Goal: Information Seeking & Learning: Learn about a topic

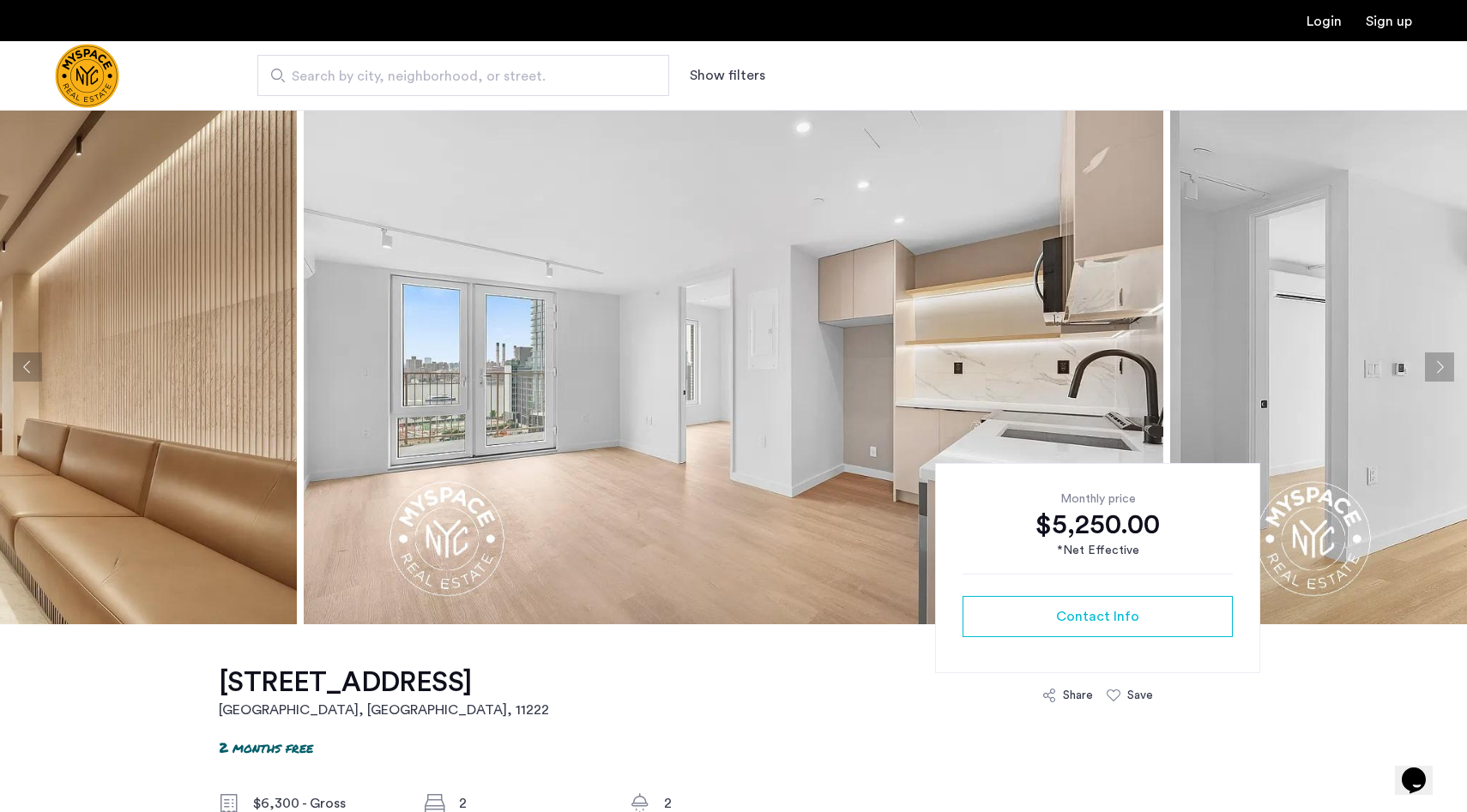
click at [1437, 368] on button "Next apartment" at bounding box center [1439, 366] width 29 height 29
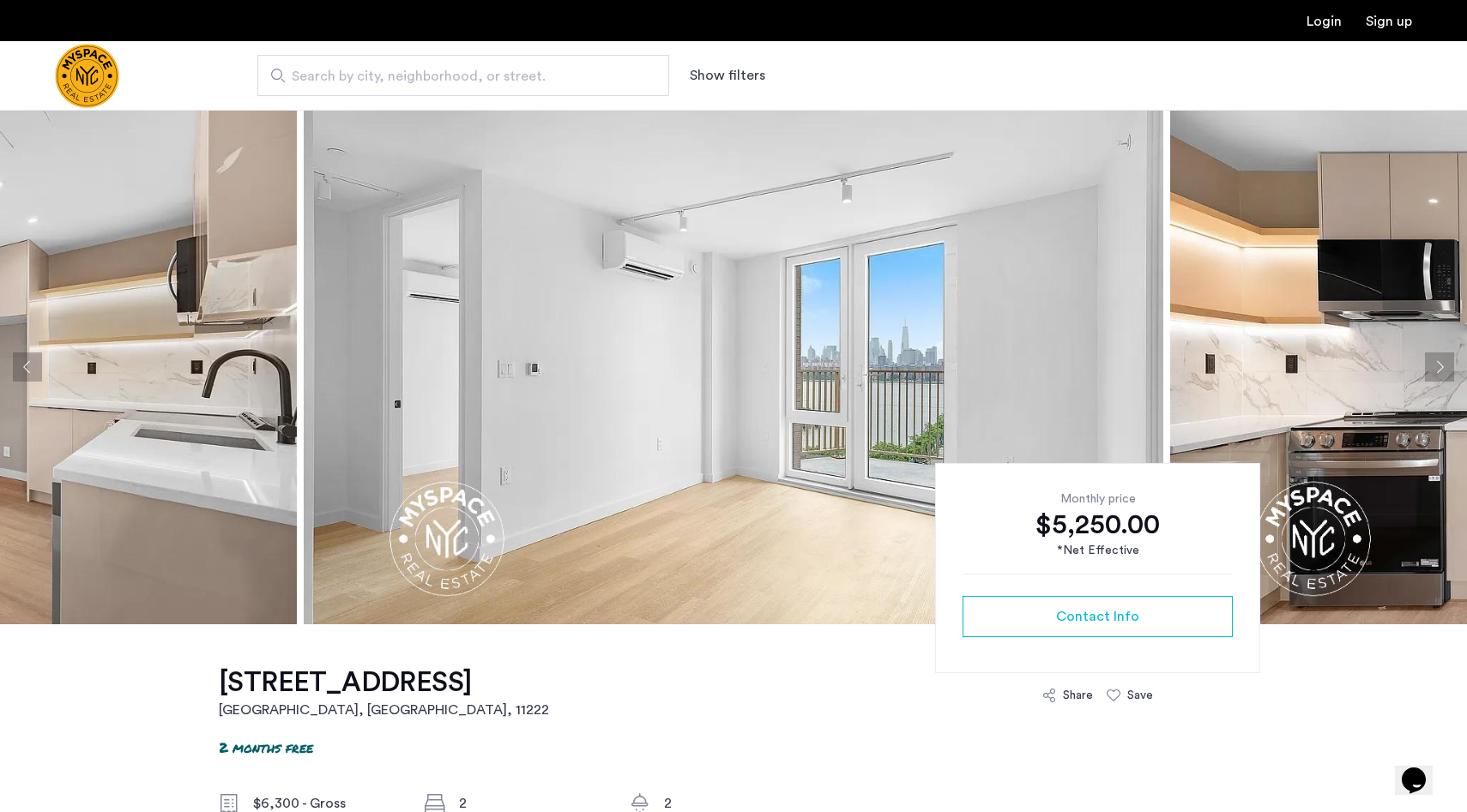
click at [1437, 368] on button "Next apartment" at bounding box center [1439, 366] width 29 height 29
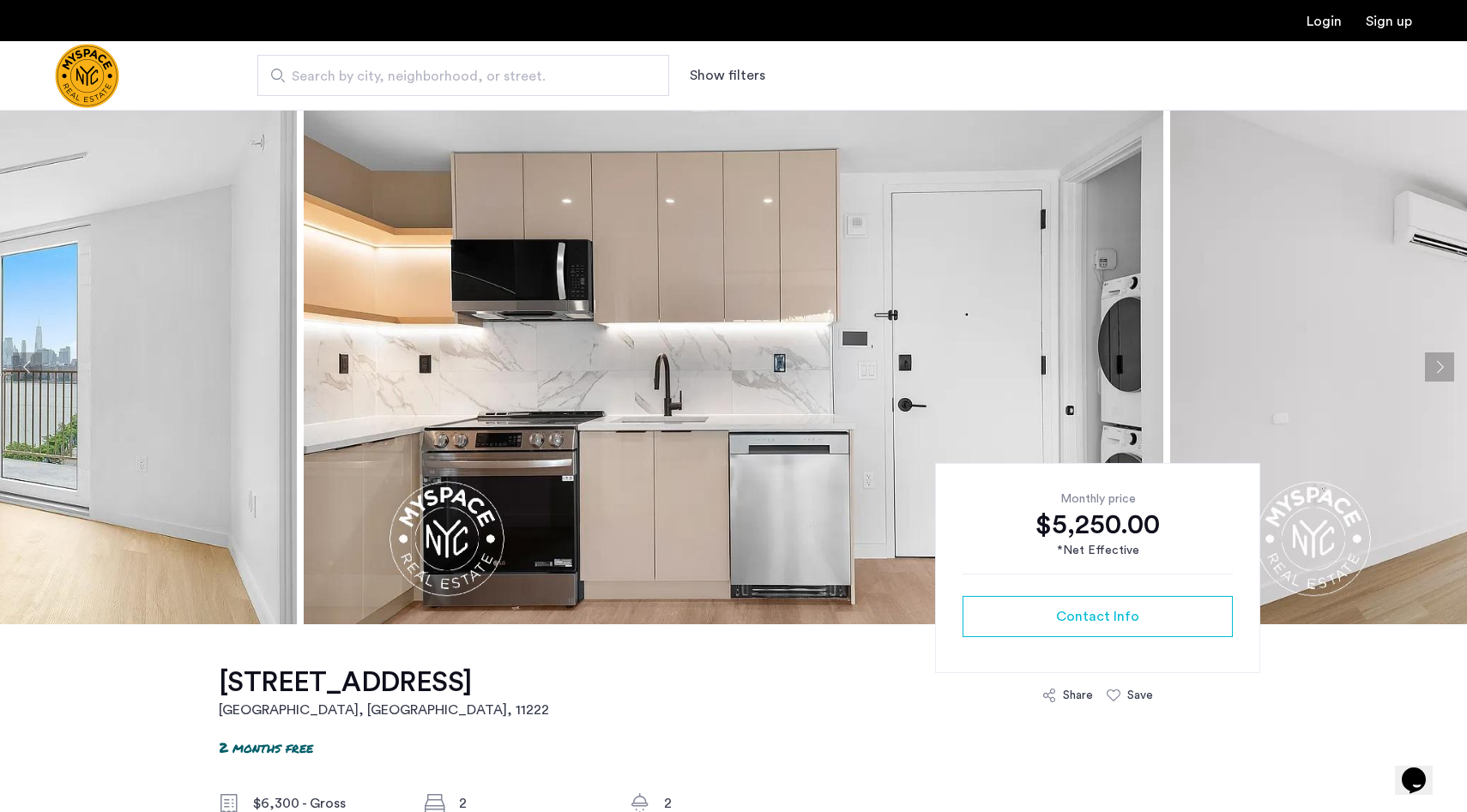
click at [1436, 368] on button "Next apartment" at bounding box center [1439, 366] width 29 height 29
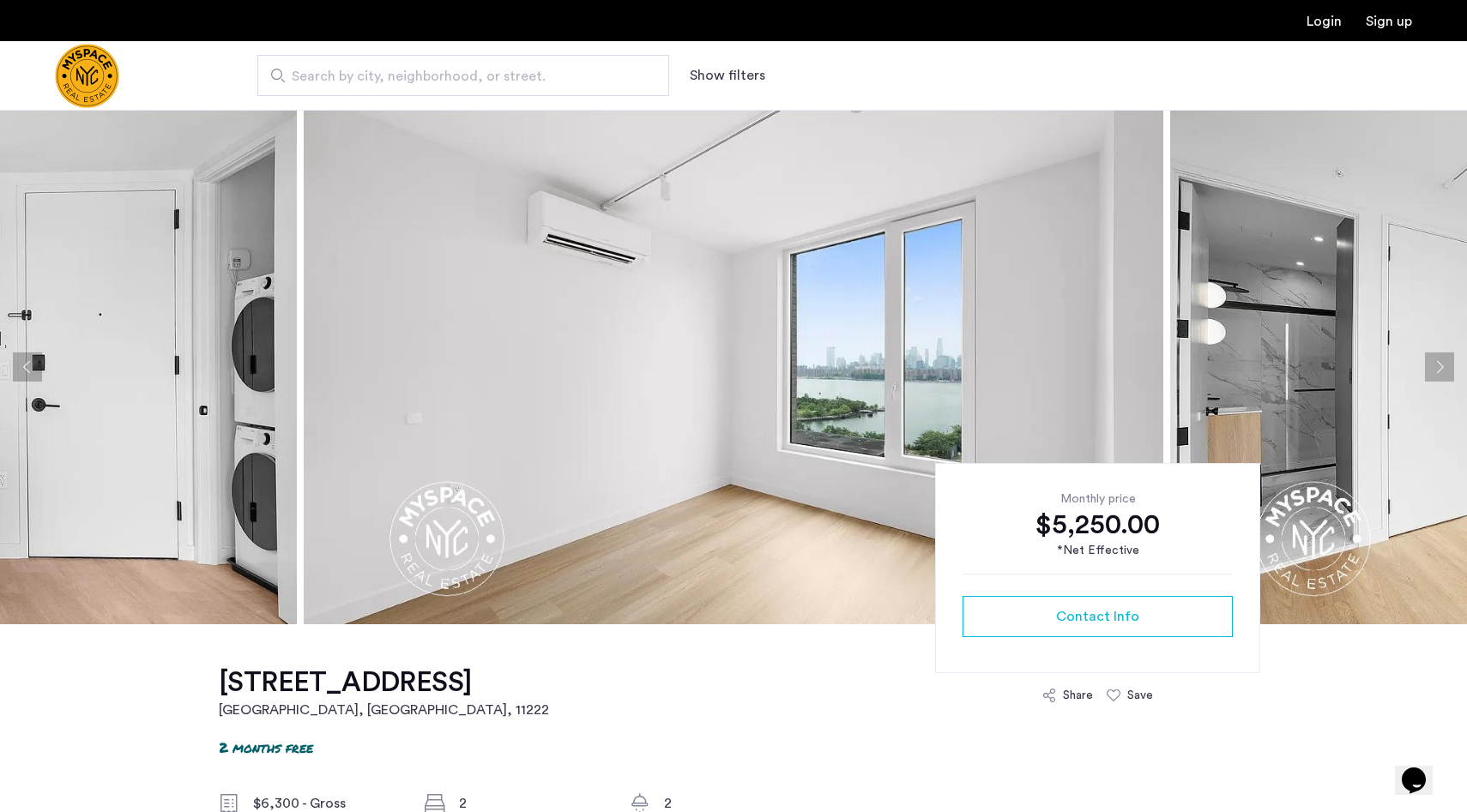
click at [1436, 368] on button "Next apartment" at bounding box center [1439, 366] width 29 height 29
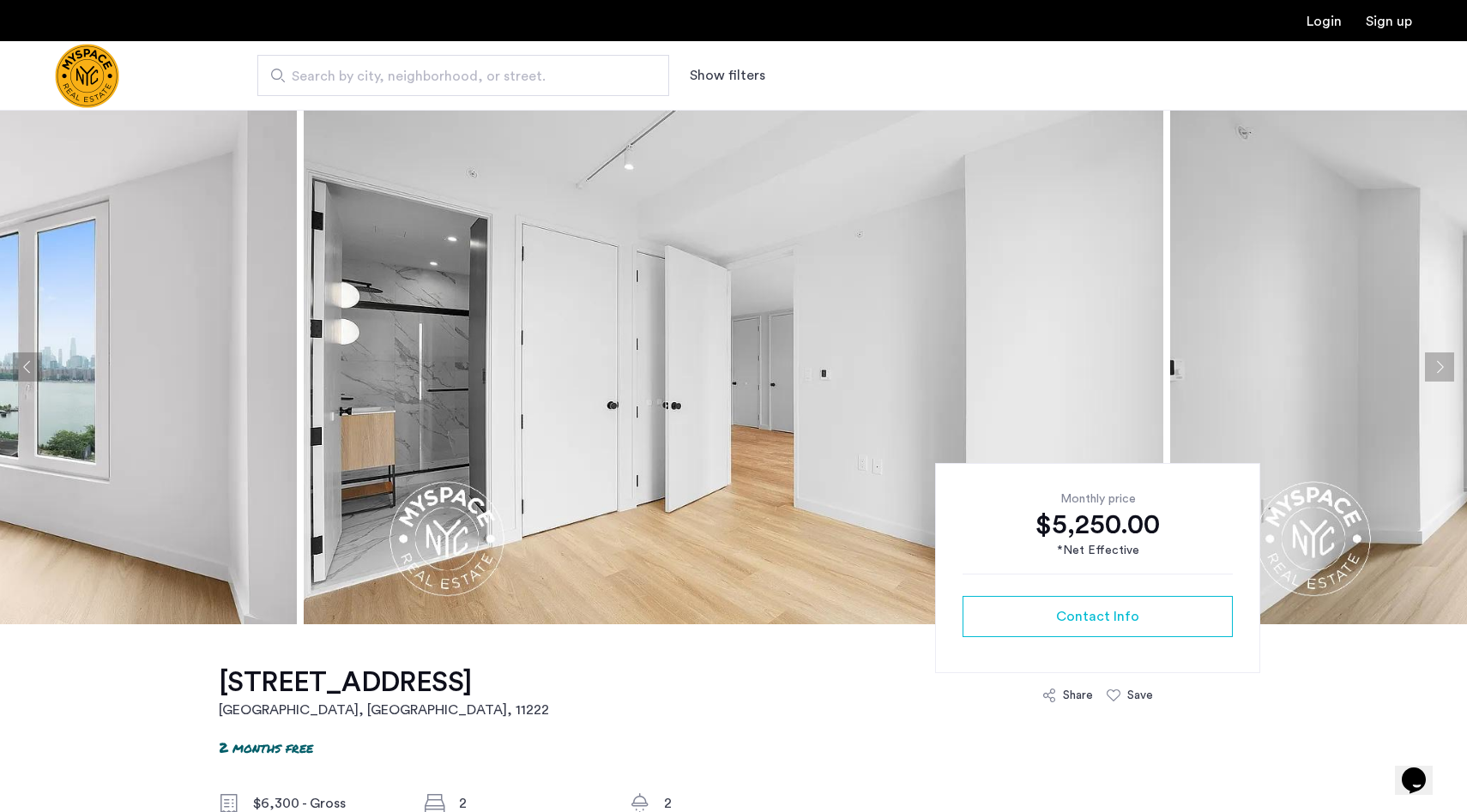
click at [1436, 368] on button "Next apartment" at bounding box center [1439, 366] width 29 height 29
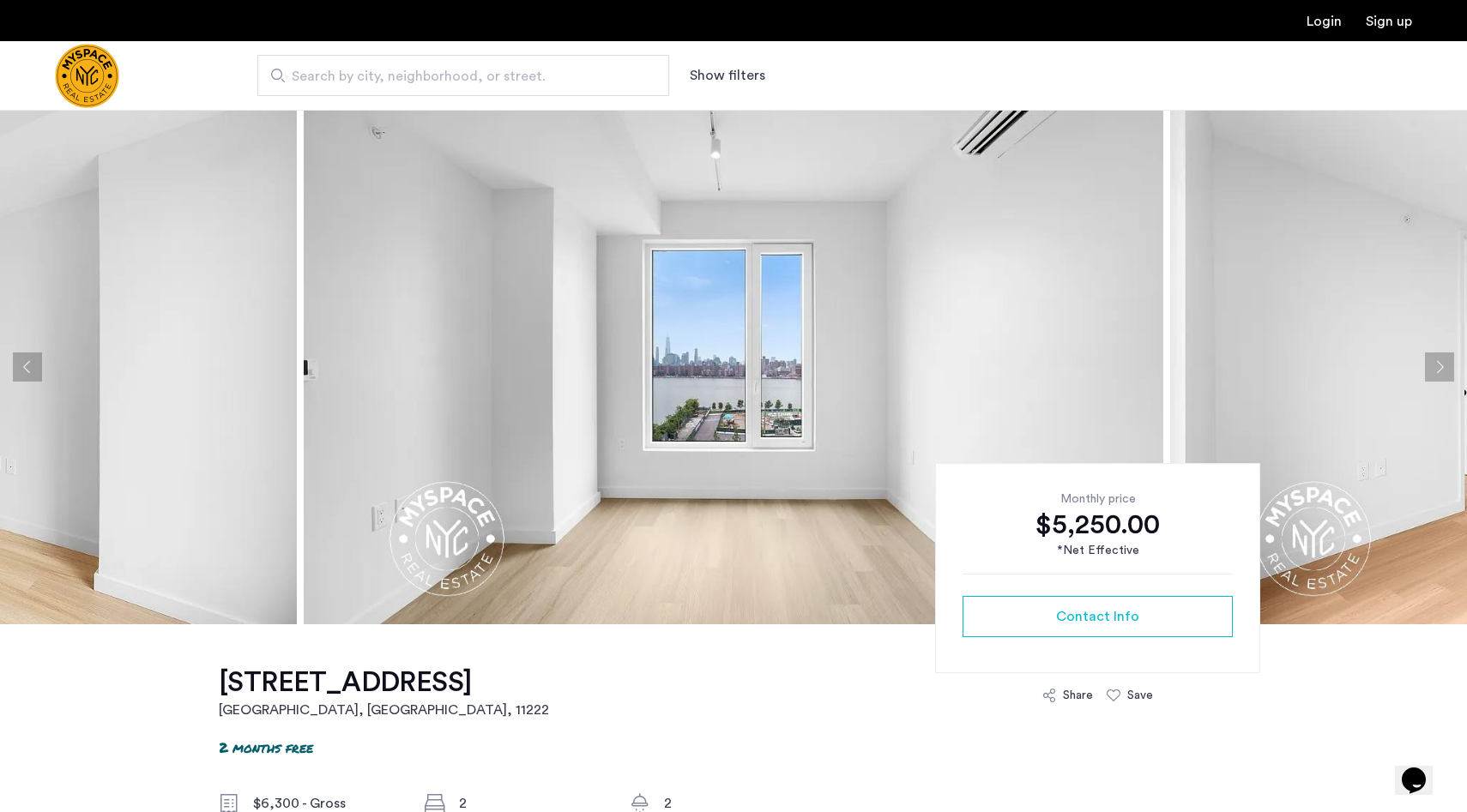
click at [1436, 368] on button "Next apartment" at bounding box center [1439, 366] width 29 height 29
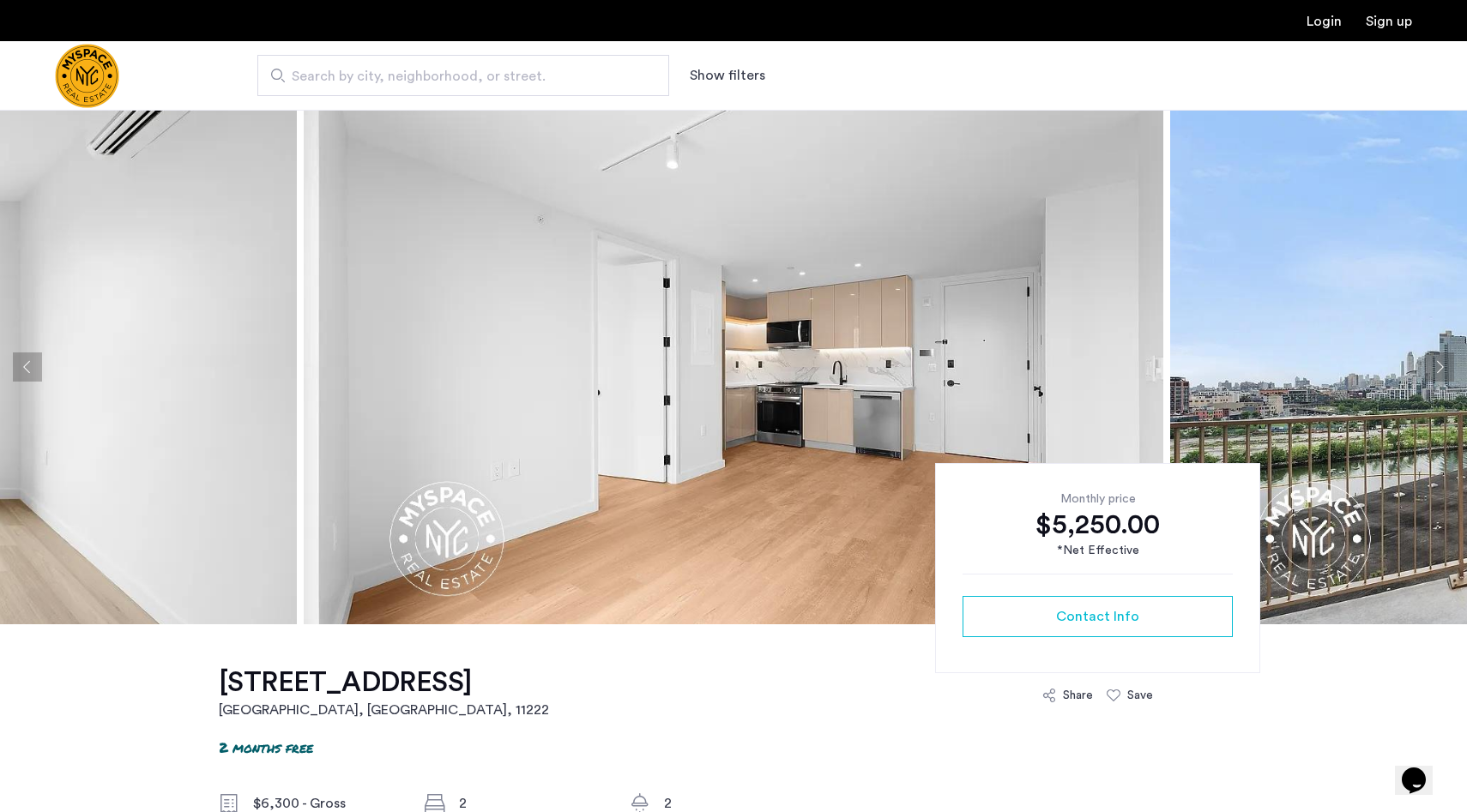
click at [1435, 365] on button "Next apartment" at bounding box center [1439, 366] width 29 height 29
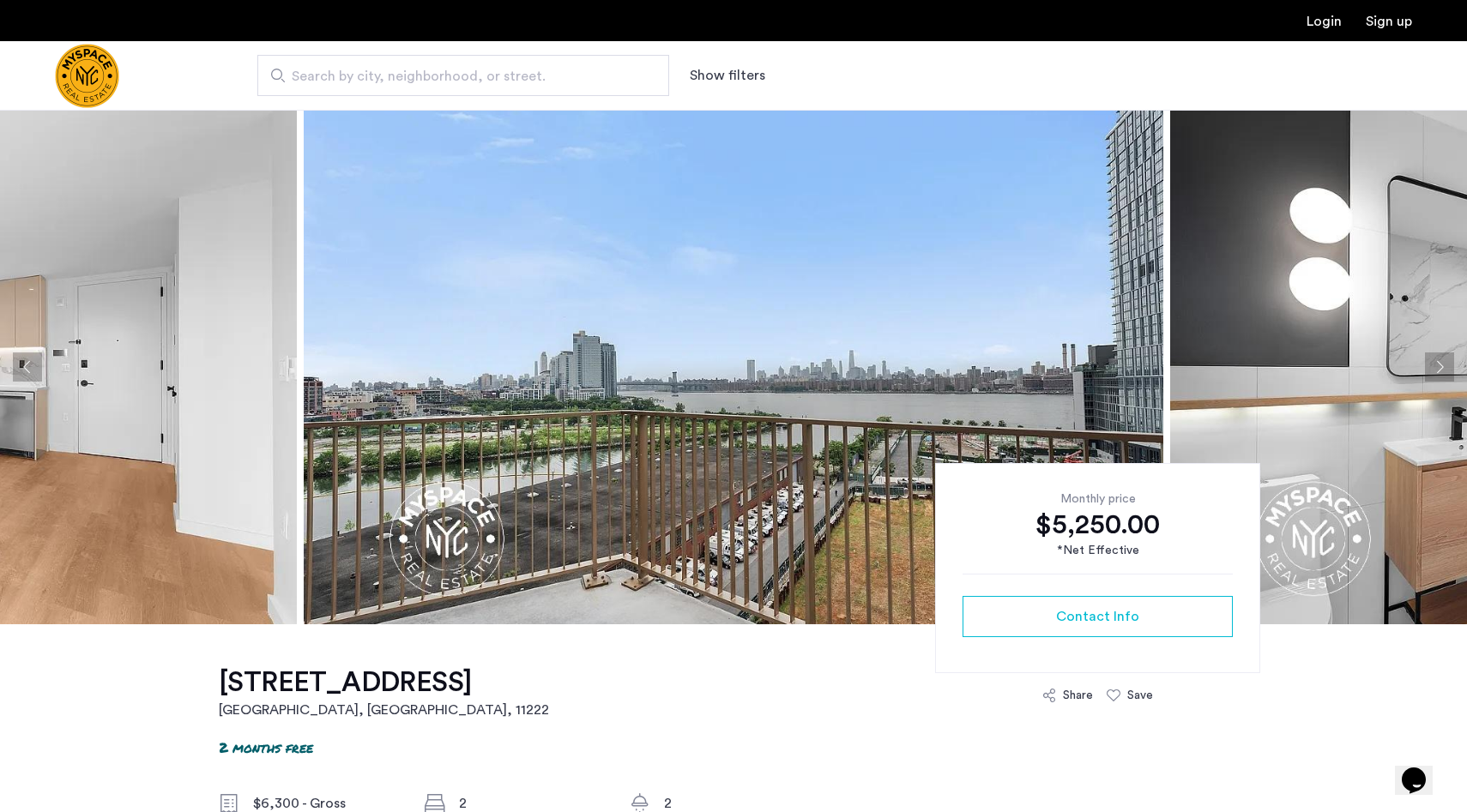
click at [1435, 365] on button "Next apartment" at bounding box center [1439, 366] width 29 height 29
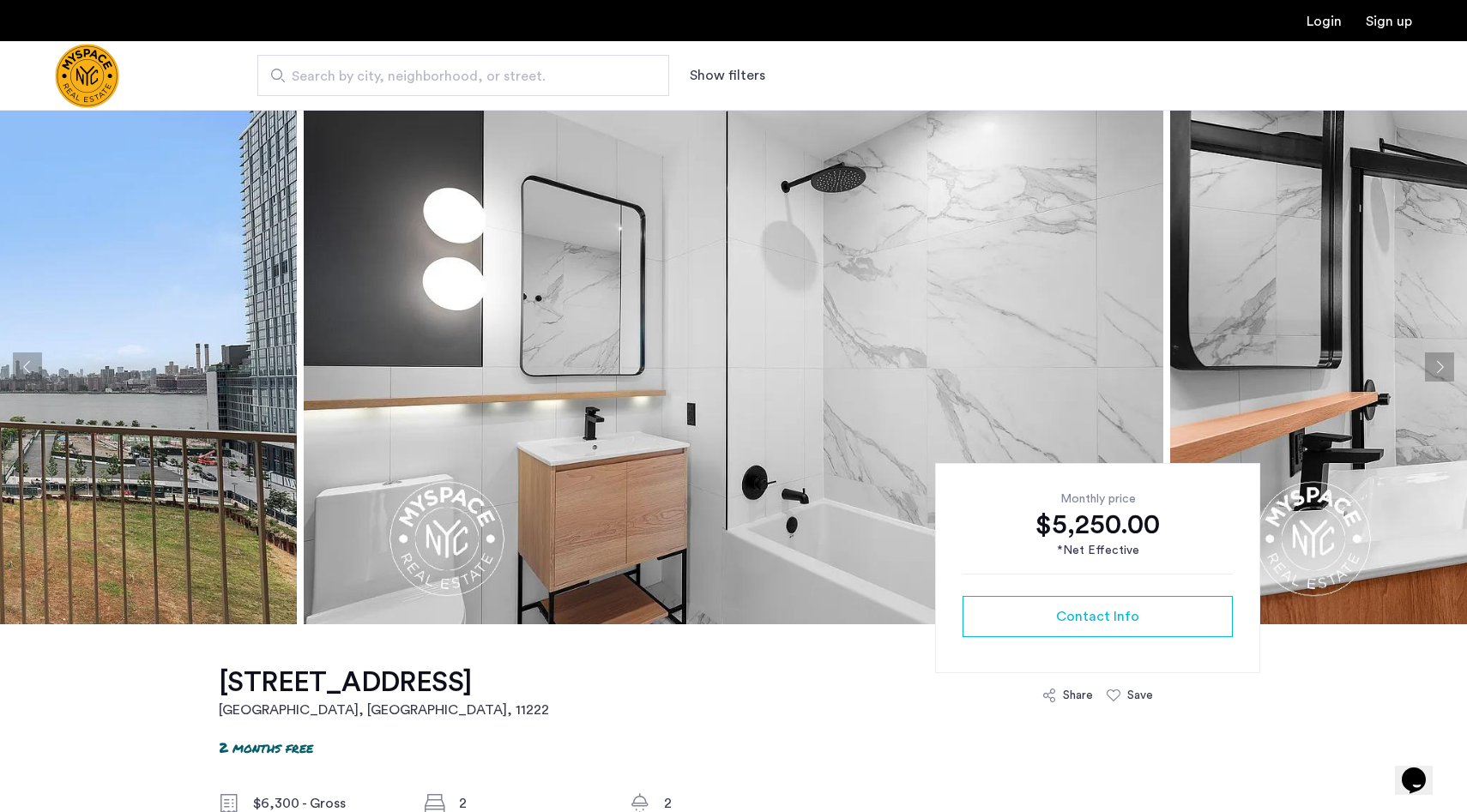
click at [1435, 365] on button "Next apartment" at bounding box center [1439, 366] width 29 height 29
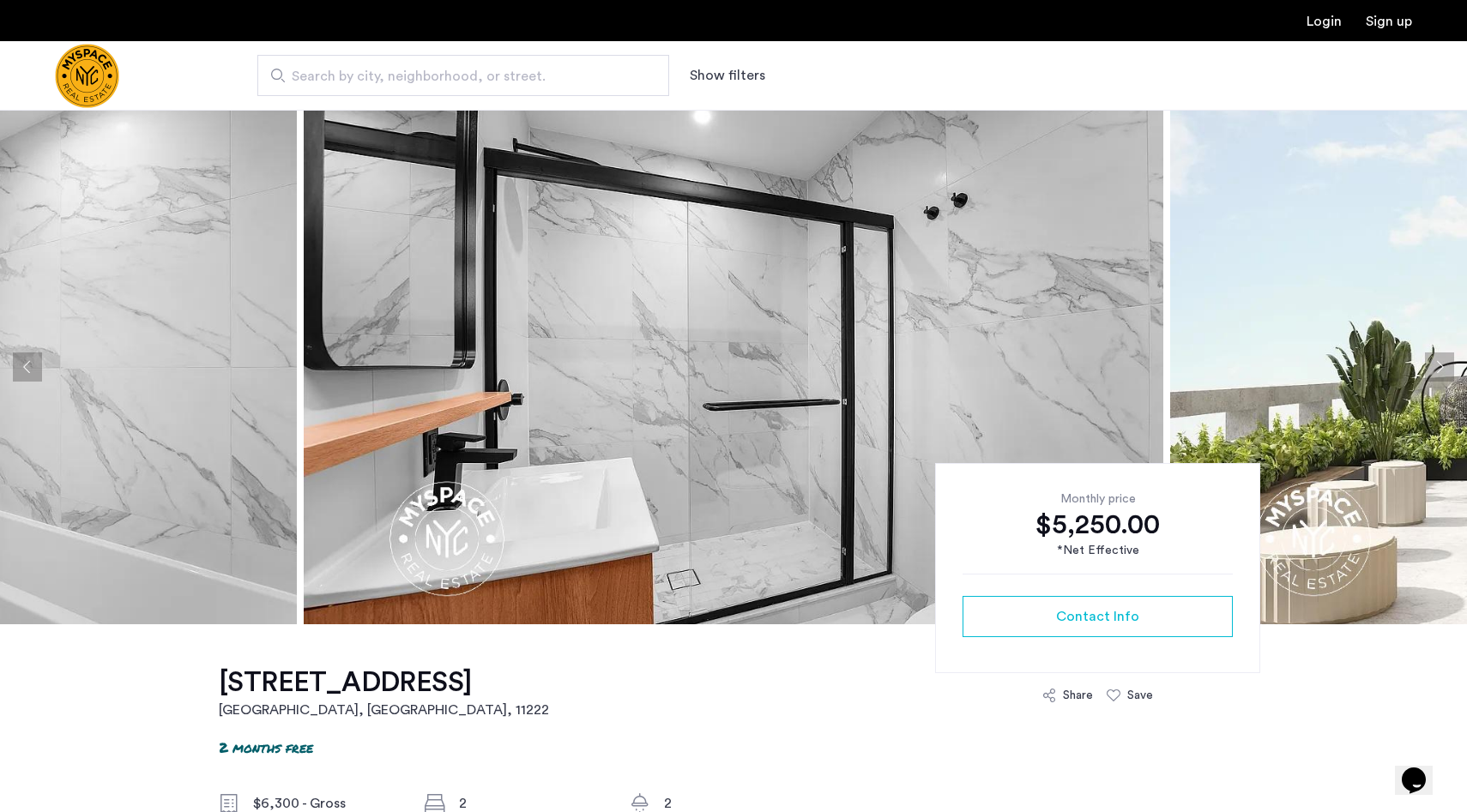
click at [1435, 365] on button "Next apartment" at bounding box center [1439, 366] width 29 height 29
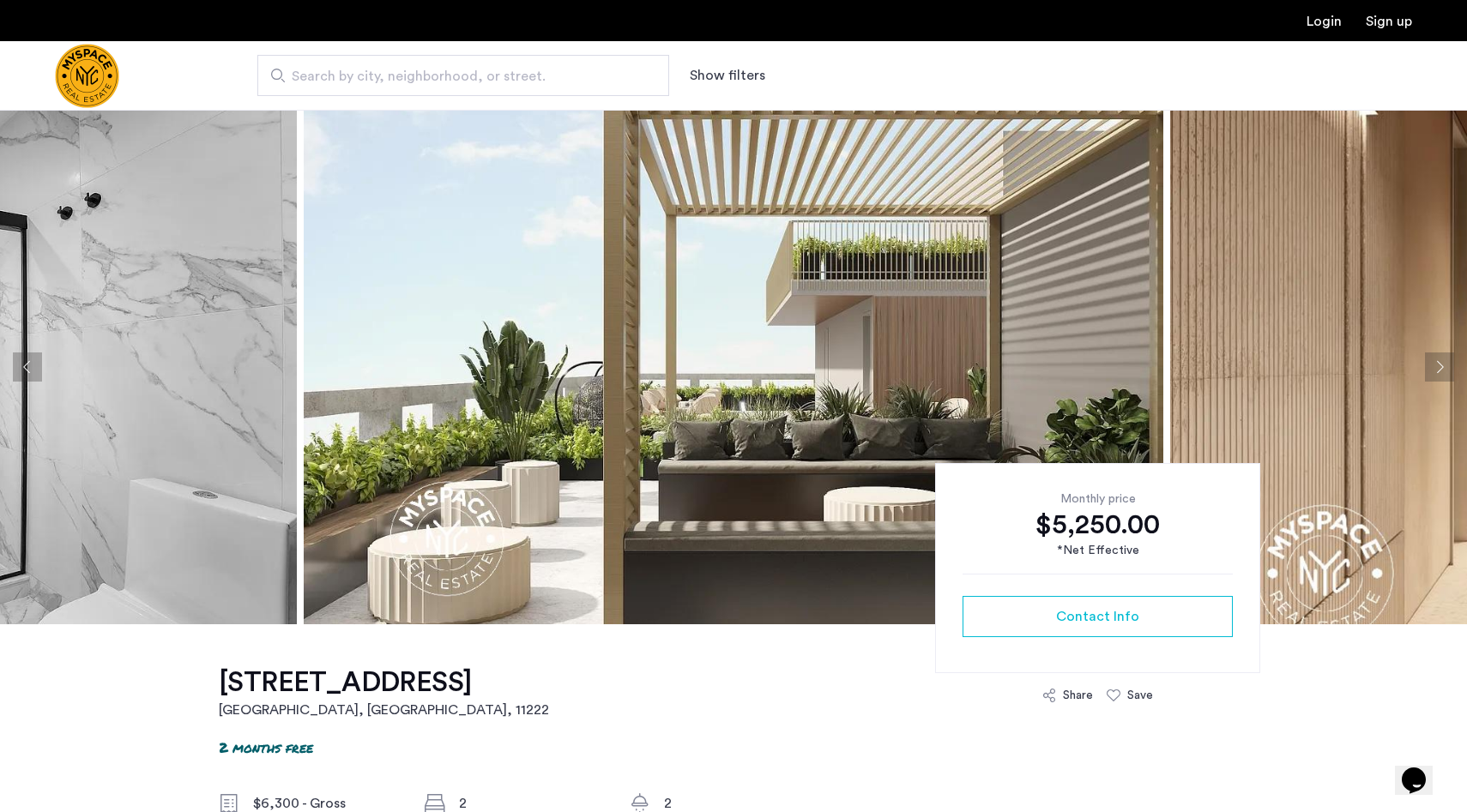
click at [1435, 364] on button "Next apartment" at bounding box center [1439, 366] width 29 height 29
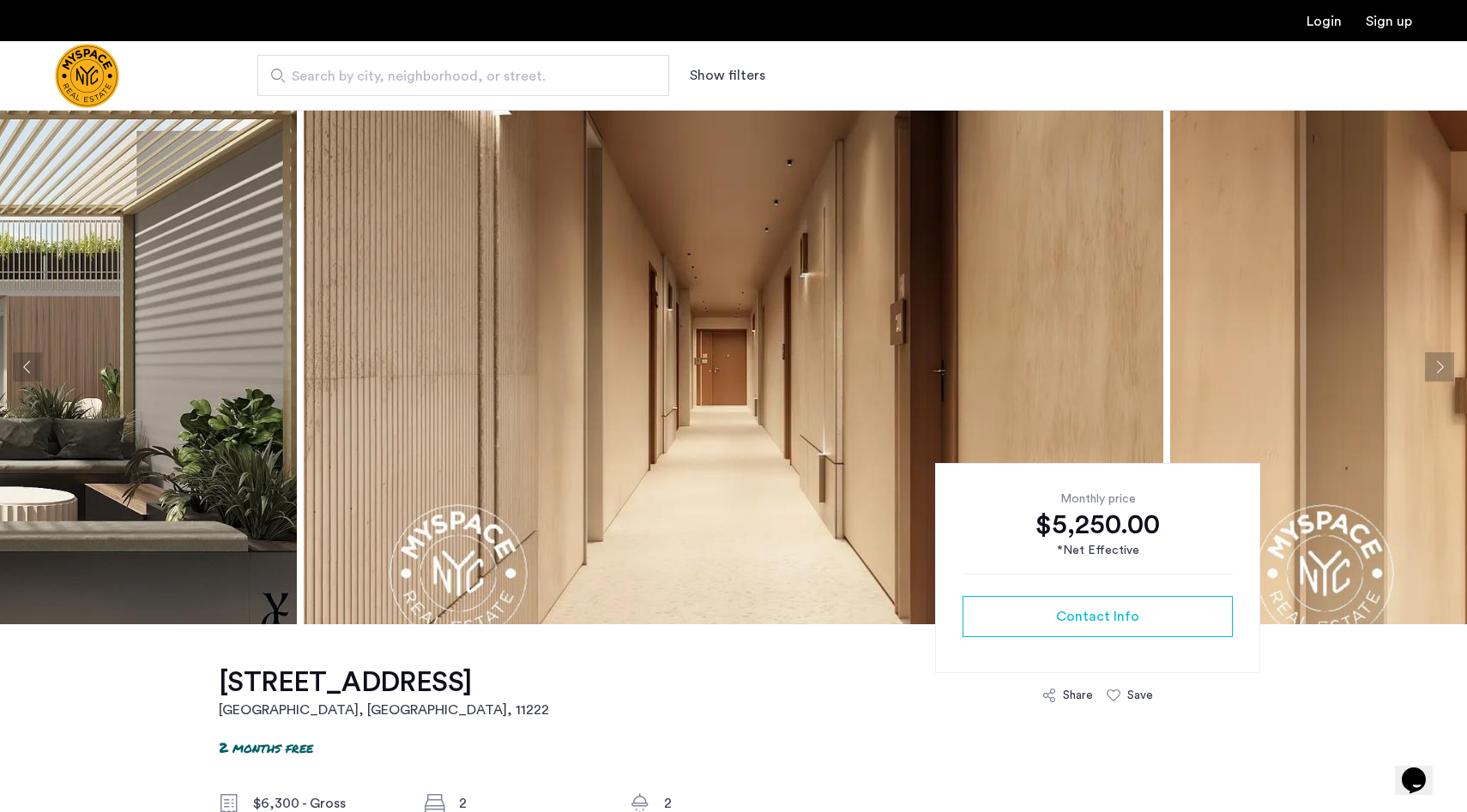
click at [1435, 364] on button "Next apartment" at bounding box center [1439, 366] width 29 height 29
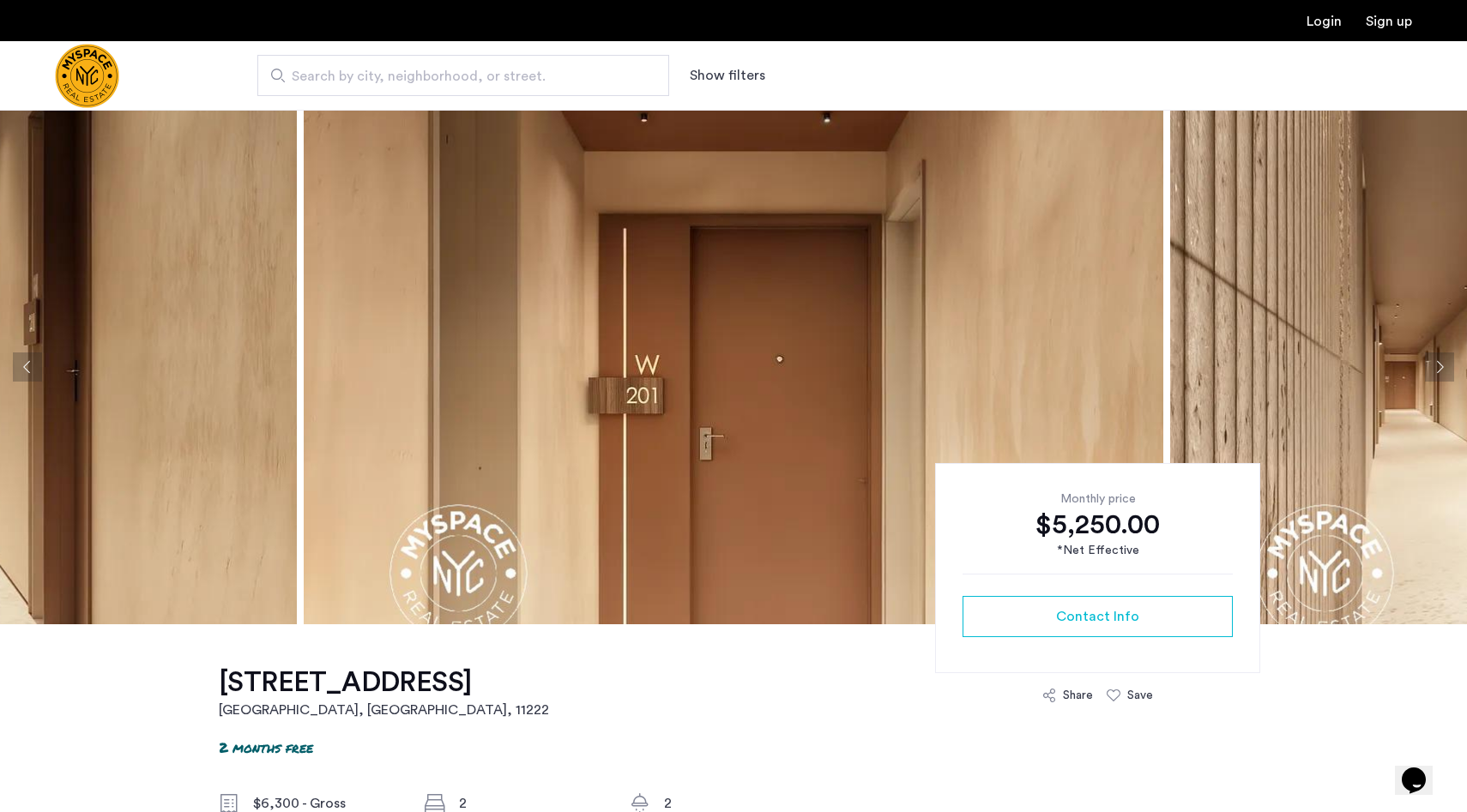
click at [1435, 364] on button "Next apartment" at bounding box center [1439, 366] width 29 height 29
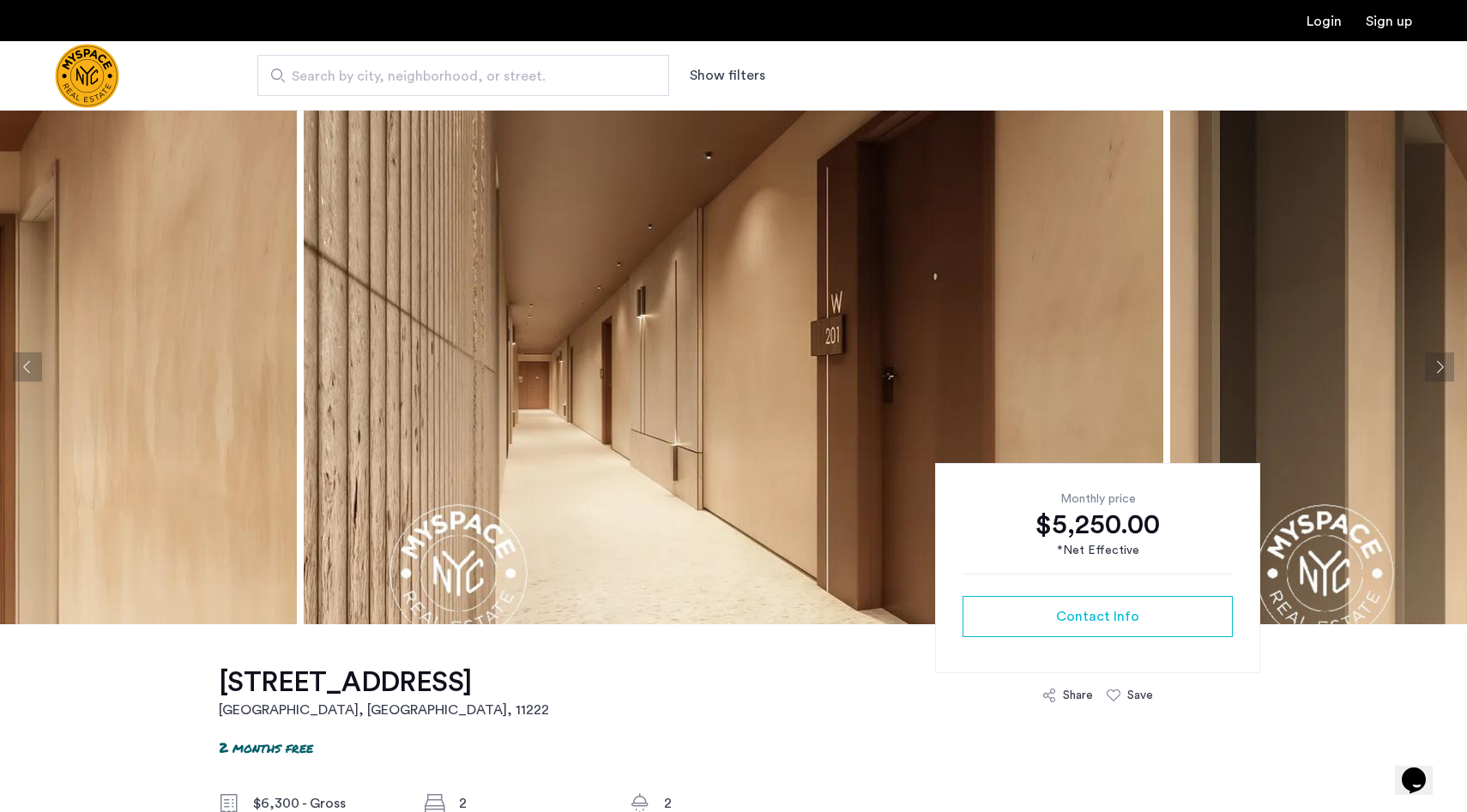
click at [1435, 364] on button "Next apartment" at bounding box center [1439, 366] width 29 height 29
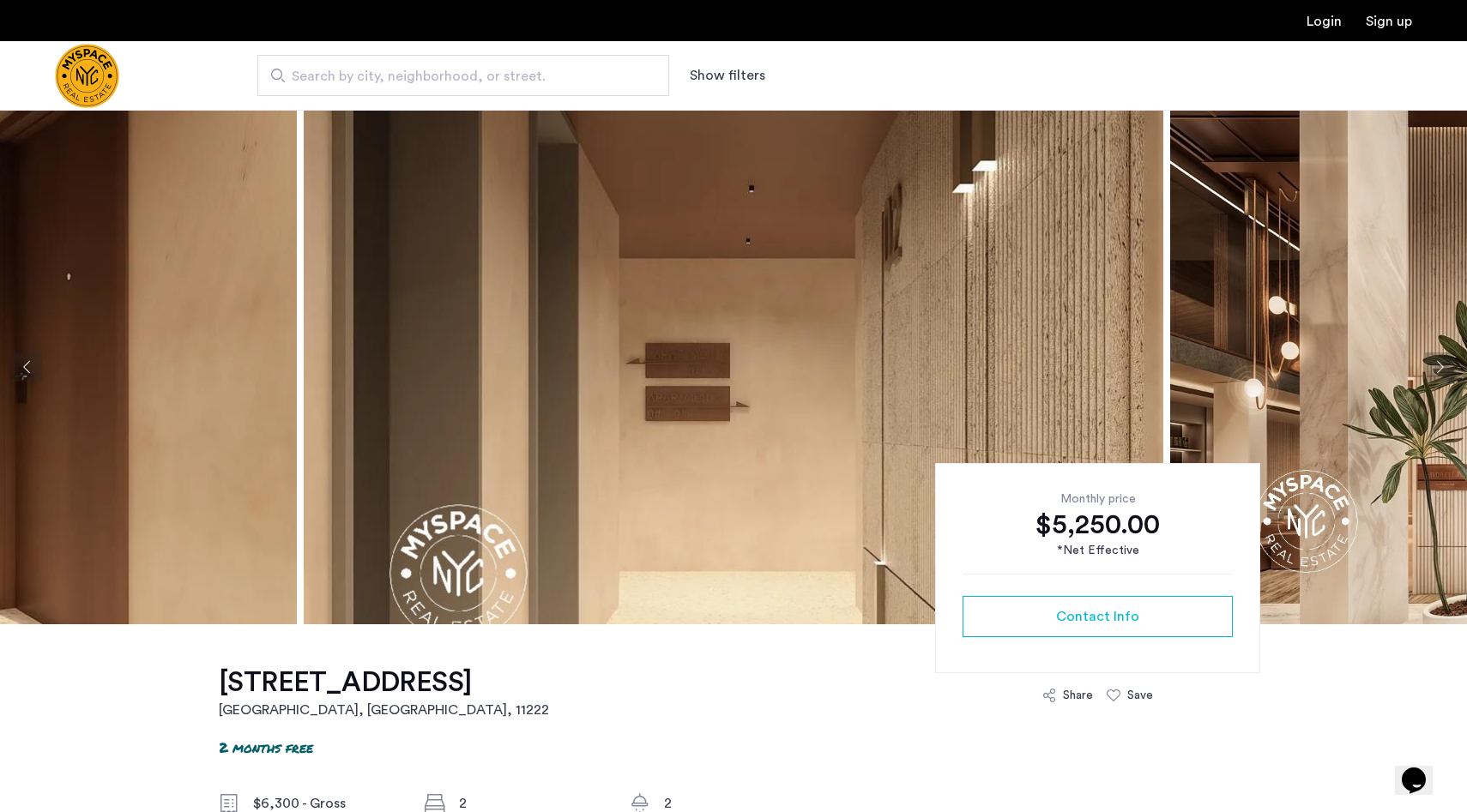
click at [1435, 364] on button "Next apartment" at bounding box center [1439, 366] width 29 height 29
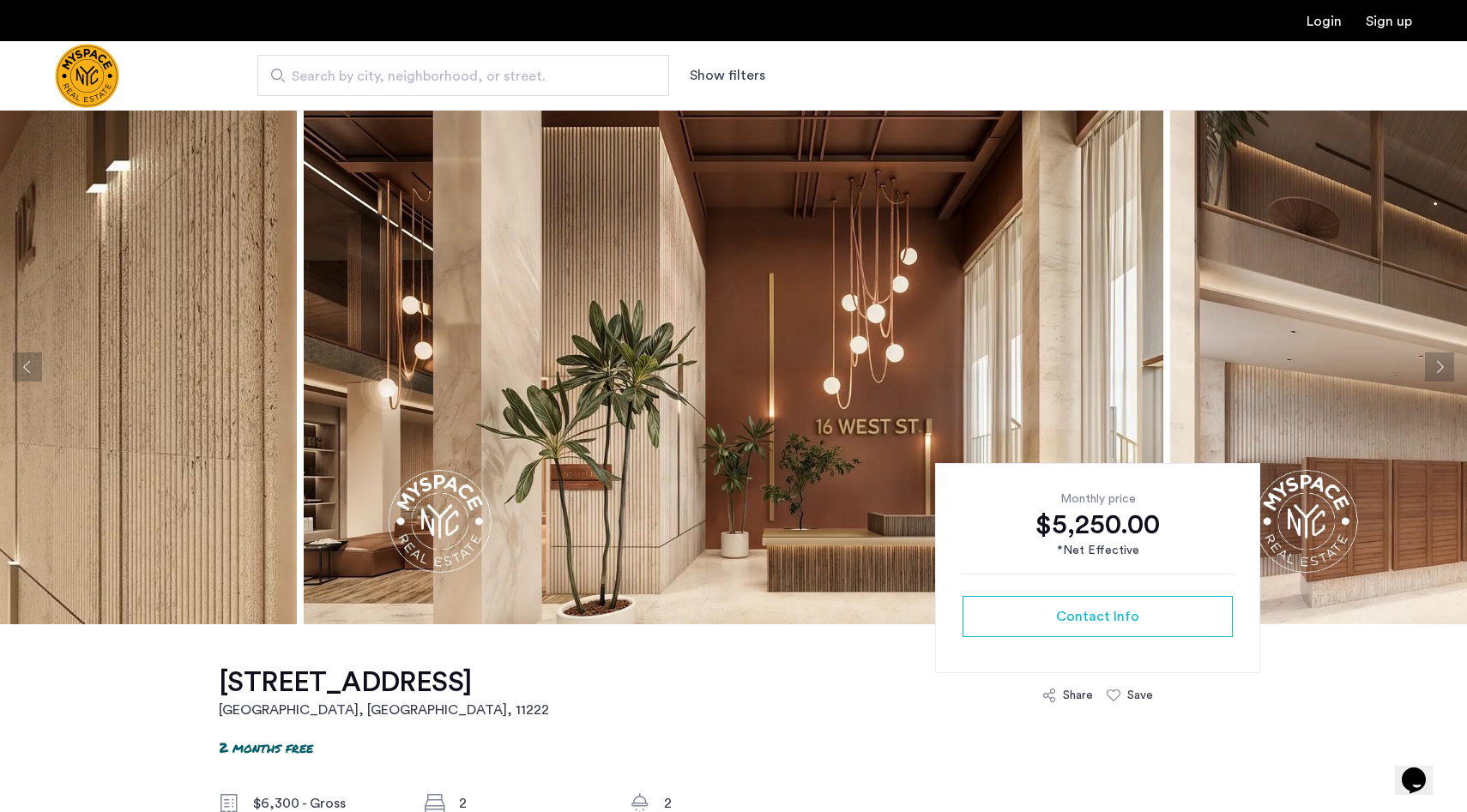
click at [1435, 364] on button "Next apartment" at bounding box center [1439, 366] width 29 height 29
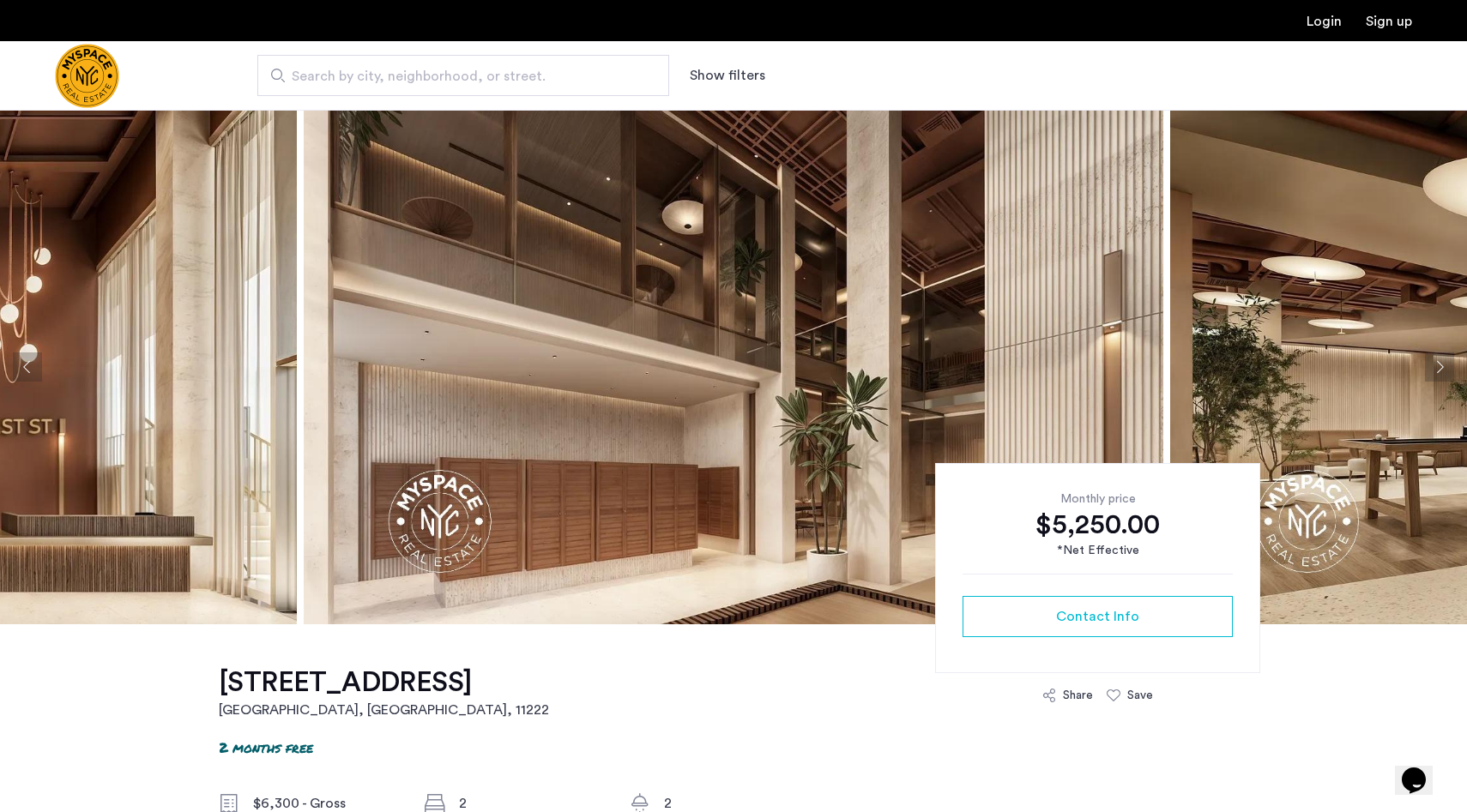
click at [1435, 364] on button "Next apartment" at bounding box center [1439, 366] width 29 height 29
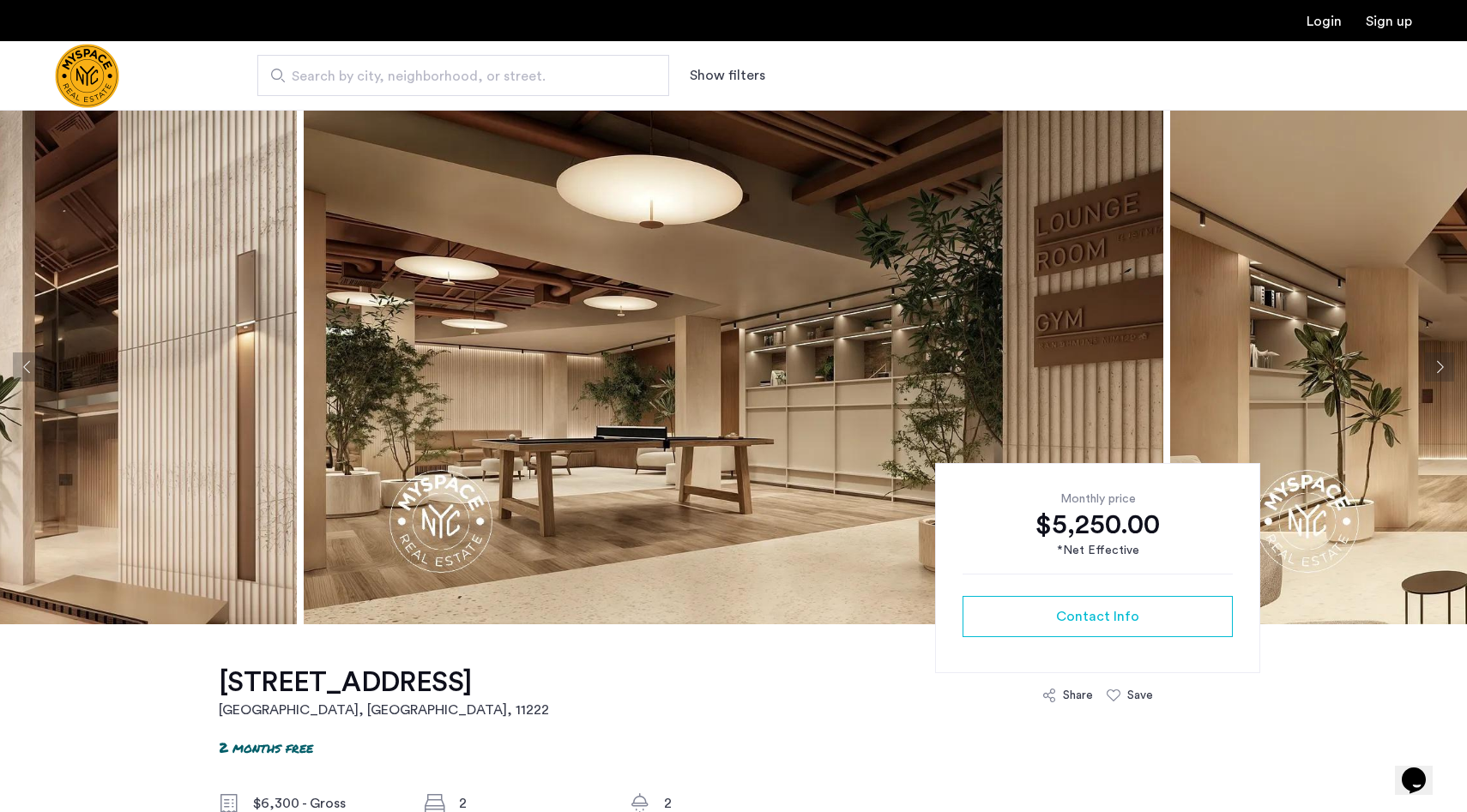
click at [1435, 364] on button "Next apartment" at bounding box center [1439, 366] width 29 height 29
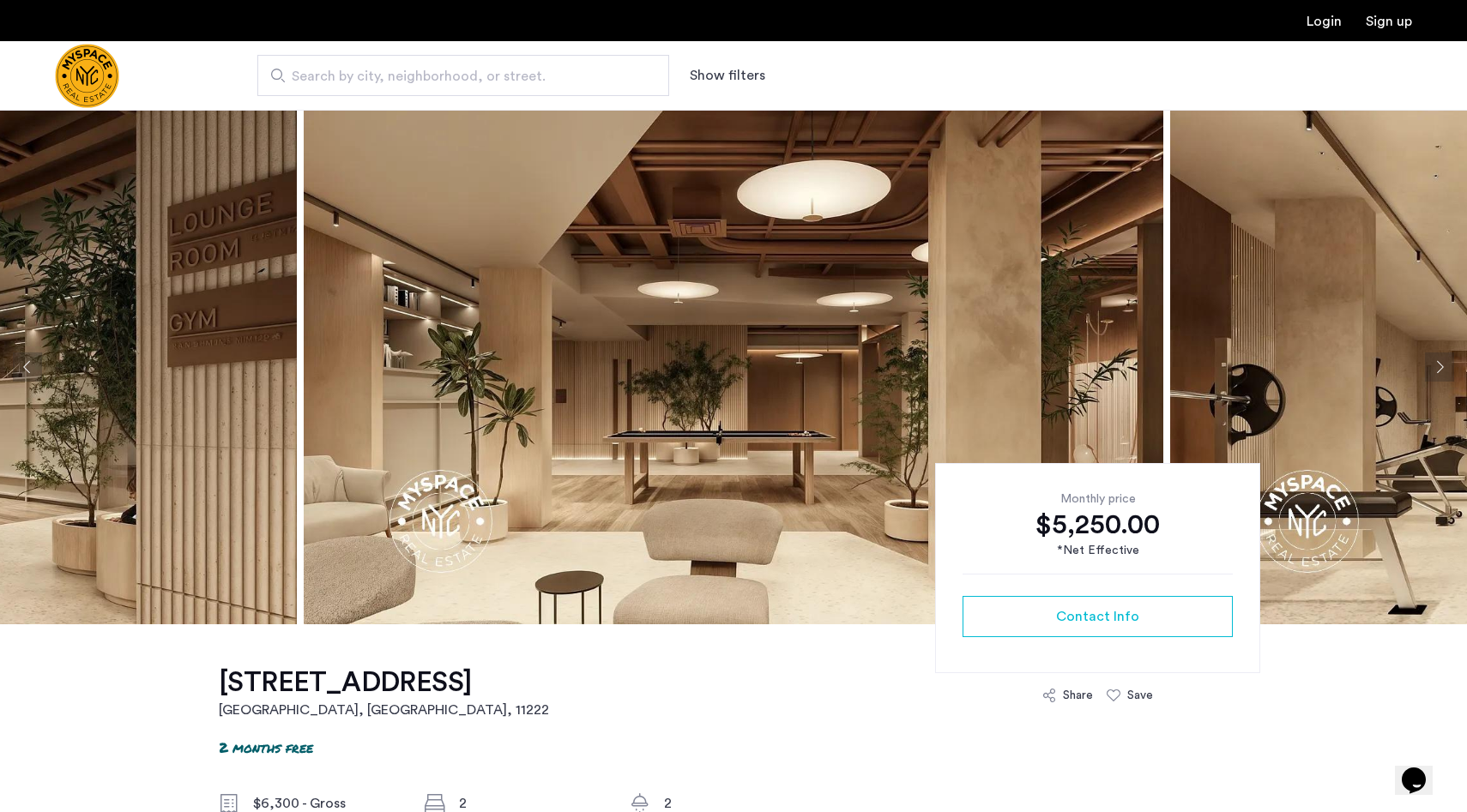
click at [1435, 364] on button "Next apartment" at bounding box center [1439, 366] width 29 height 29
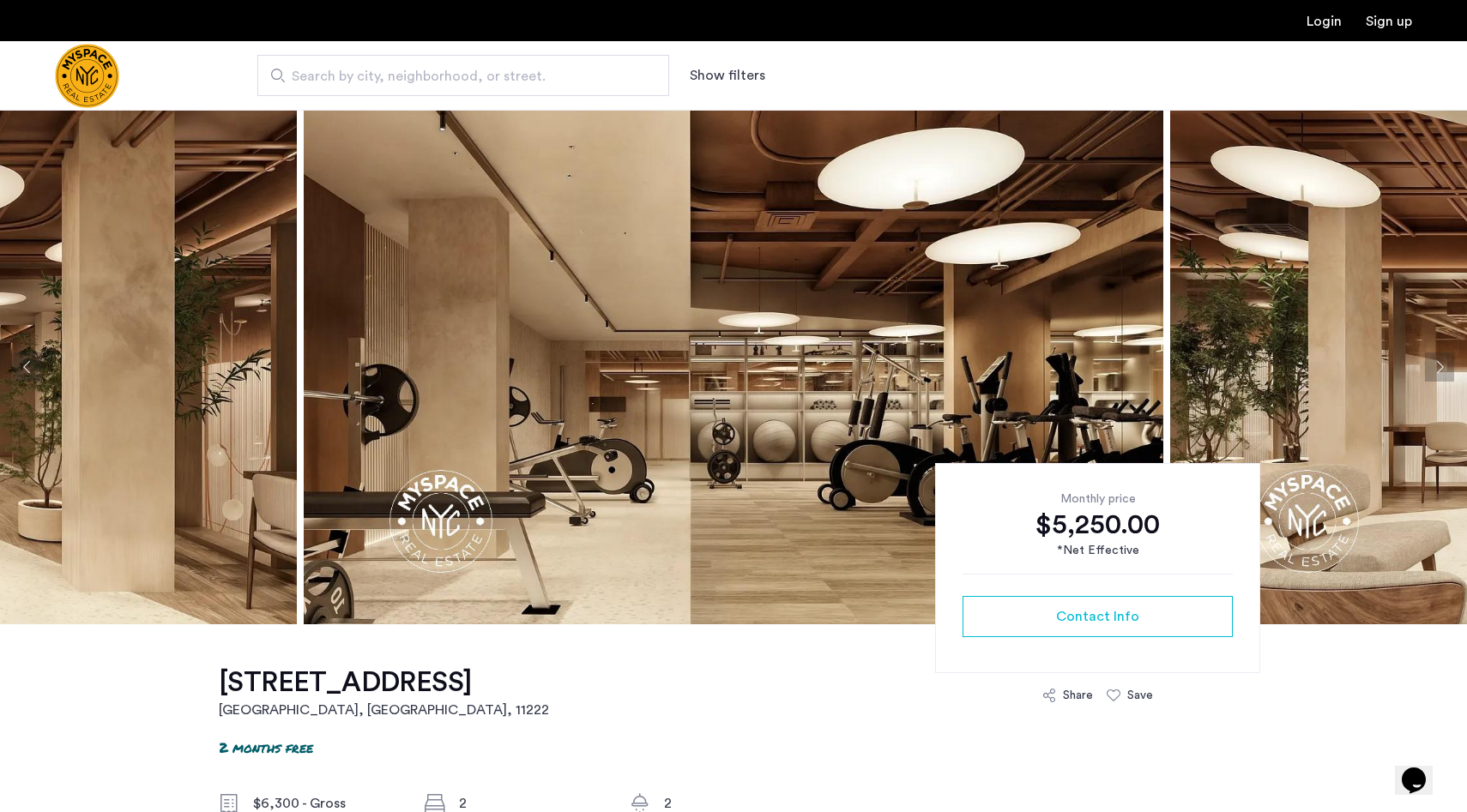
click at [1445, 364] on button "Next apartment" at bounding box center [1439, 366] width 29 height 29
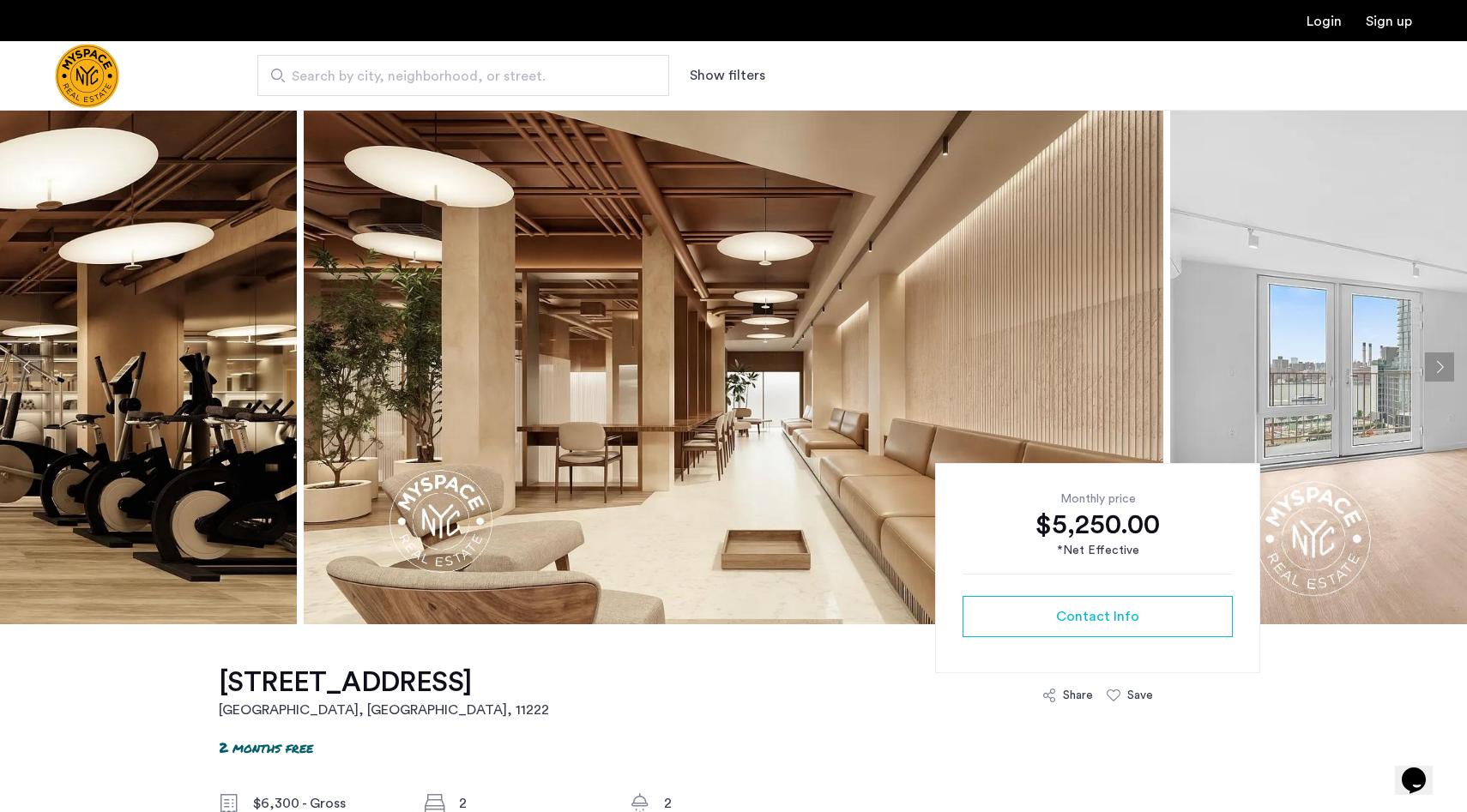
click at [1445, 364] on button "Next apartment" at bounding box center [1439, 366] width 29 height 29
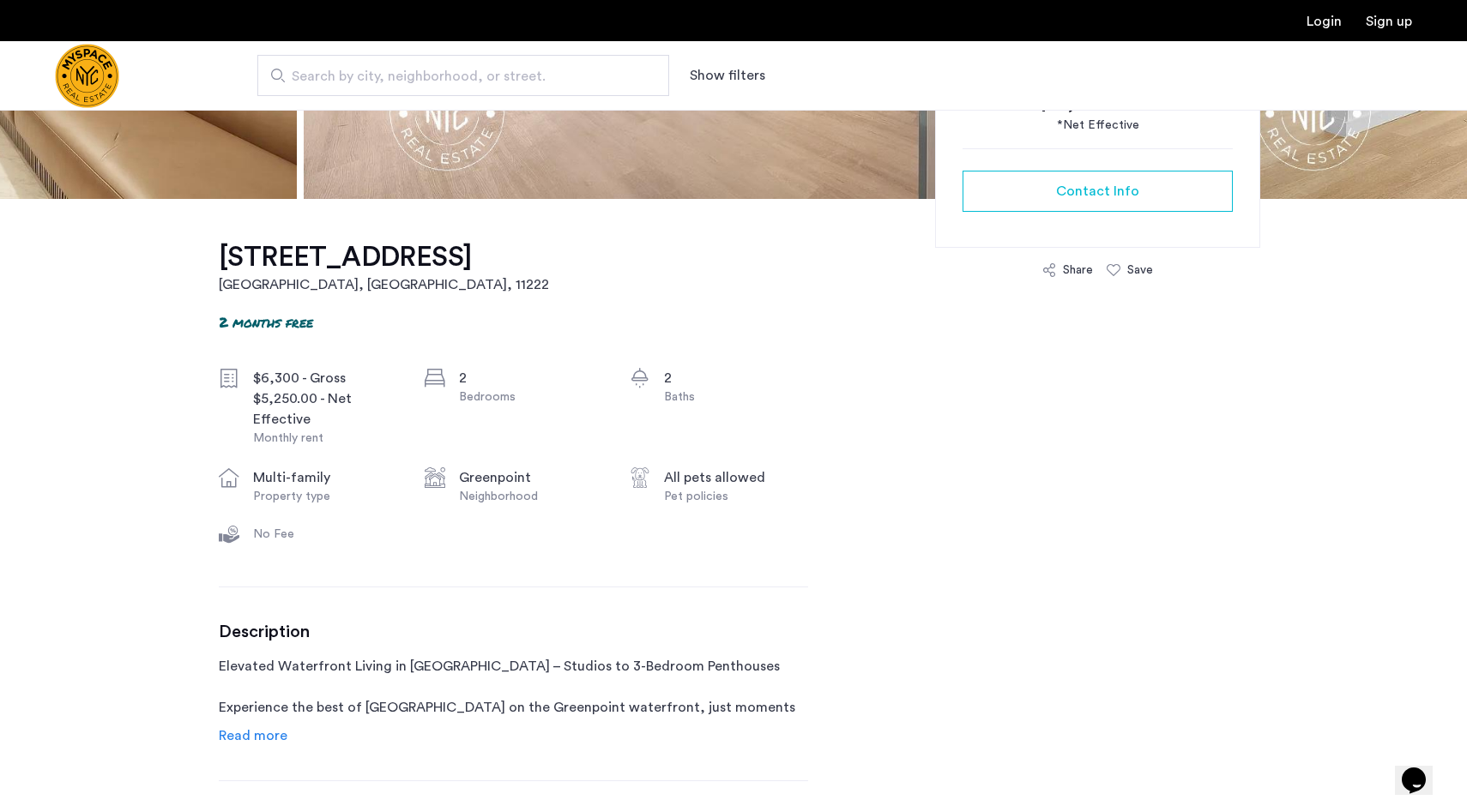
scroll to position [426, 0]
click at [245, 735] on span "Read more" at bounding box center [253, 735] width 68 height 14
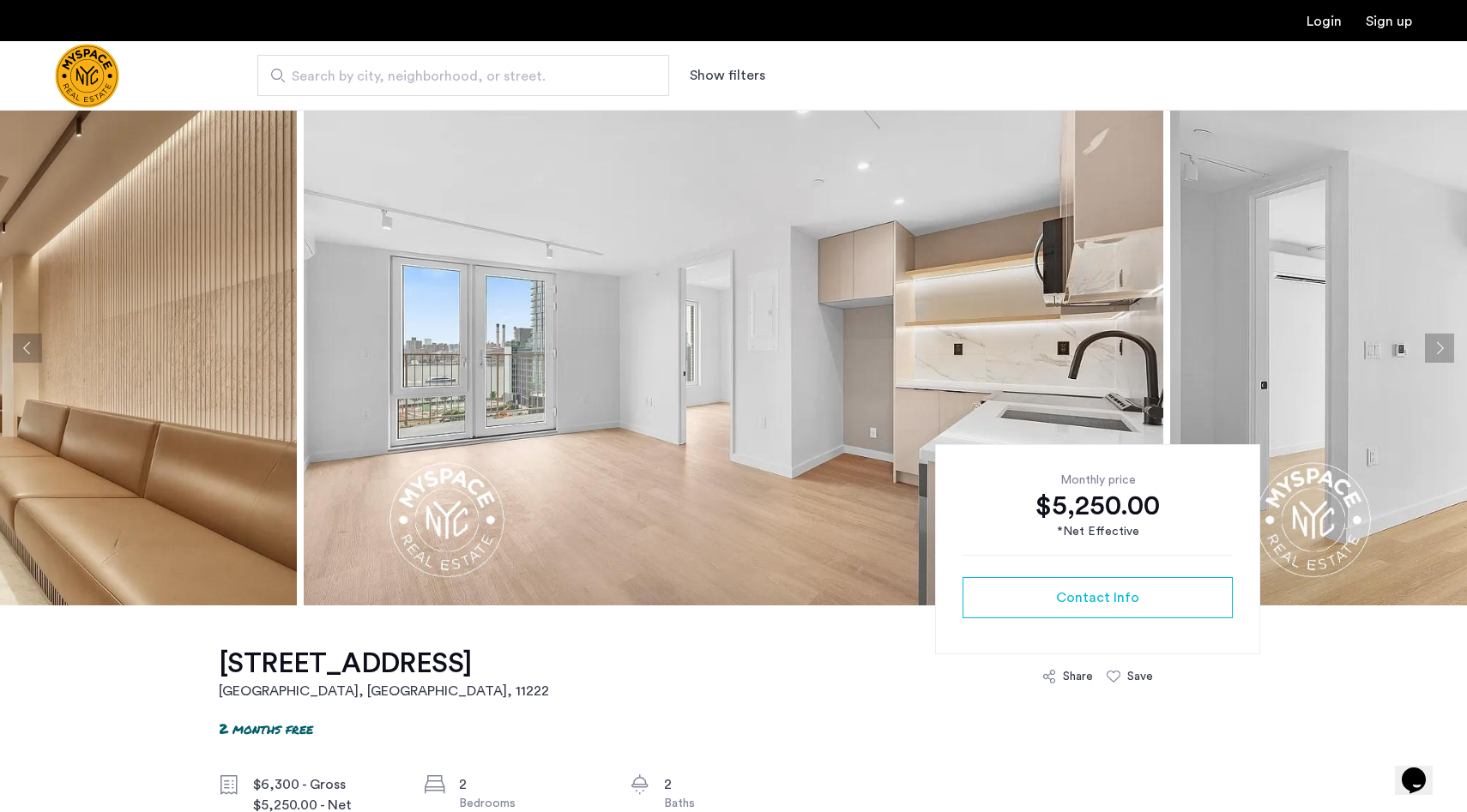
scroll to position [0, 0]
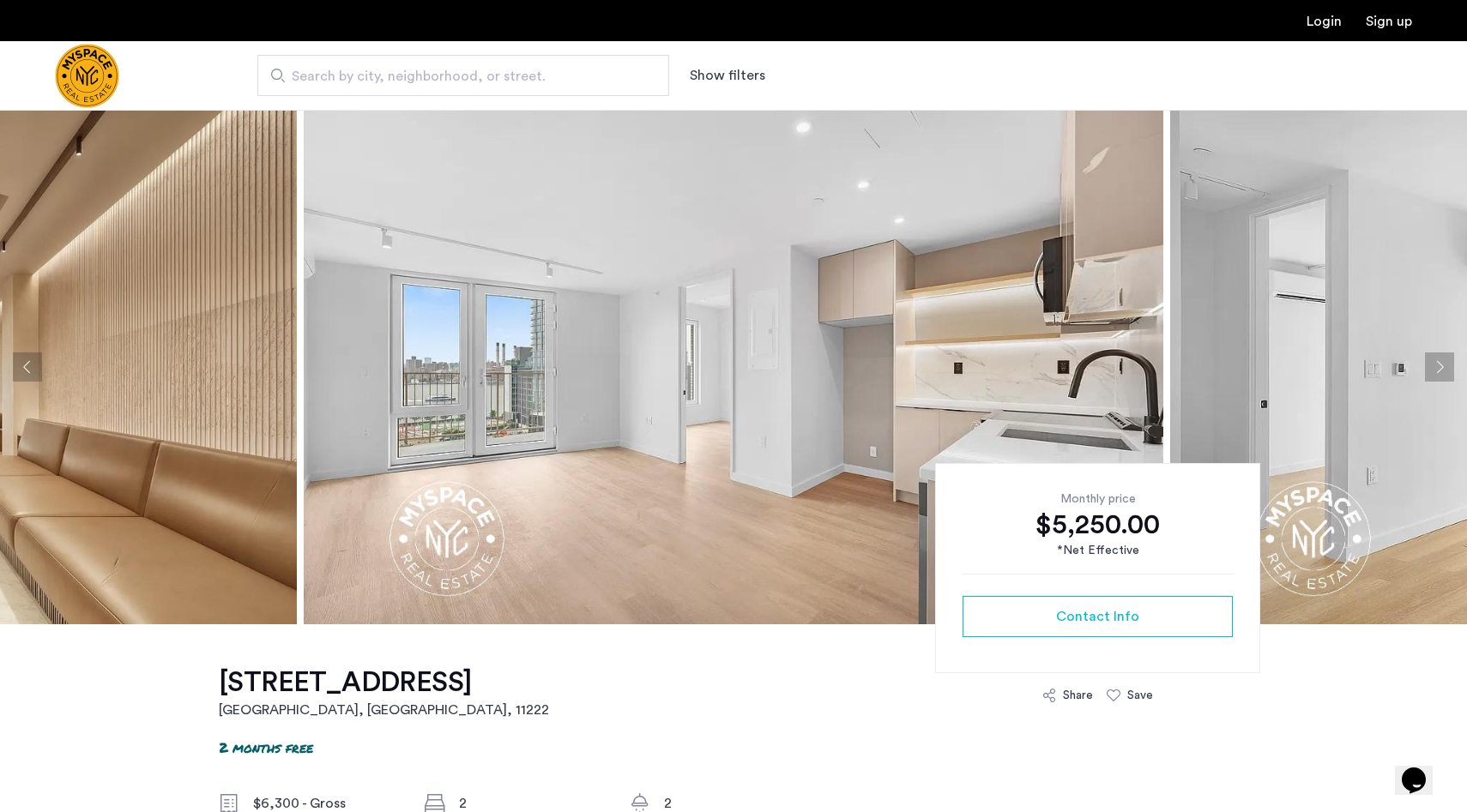
click at [1441, 376] on button "Next apartment" at bounding box center [1439, 366] width 29 height 29
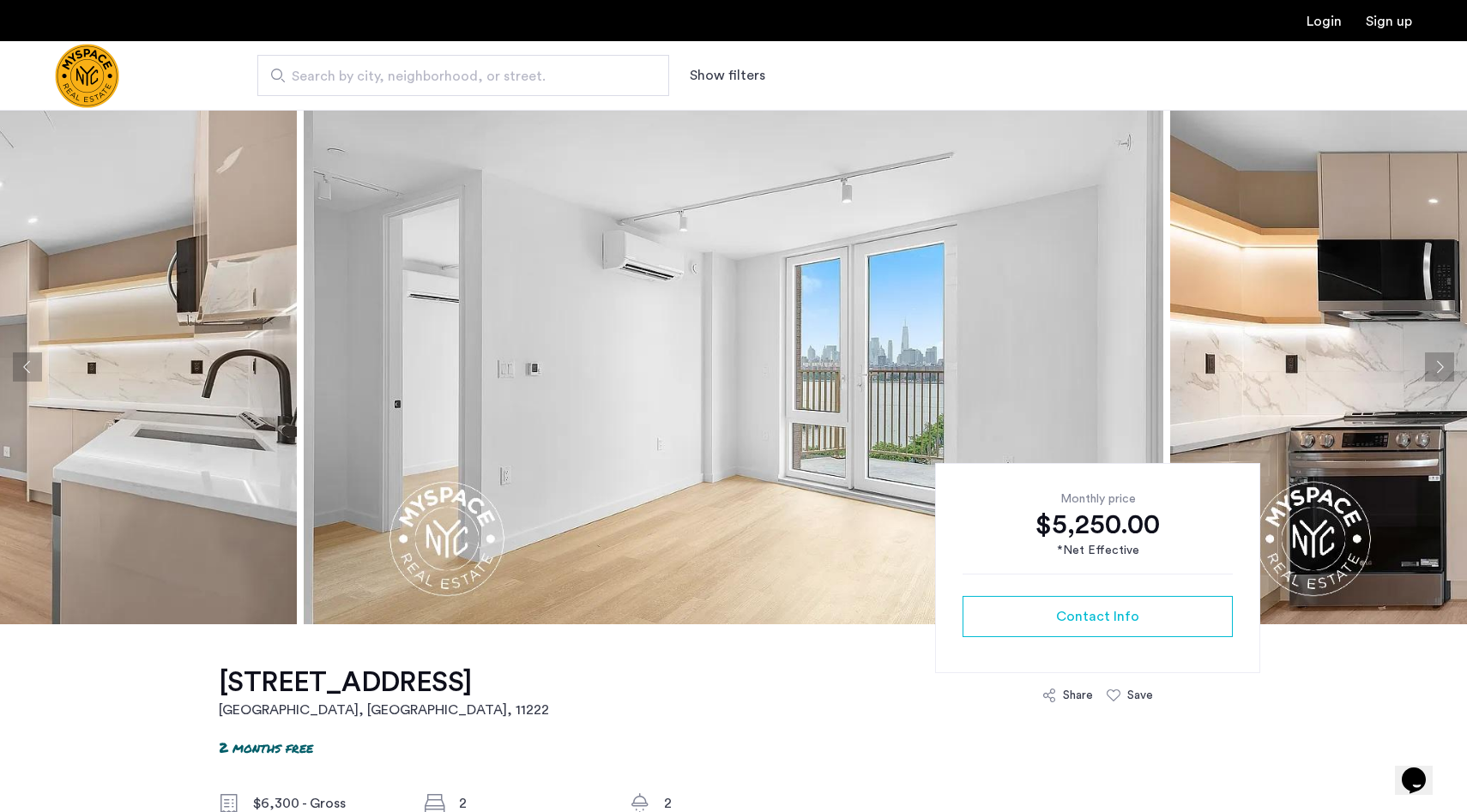
click at [1441, 376] on button "Next apartment" at bounding box center [1439, 366] width 29 height 29
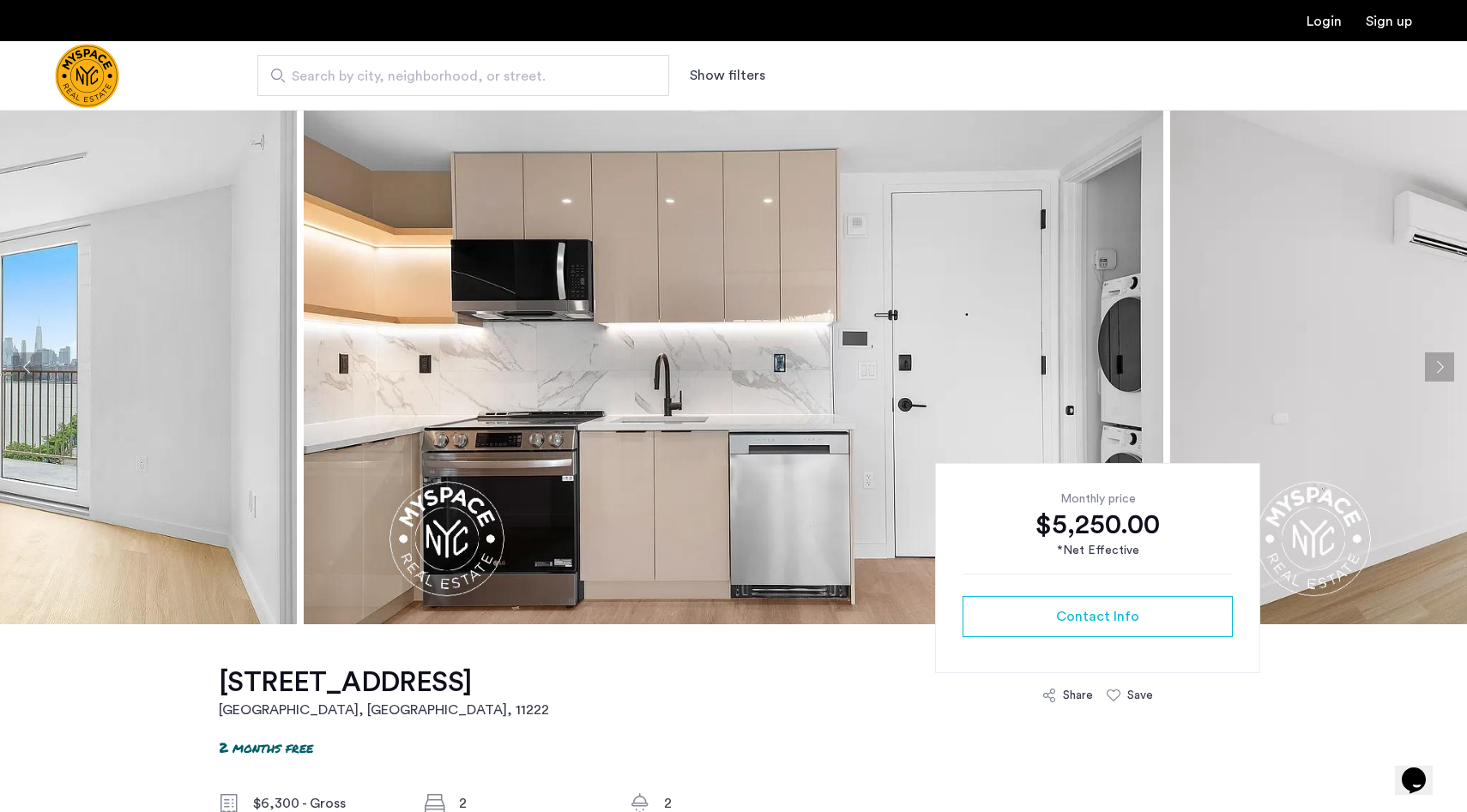
click at [1441, 376] on button "Next apartment" at bounding box center [1439, 366] width 29 height 29
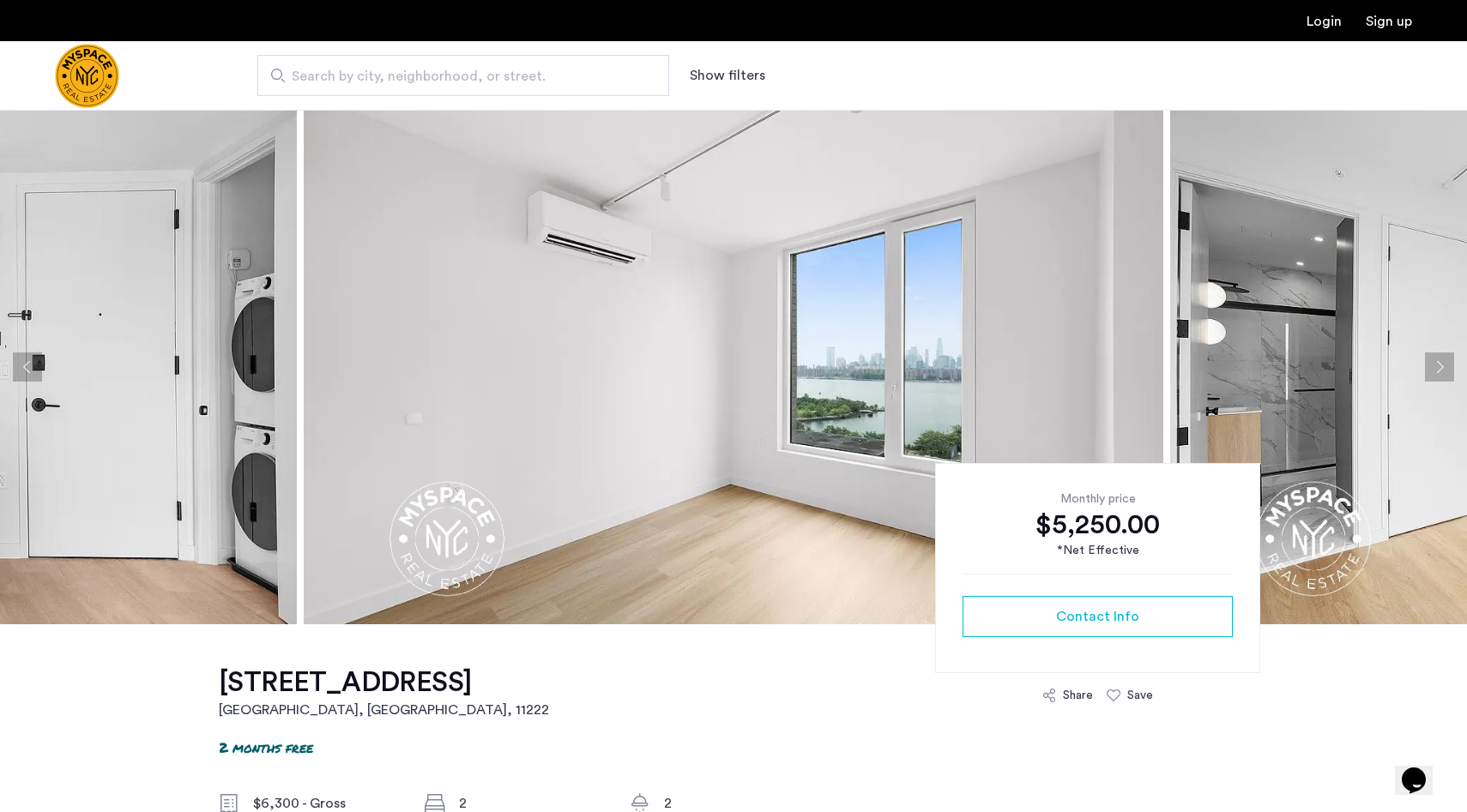
click at [1441, 376] on button "Next apartment" at bounding box center [1439, 366] width 29 height 29
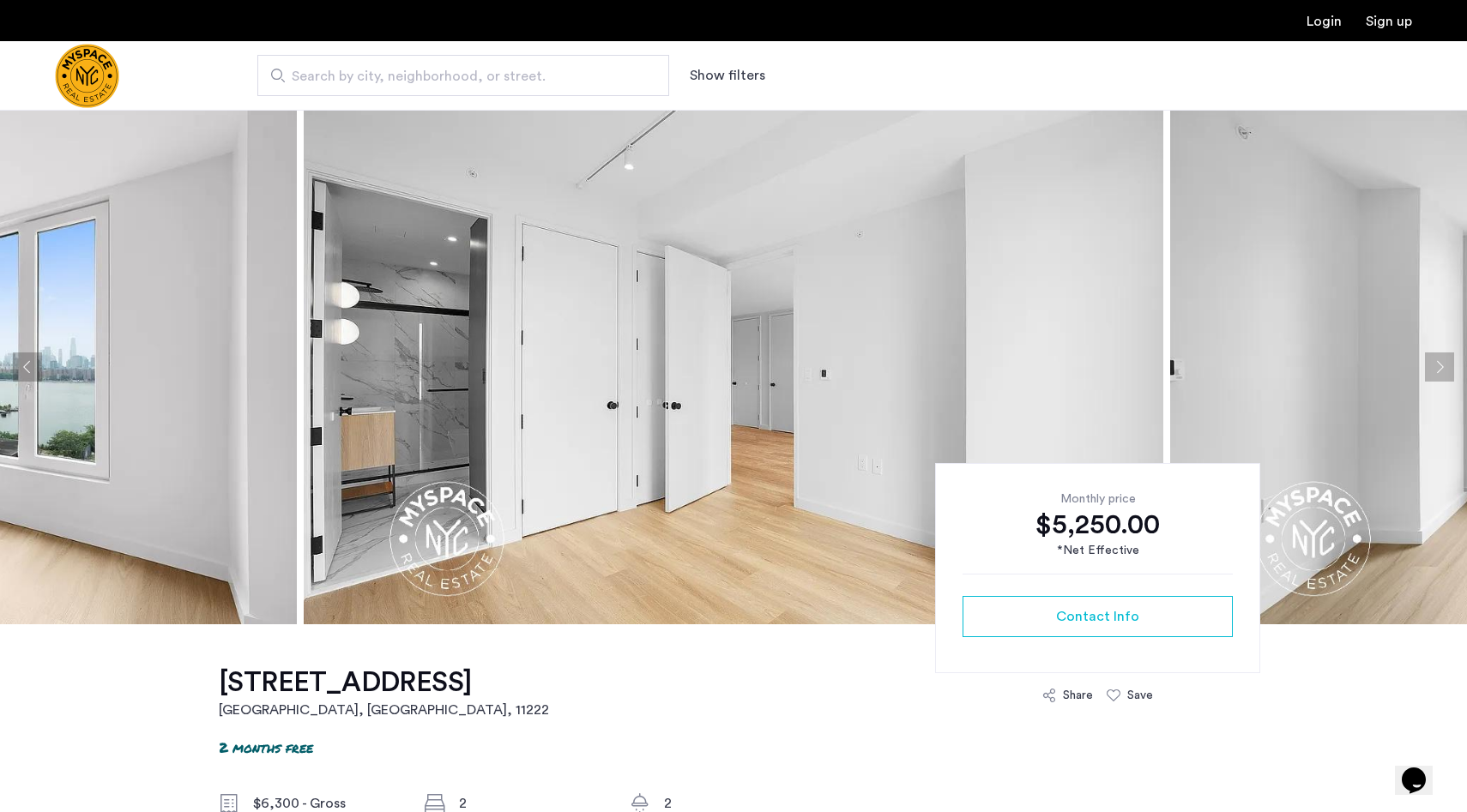
click at [1441, 376] on button "Next apartment" at bounding box center [1439, 366] width 29 height 29
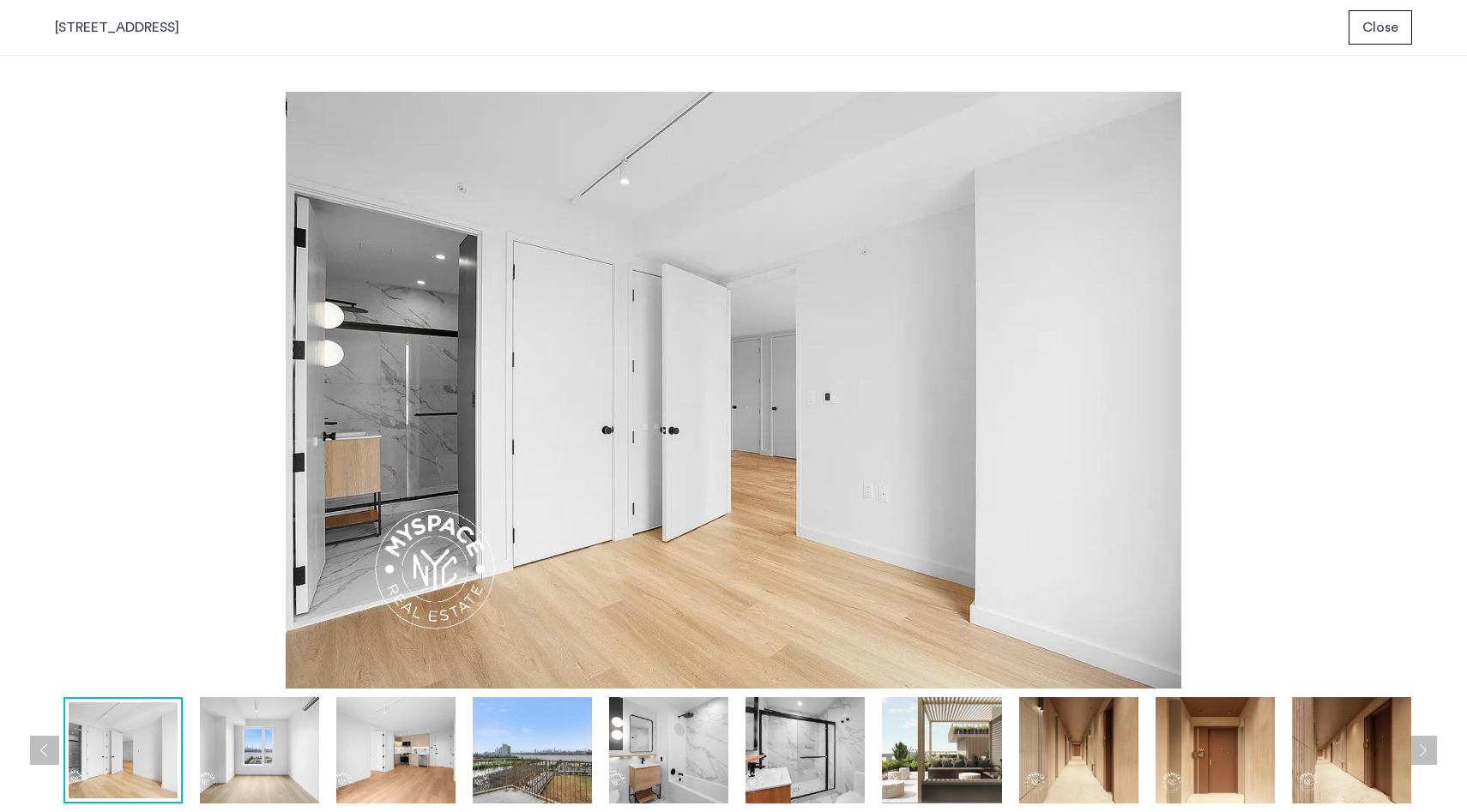
click at [1192, 377] on img at bounding box center [733, 390] width 1357 height 597
click at [830, 372] on img at bounding box center [733, 390] width 1357 height 597
click at [1388, 31] on span "Close" at bounding box center [1381, 27] width 36 height 21
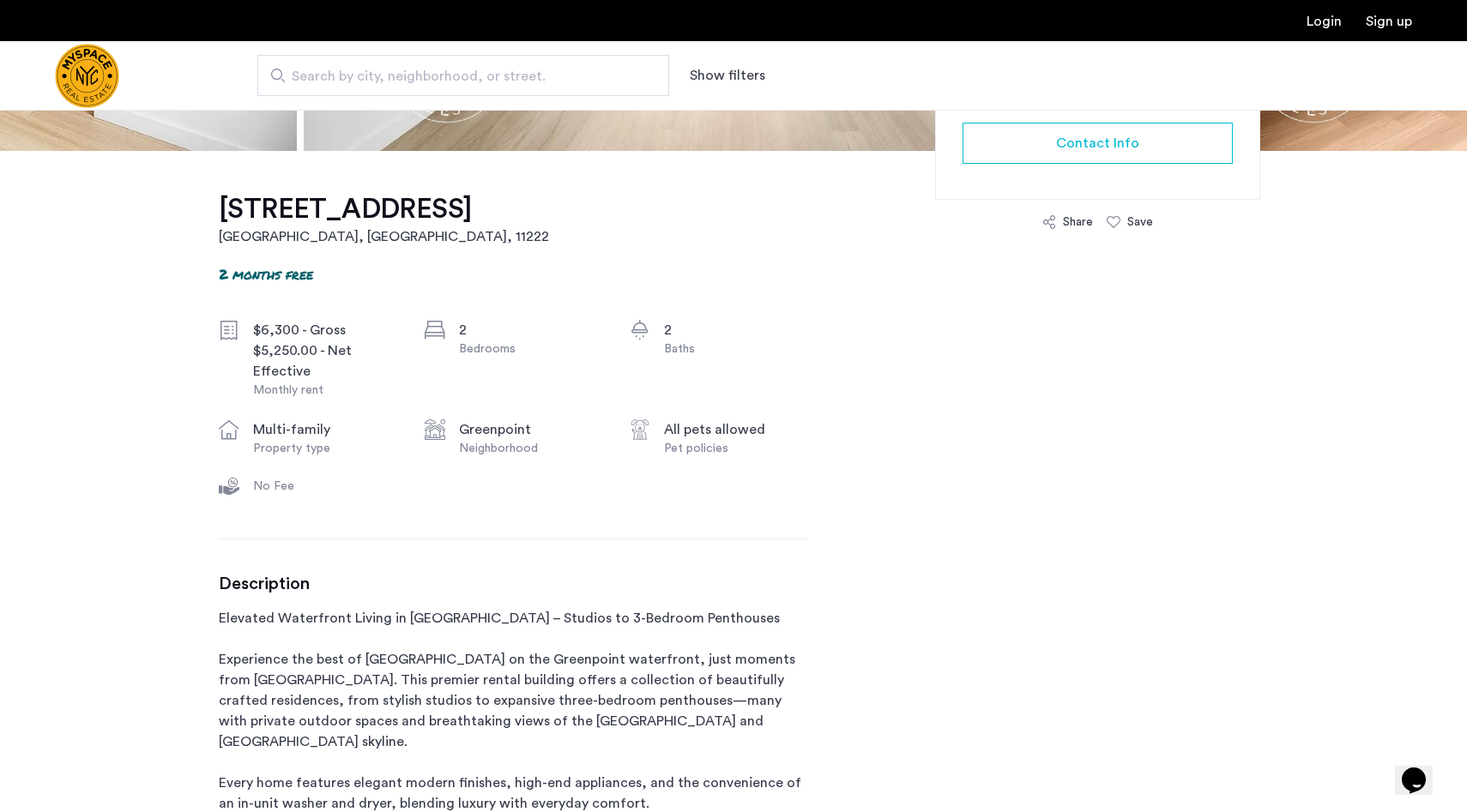
scroll to position [480, 0]
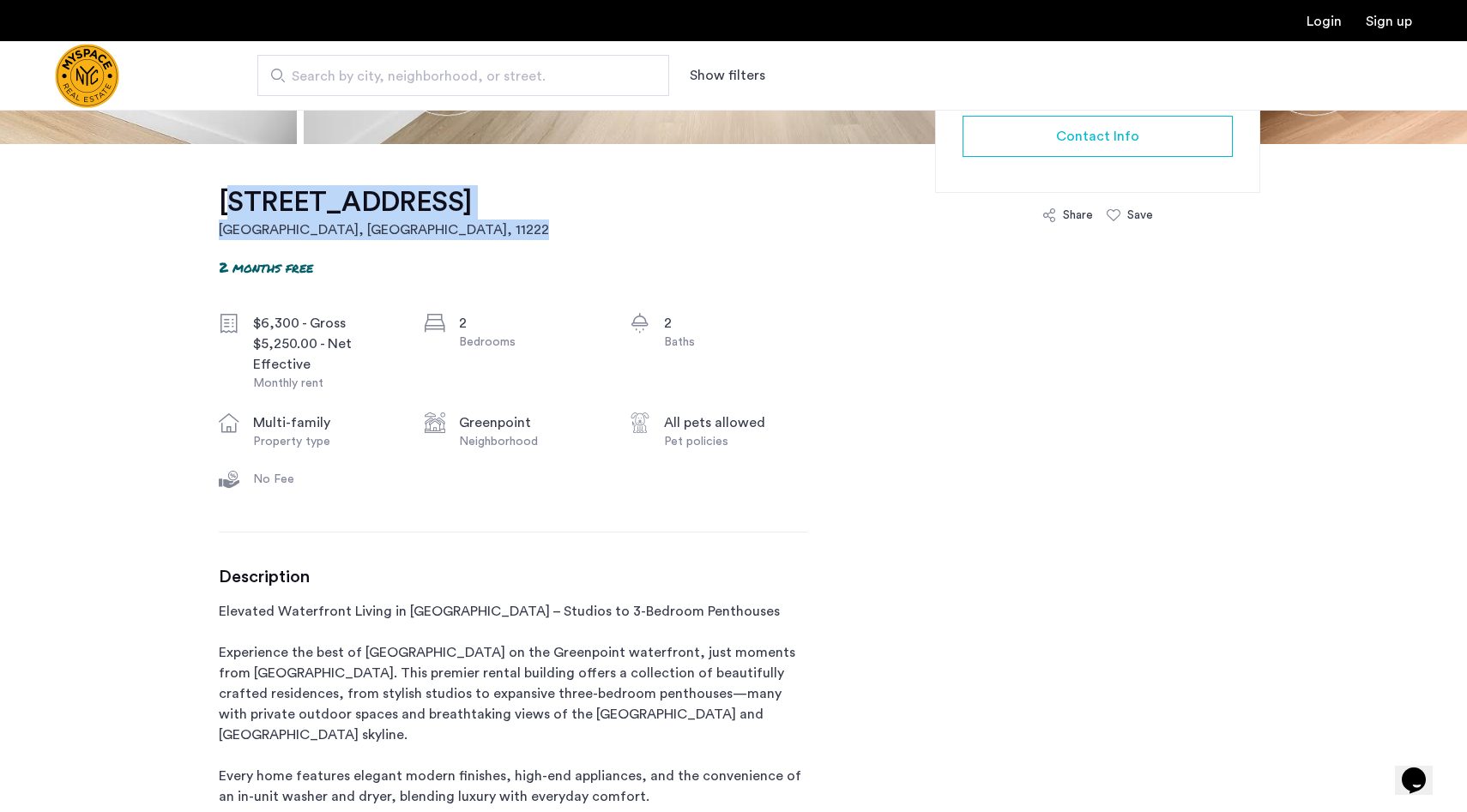
drag, startPoint x: 526, startPoint y: 203, endPoint x: 224, endPoint y: 202, distance: 302.0
click at [224, 202] on h1 "79 Quay Street, Unit 409" at bounding box center [384, 203] width 331 height 34
drag, startPoint x: 117, startPoint y: 204, endPoint x: 401, endPoint y: 209, distance: 284.0
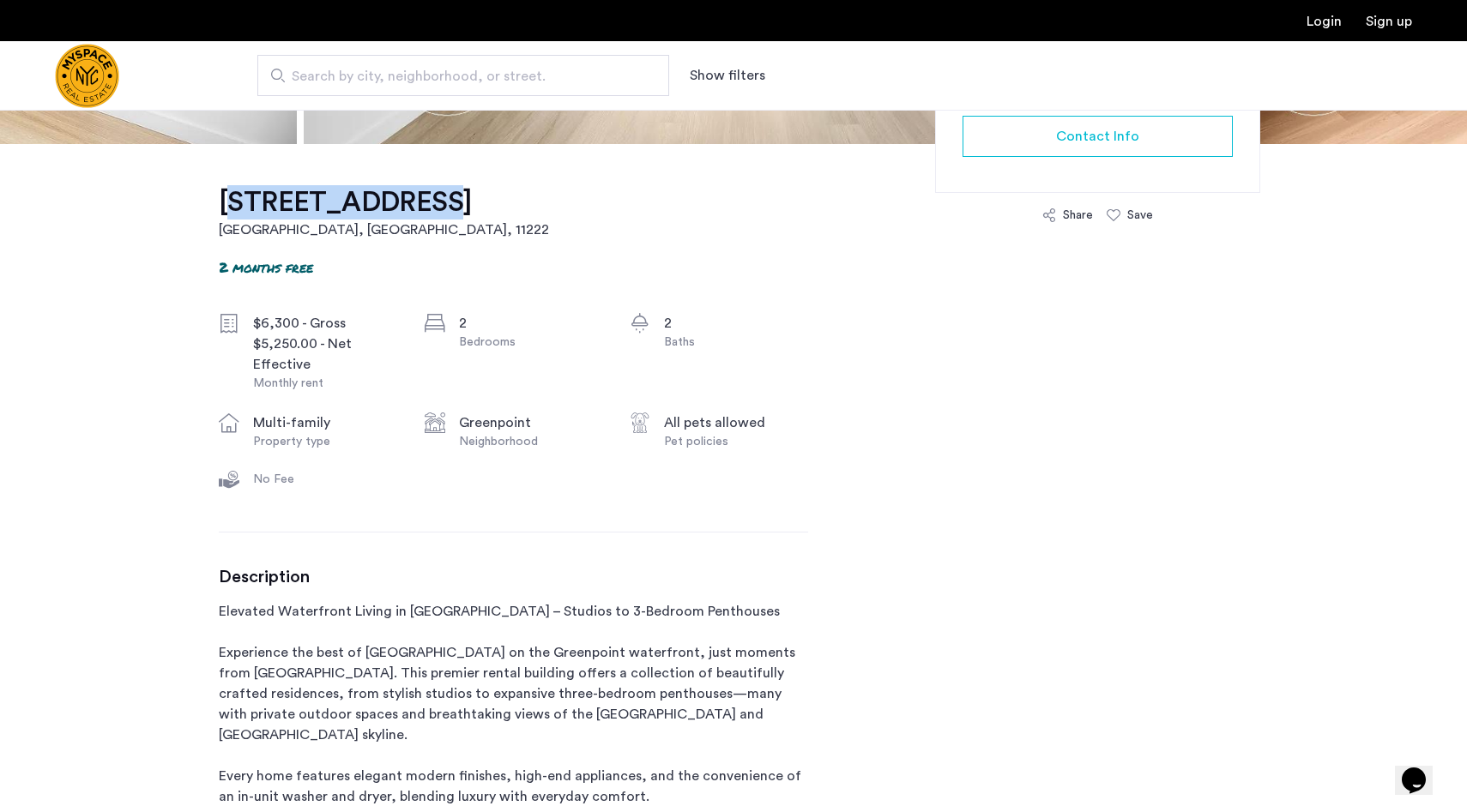
copy h1 "79 Quay Street"
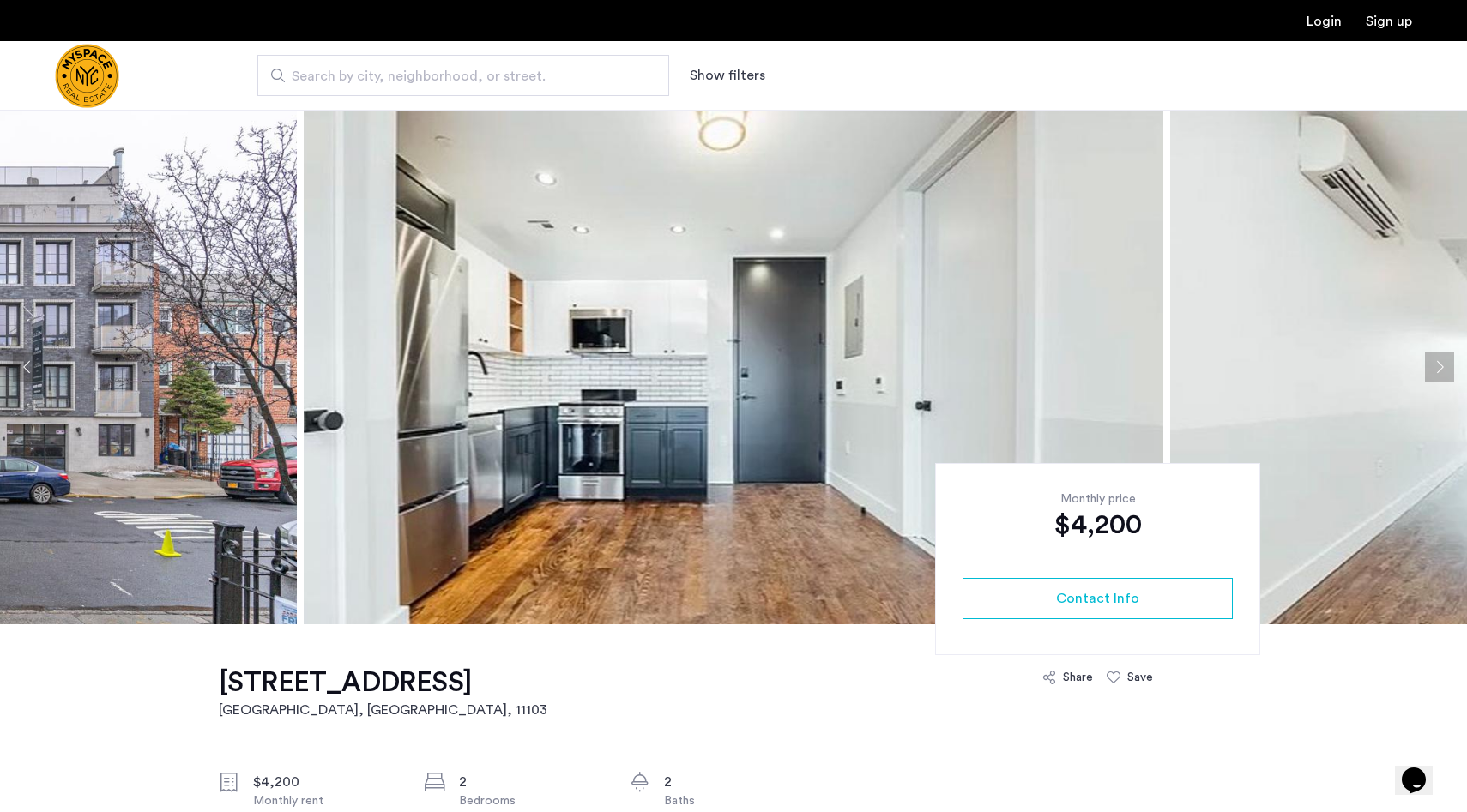
click at [1440, 365] on button "Next apartment" at bounding box center [1439, 366] width 29 height 29
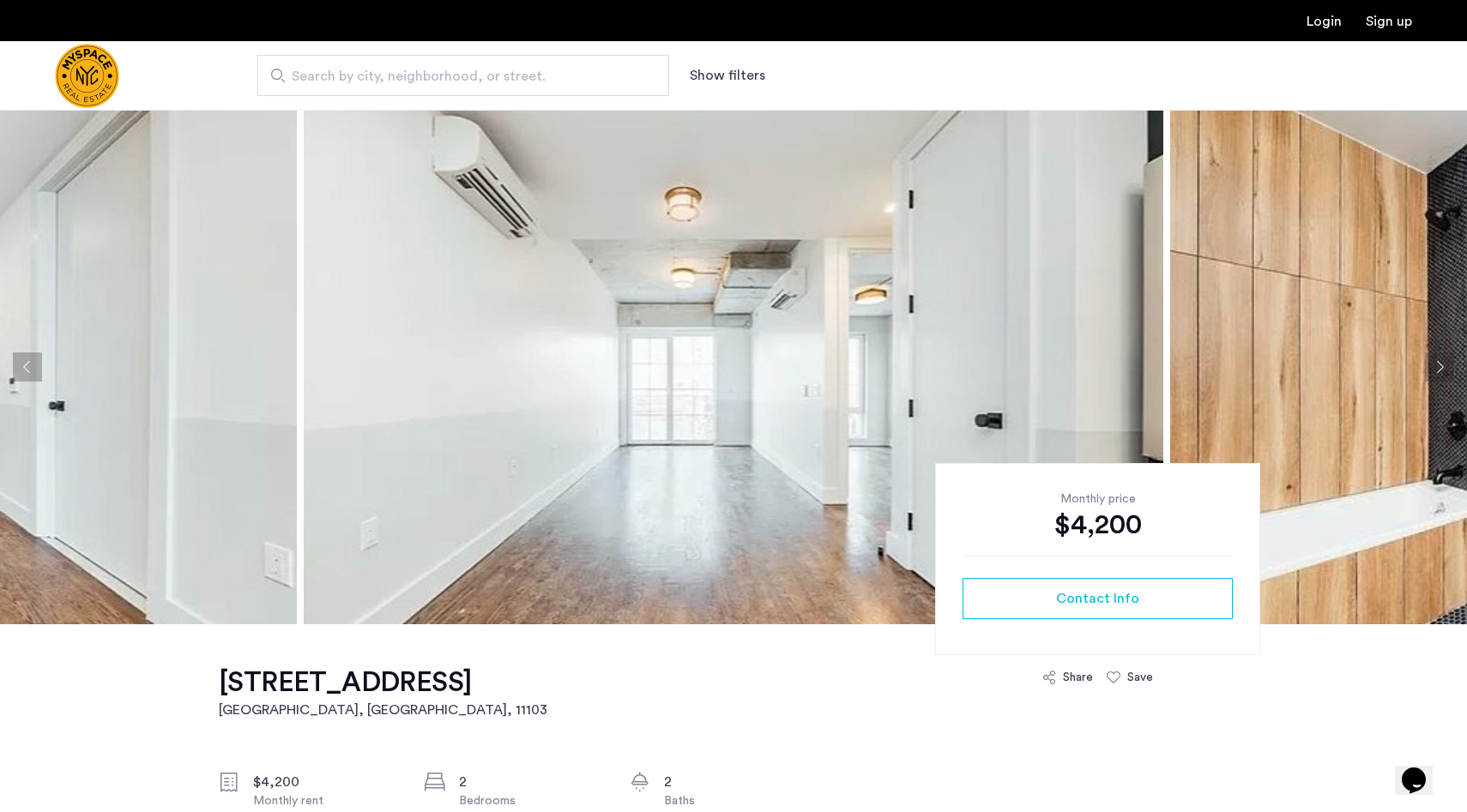
click at [1440, 365] on button "Next apartment" at bounding box center [1439, 366] width 29 height 29
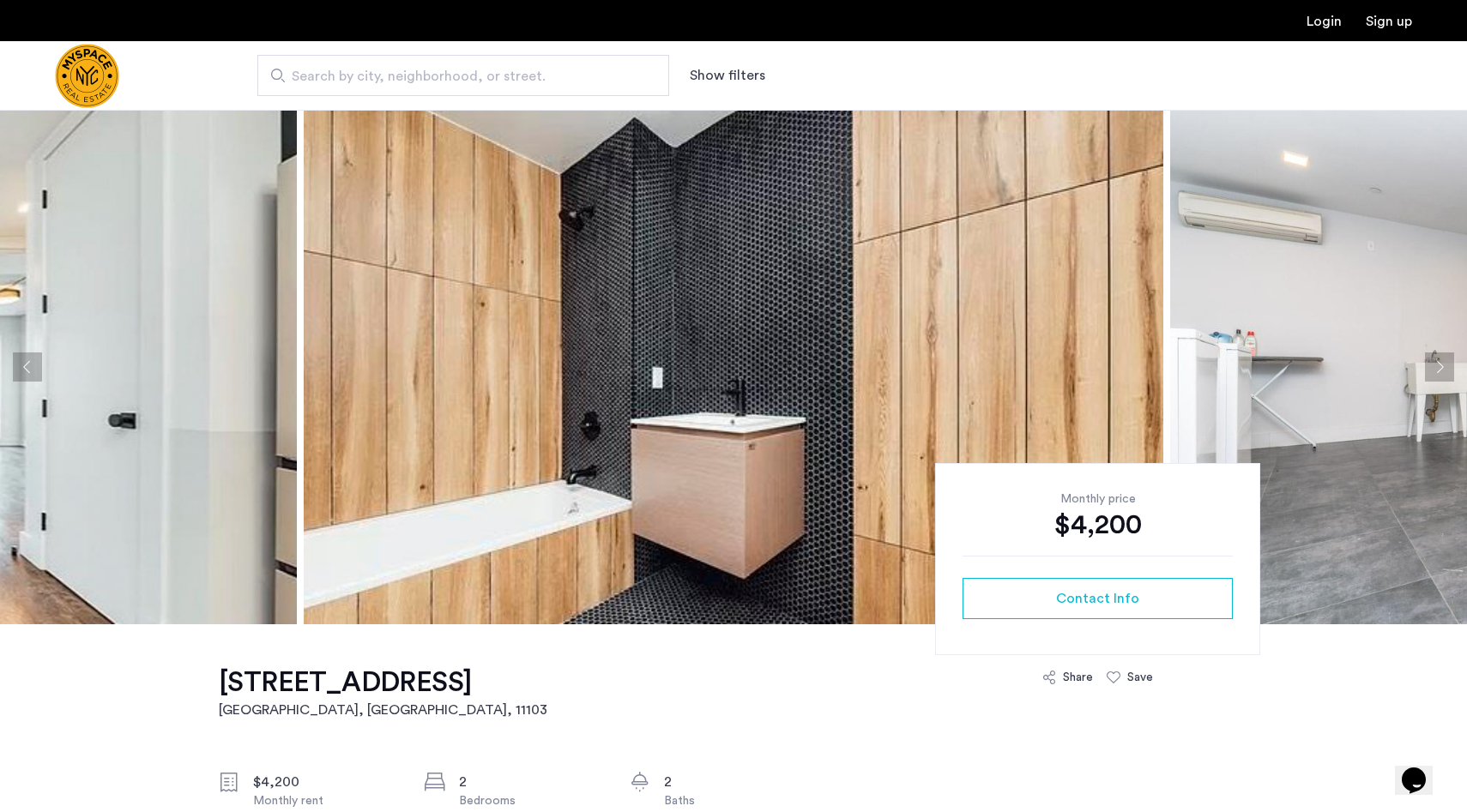
click at [1440, 365] on button "Next apartment" at bounding box center [1439, 366] width 29 height 29
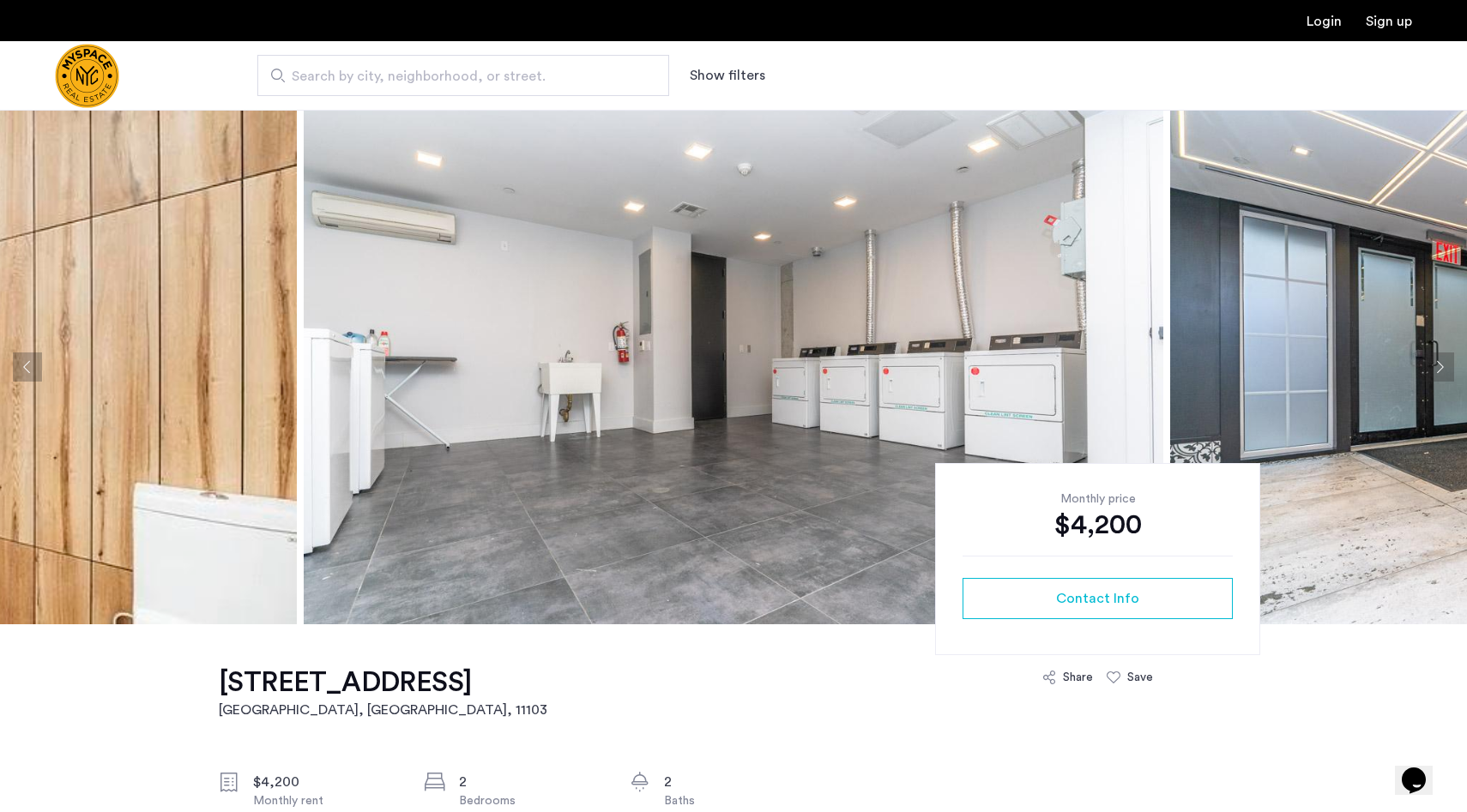
click at [1440, 365] on button "Next apartment" at bounding box center [1439, 366] width 29 height 29
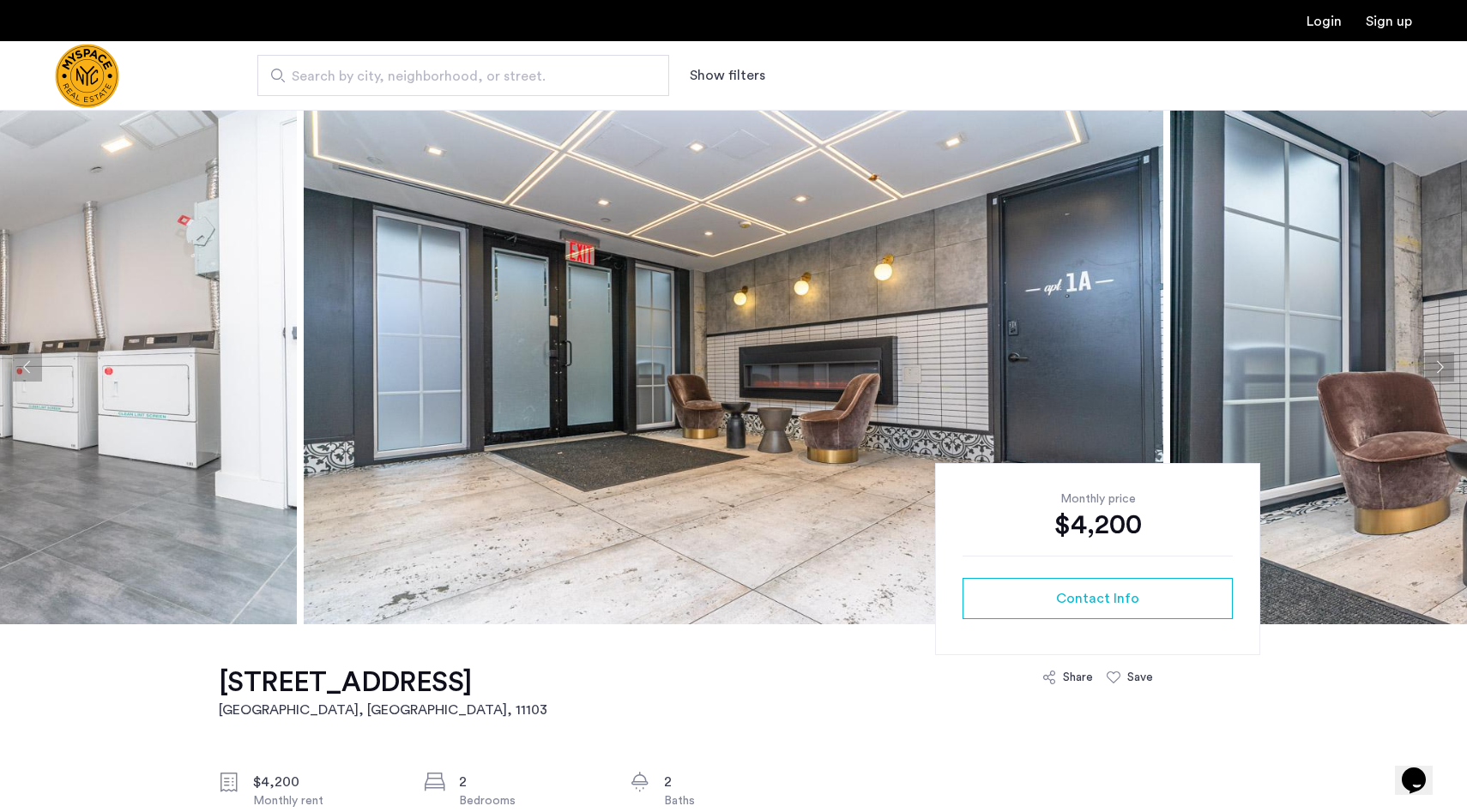
click at [1440, 365] on button "Next apartment" at bounding box center [1439, 366] width 29 height 29
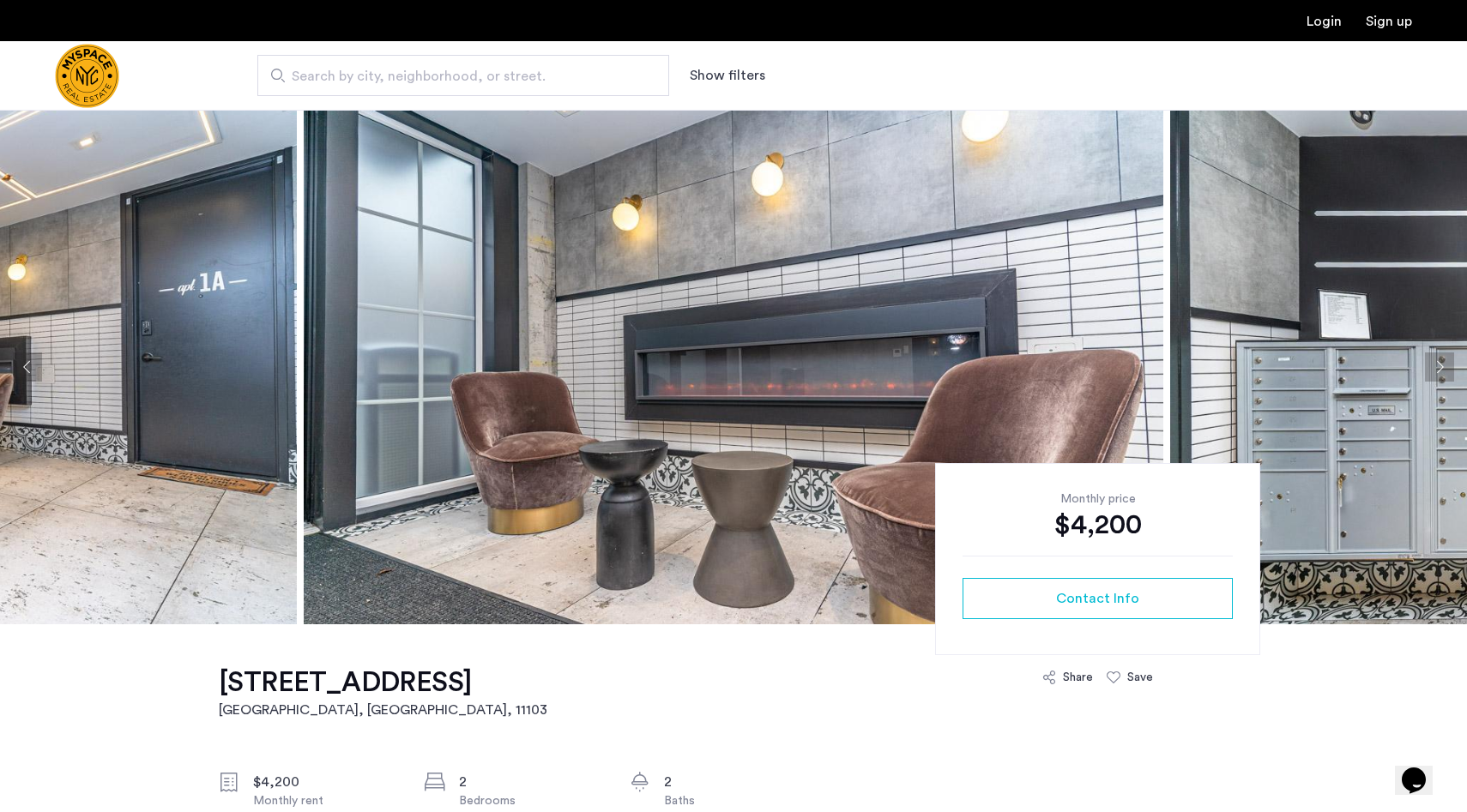
click at [1440, 365] on button "Next apartment" at bounding box center [1439, 366] width 29 height 29
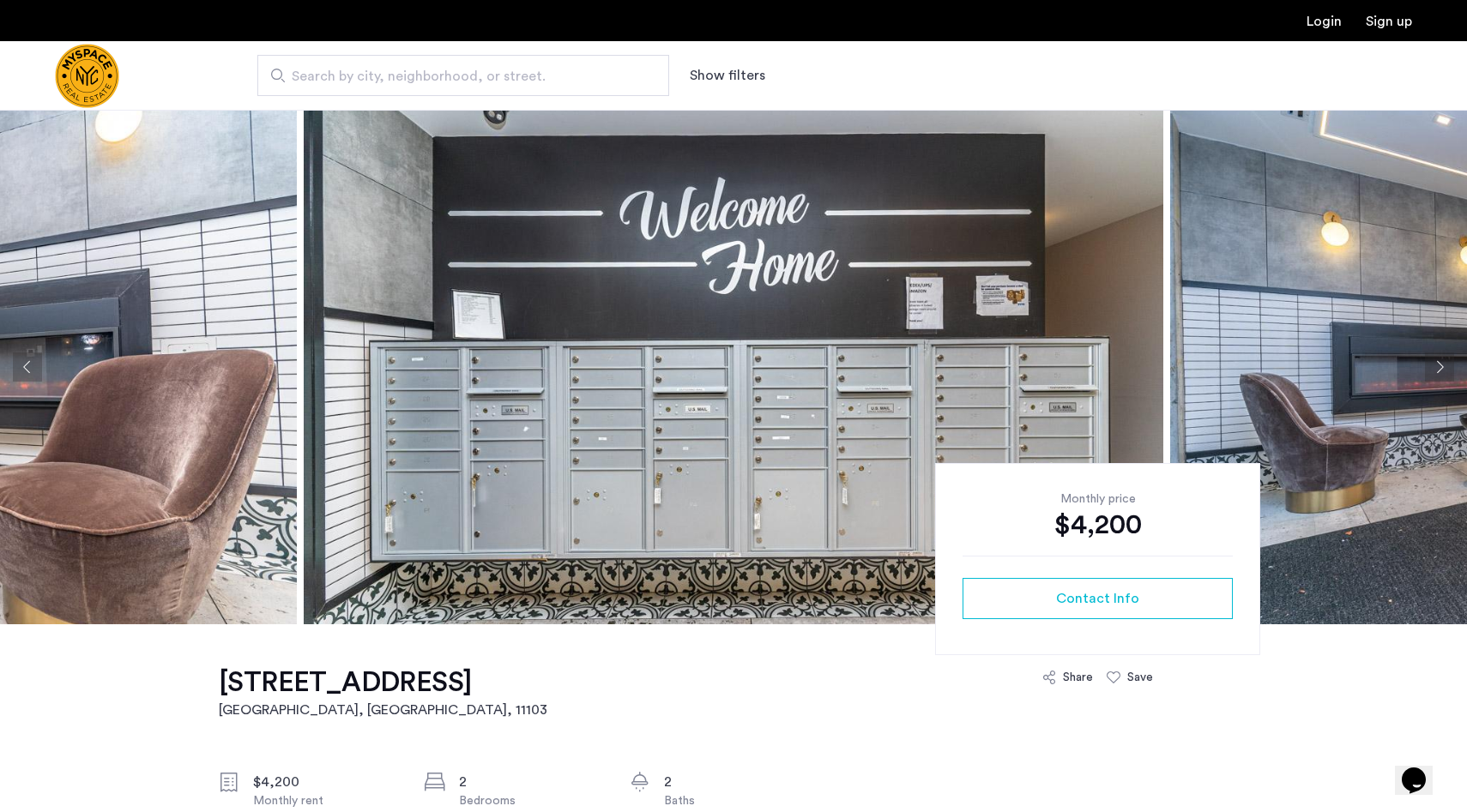
click at [1440, 365] on button "Next apartment" at bounding box center [1439, 366] width 29 height 29
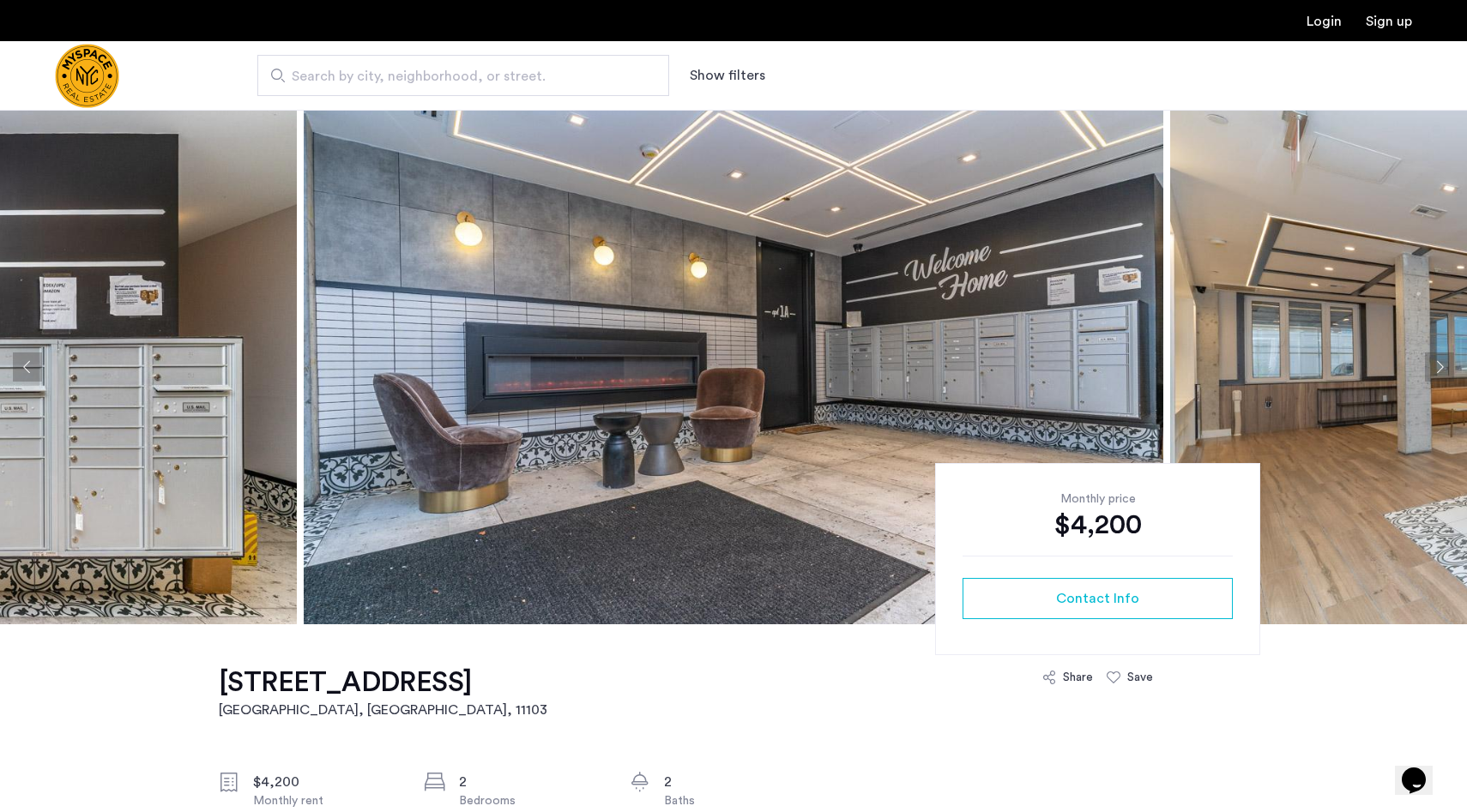
click at [1440, 365] on button "Next apartment" at bounding box center [1439, 366] width 29 height 29
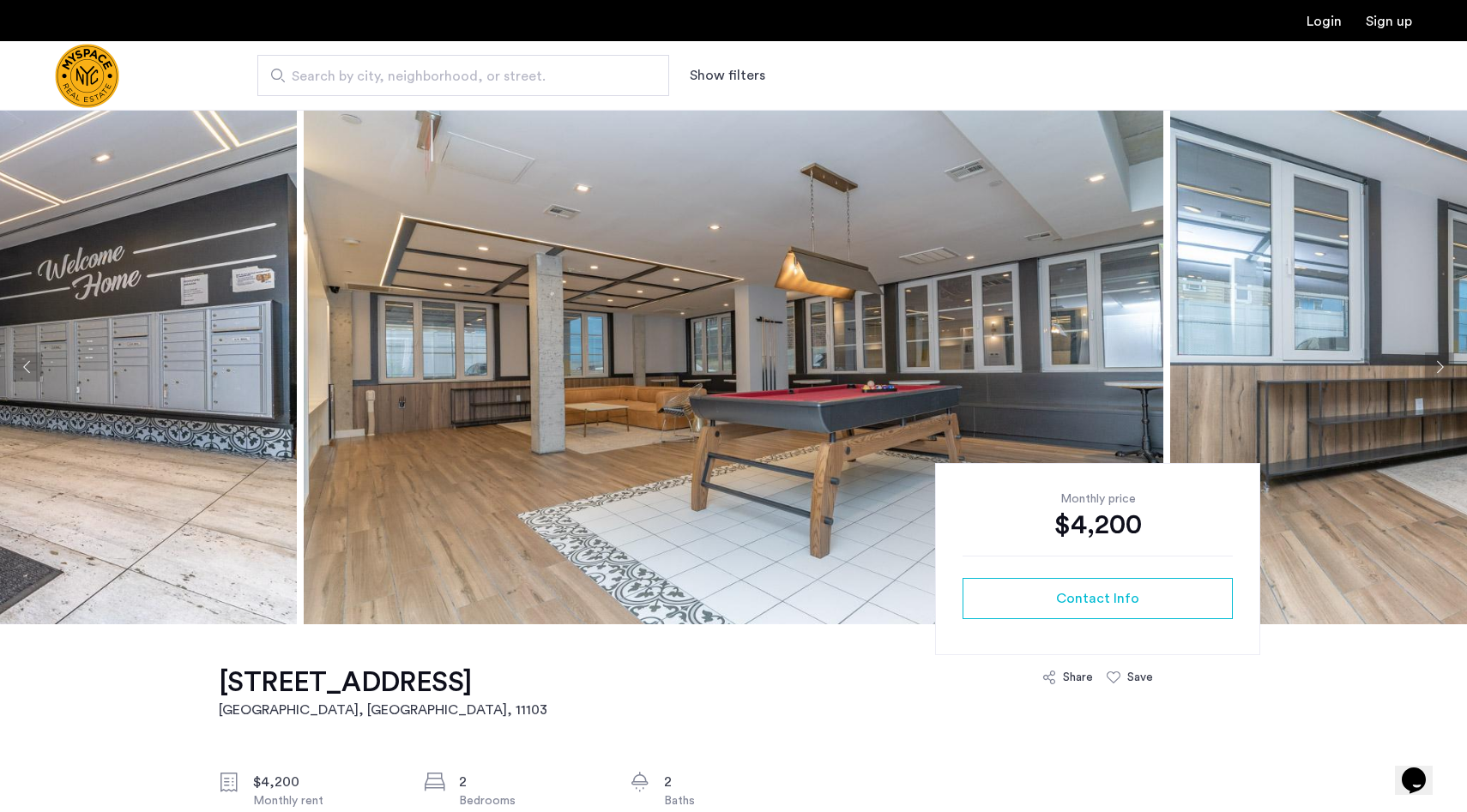
click at [1440, 365] on button "Next apartment" at bounding box center [1439, 366] width 29 height 29
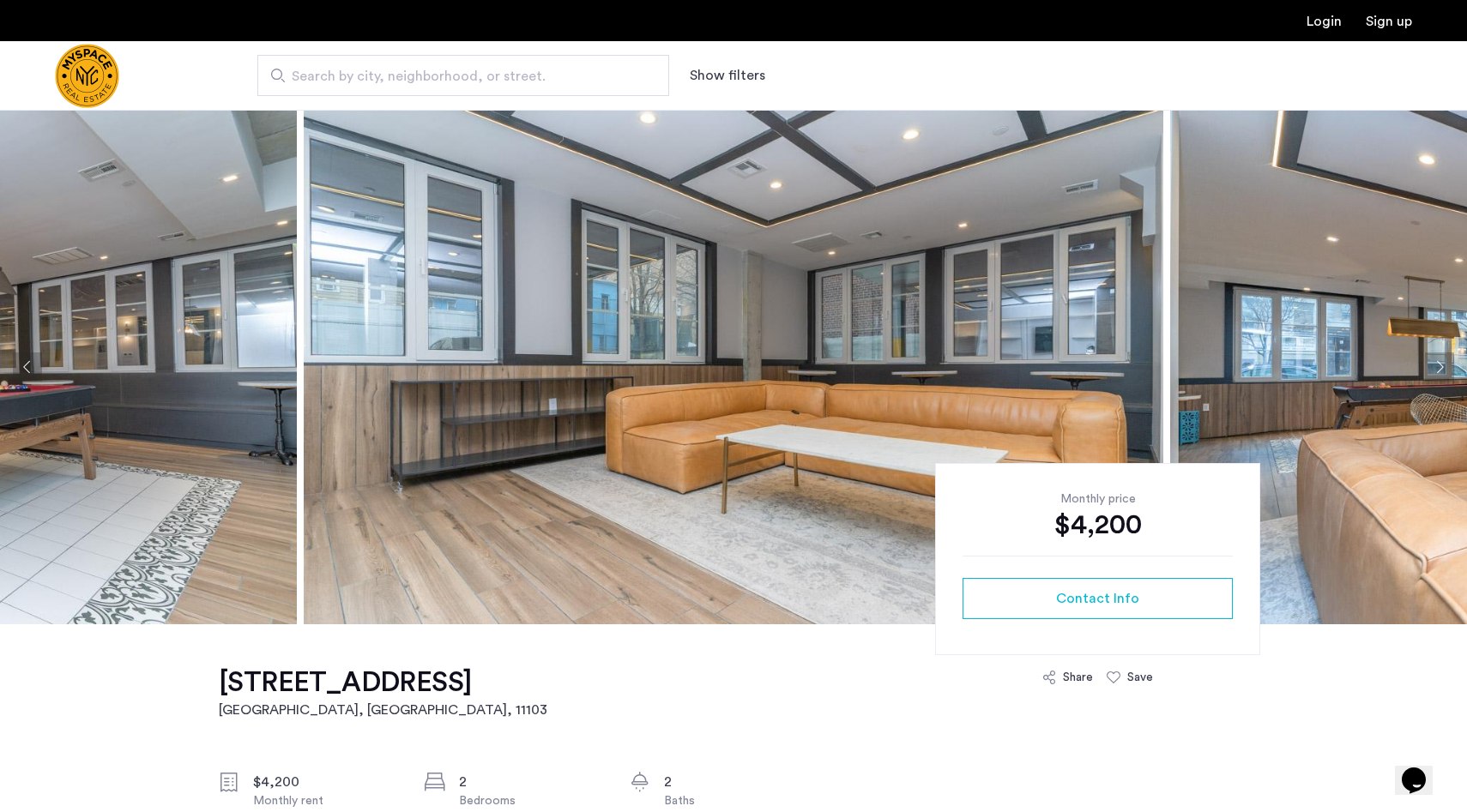
click at [1440, 365] on button "Next apartment" at bounding box center [1439, 366] width 29 height 29
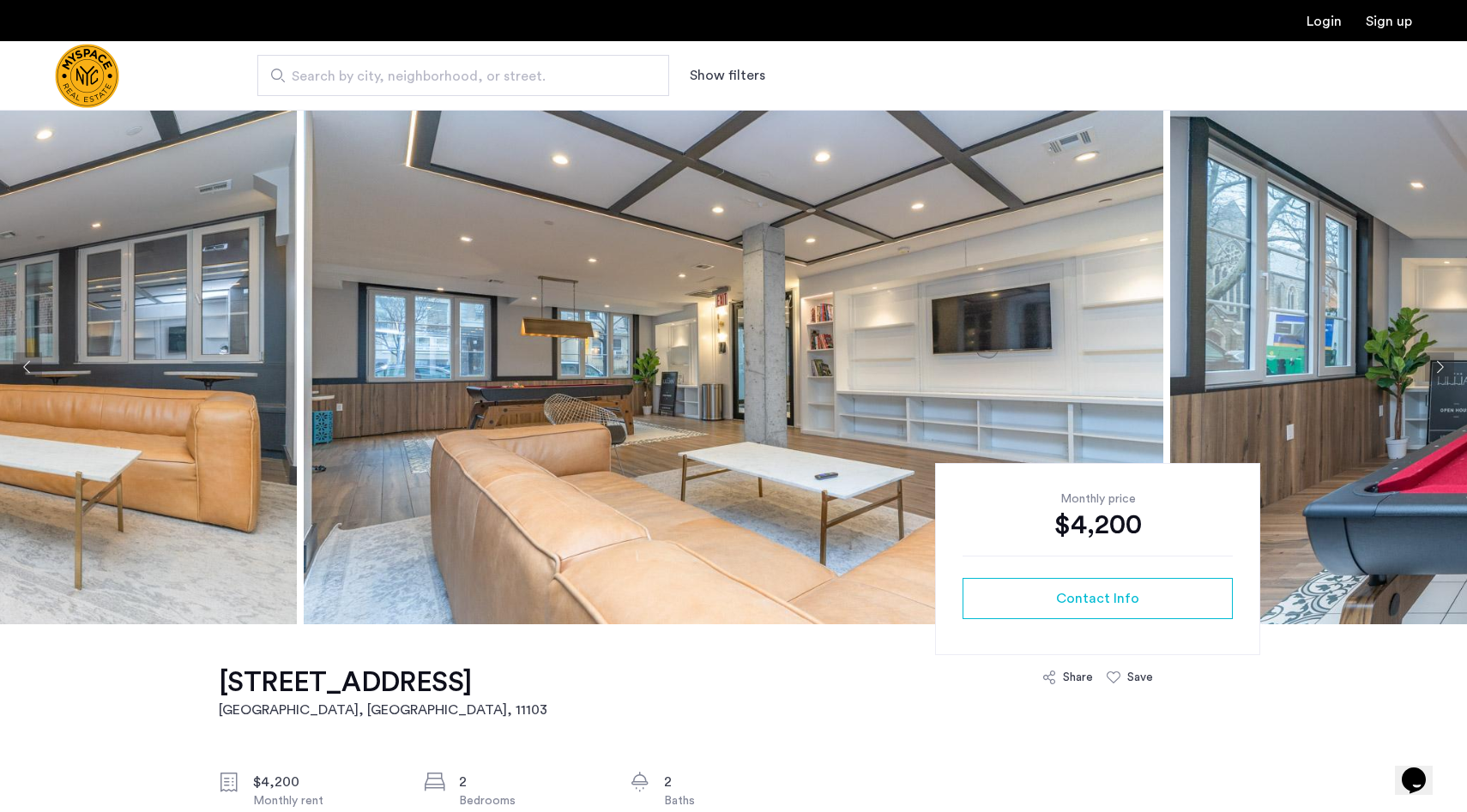
click at [1440, 365] on button "Next apartment" at bounding box center [1439, 366] width 29 height 29
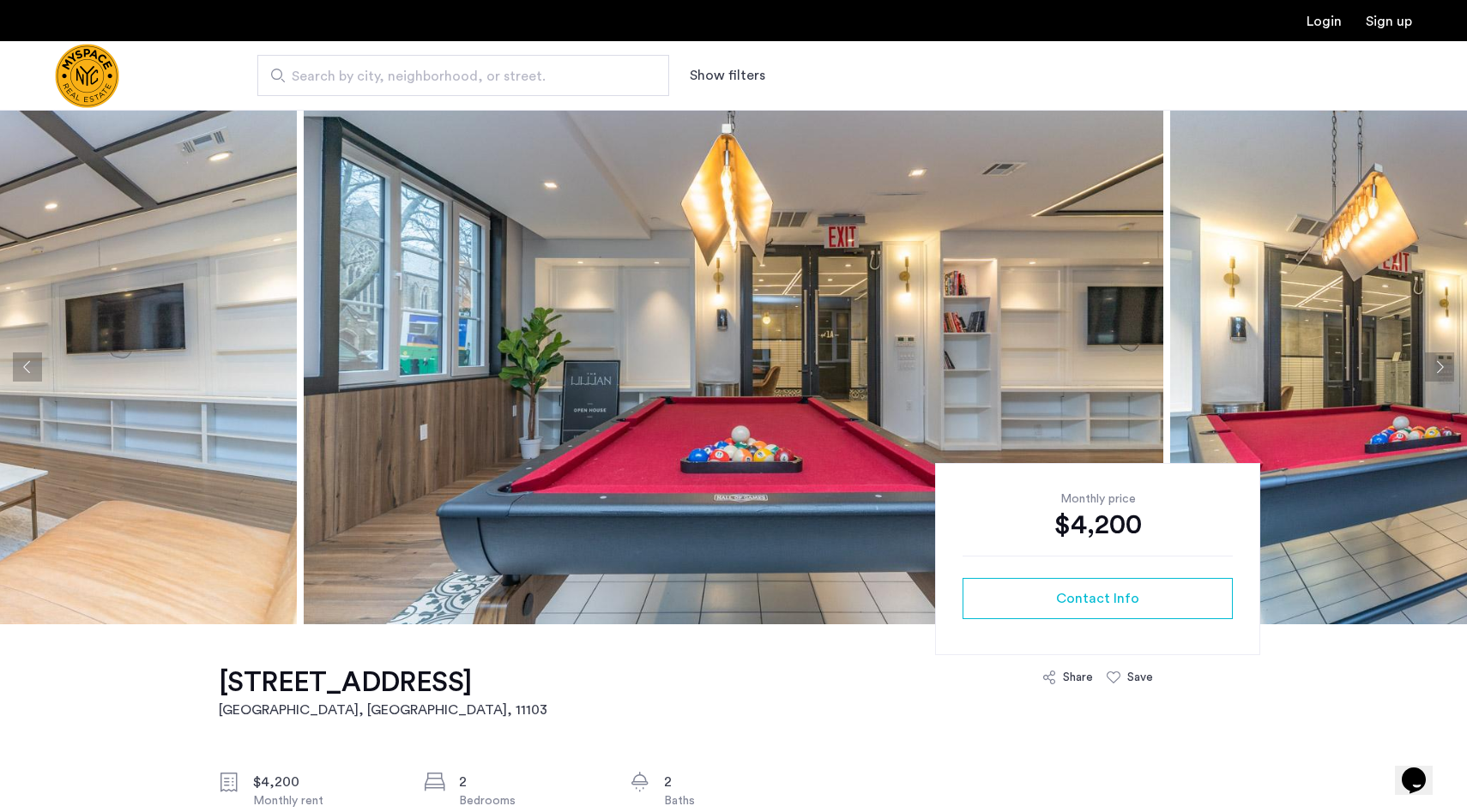
click at [1440, 365] on button "Next apartment" at bounding box center [1439, 366] width 29 height 29
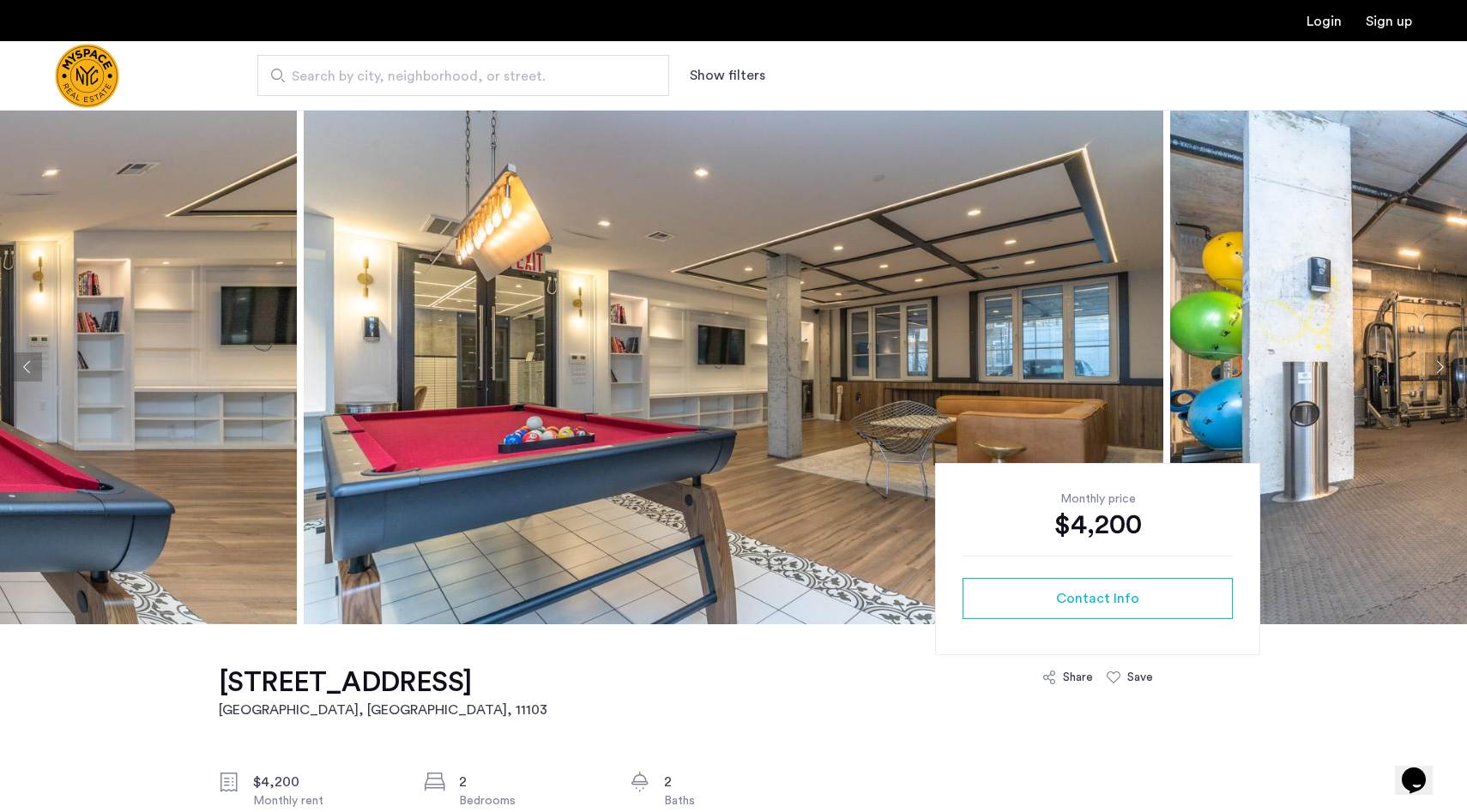
click at [1440, 365] on button "Next apartment" at bounding box center [1439, 366] width 29 height 29
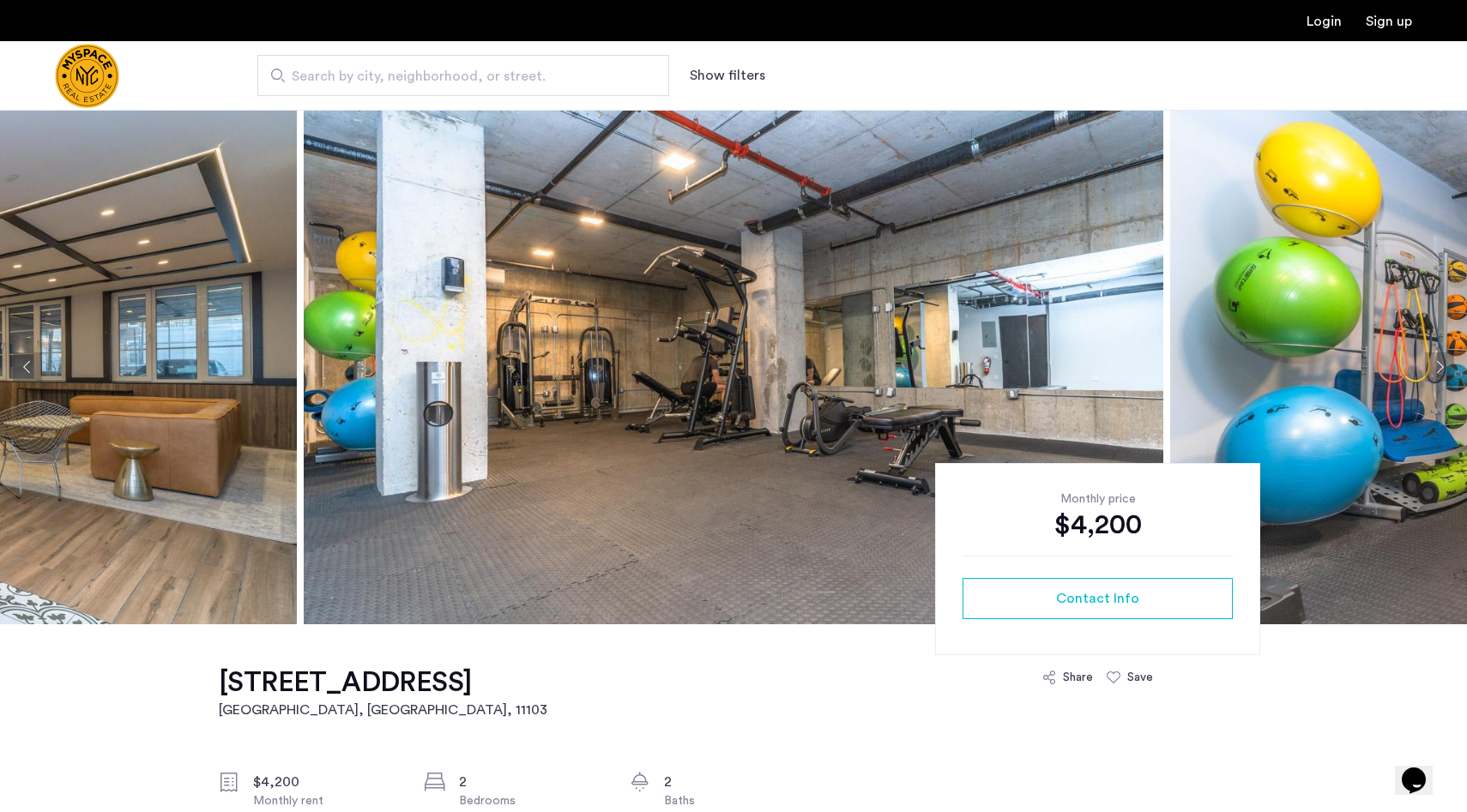
click at [1440, 365] on button "Next apartment" at bounding box center [1439, 366] width 29 height 29
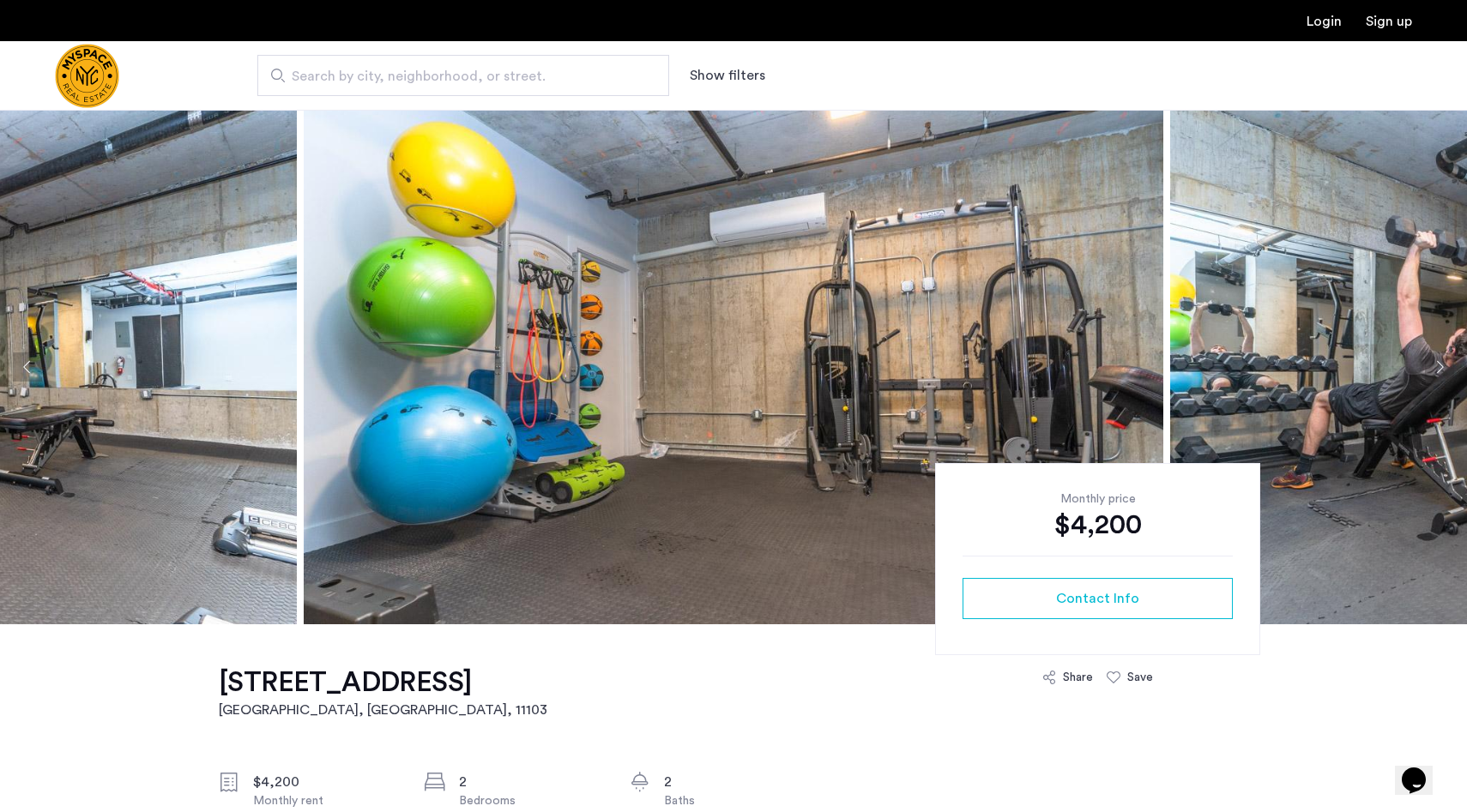
click at [1440, 365] on button "Next apartment" at bounding box center [1439, 366] width 29 height 29
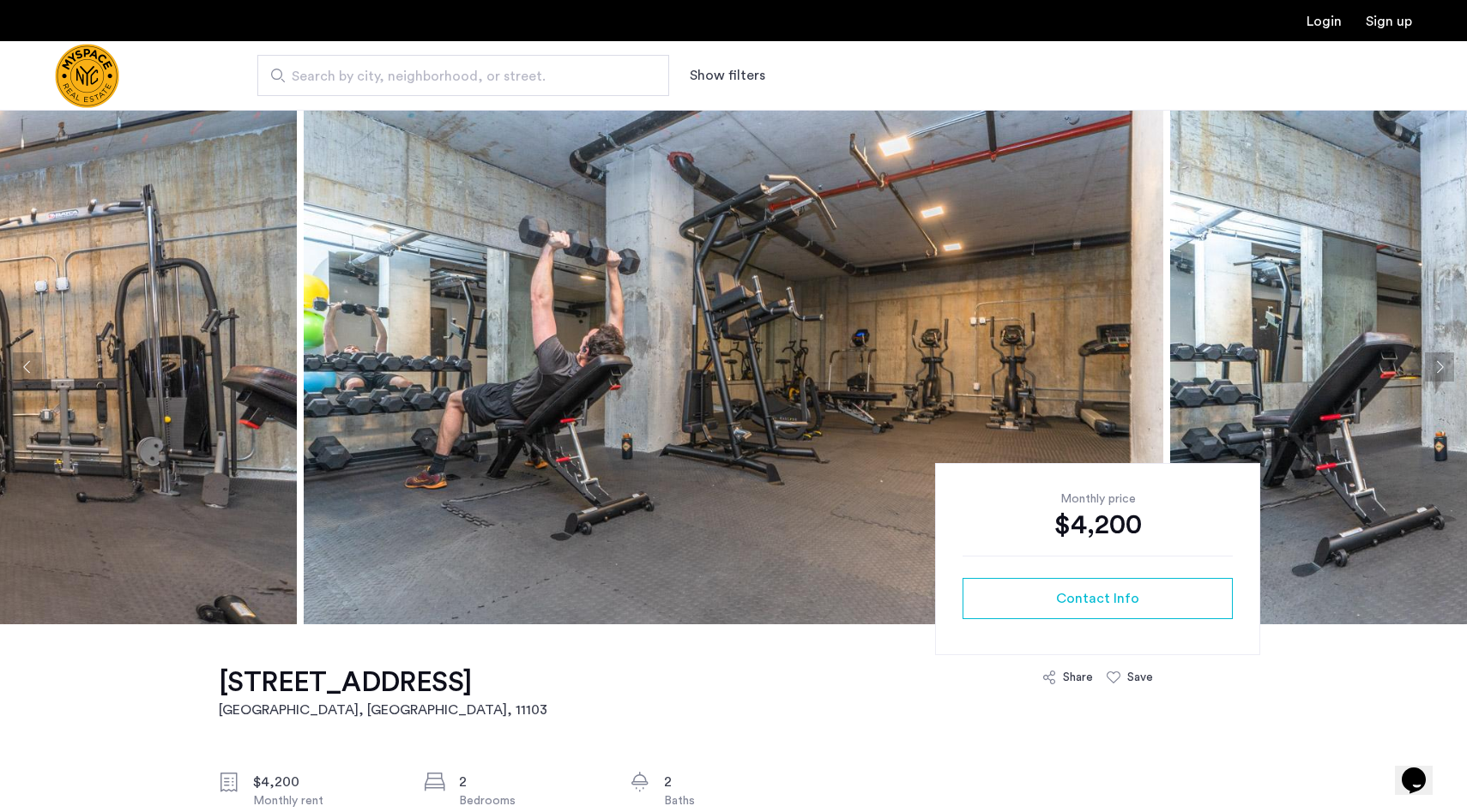
click at [1440, 365] on button "Next apartment" at bounding box center [1439, 366] width 29 height 29
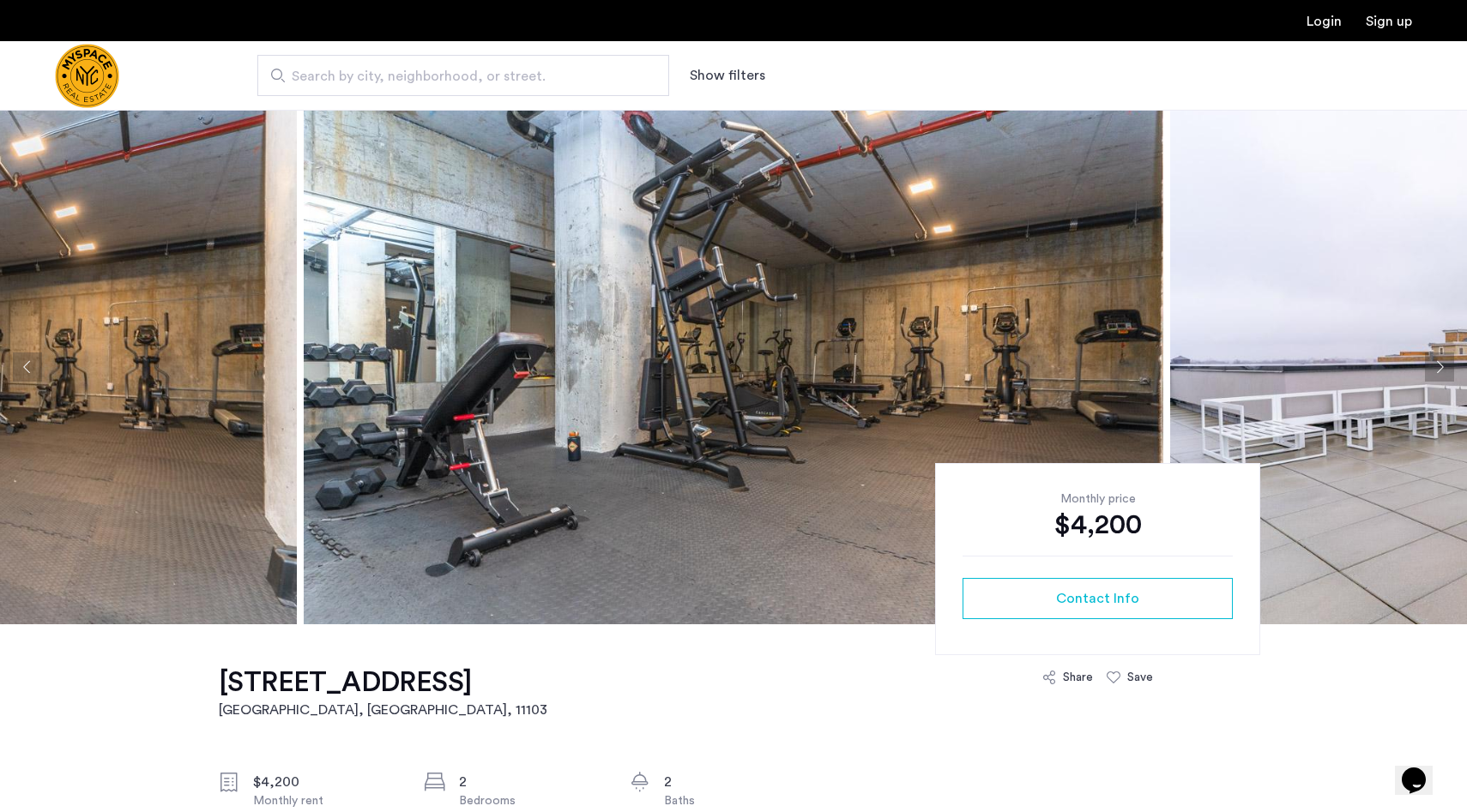
click at [1440, 365] on button "Next apartment" at bounding box center [1439, 366] width 29 height 29
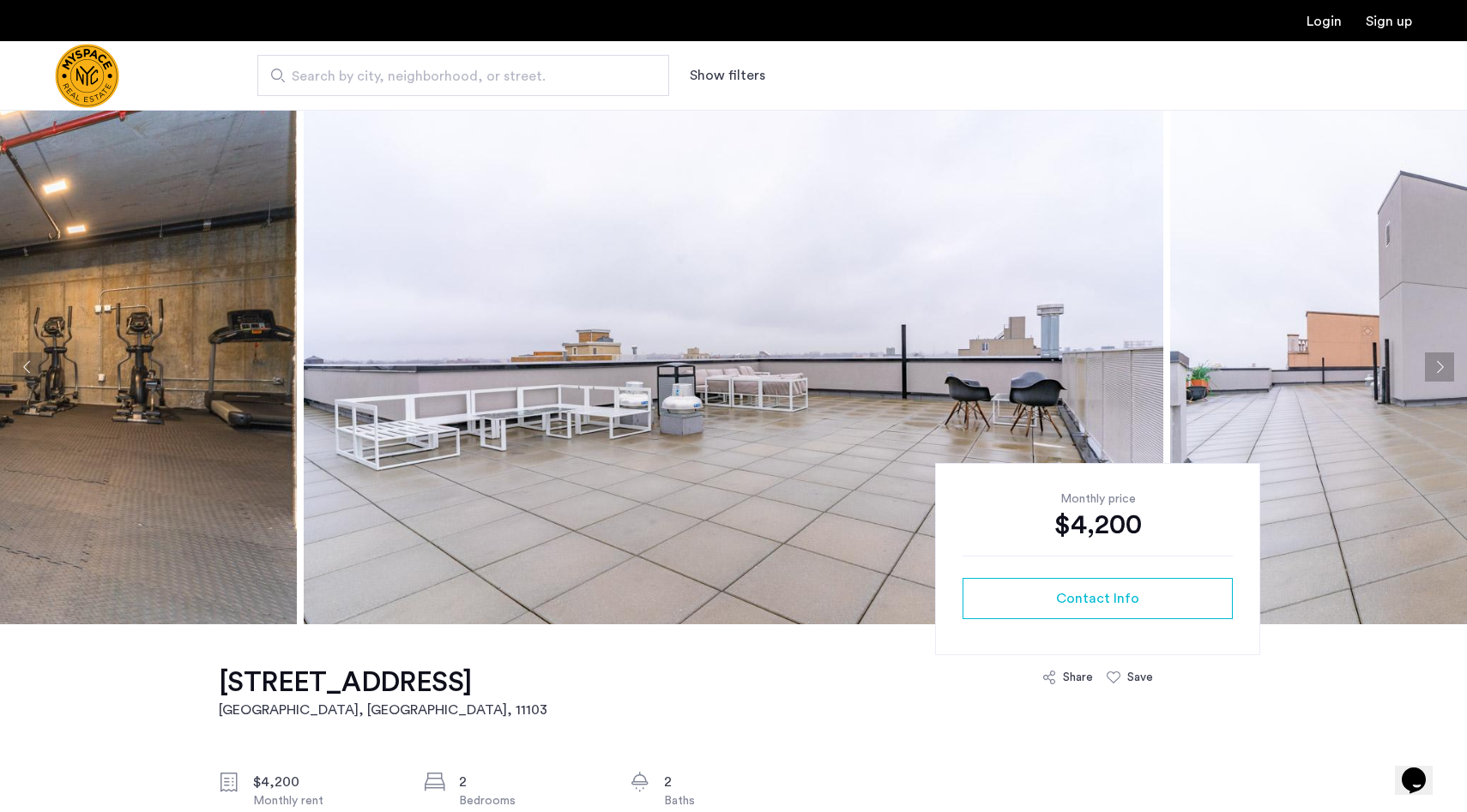
click at [1440, 365] on button "Next apartment" at bounding box center [1439, 366] width 29 height 29
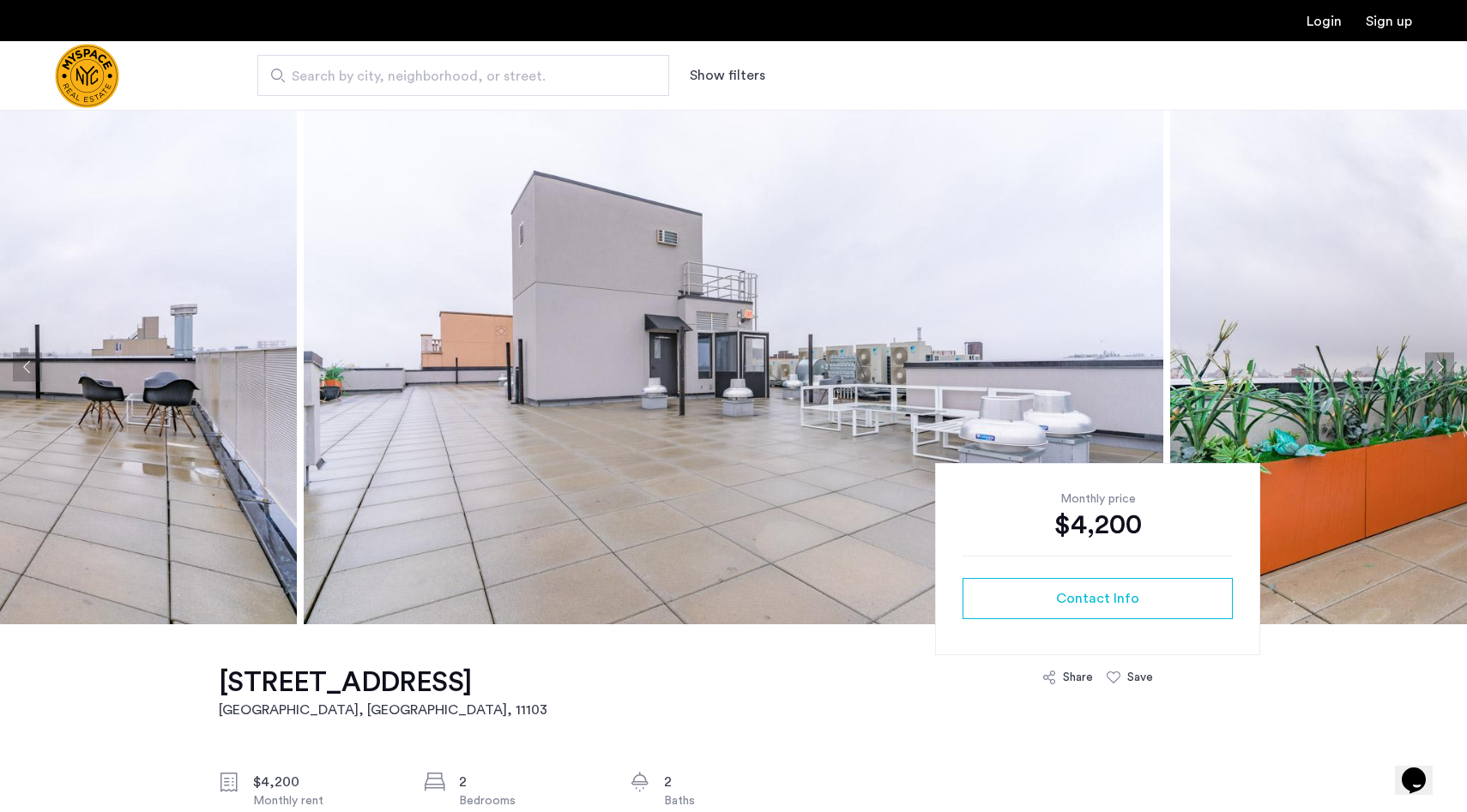
click at [1440, 365] on button "Next apartment" at bounding box center [1439, 366] width 29 height 29
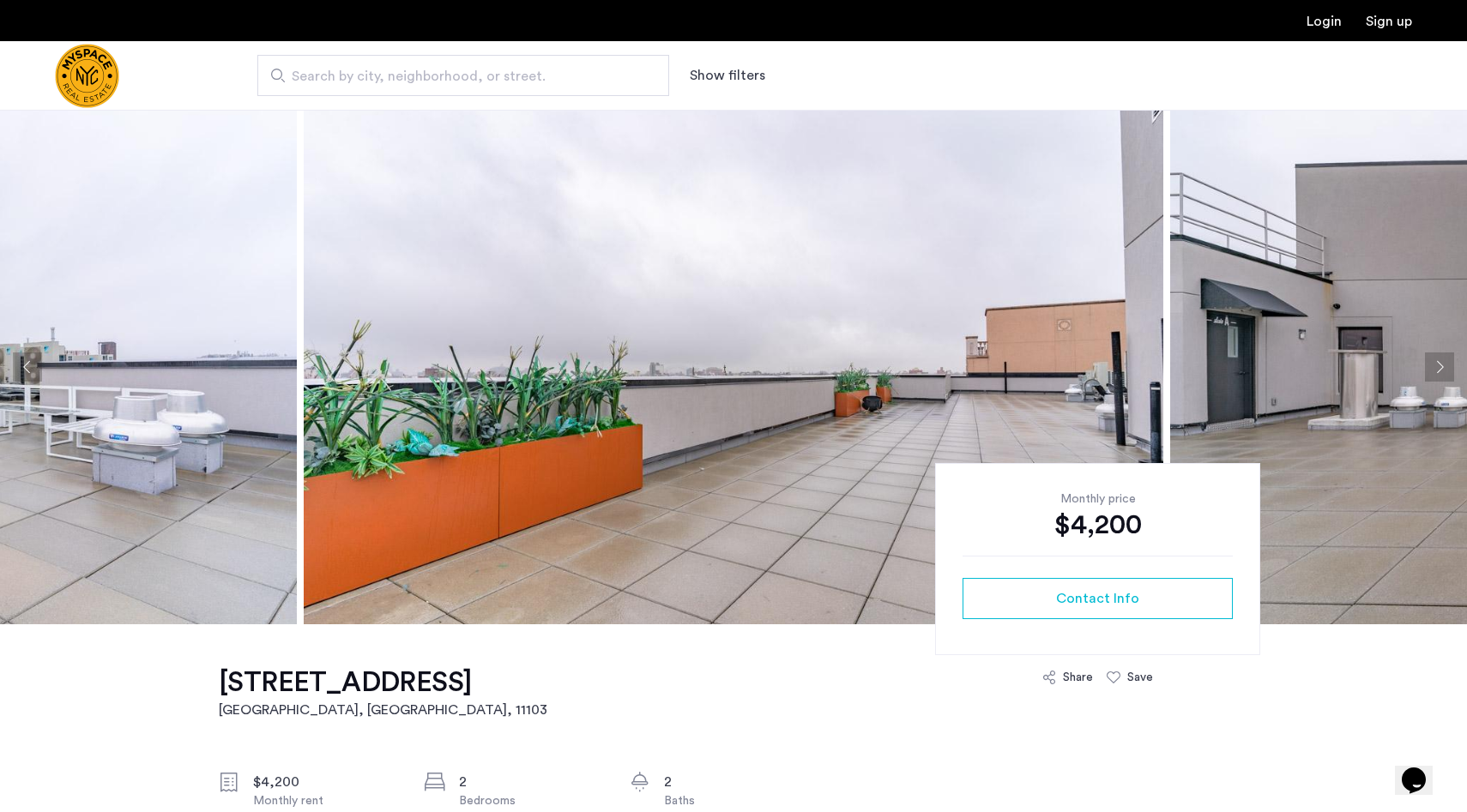
click at [1440, 365] on button "Next apartment" at bounding box center [1439, 366] width 29 height 29
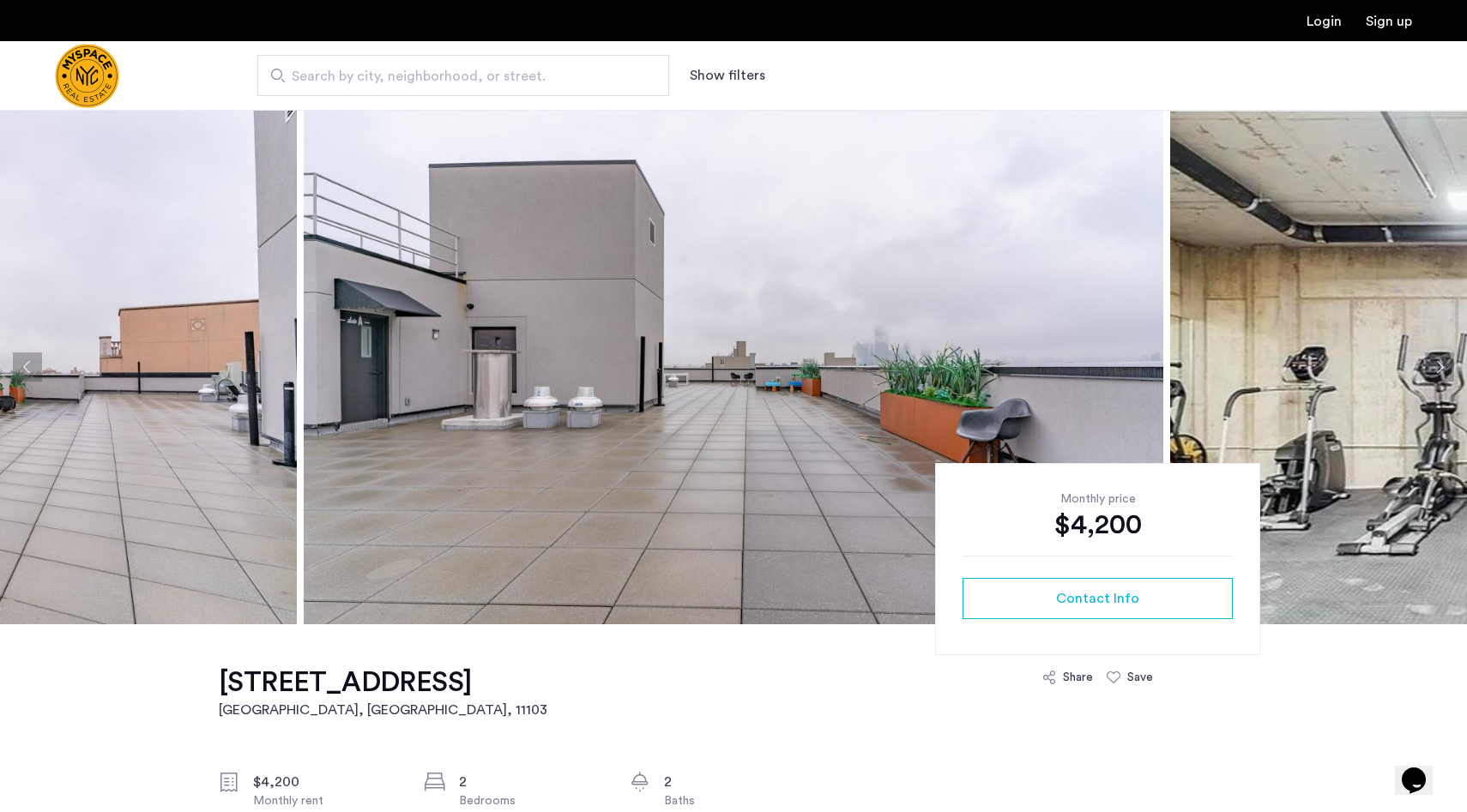
click at [1440, 365] on button "Next apartment" at bounding box center [1439, 366] width 29 height 29
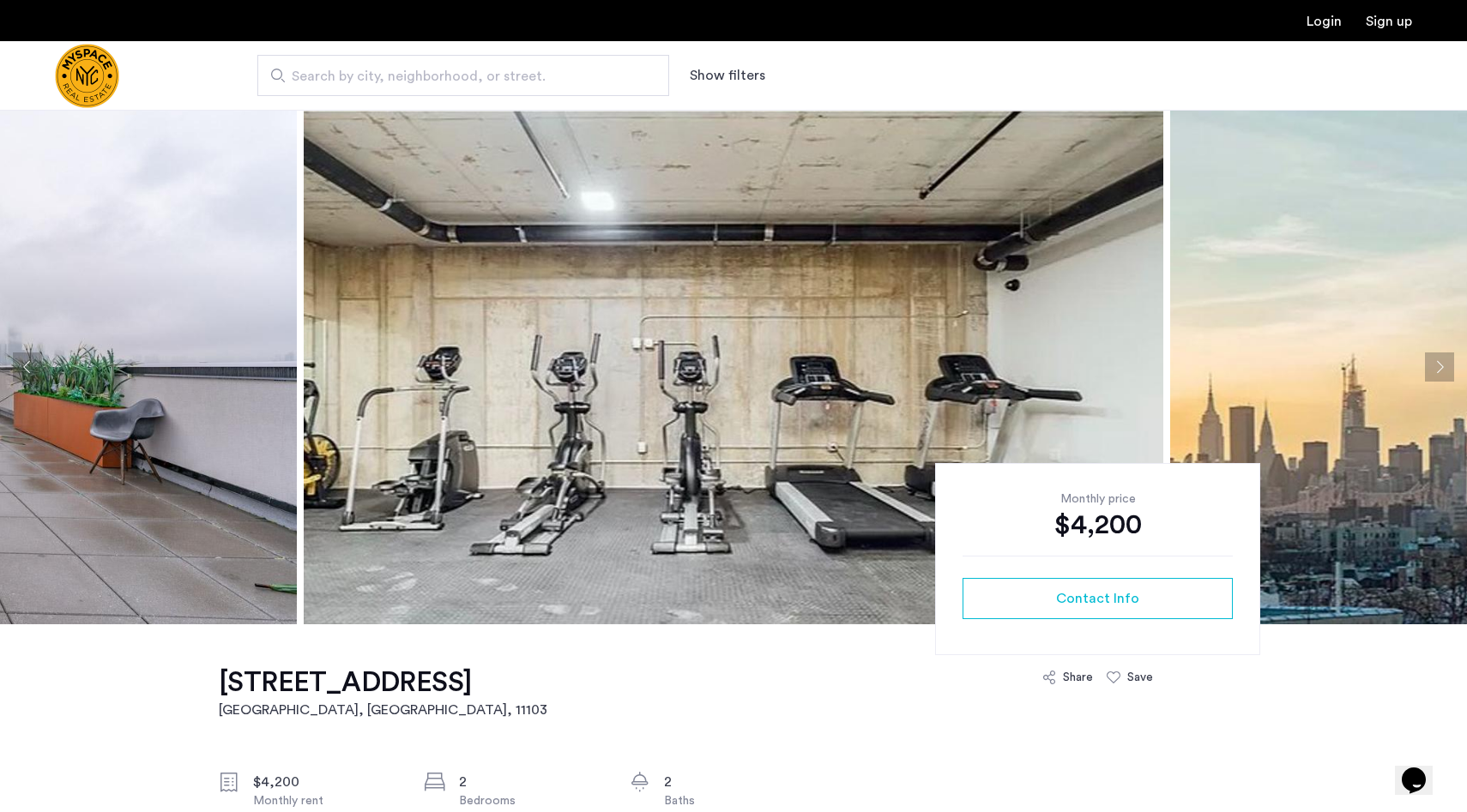
click at [1440, 365] on button "Next apartment" at bounding box center [1439, 366] width 29 height 29
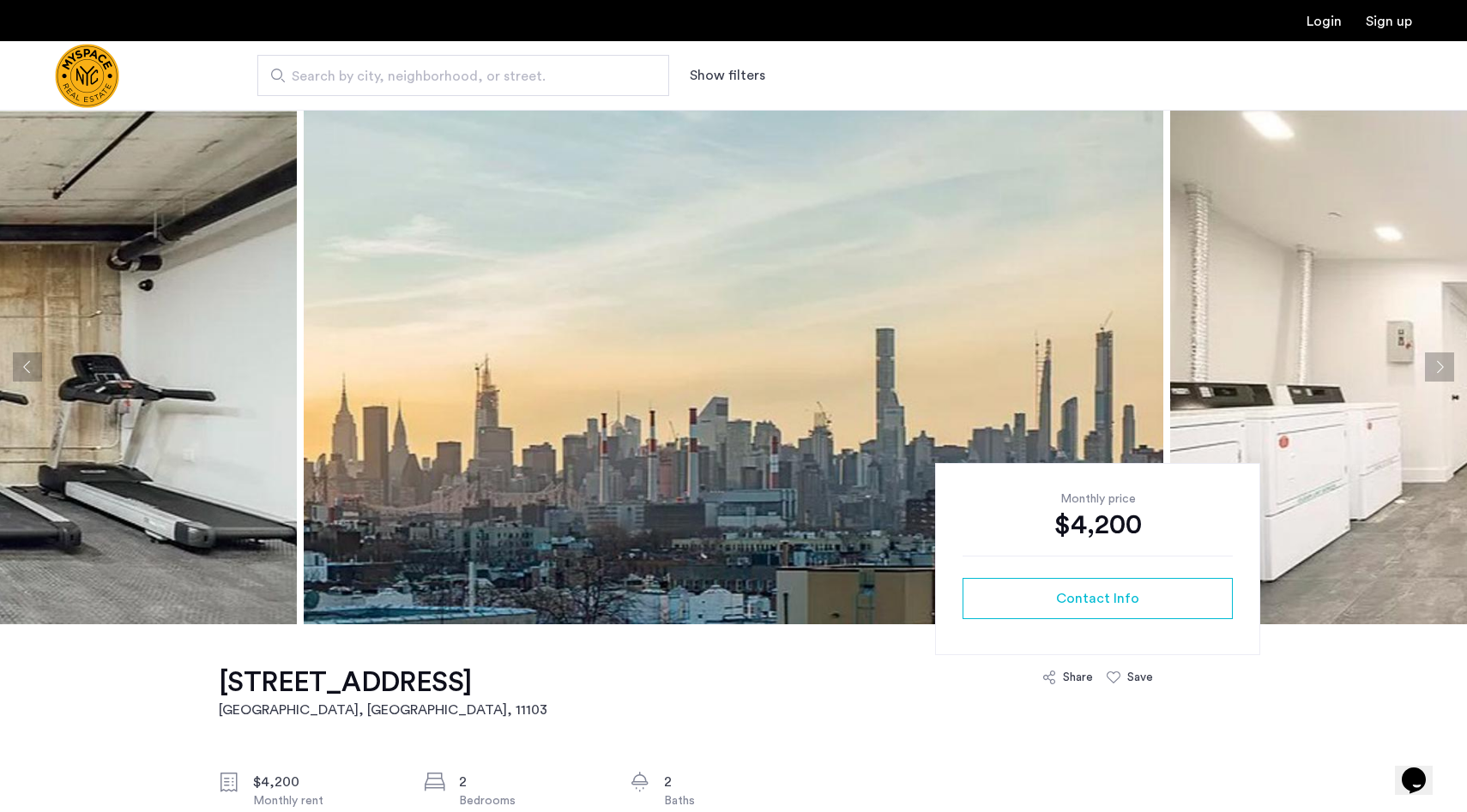
click at [1440, 365] on button "Next apartment" at bounding box center [1439, 366] width 29 height 29
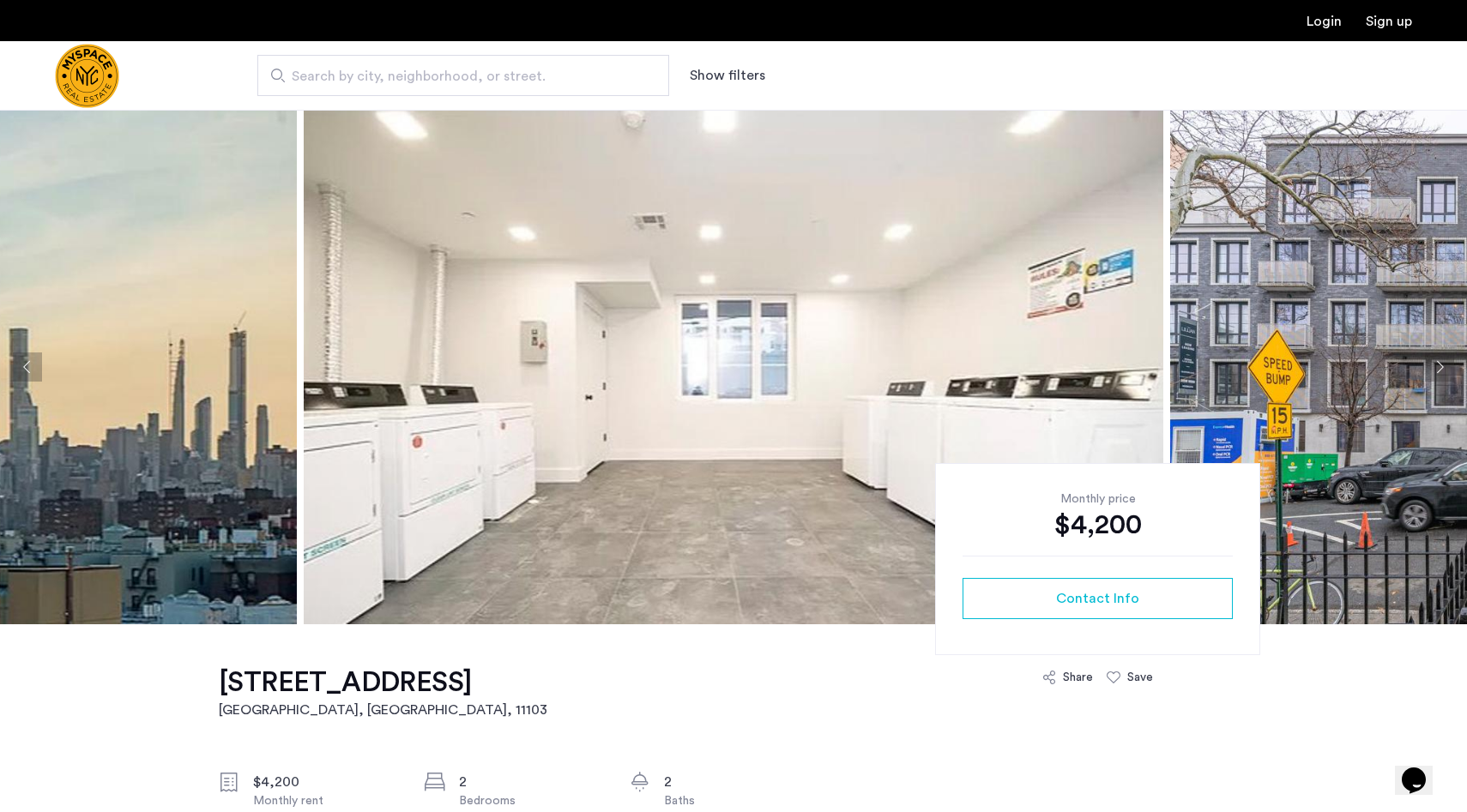
click at [1440, 365] on button "Next apartment" at bounding box center [1439, 366] width 29 height 29
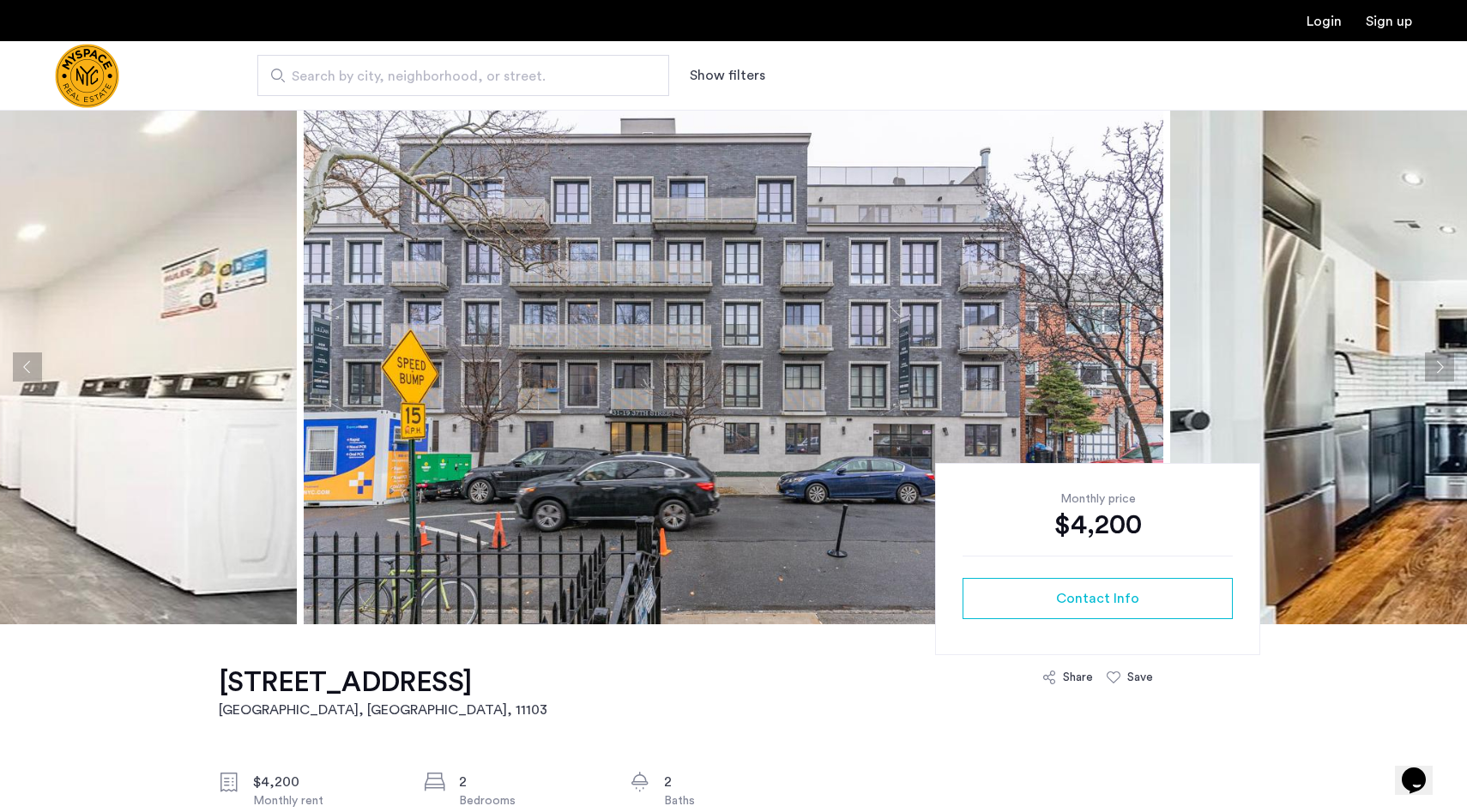
click at [1440, 365] on button "Next apartment" at bounding box center [1439, 366] width 29 height 29
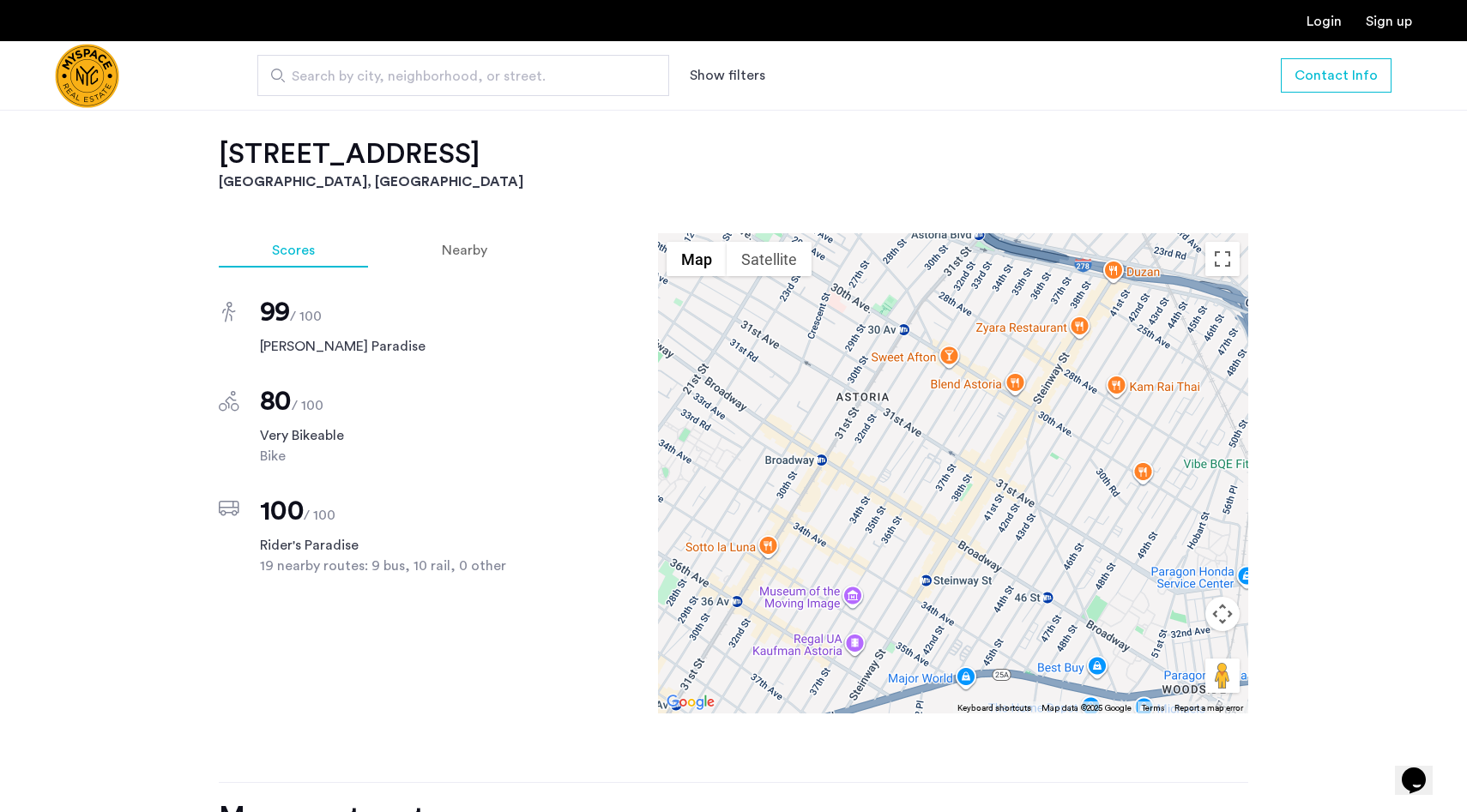
scroll to position [1448, 0]
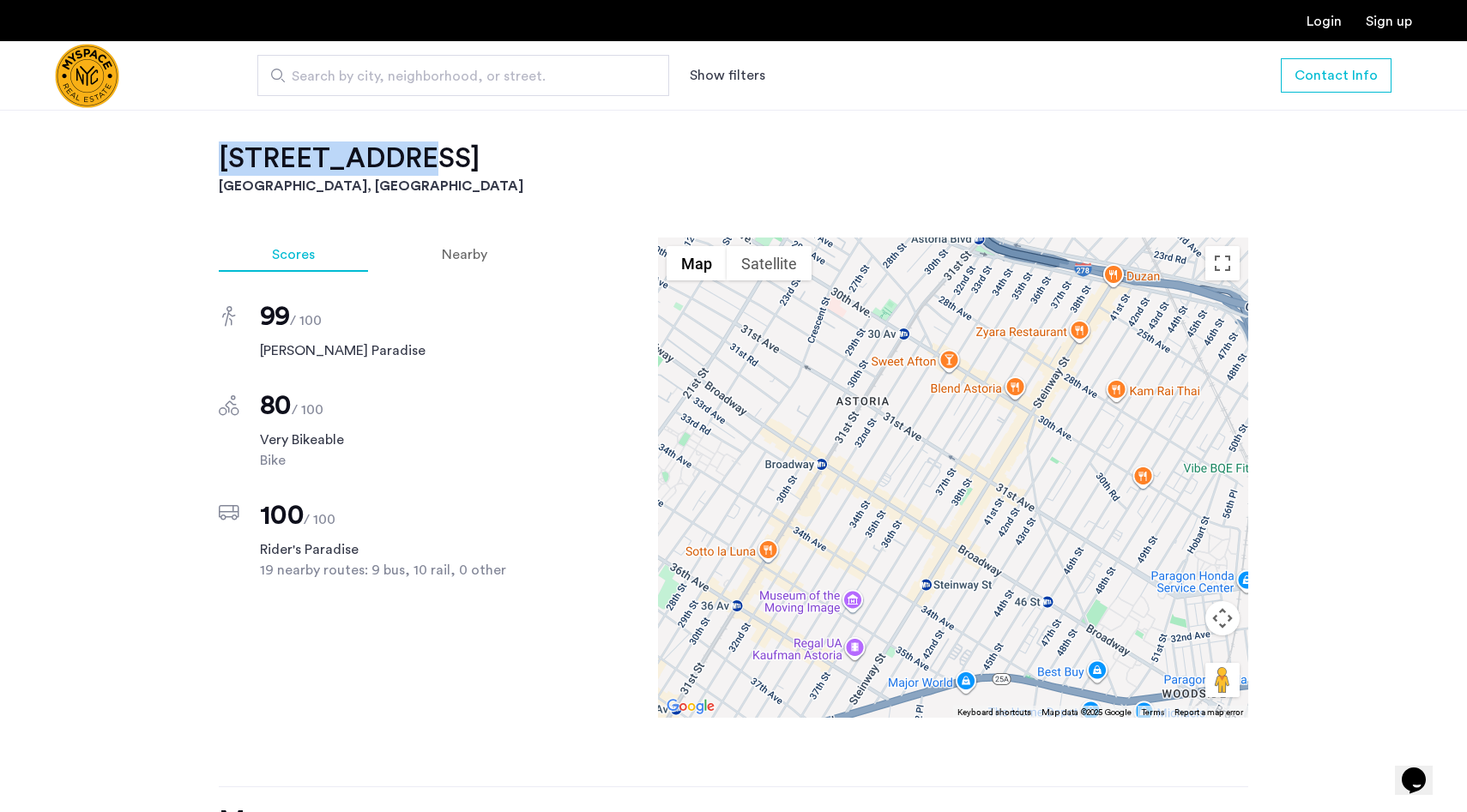
drag, startPoint x: 373, startPoint y: 138, endPoint x: 198, endPoint y: 146, distance: 175.2
click at [198, 146] on div "[STREET_ADDRESS] $4,200 Monthly rent 2 Bedrooms 2 Baths multi-family Property t…" at bounding box center [733, 221] width 1081 height 2087
copy h2 "[STREET_ADDRESS]"
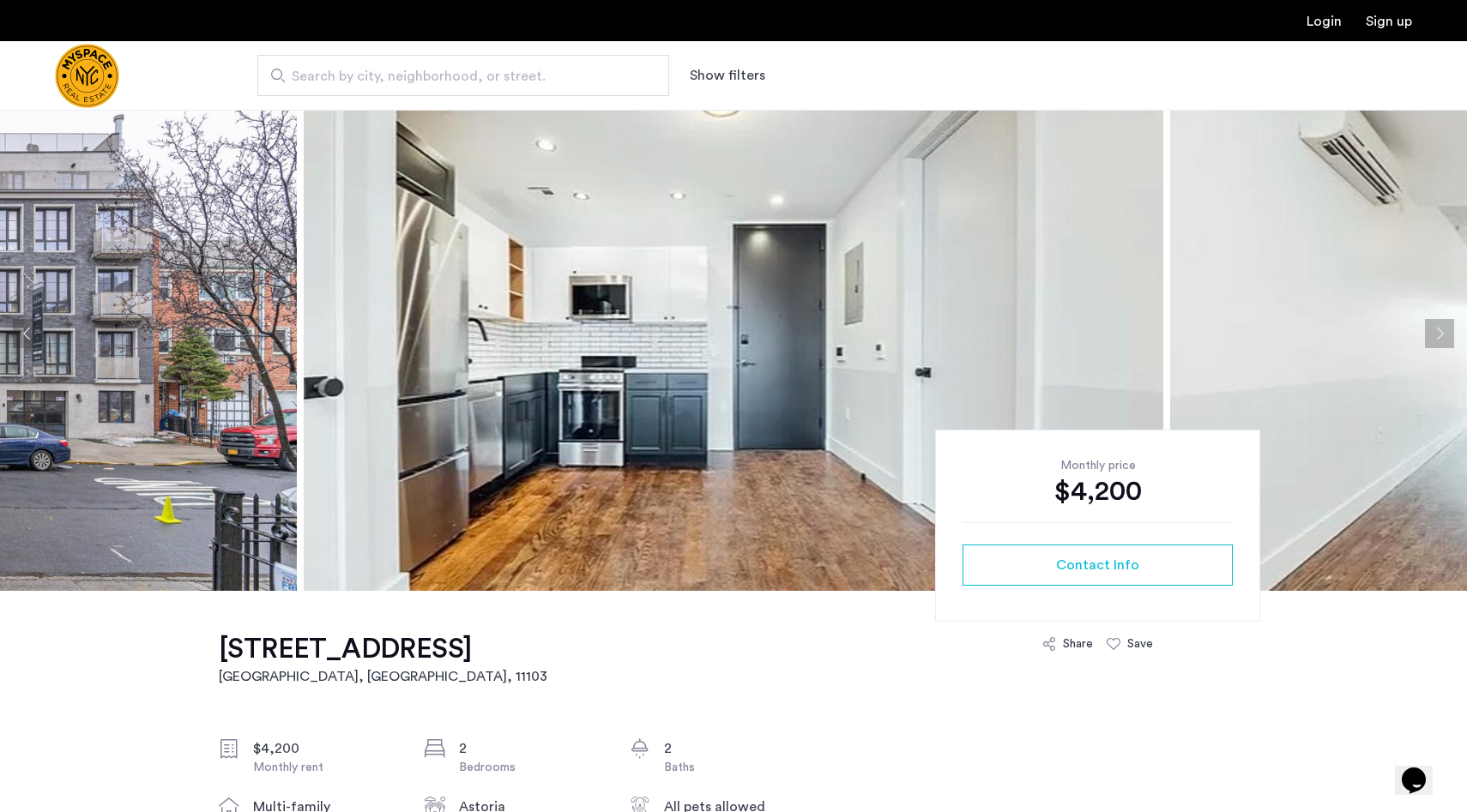
scroll to position [0, 0]
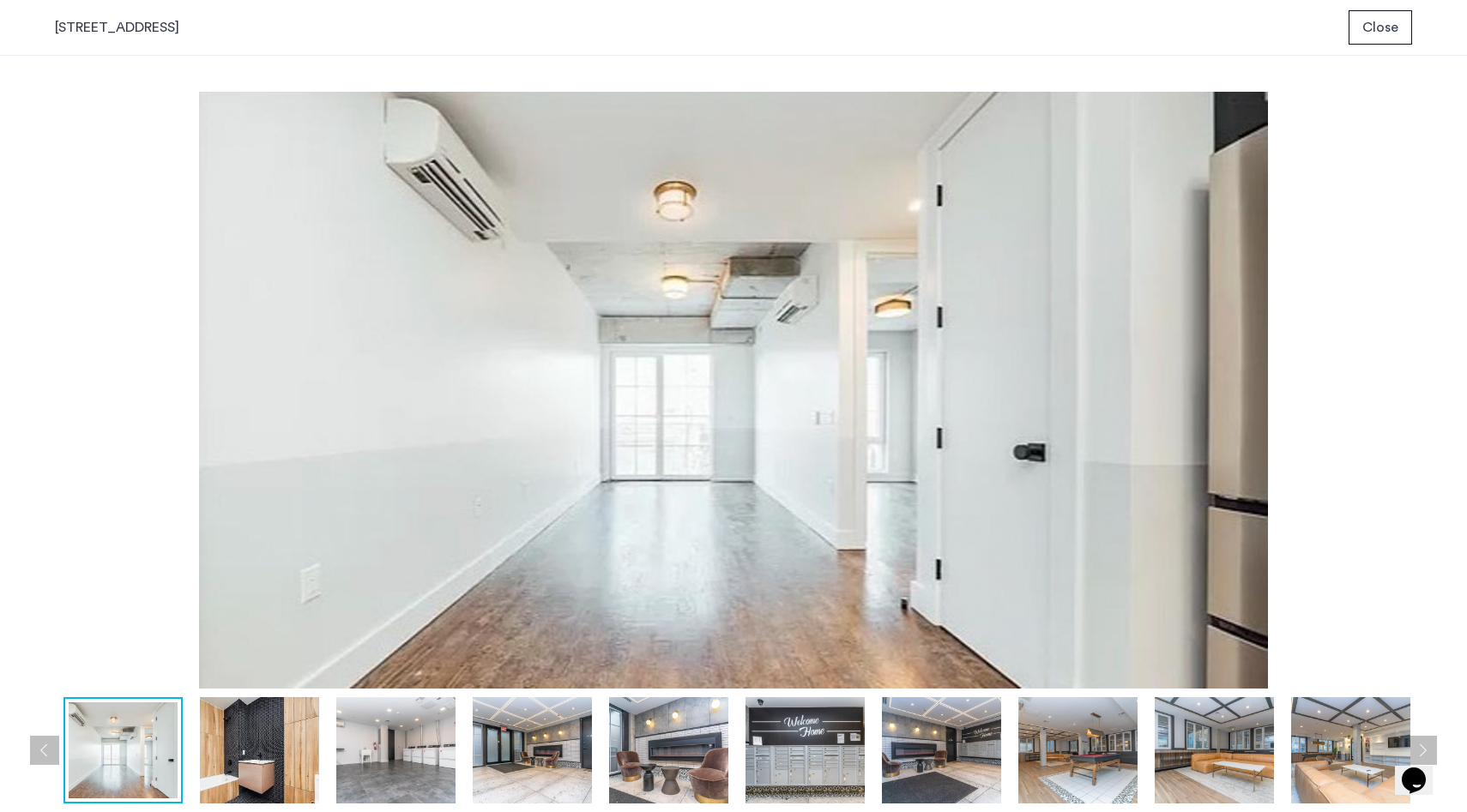
click at [1423, 368] on div "prev next prev next" at bounding box center [733, 434] width 1467 height 756
click at [1379, 362] on img at bounding box center [733, 390] width 1357 height 597
click at [1421, 745] on button "Next apartment" at bounding box center [1422, 750] width 29 height 29
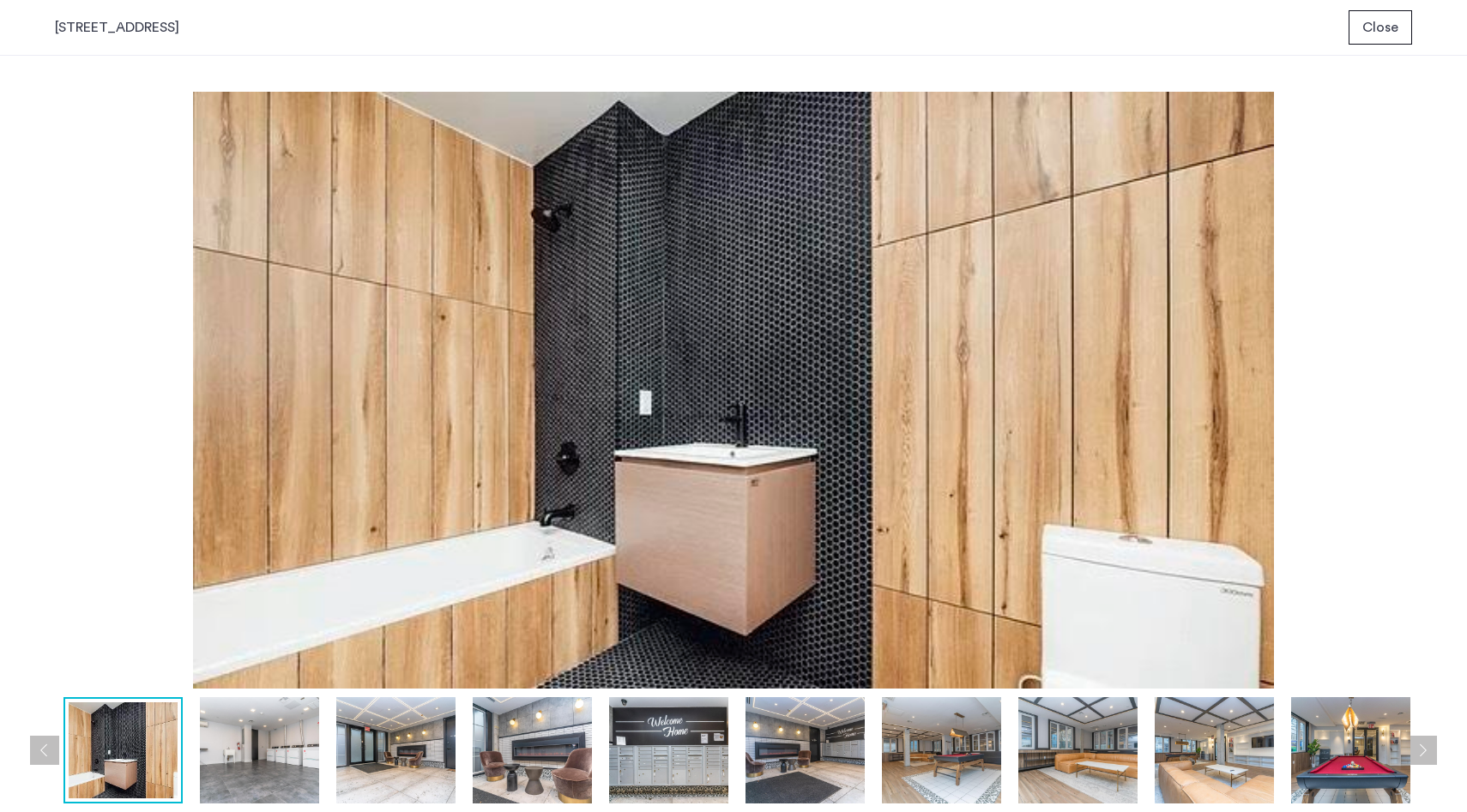
click at [1421, 745] on button "Next apartment" at bounding box center [1422, 750] width 29 height 29
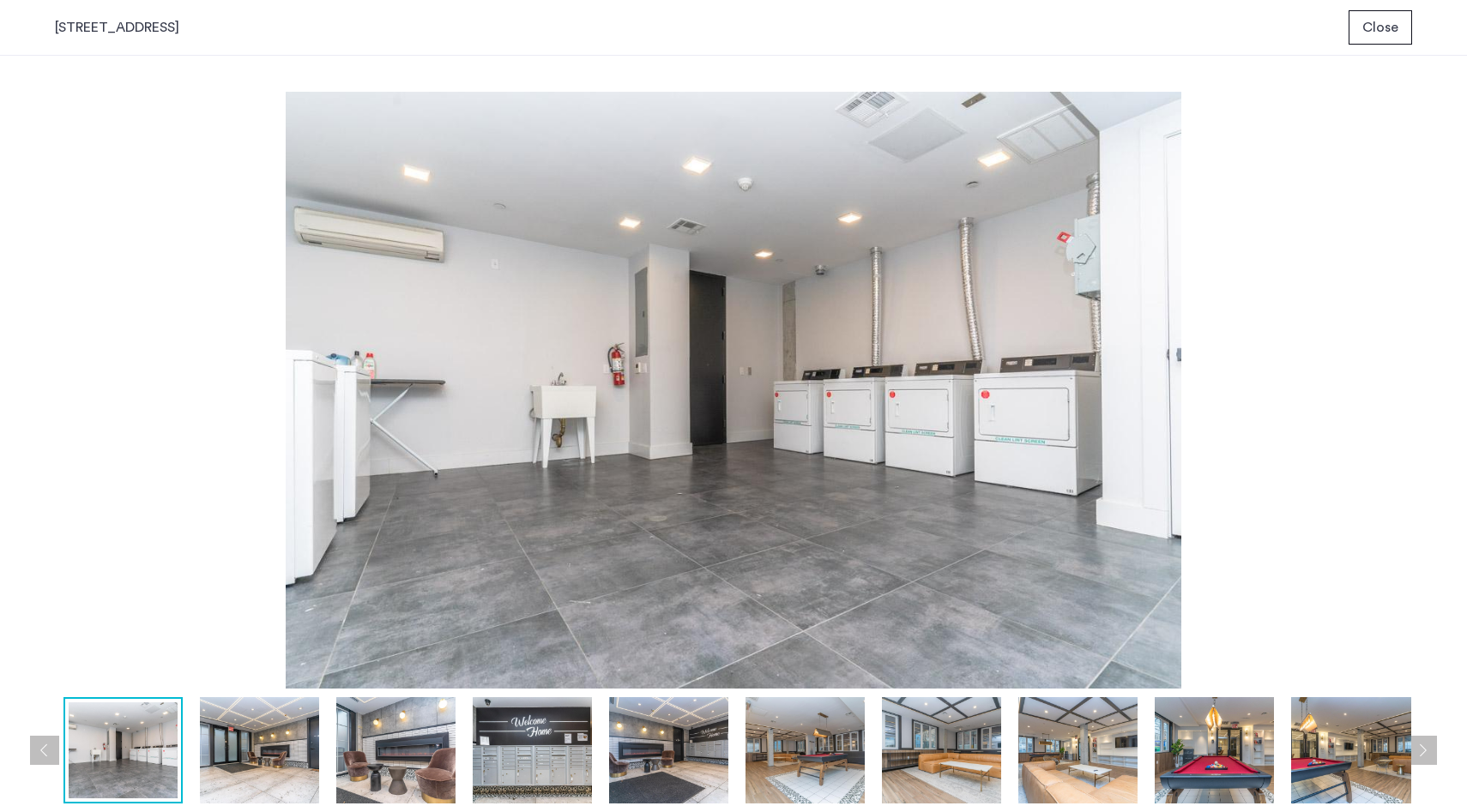
click at [41, 744] on button "Previous apartment" at bounding box center [44, 750] width 29 height 29
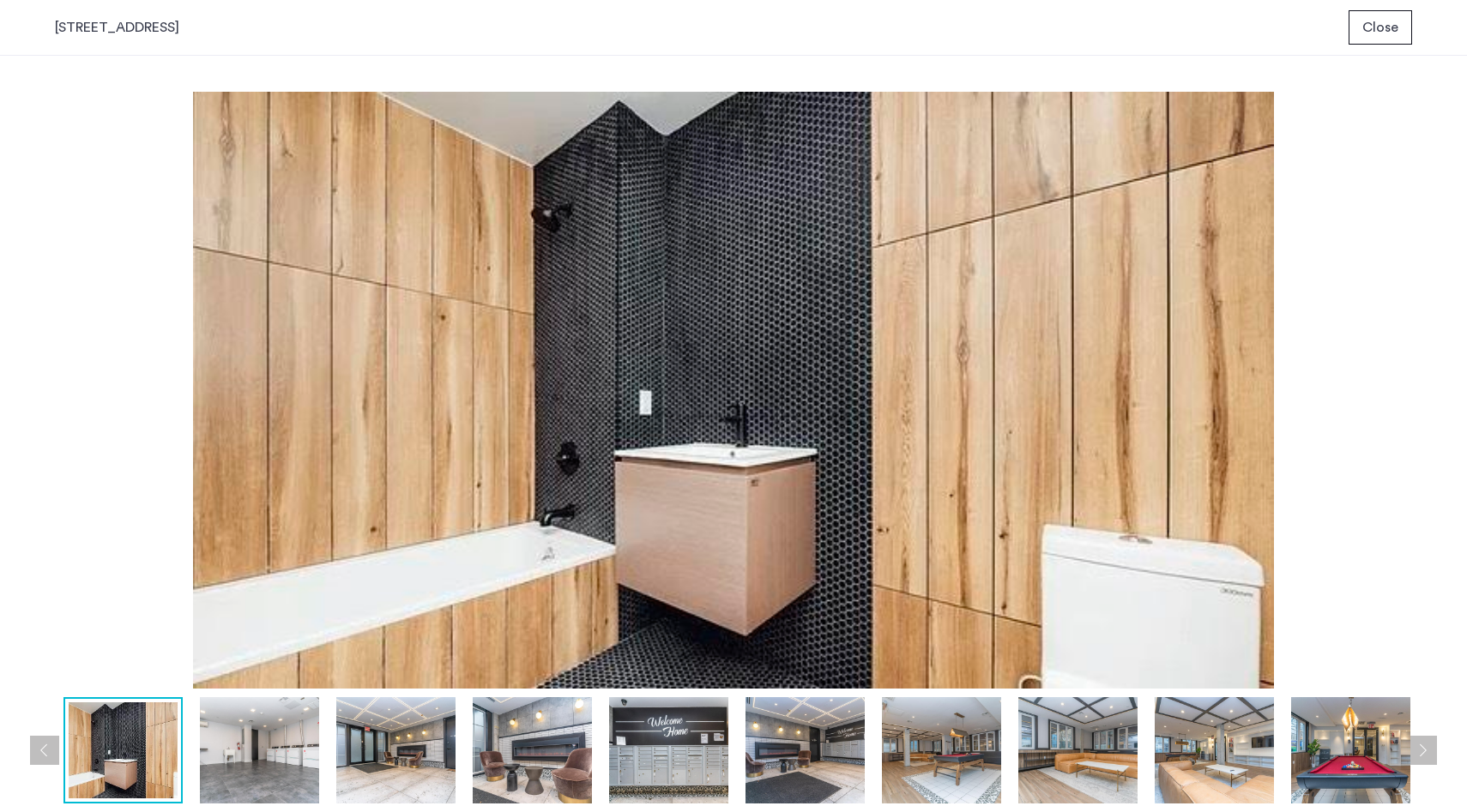
click at [1434, 752] on button "Next apartment" at bounding box center [1422, 750] width 29 height 29
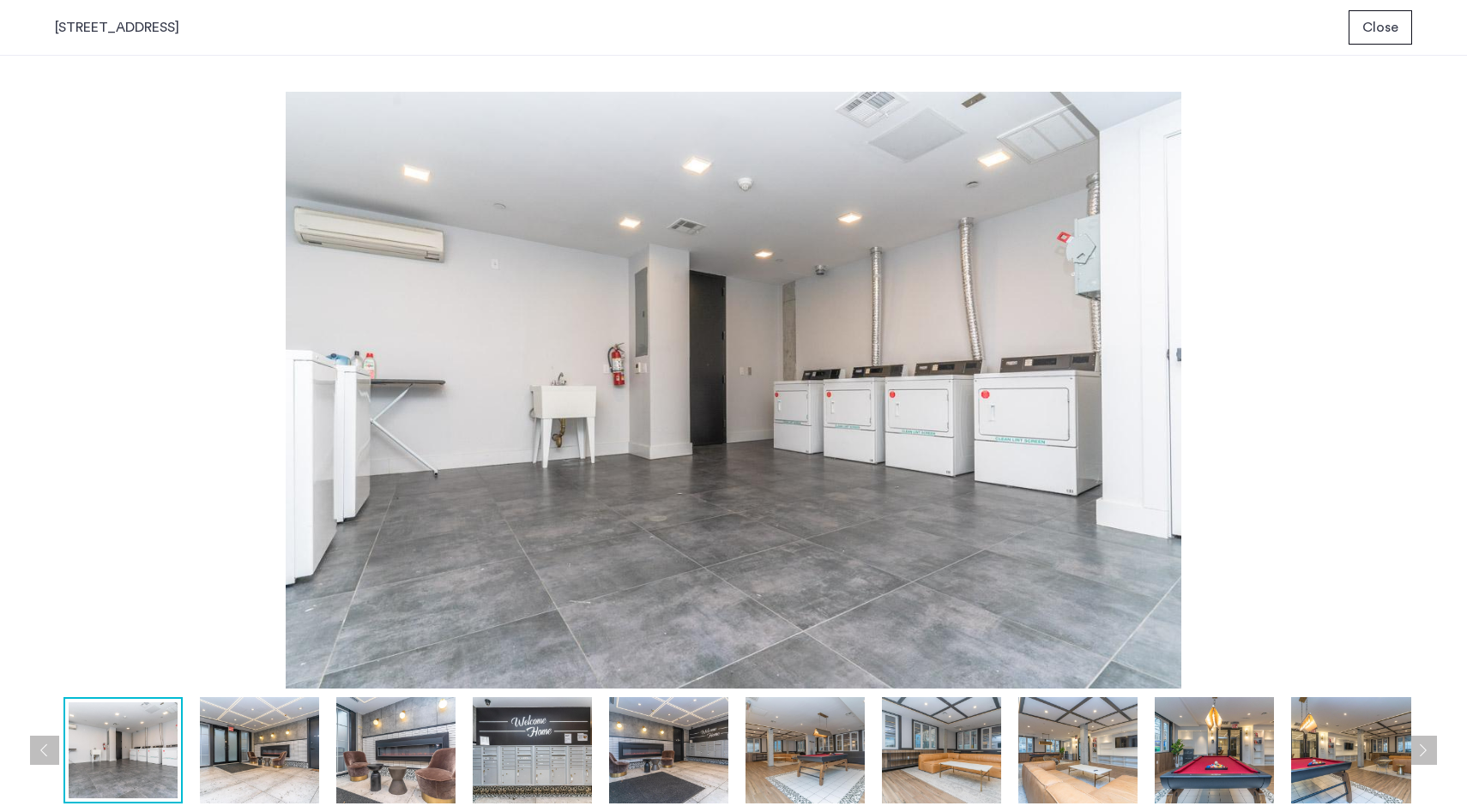
click at [1434, 752] on button "Next apartment" at bounding box center [1422, 750] width 29 height 29
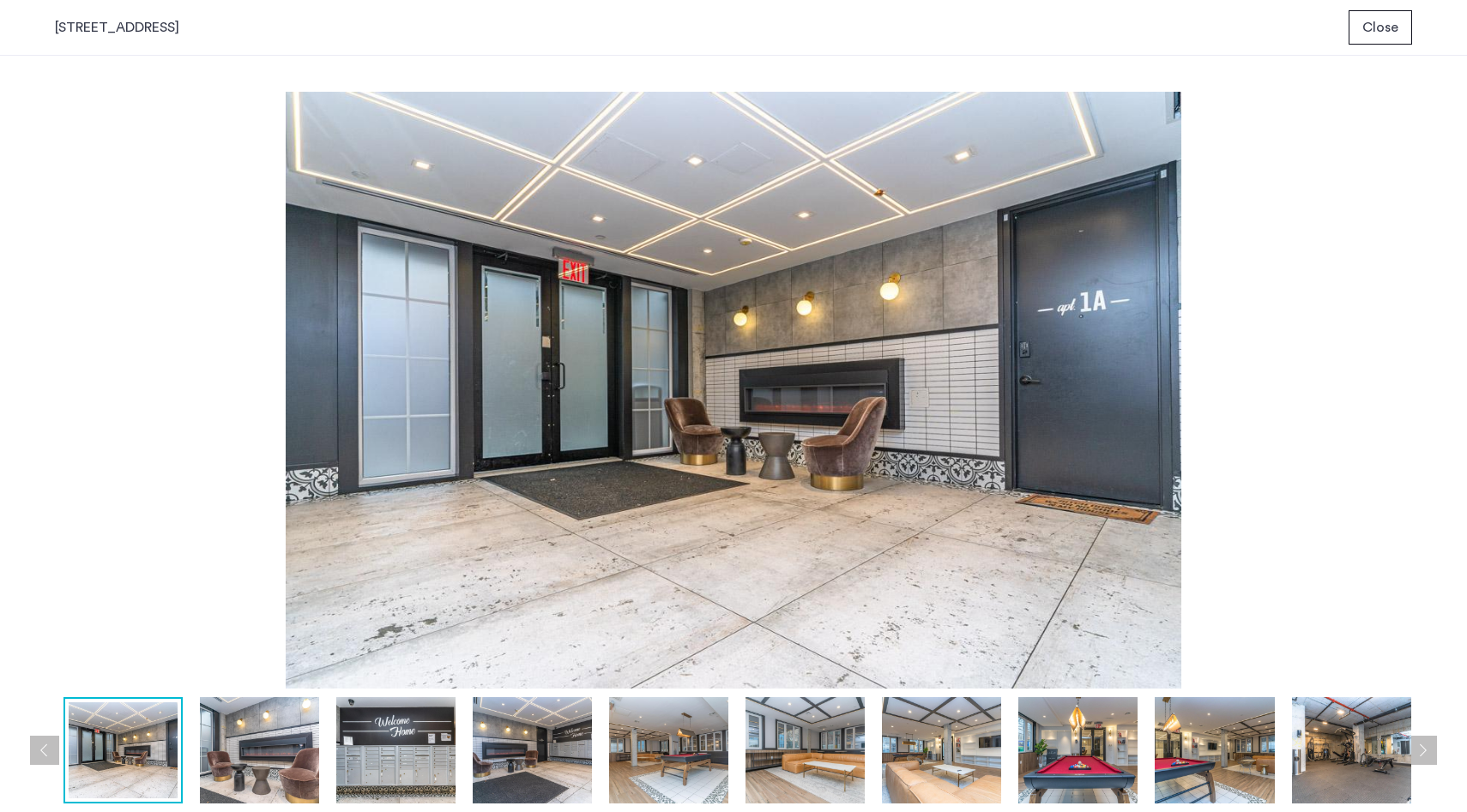
click at [1434, 752] on button "Next apartment" at bounding box center [1422, 750] width 29 height 29
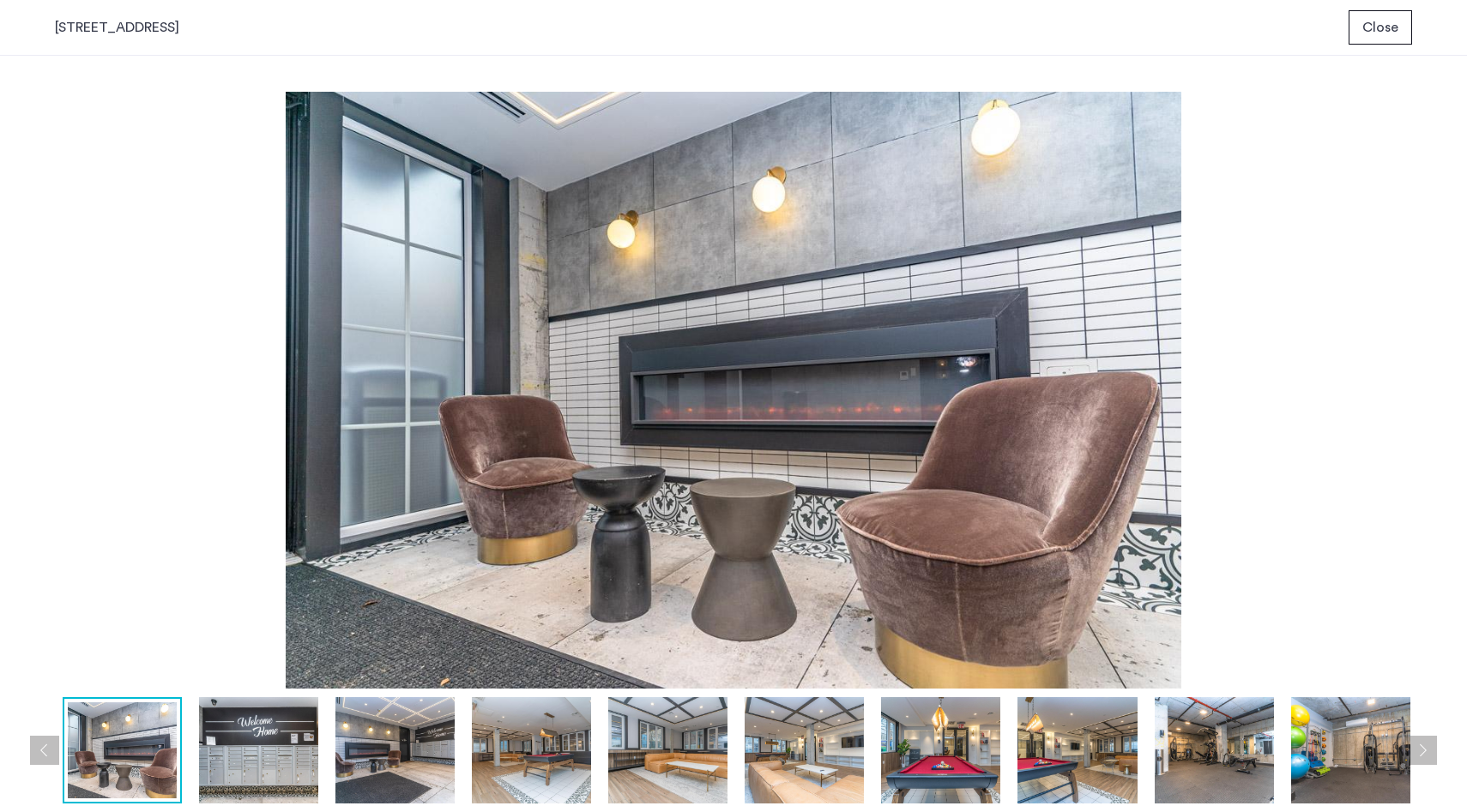
click at [1434, 752] on button "Next apartment" at bounding box center [1422, 750] width 29 height 29
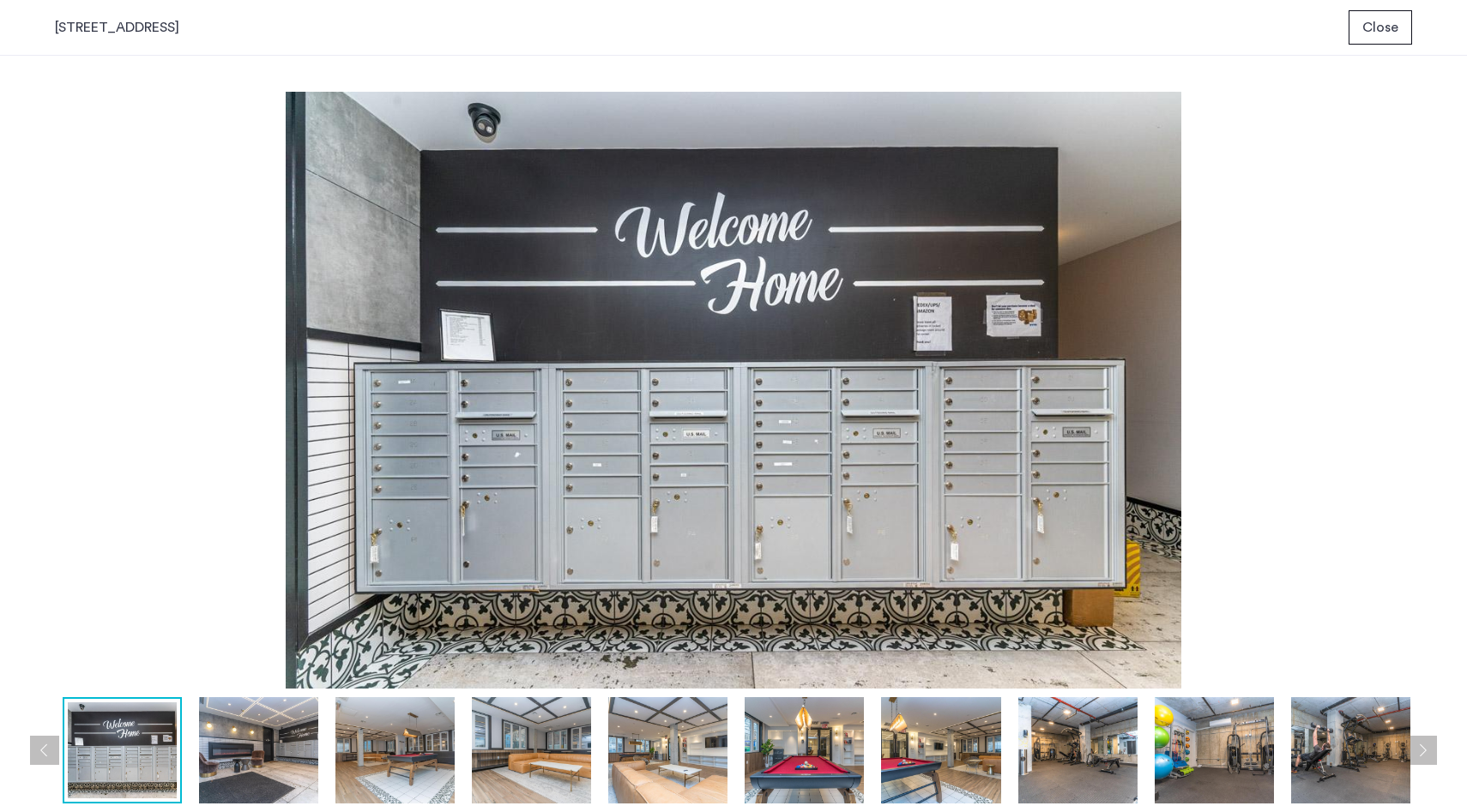
click at [1434, 752] on button "Next apartment" at bounding box center [1422, 750] width 29 height 29
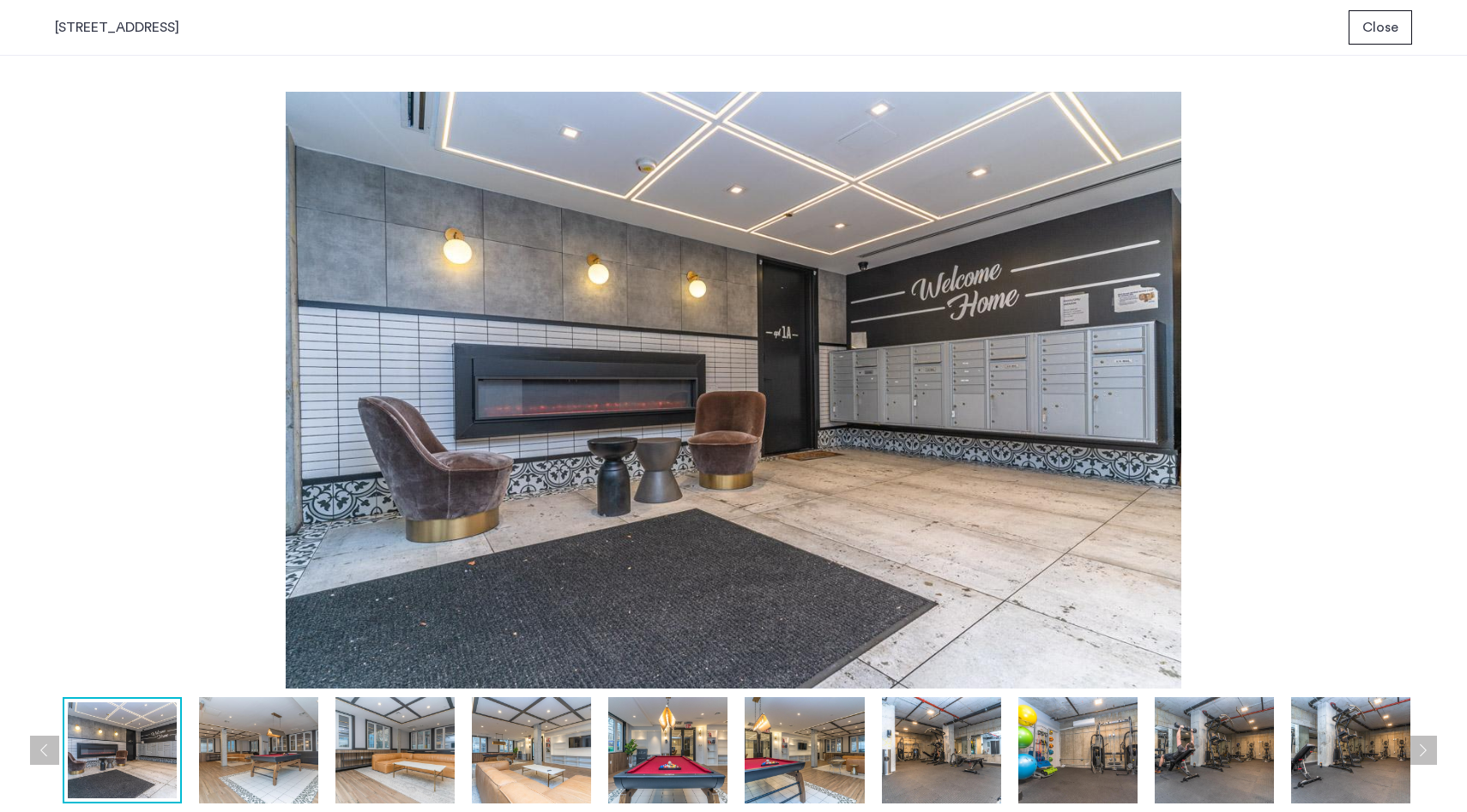
click at [1434, 752] on button "Next apartment" at bounding box center [1422, 750] width 29 height 29
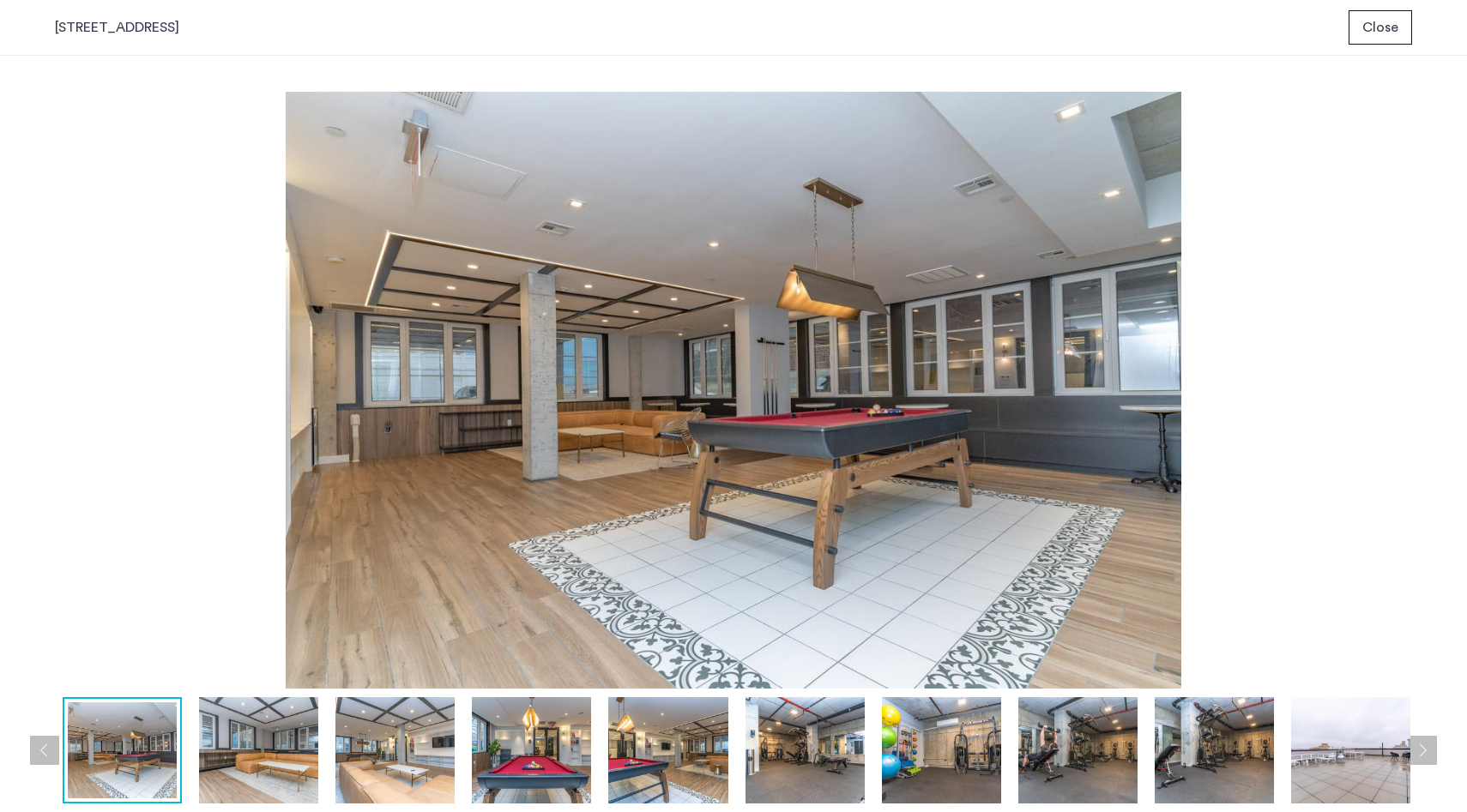
click at [1434, 752] on button "Next apartment" at bounding box center [1422, 750] width 29 height 29
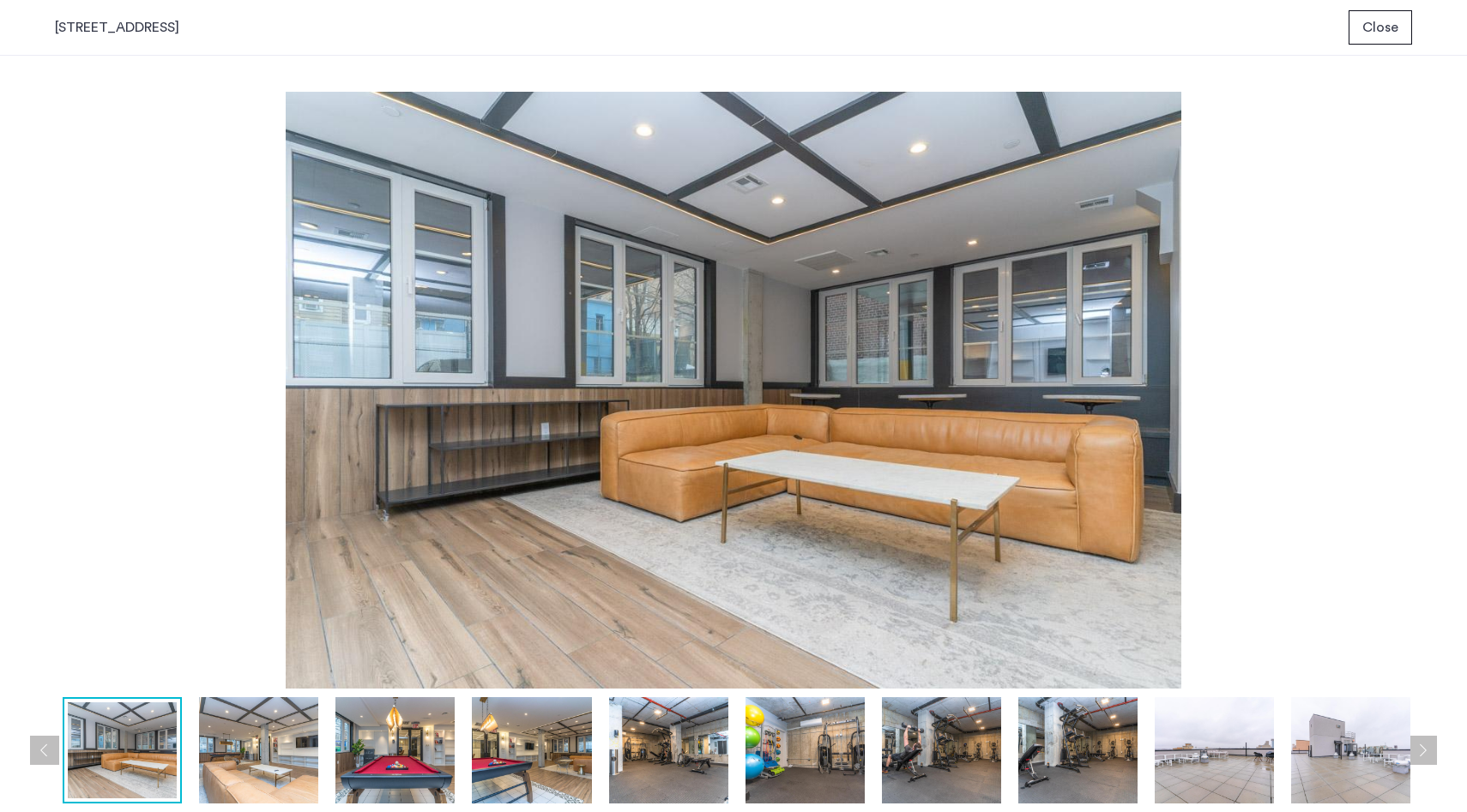
click at [1434, 752] on button "Next apartment" at bounding box center [1422, 750] width 29 height 29
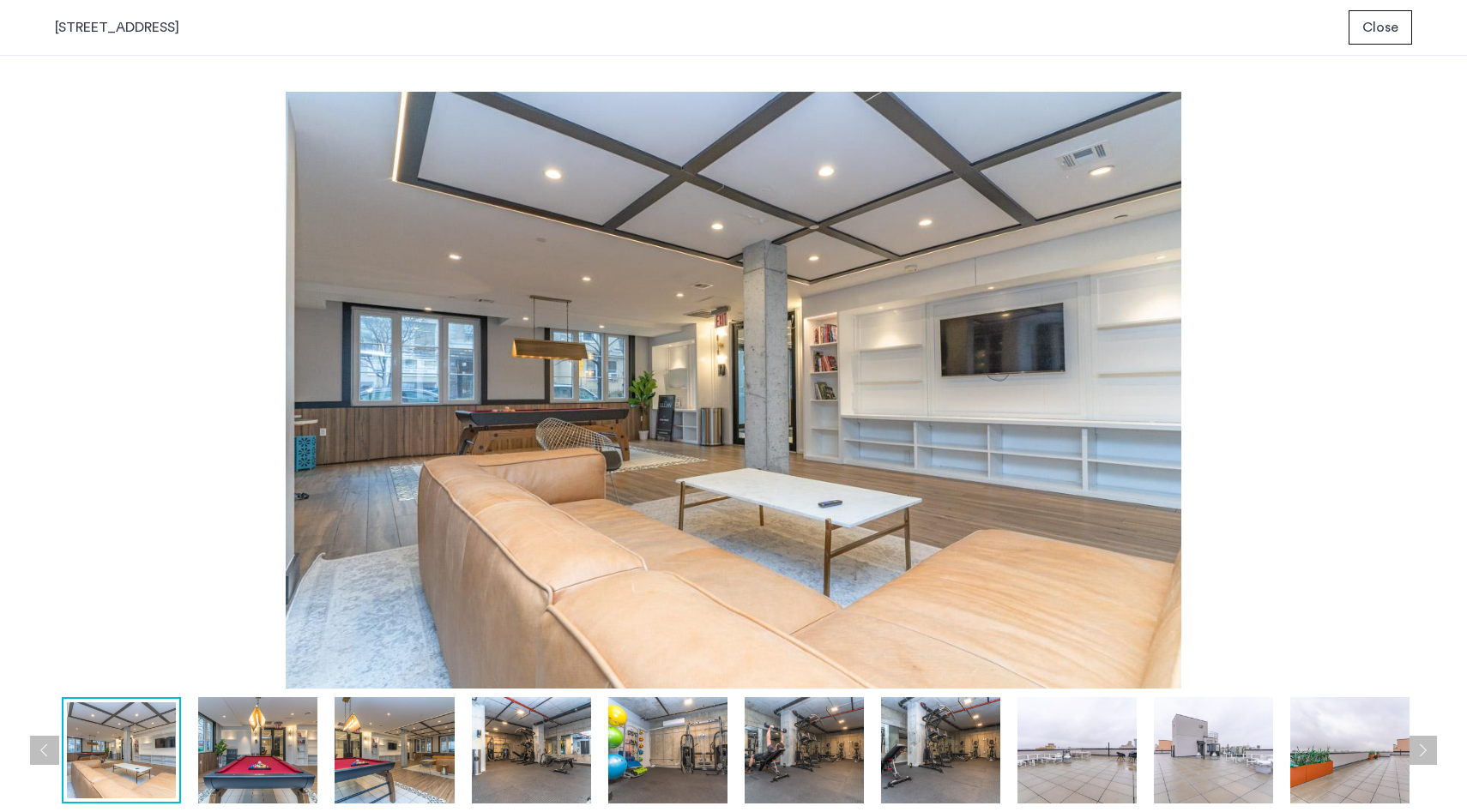
click at [1434, 752] on button "Next apartment" at bounding box center [1422, 750] width 29 height 29
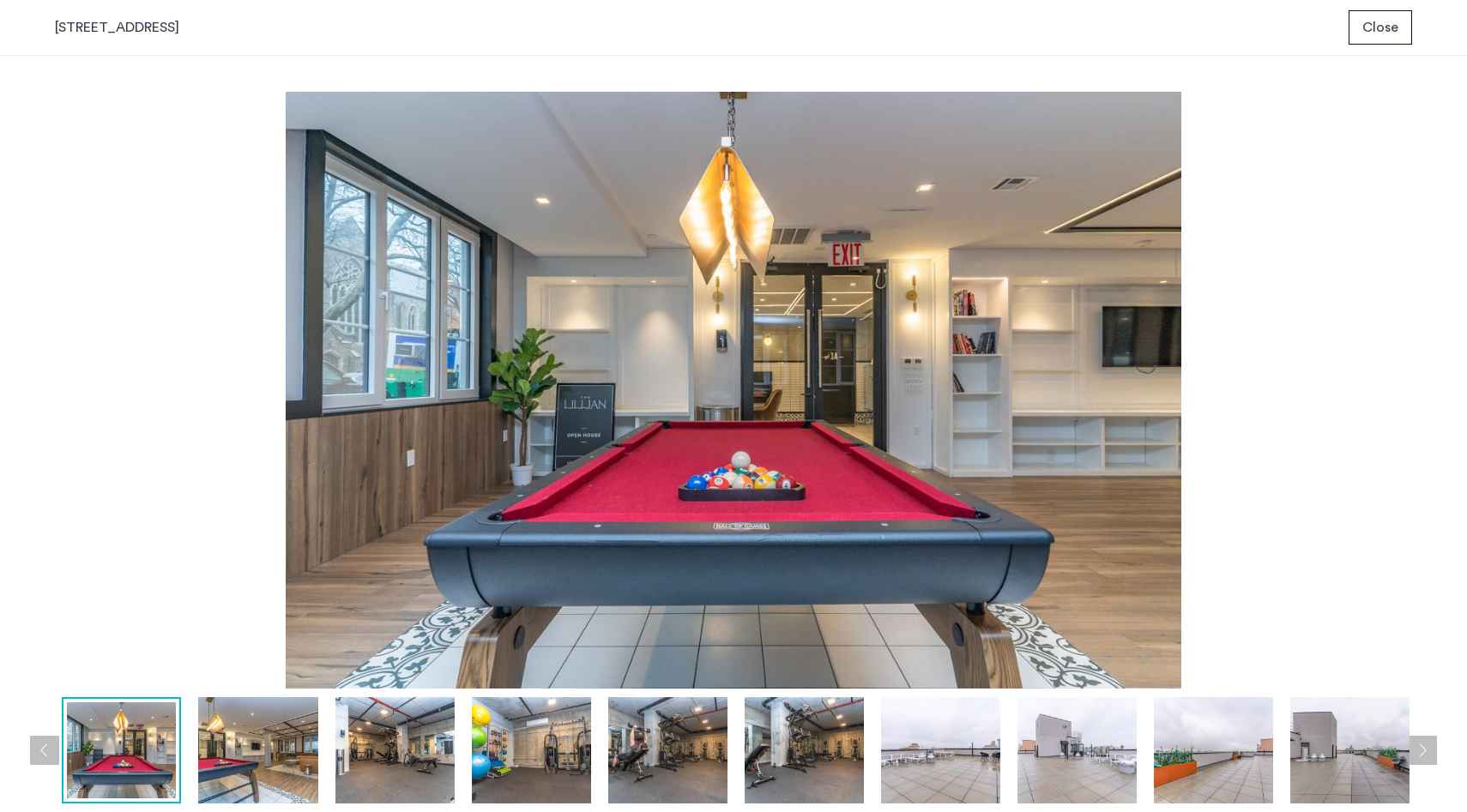
click at [1433, 752] on button "Next apartment" at bounding box center [1422, 750] width 29 height 29
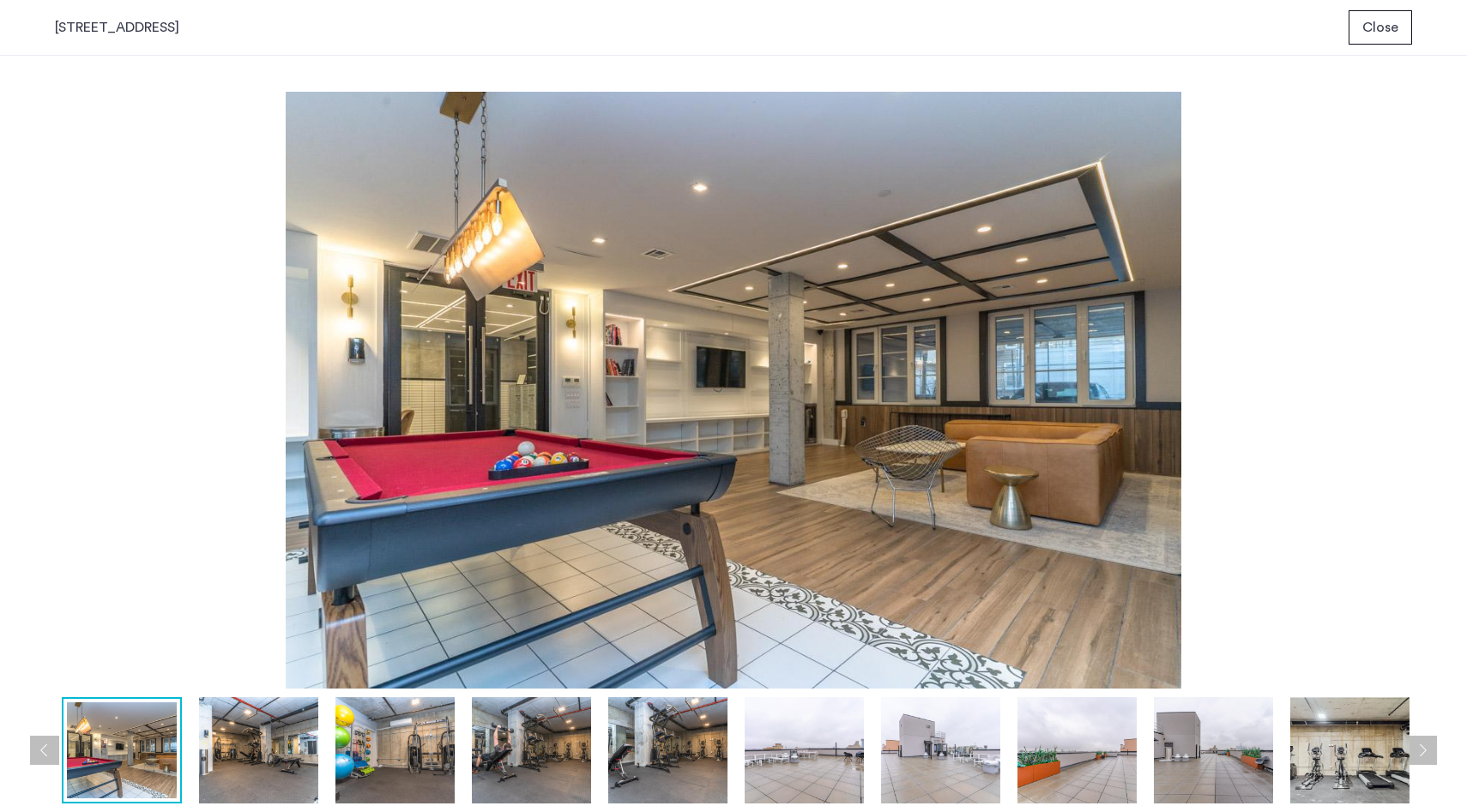
click at [1433, 752] on button "Next apartment" at bounding box center [1422, 750] width 29 height 29
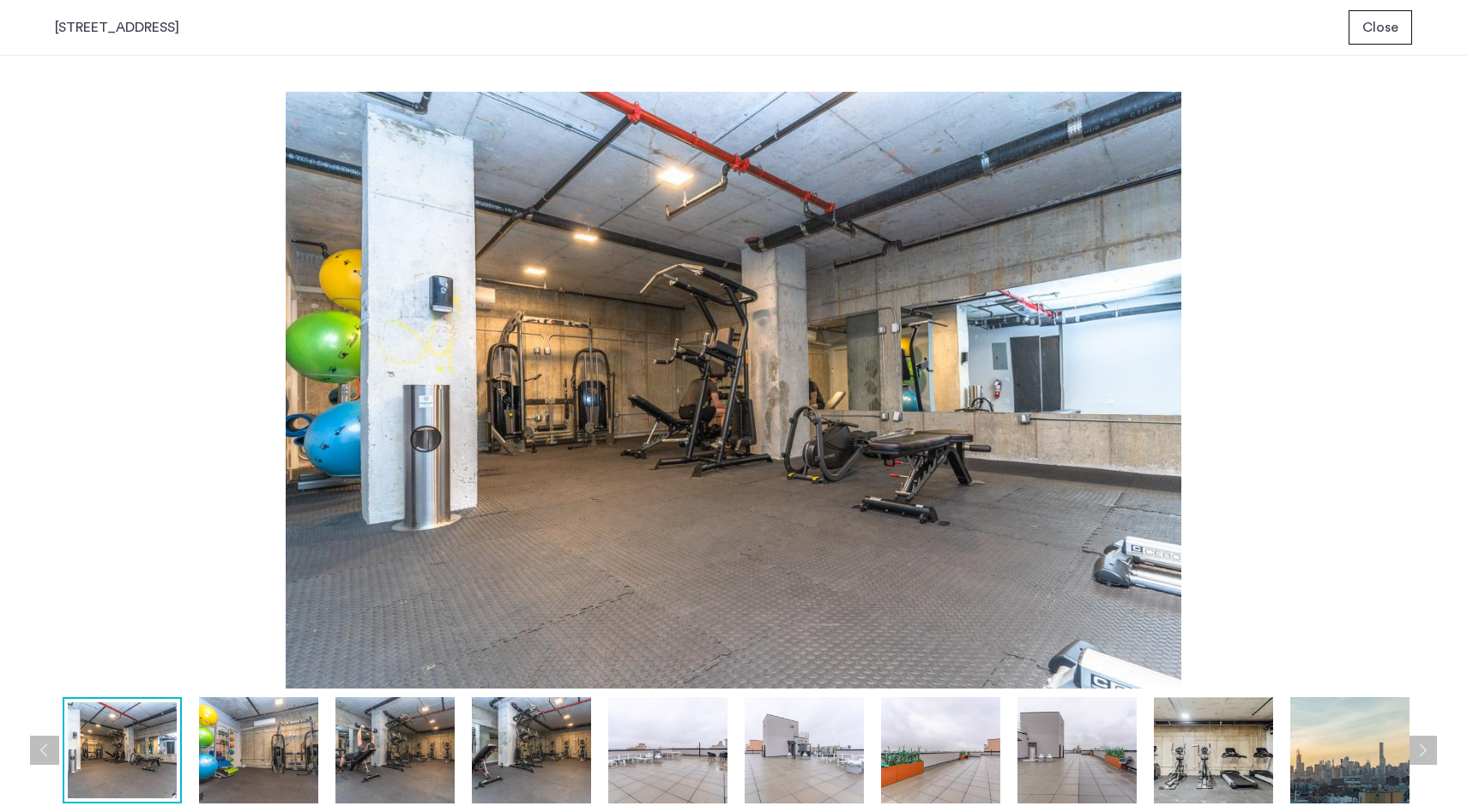
click at [1433, 752] on button "Next apartment" at bounding box center [1422, 750] width 29 height 29
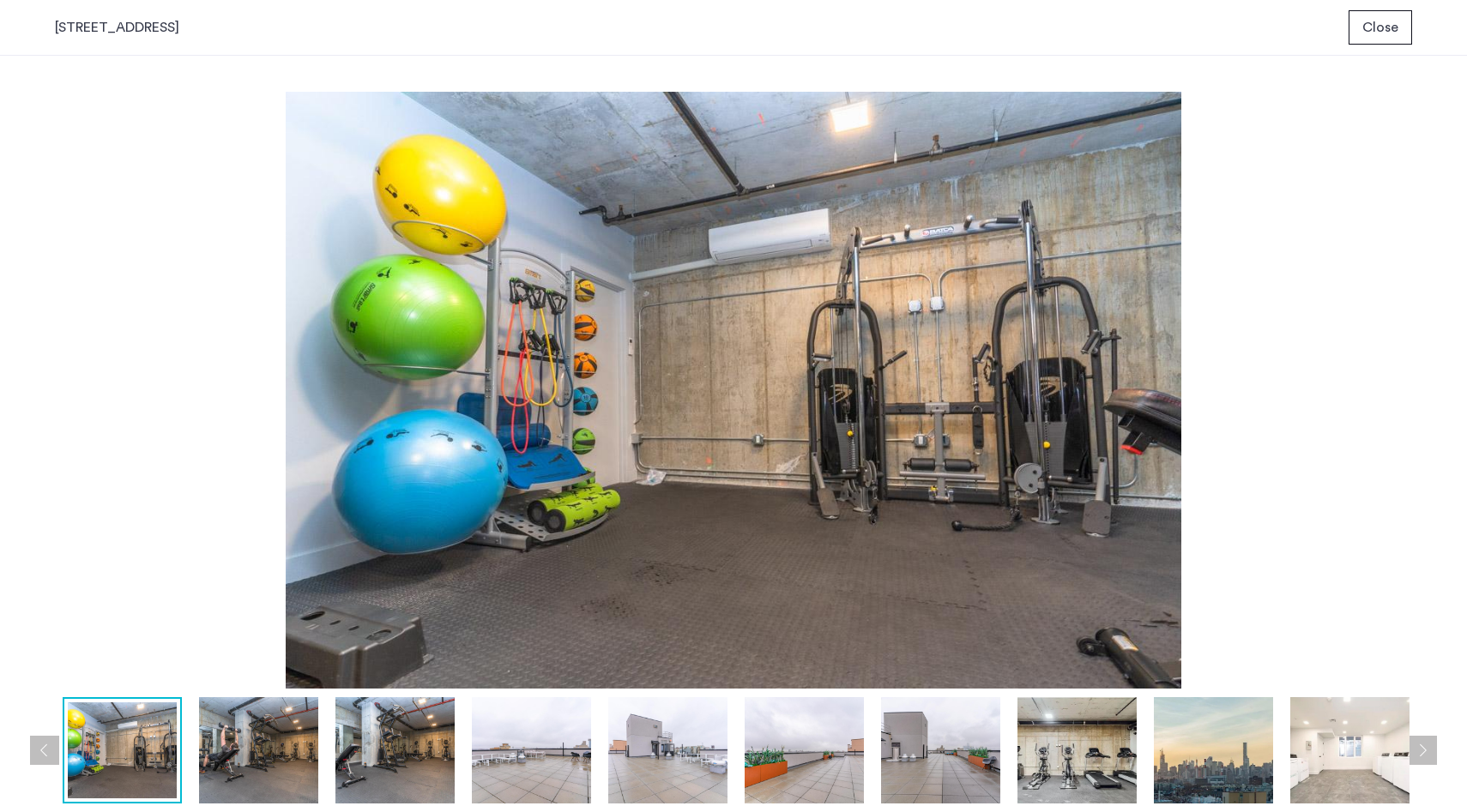
click at [32, 740] on button "Previous apartment" at bounding box center [44, 750] width 29 height 29
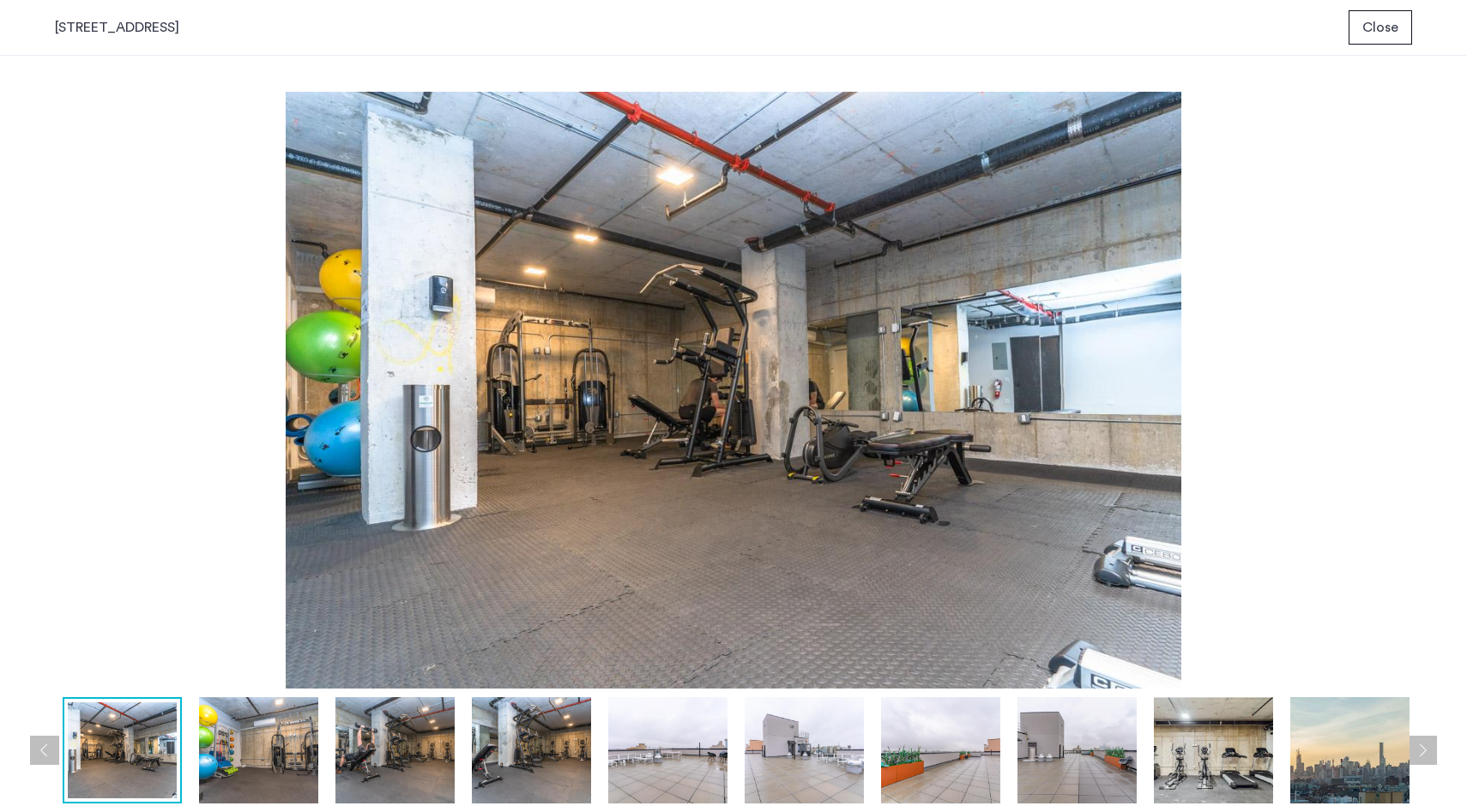
click at [32, 740] on button "Previous apartment" at bounding box center [44, 750] width 29 height 29
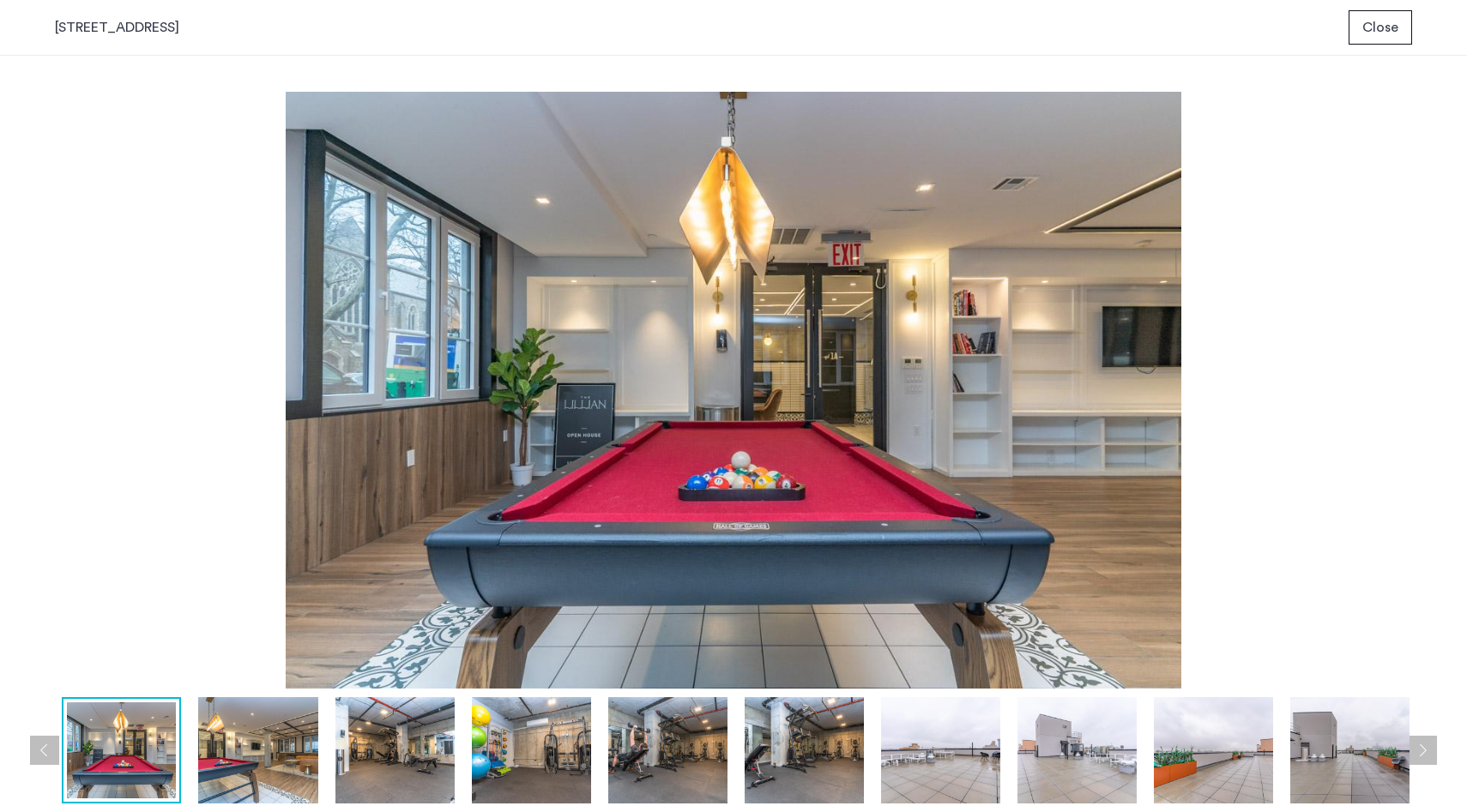
click at [32, 740] on button "Previous apartment" at bounding box center [44, 750] width 29 height 29
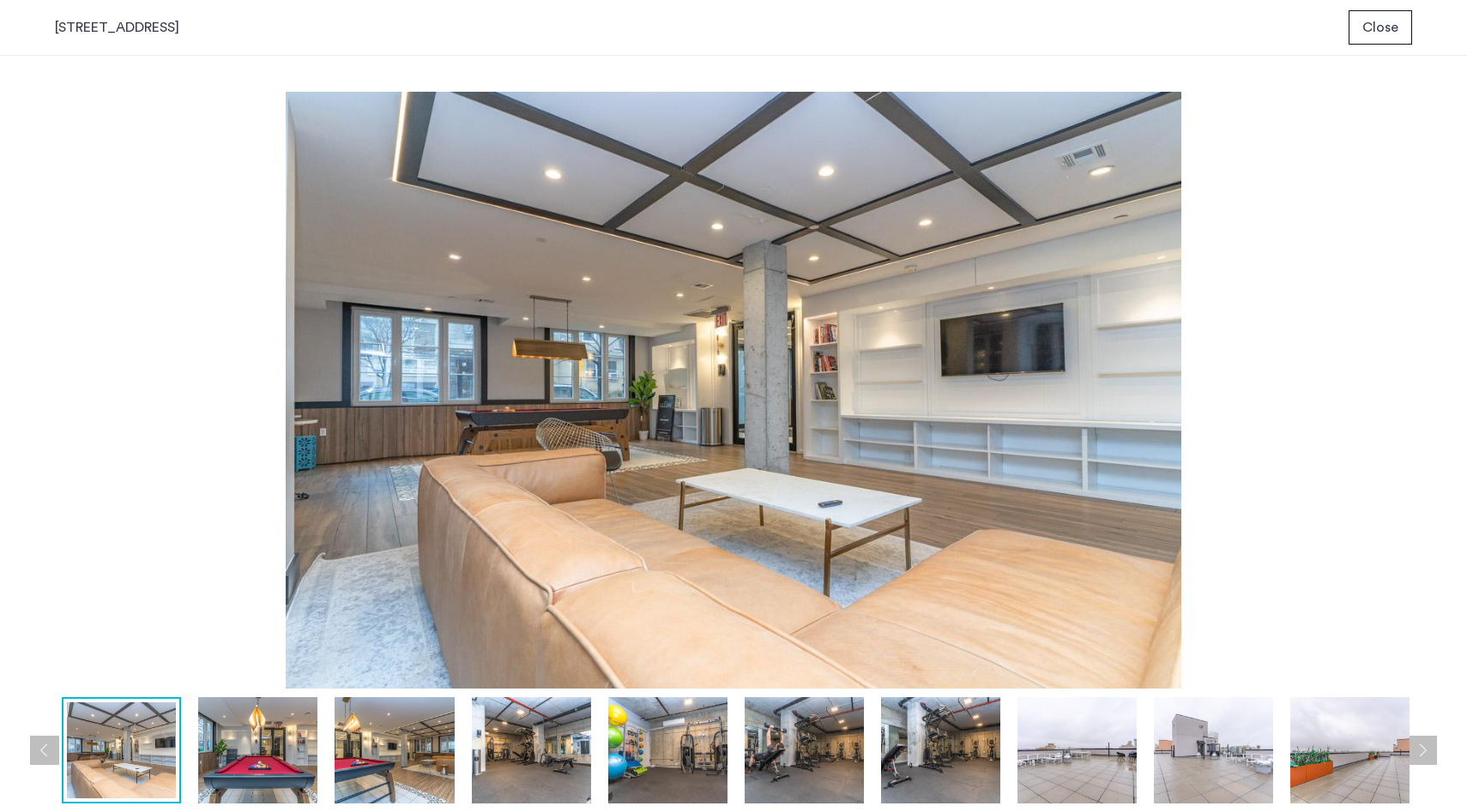
click at [32, 740] on button "Previous apartment" at bounding box center [44, 750] width 29 height 29
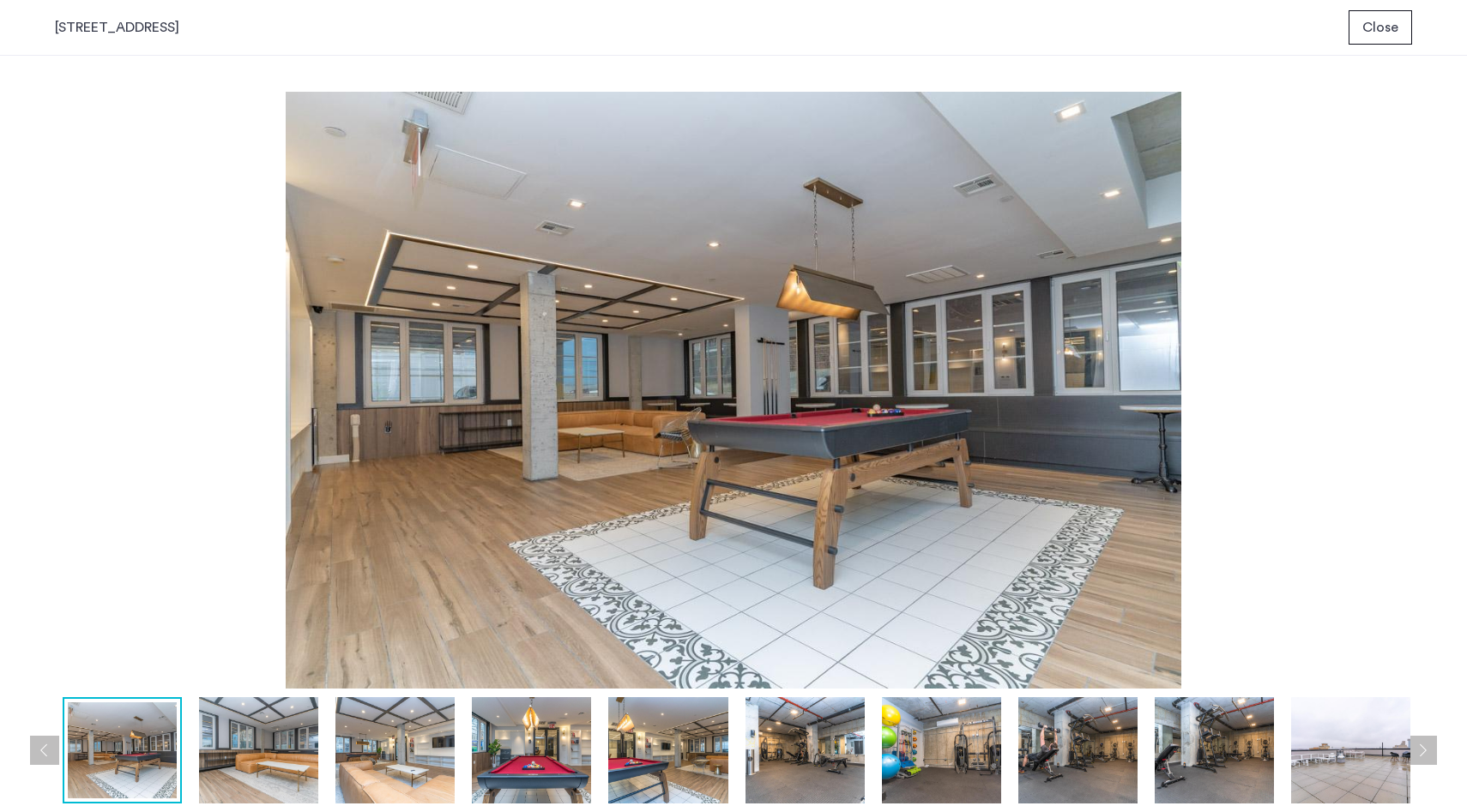
click at [32, 740] on button "Previous apartment" at bounding box center [44, 750] width 29 height 29
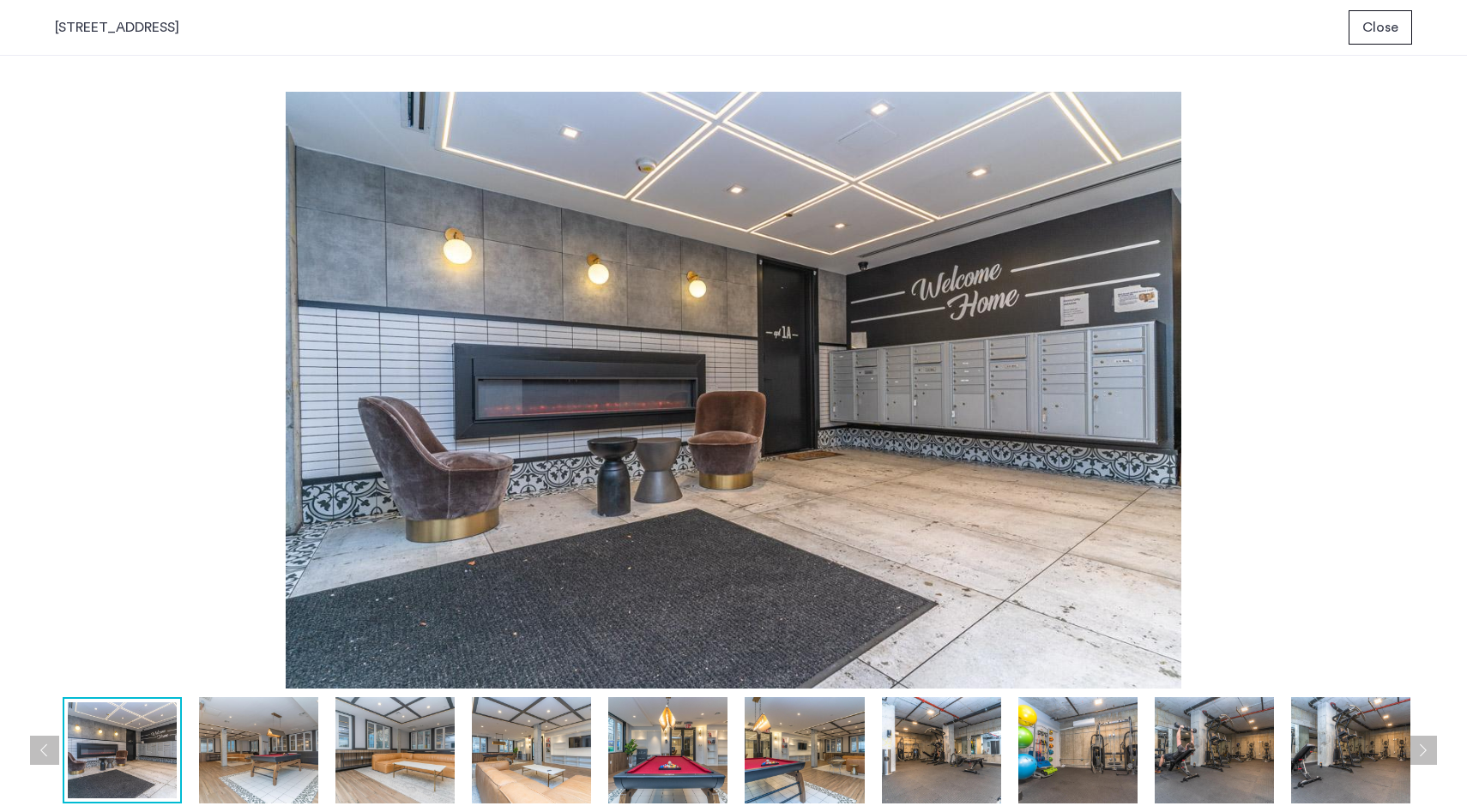
click at [32, 740] on button "Previous apartment" at bounding box center [44, 750] width 29 height 29
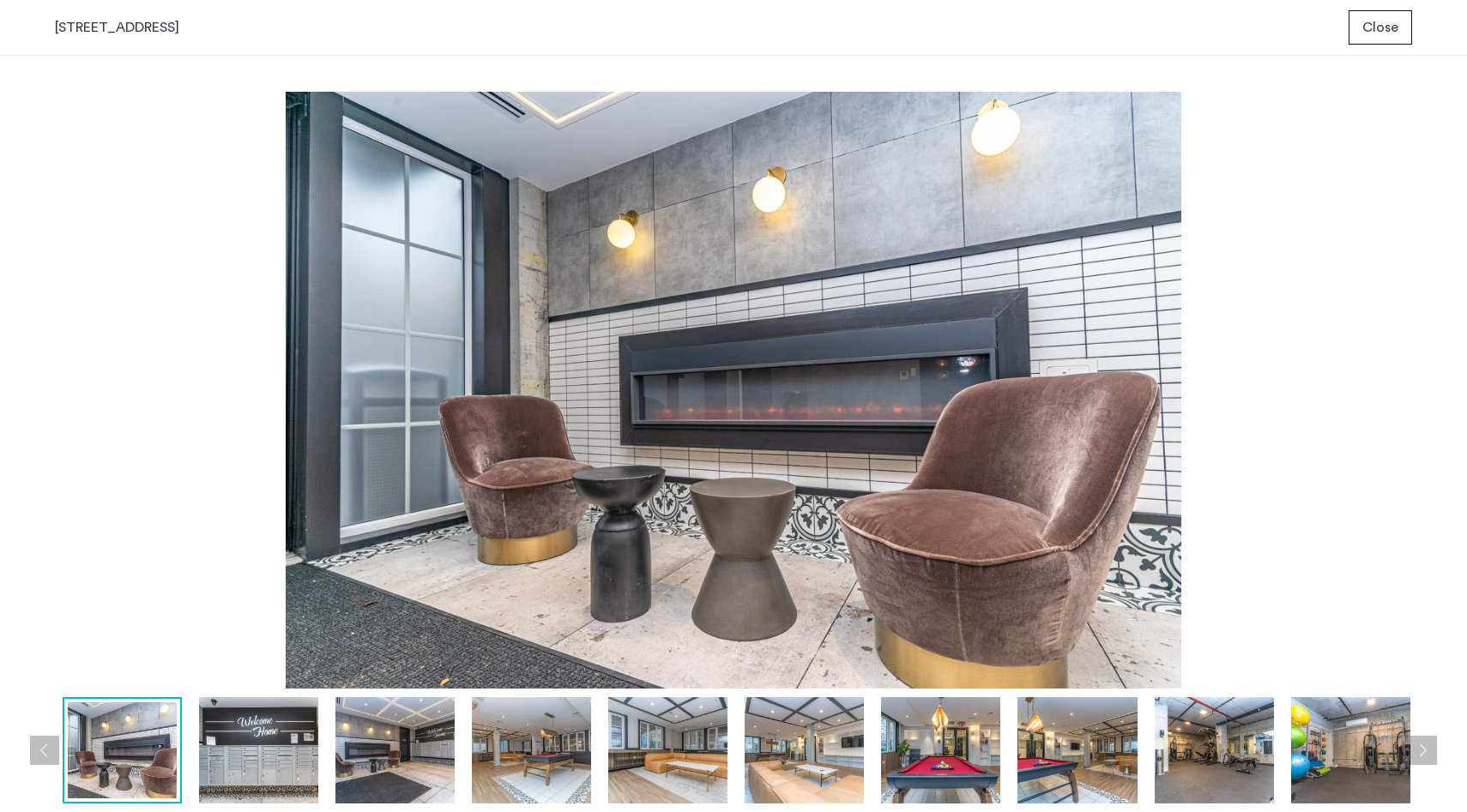
click at [32, 740] on button "Previous apartment" at bounding box center [44, 750] width 29 height 29
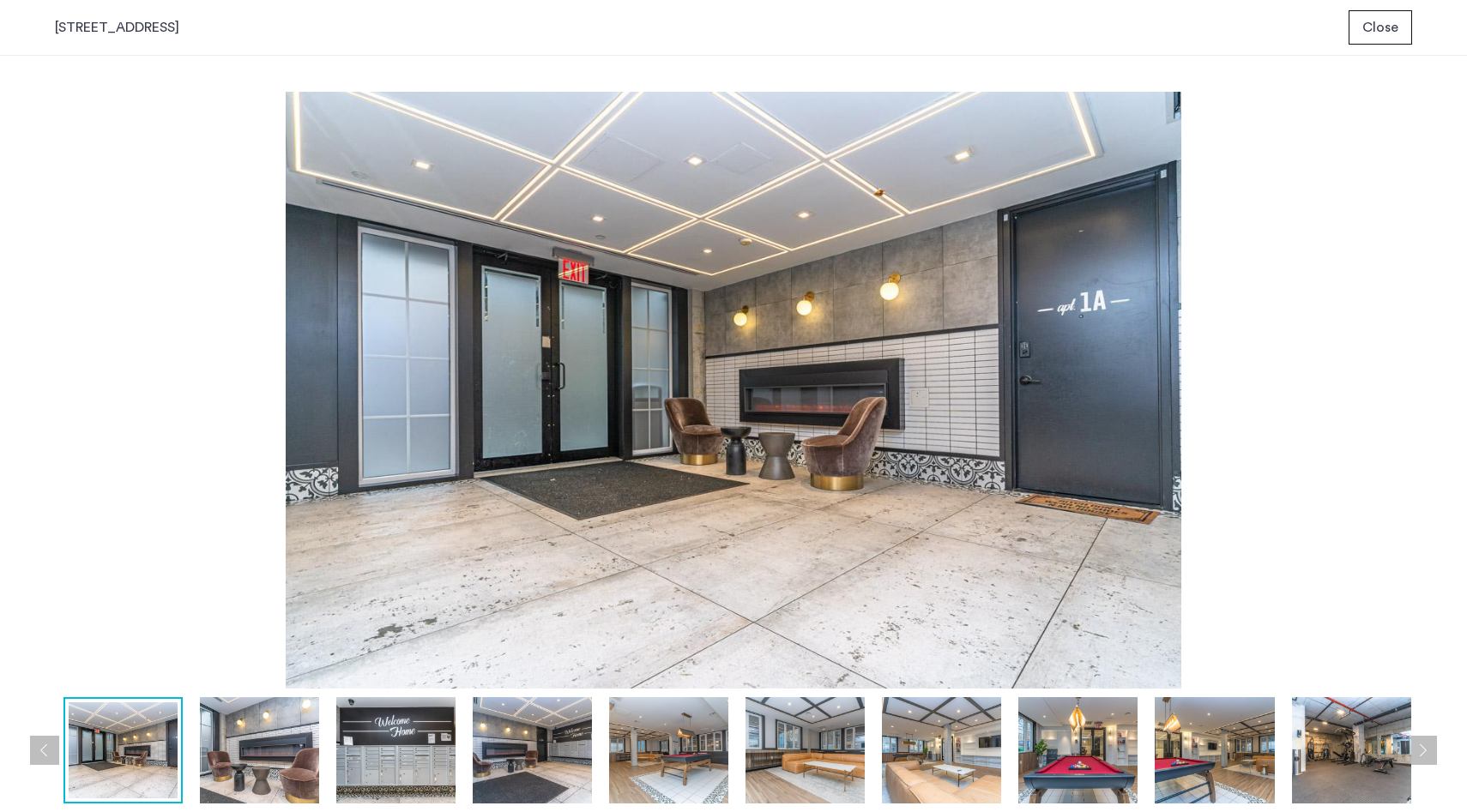
click at [32, 740] on button "Previous apartment" at bounding box center [44, 750] width 29 height 29
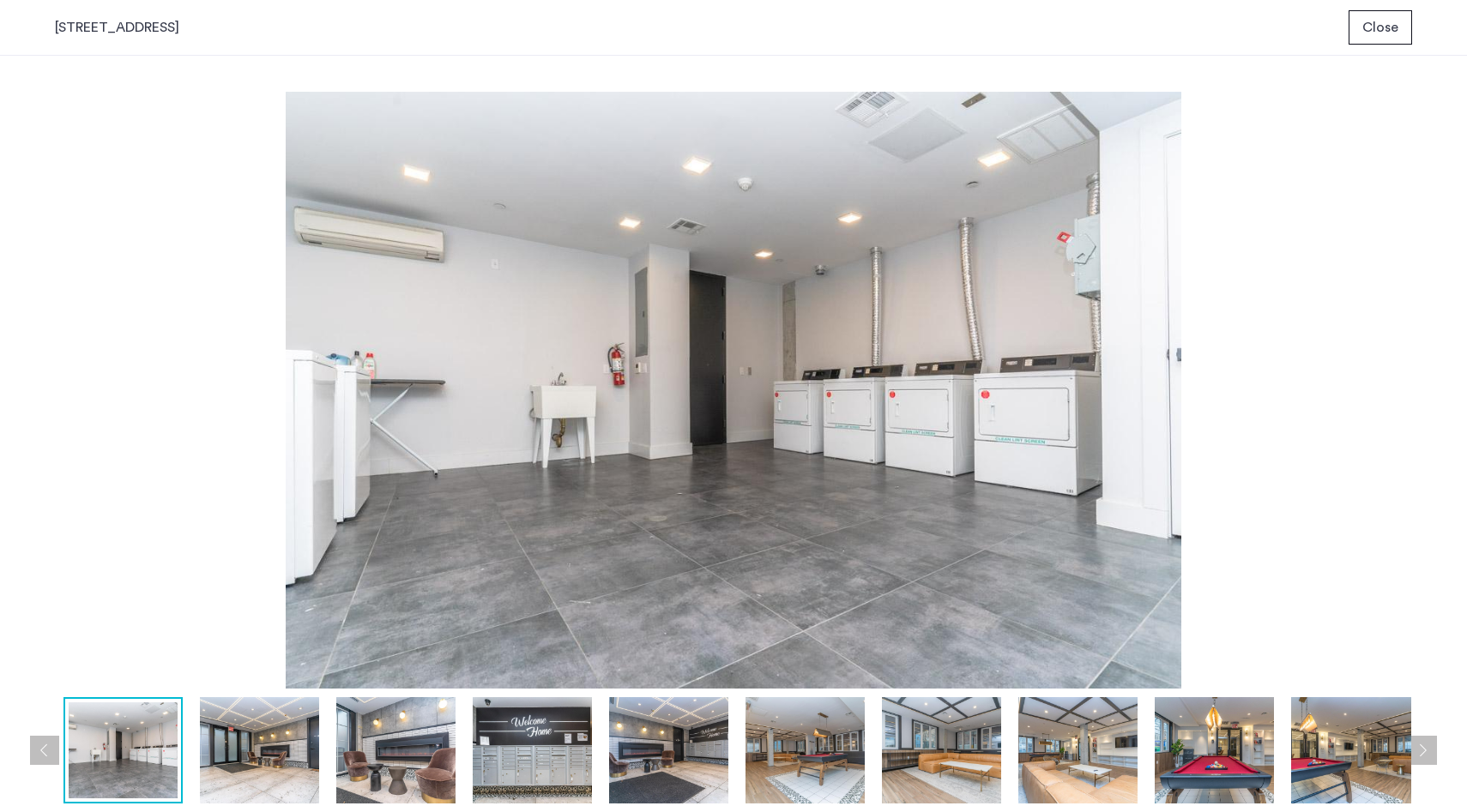
click at [32, 740] on button "Previous apartment" at bounding box center [44, 750] width 29 height 29
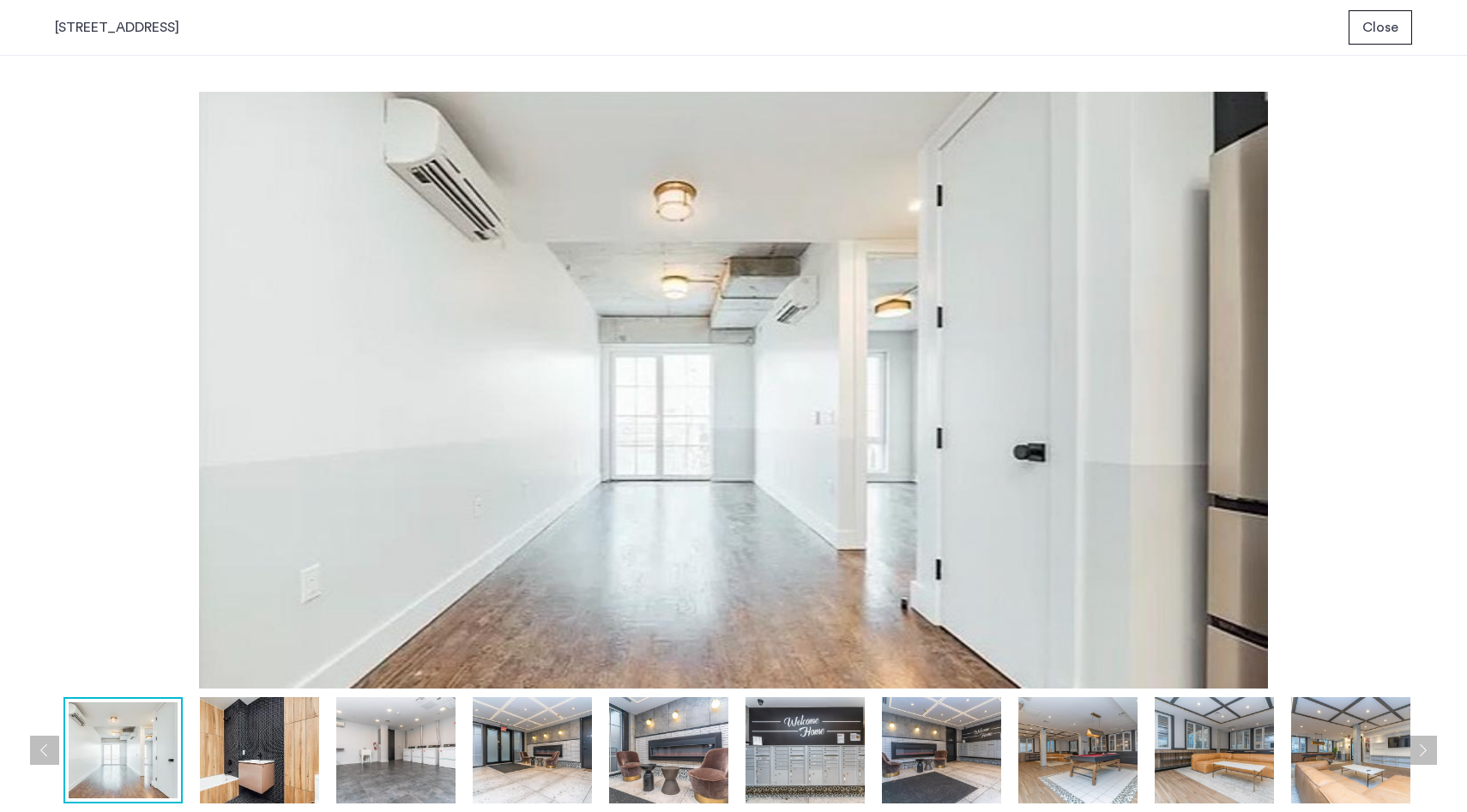
click at [32, 740] on button "Previous apartment" at bounding box center [44, 750] width 29 height 29
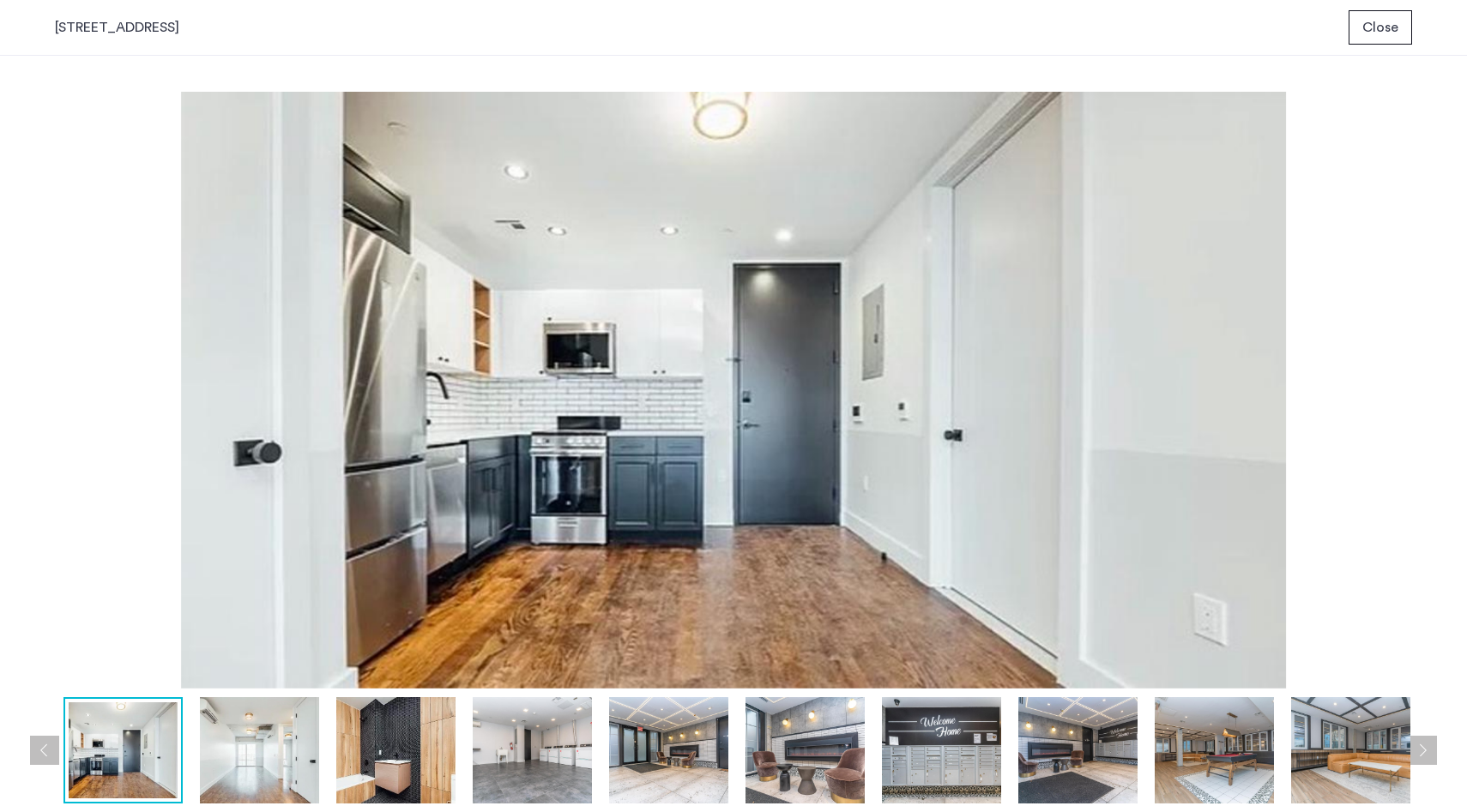
click at [32, 740] on button "Previous apartment" at bounding box center [44, 750] width 29 height 29
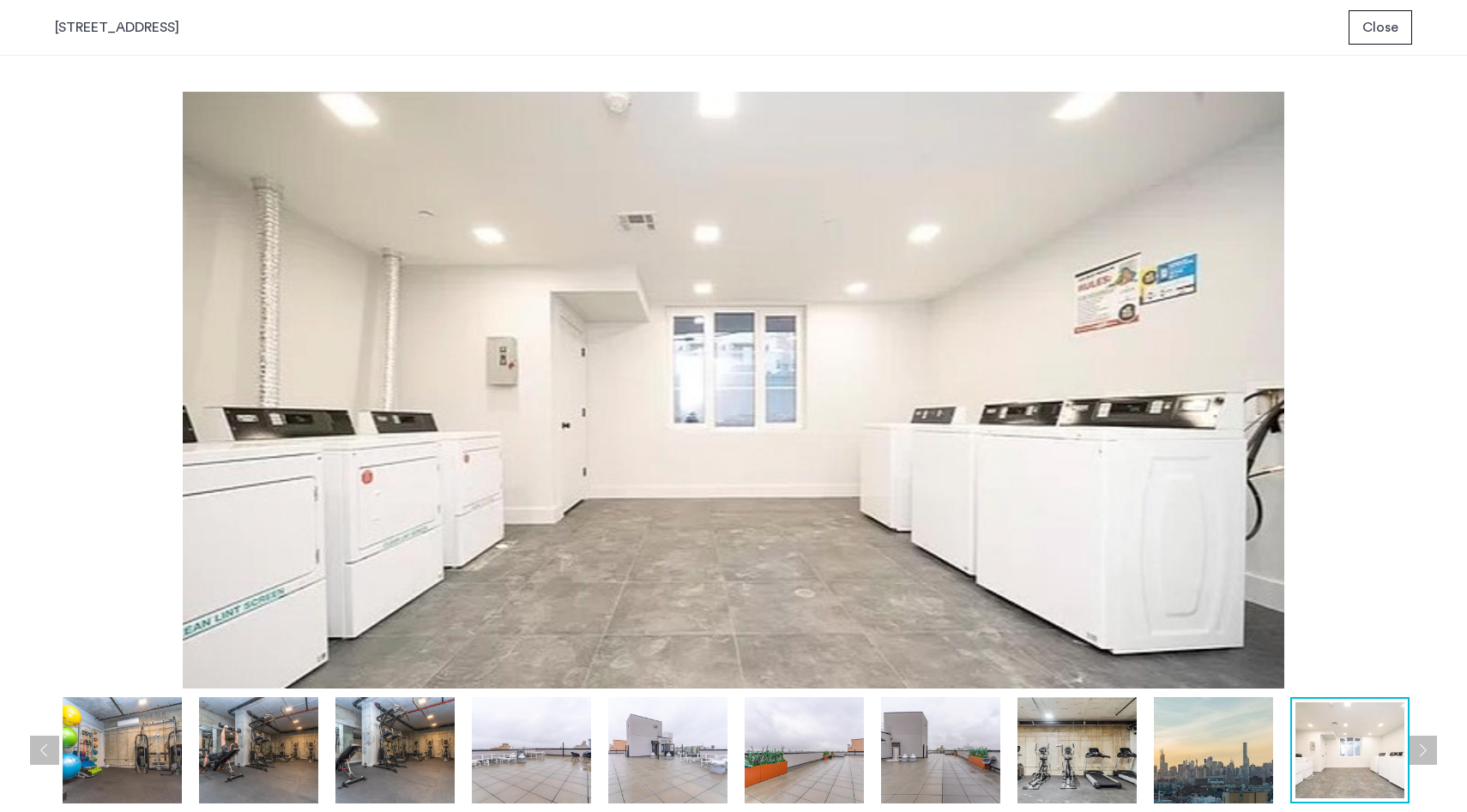
click at [32, 740] on button "Previous apartment" at bounding box center [44, 750] width 29 height 29
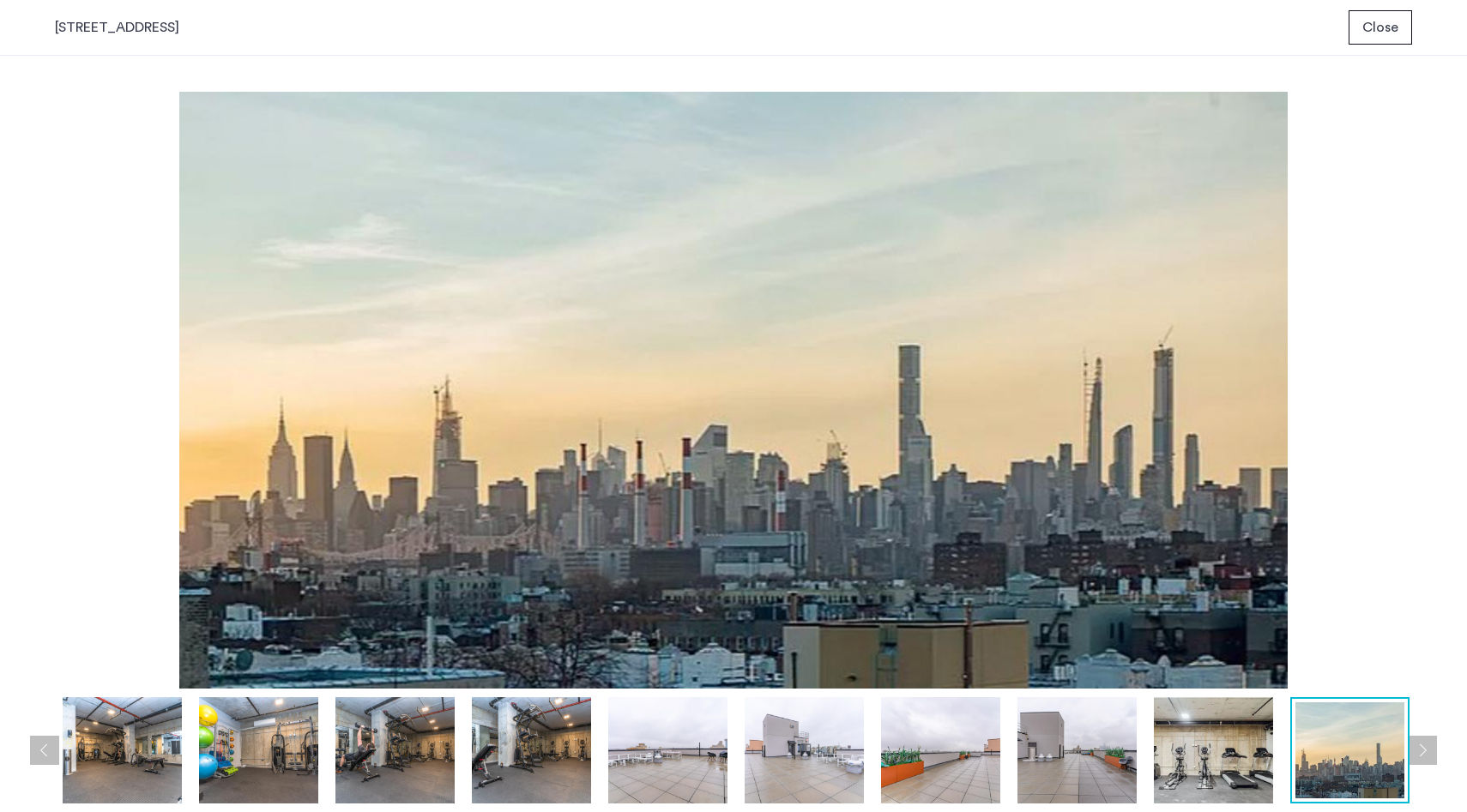
click at [32, 740] on button "Previous apartment" at bounding box center [44, 750] width 29 height 29
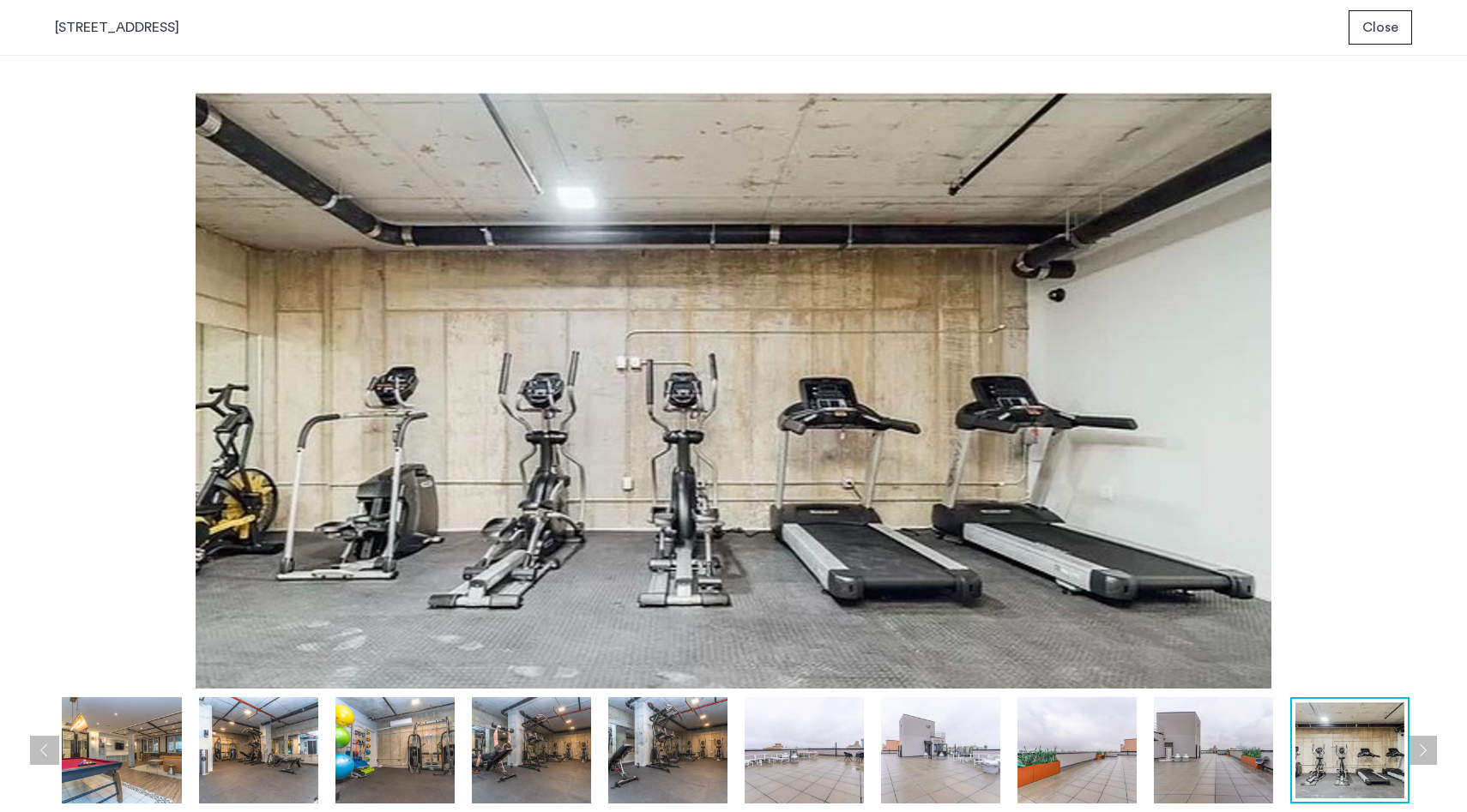
click at [32, 740] on button "Previous apartment" at bounding box center [44, 750] width 29 height 29
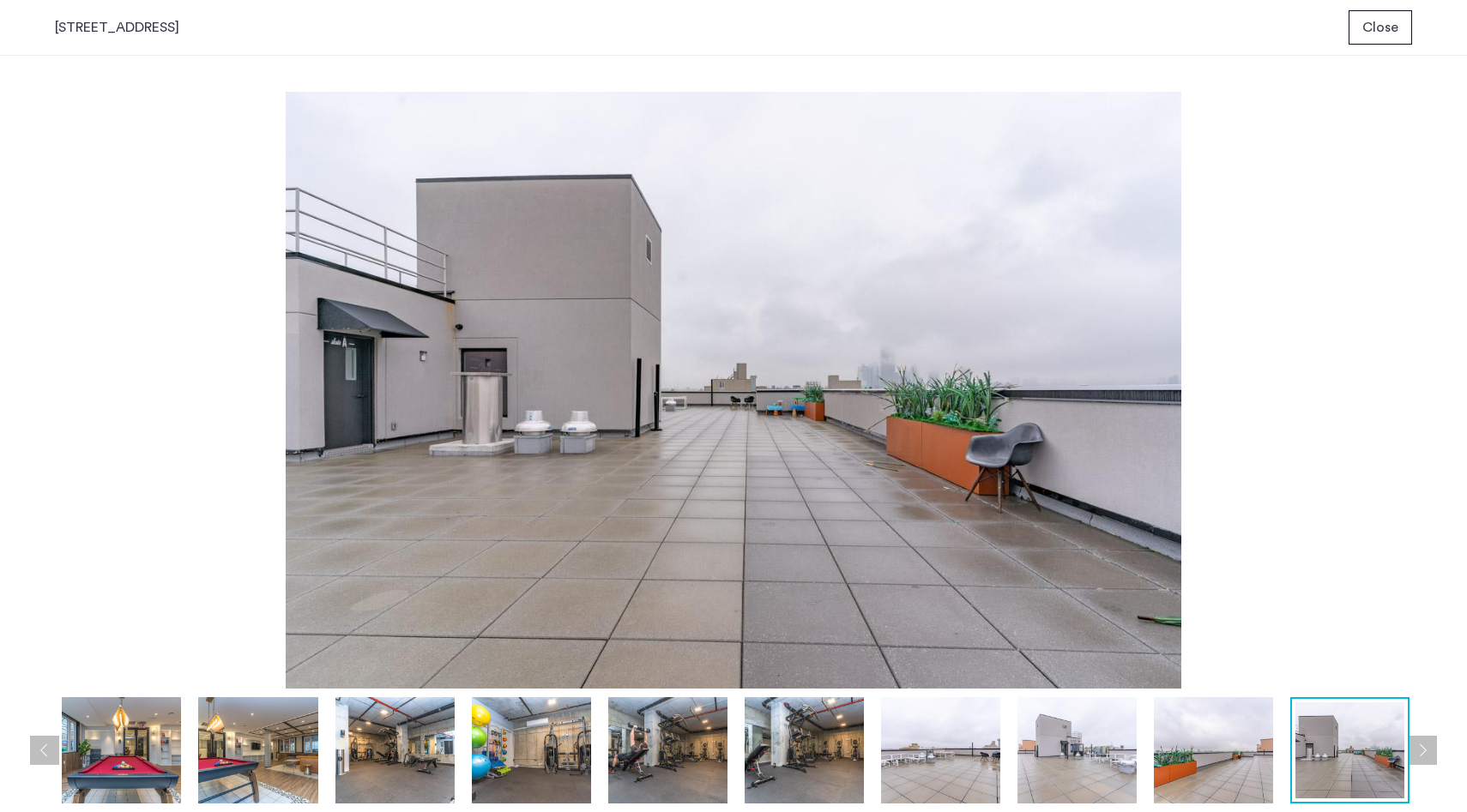
click at [32, 740] on button "Previous apartment" at bounding box center [44, 750] width 29 height 29
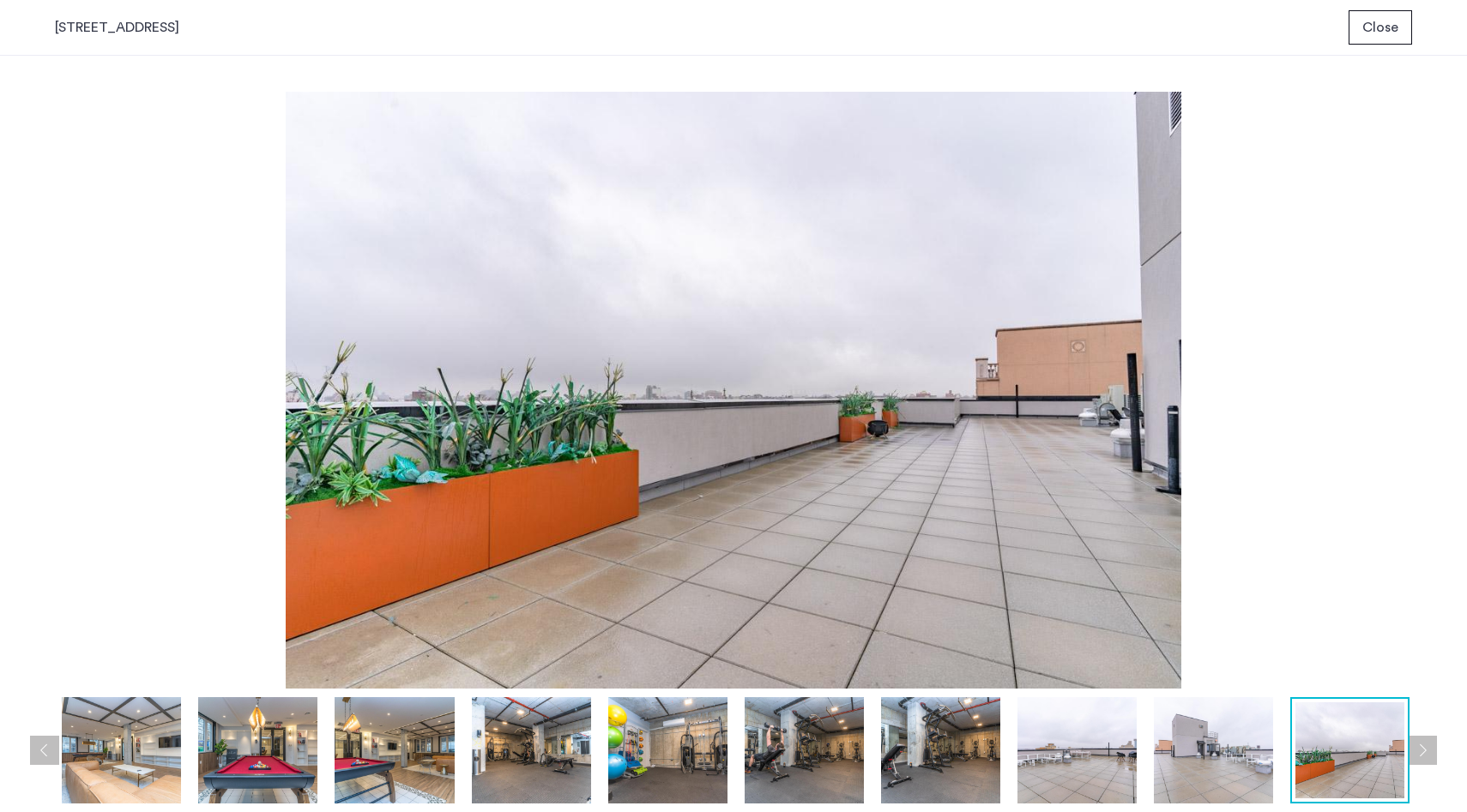
click at [32, 740] on button "Previous apartment" at bounding box center [44, 750] width 29 height 29
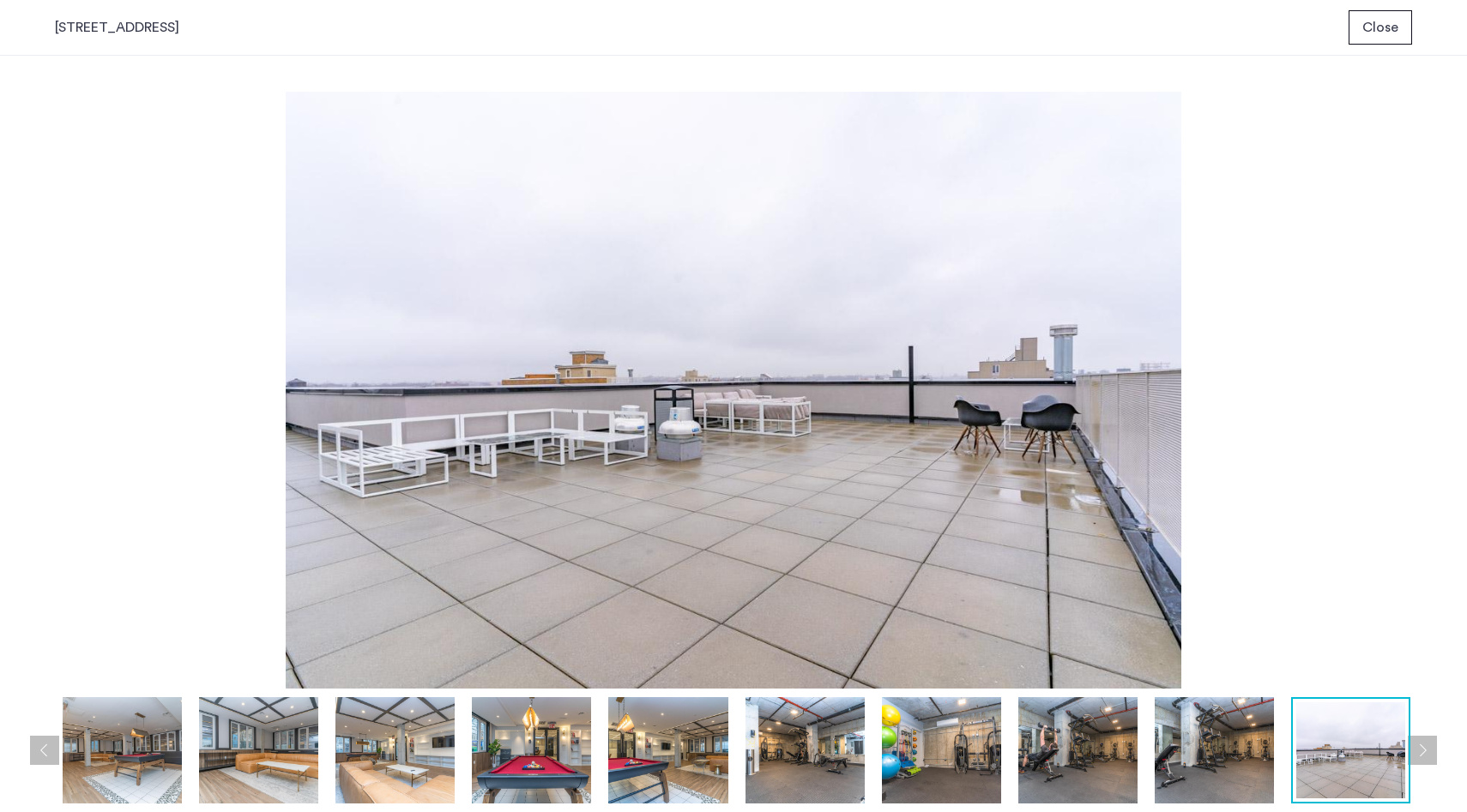
click at [32, 740] on button "Previous apartment" at bounding box center [44, 750] width 29 height 29
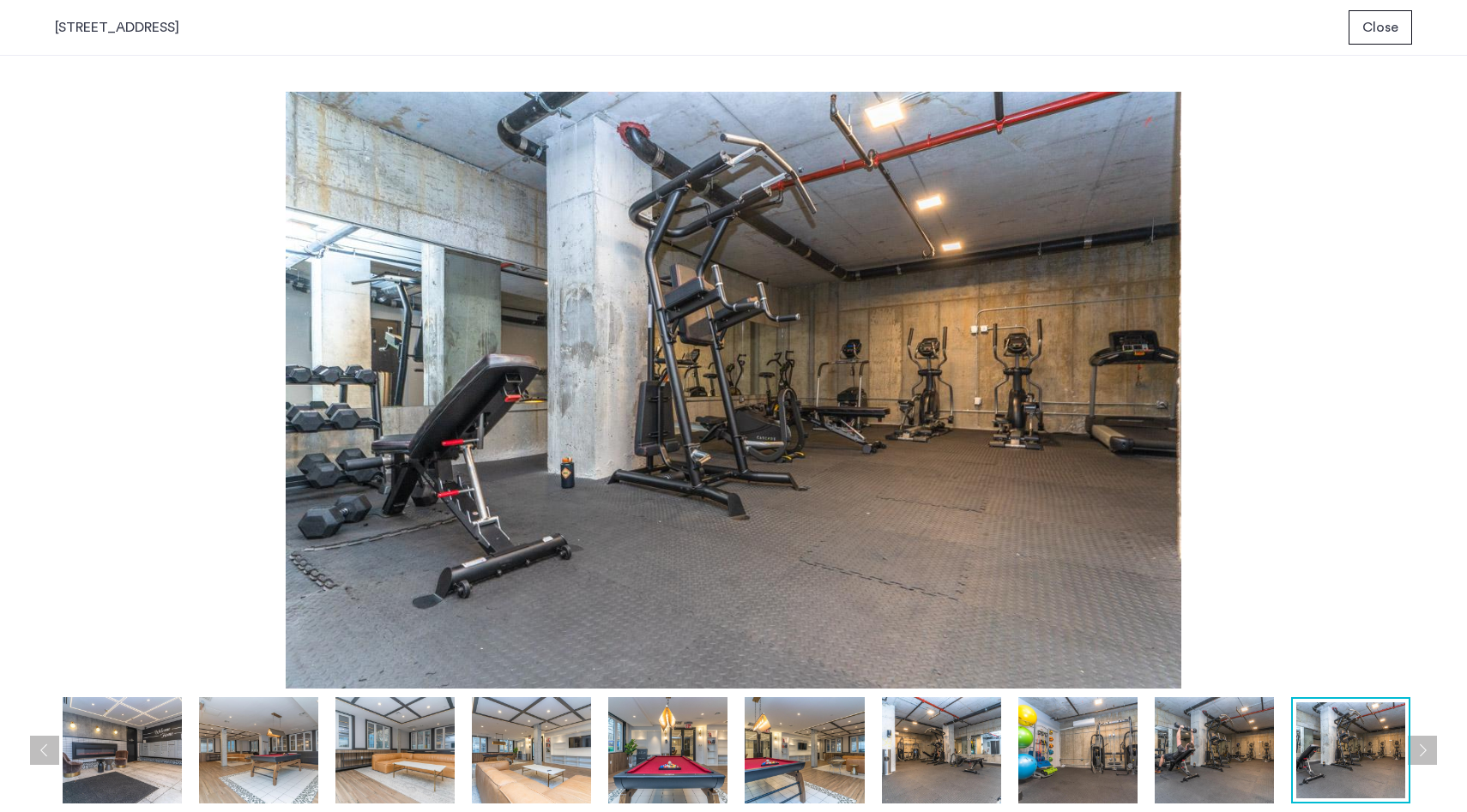
click at [32, 740] on button "Previous apartment" at bounding box center [44, 750] width 29 height 29
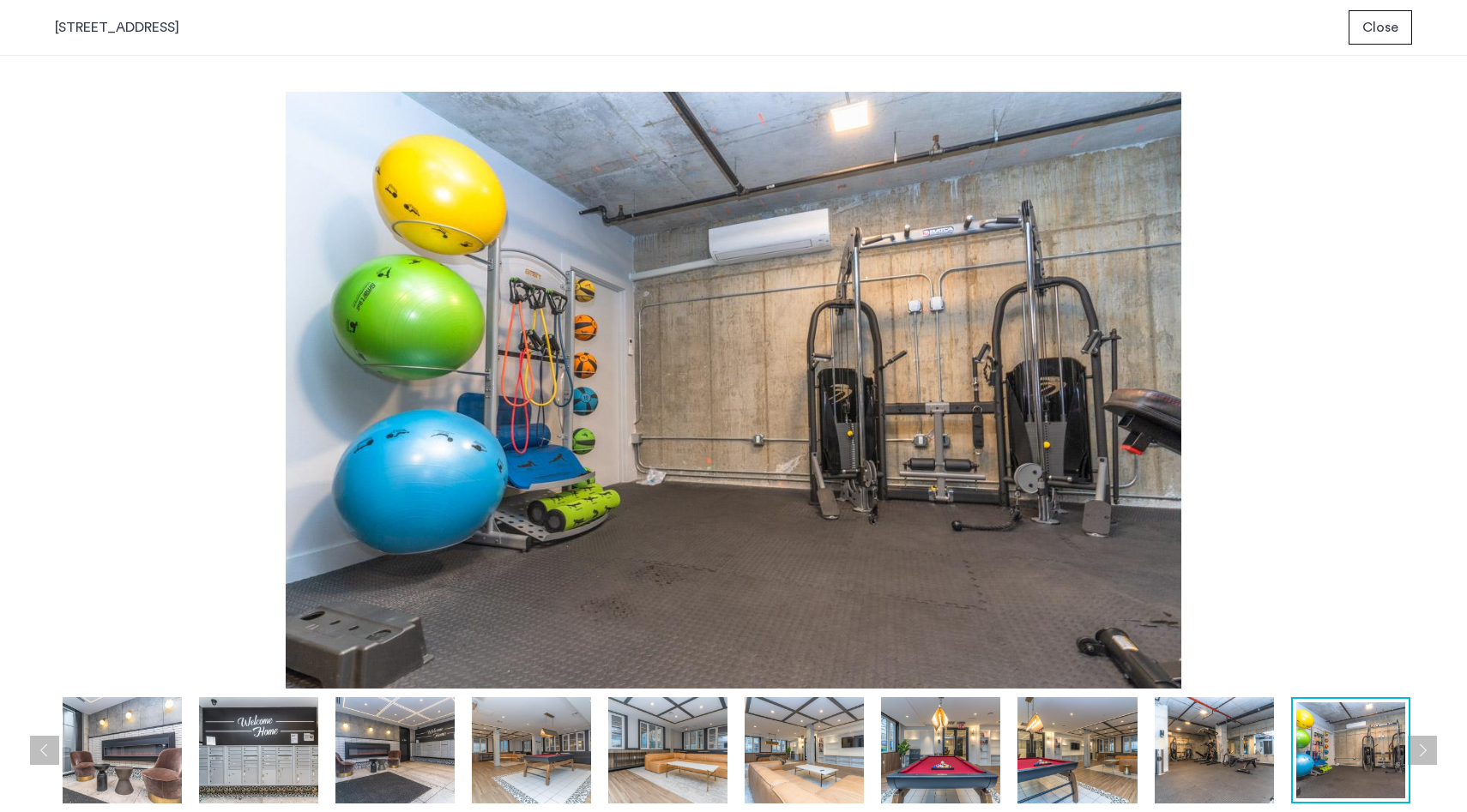
click at [32, 740] on button "Previous apartment" at bounding box center [44, 750] width 29 height 29
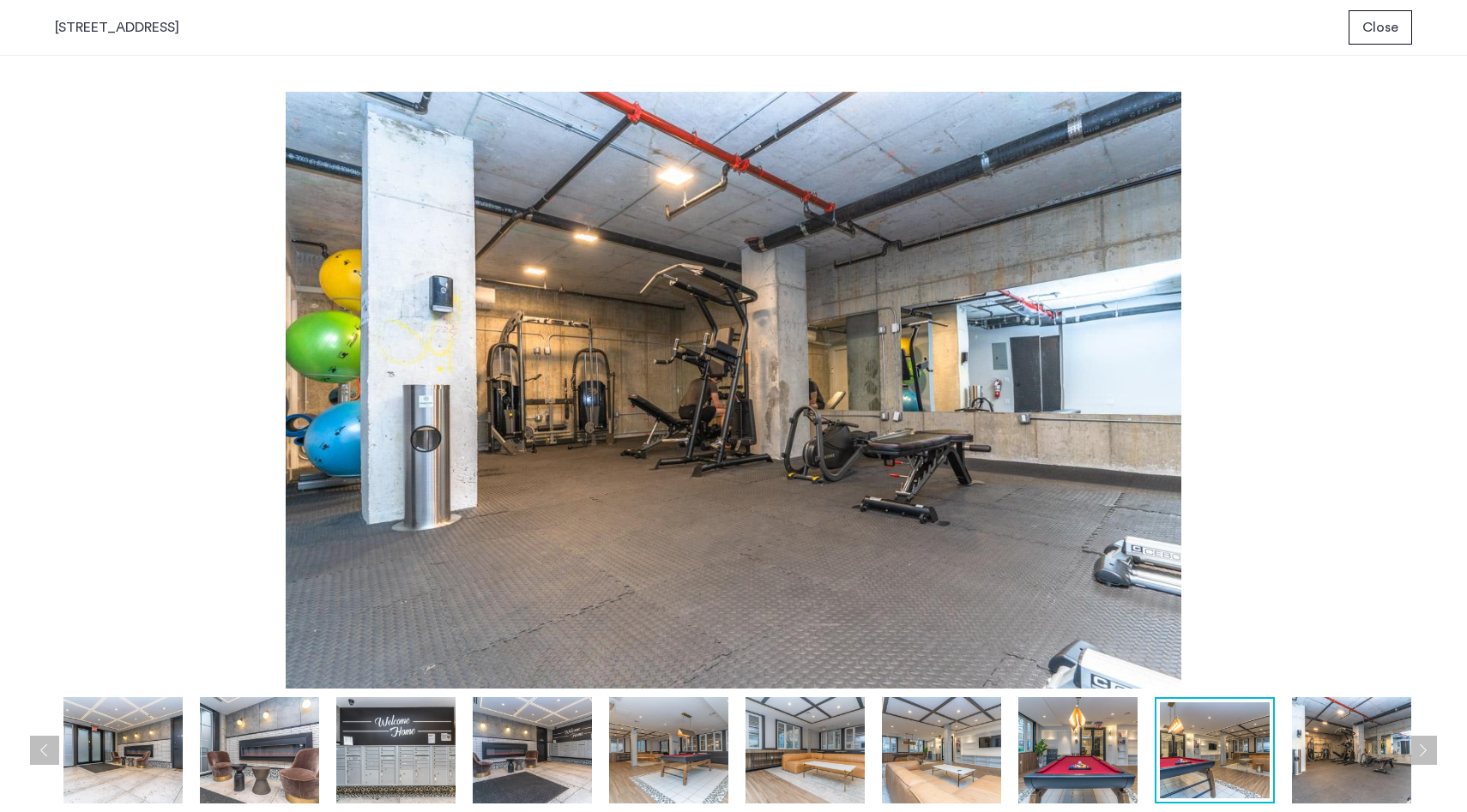
click at [32, 740] on button "Previous apartment" at bounding box center [44, 750] width 29 height 29
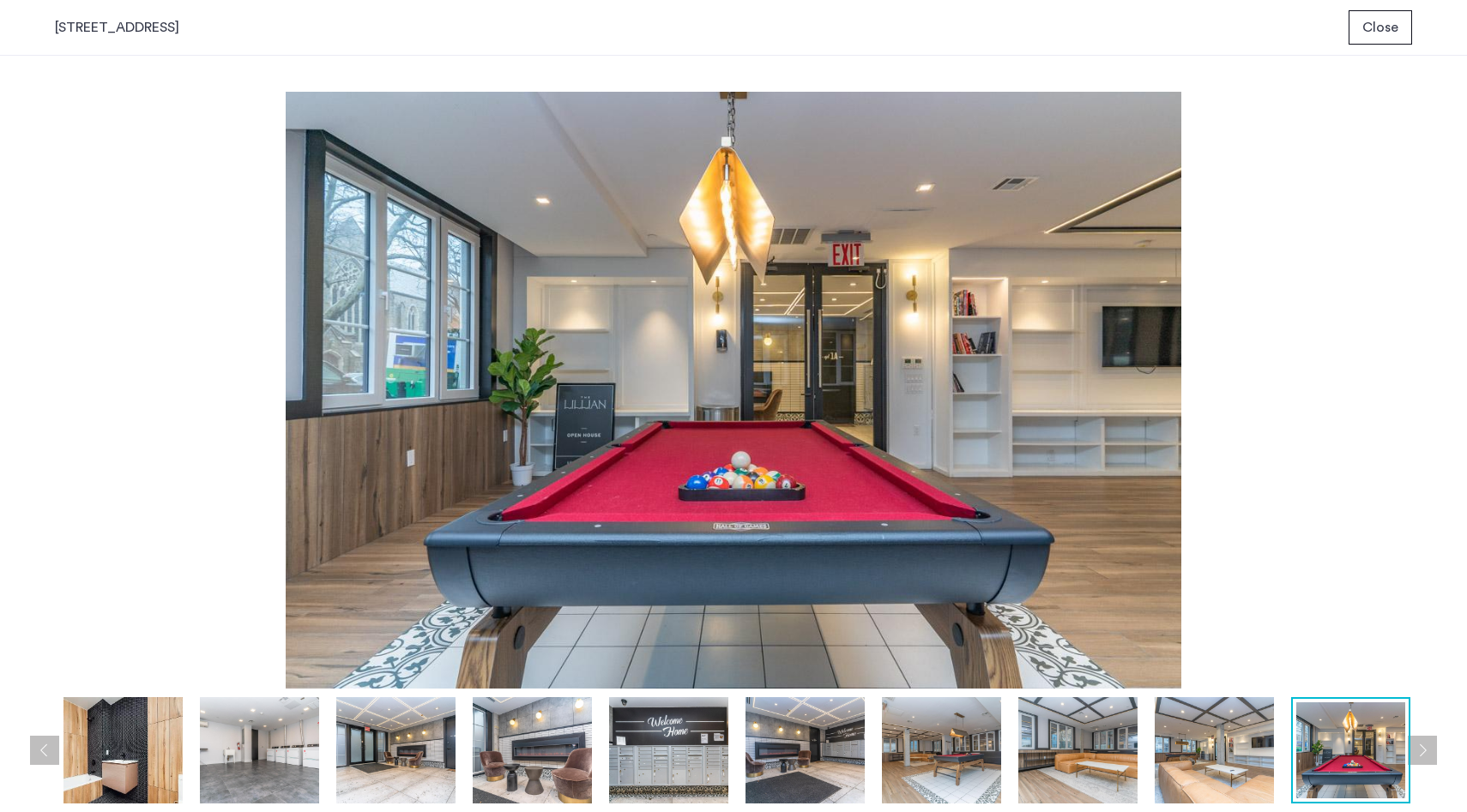
click at [32, 740] on button "Previous apartment" at bounding box center [44, 750] width 29 height 29
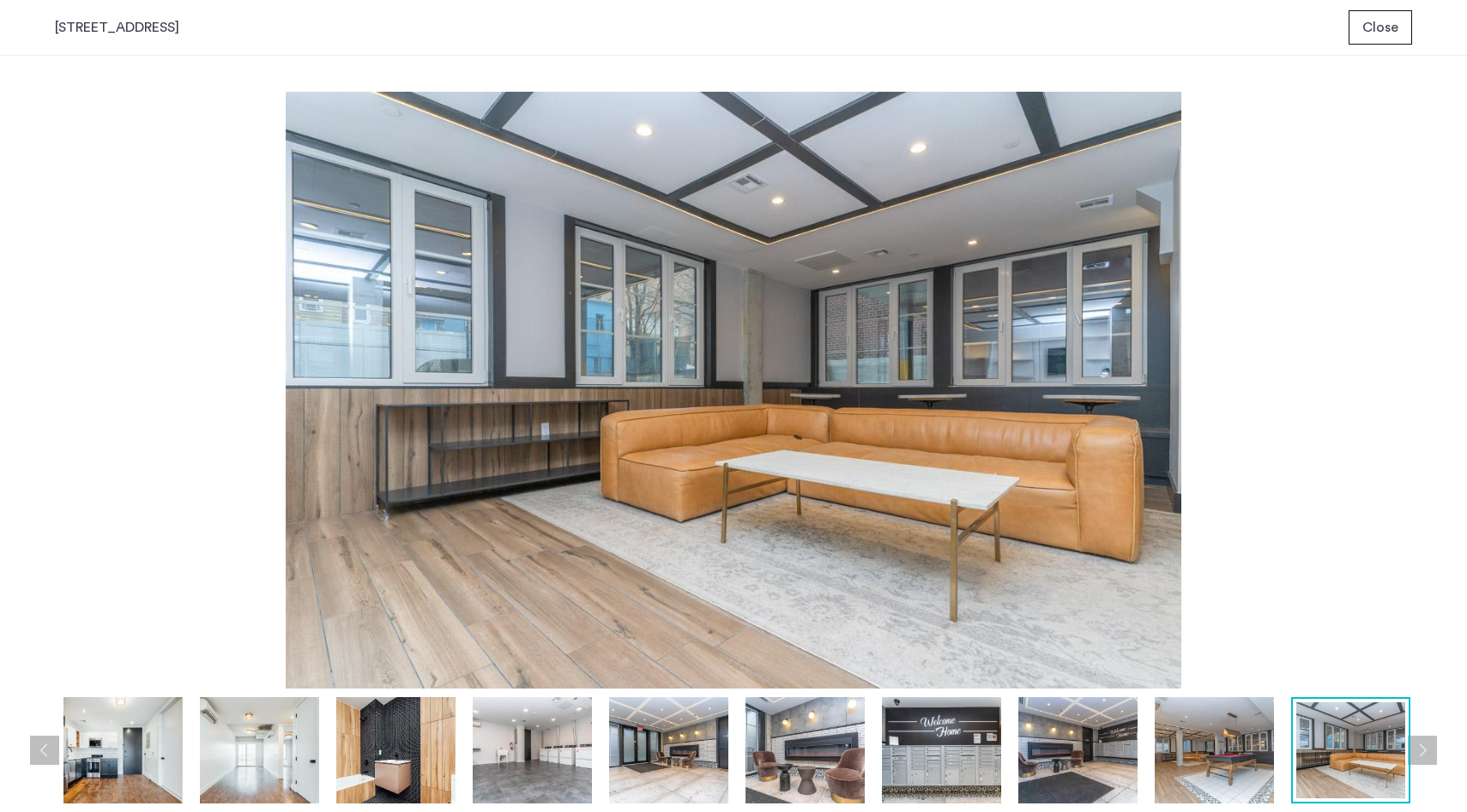
click at [32, 740] on button "Previous apartment" at bounding box center [44, 750] width 29 height 29
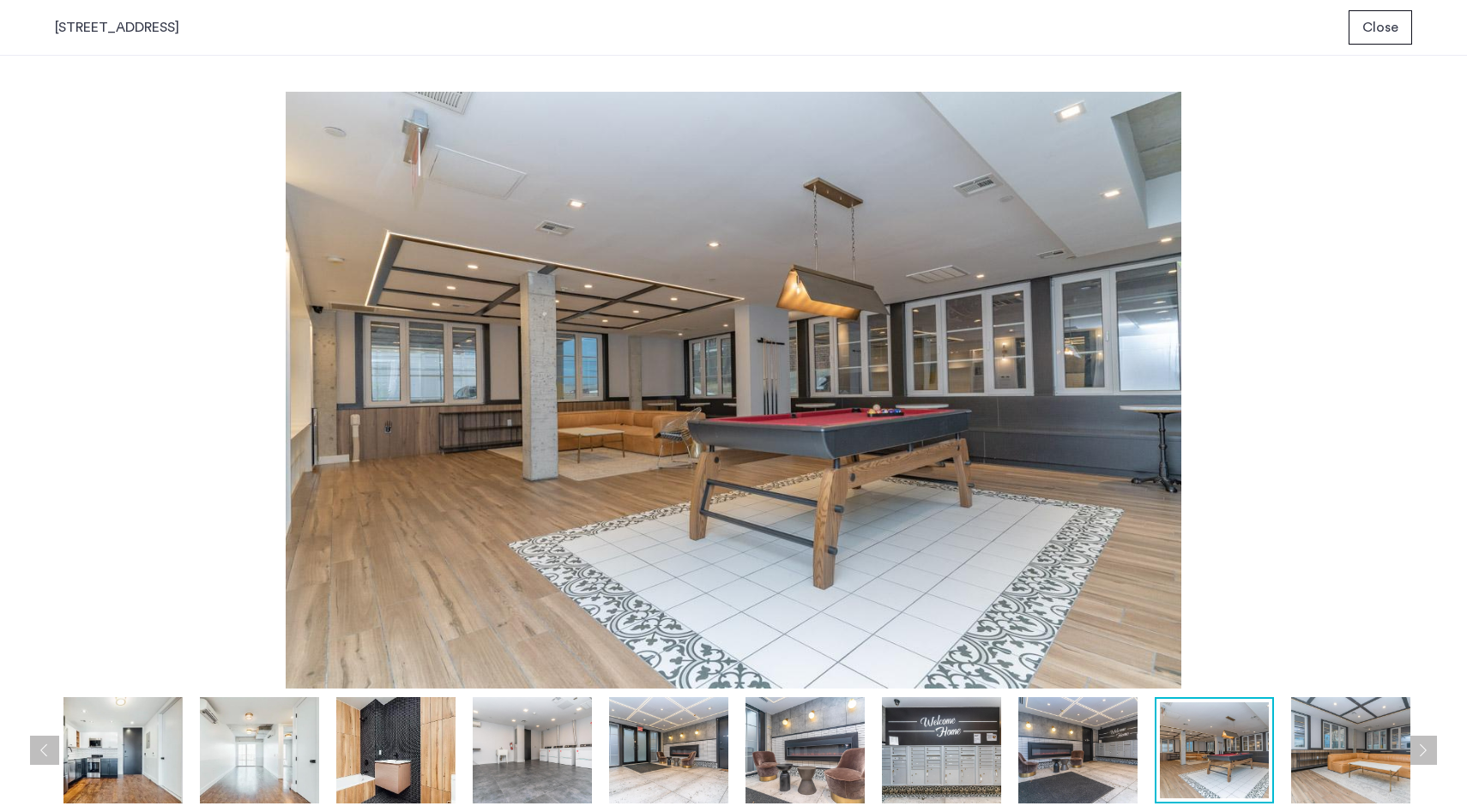
click at [32, 740] on button "Previous apartment" at bounding box center [44, 750] width 29 height 29
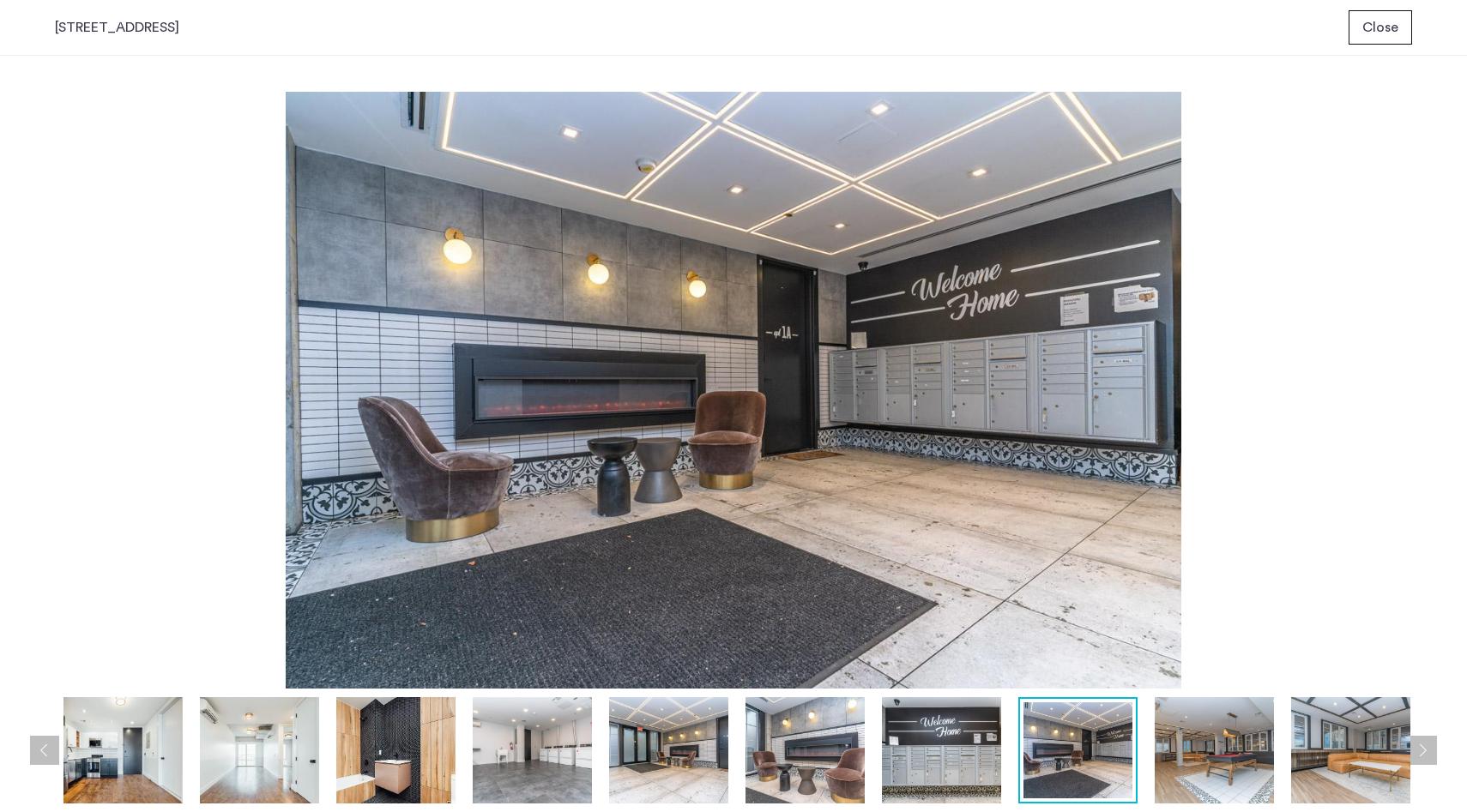
click at [32, 740] on button "Previous apartment" at bounding box center [44, 750] width 29 height 29
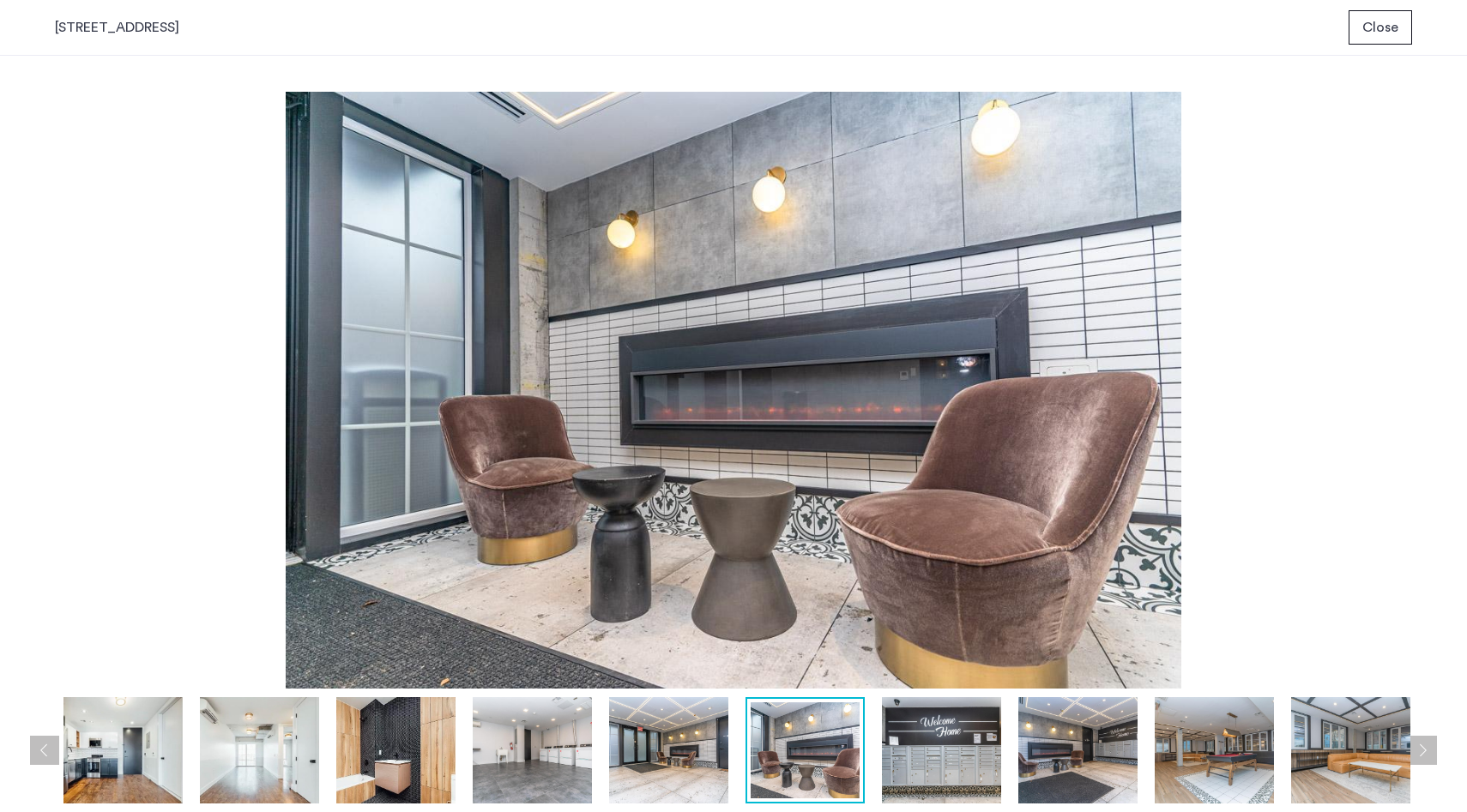
click at [32, 740] on button "Previous apartment" at bounding box center [44, 750] width 29 height 29
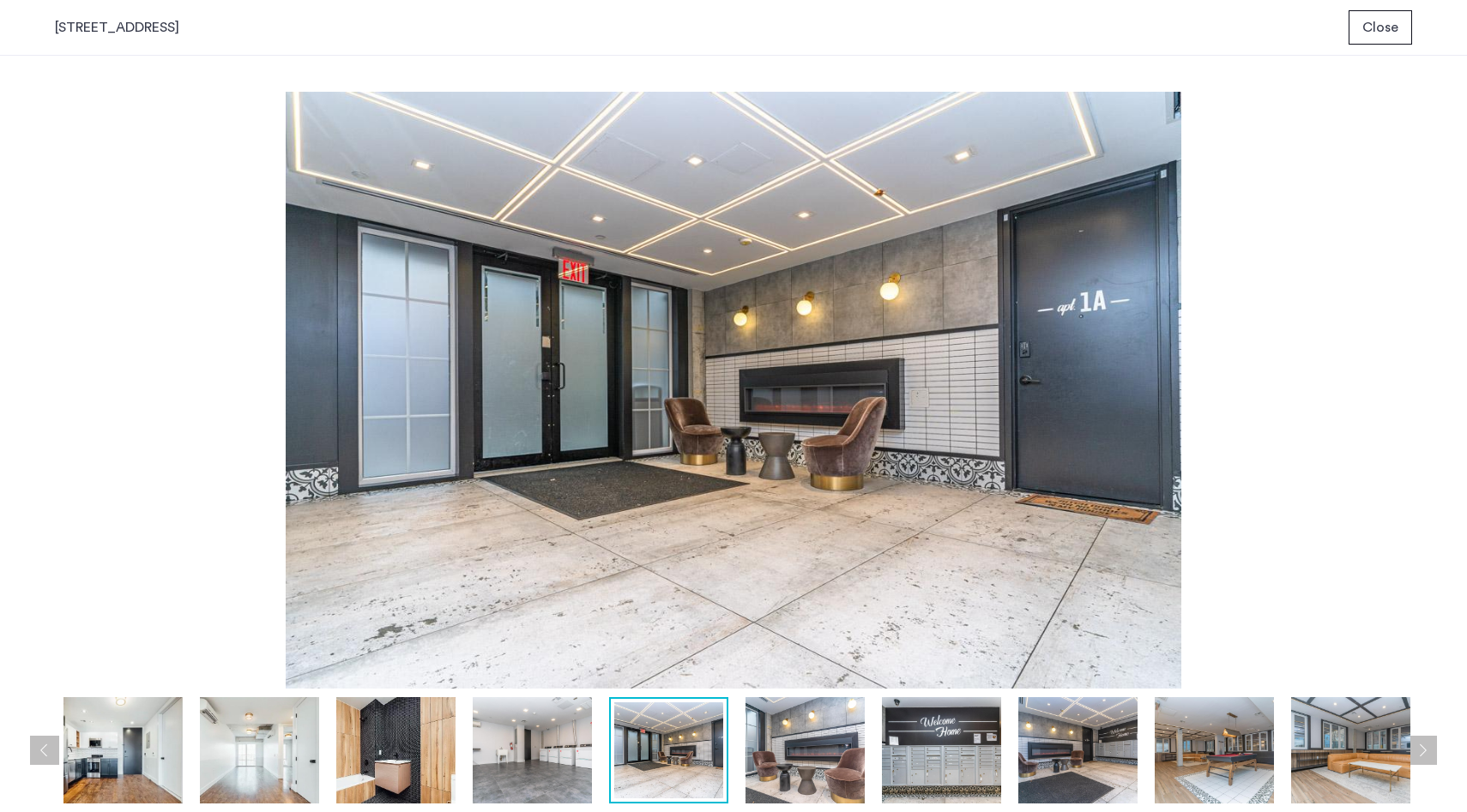
click at [32, 740] on button "Previous apartment" at bounding box center [44, 750] width 29 height 29
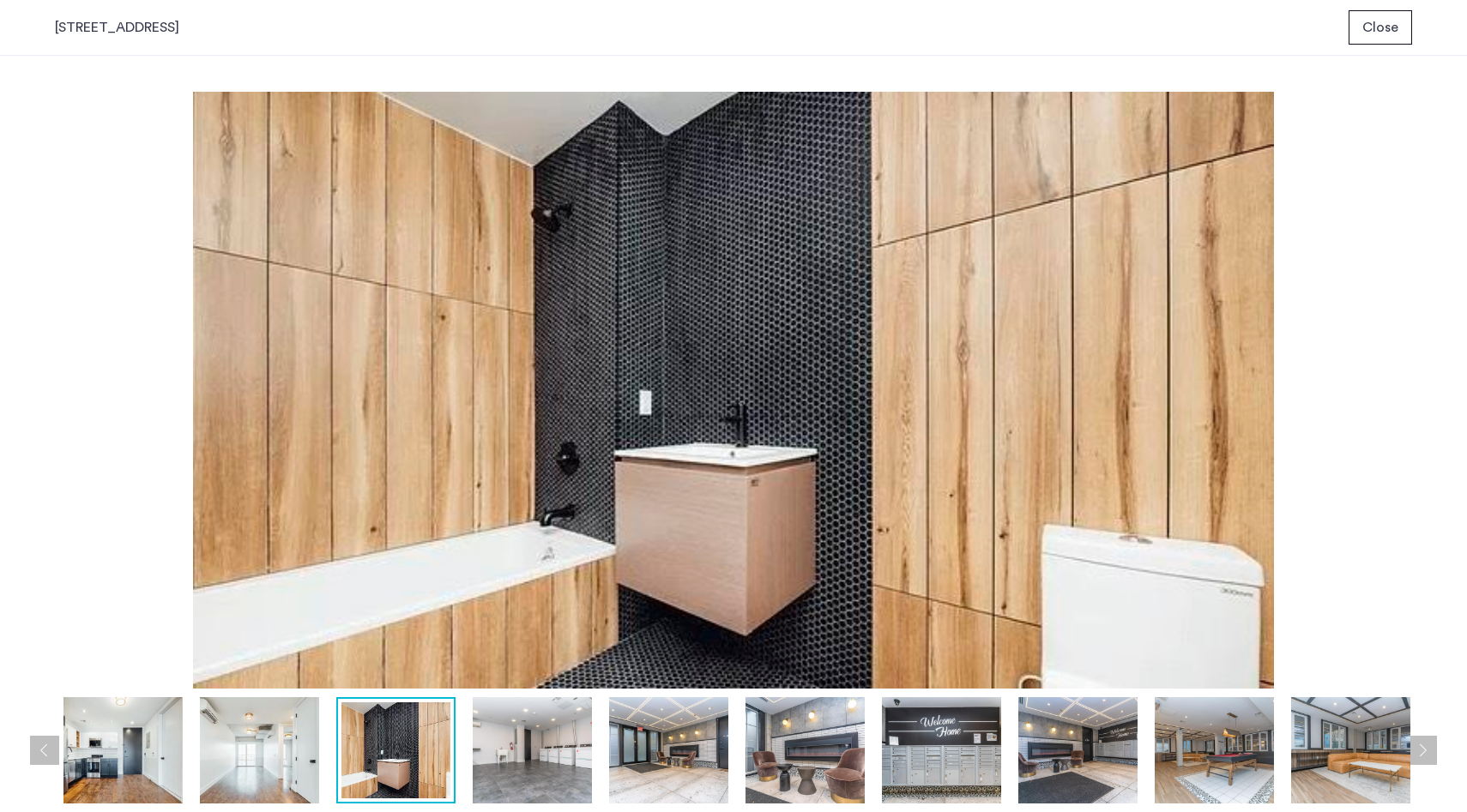
click at [32, 740] on button "Previous apartment" at bounding box center [44, 750] width 29 height 29
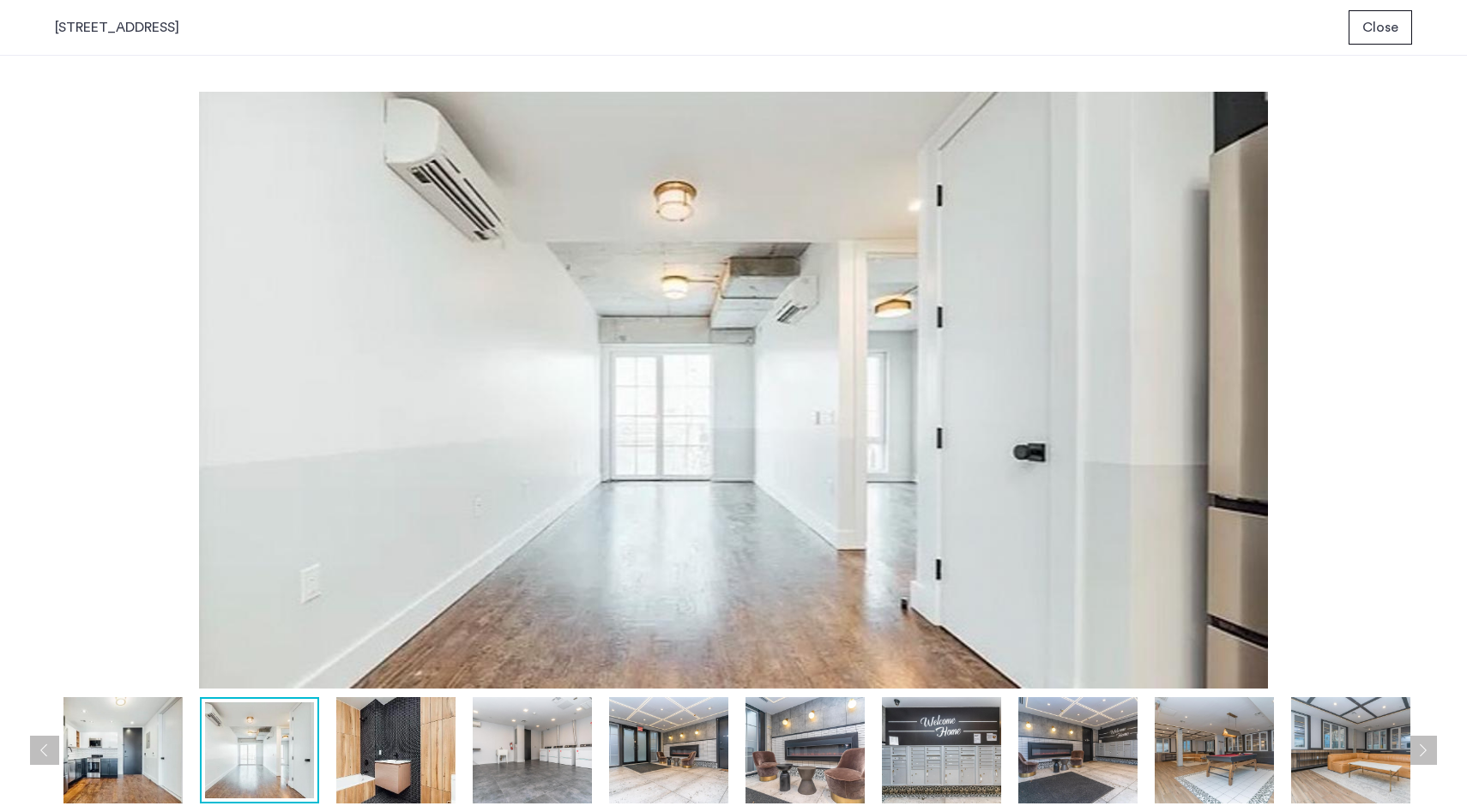
click at [32, 740] on button "Previous apartment" at bounding box center [44, 750] width 29 height 29
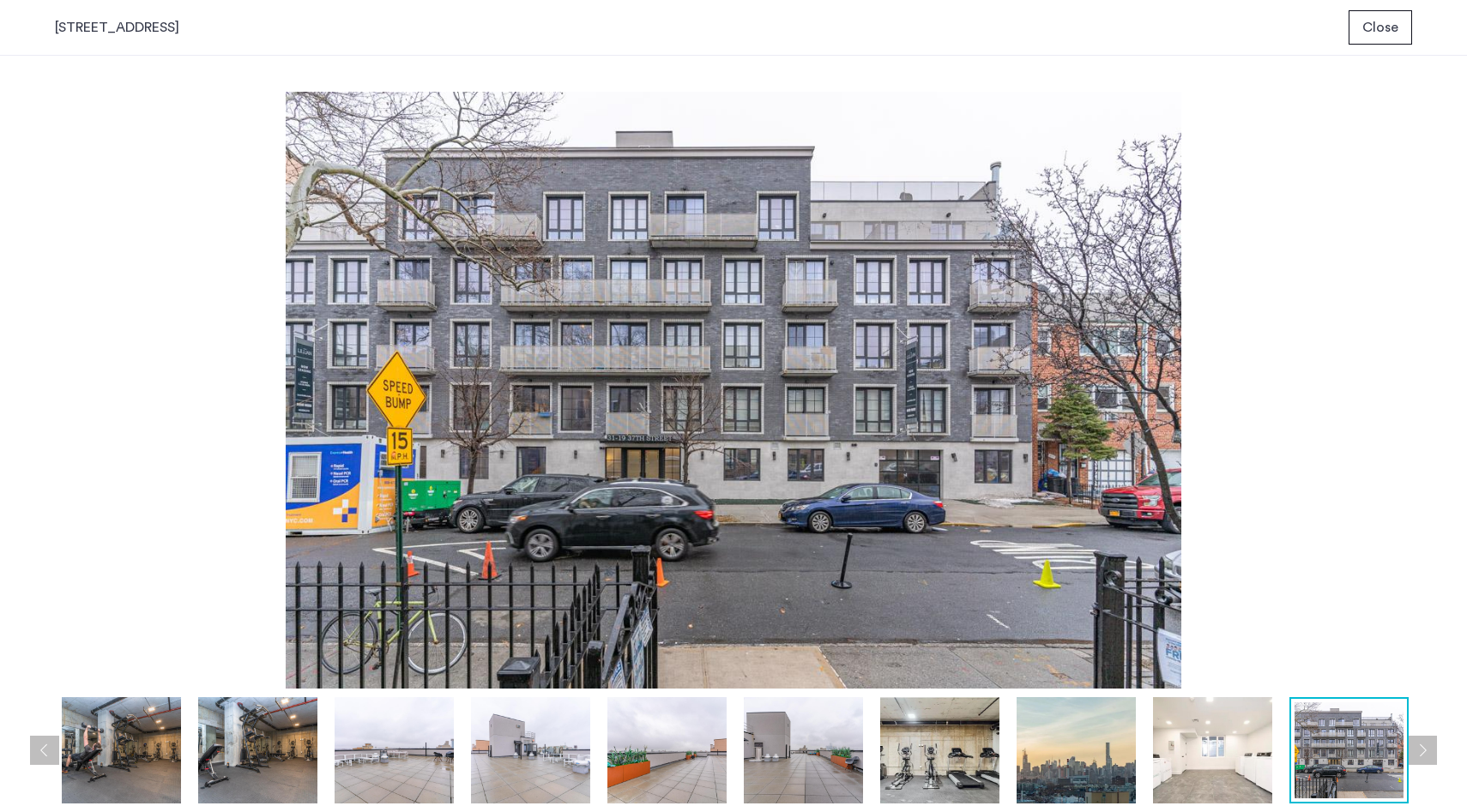
click at [32, 740] on button "Previous apartment" at bounding box center [44, 750] width 29 height 29
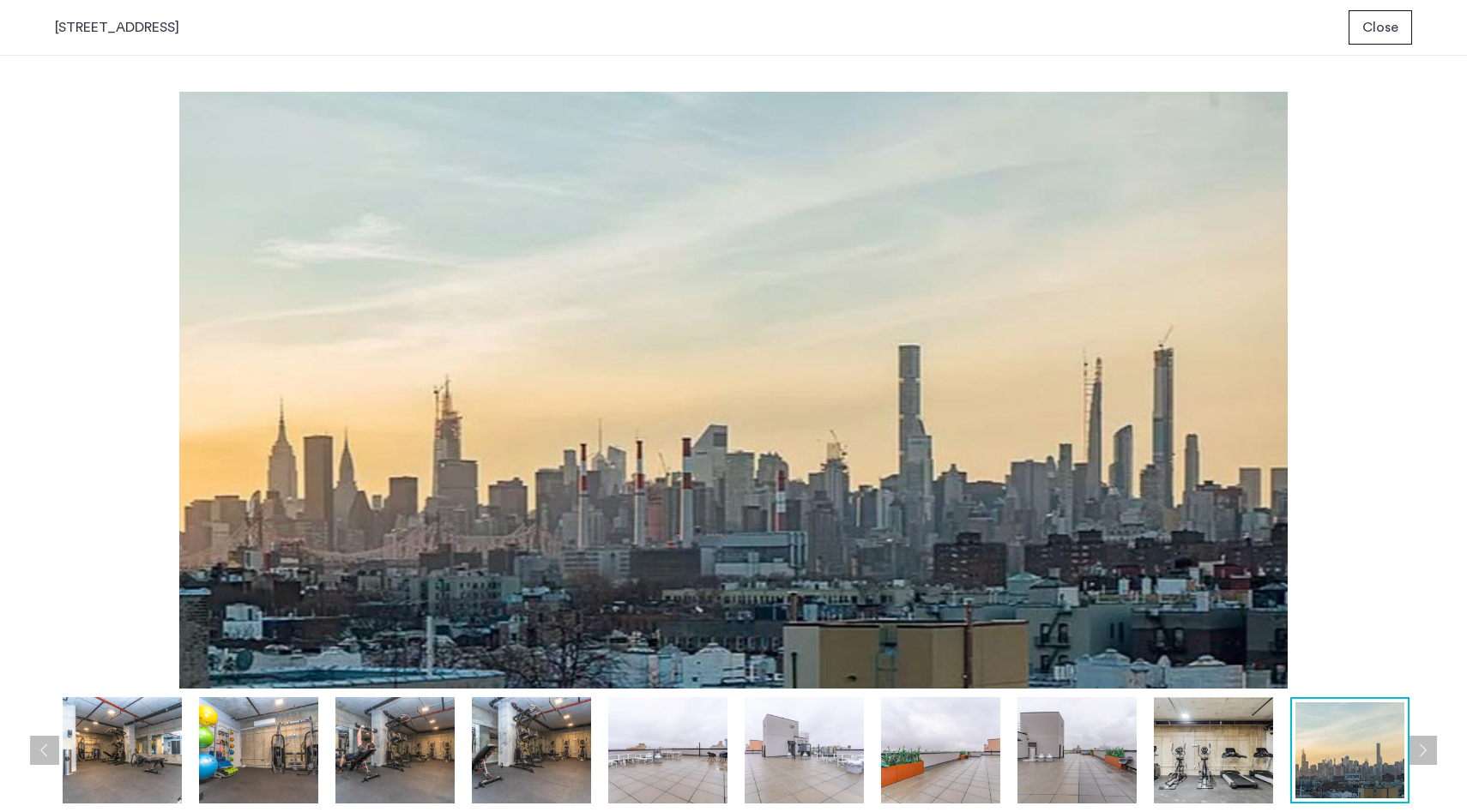
click at [32, 740] on button "Previous apartment" at bounding box center [44, 750] width 29 height 29
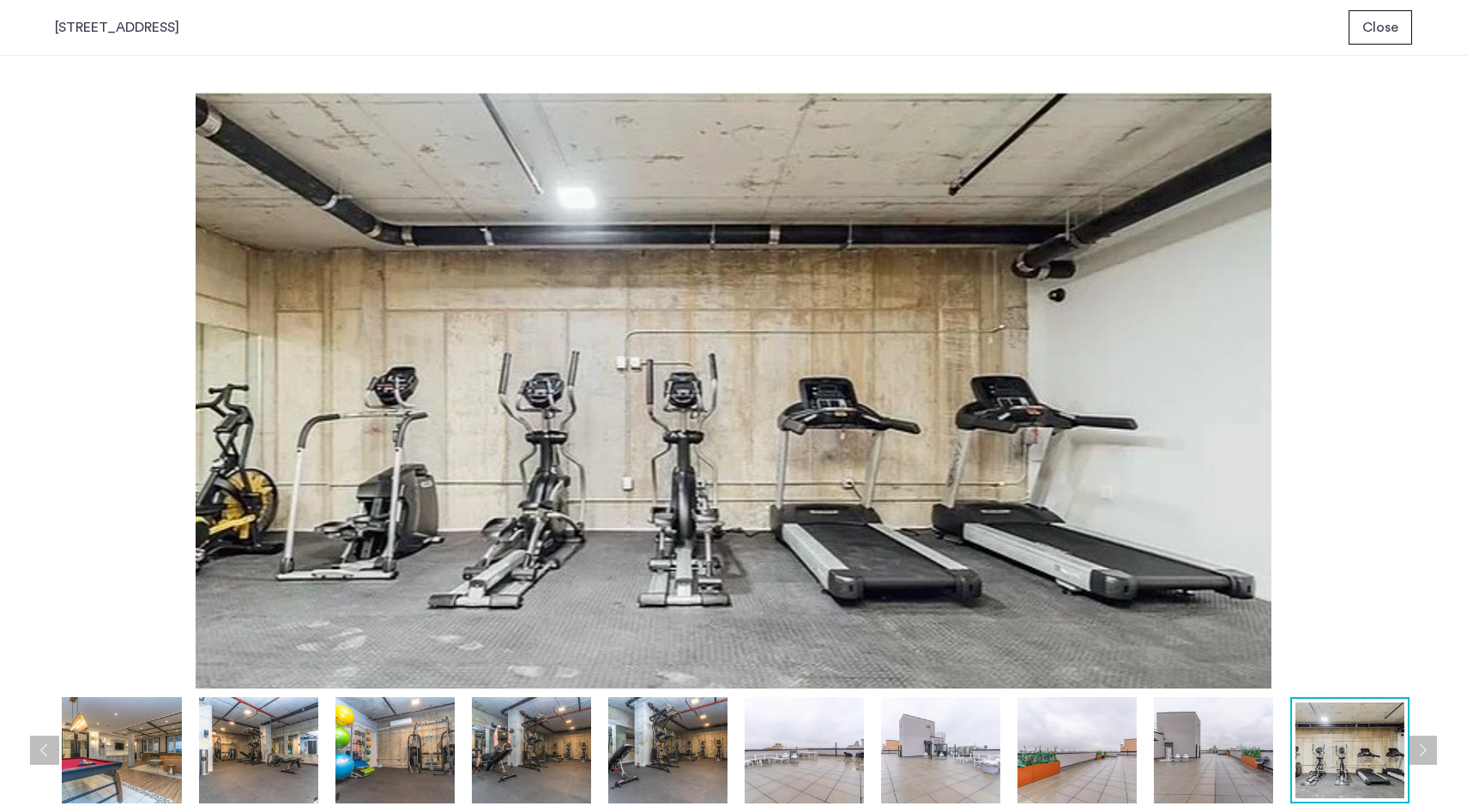
click at [32, 740] on button "Previous apartment" at bounding box center [44, 750] width 29 height 29
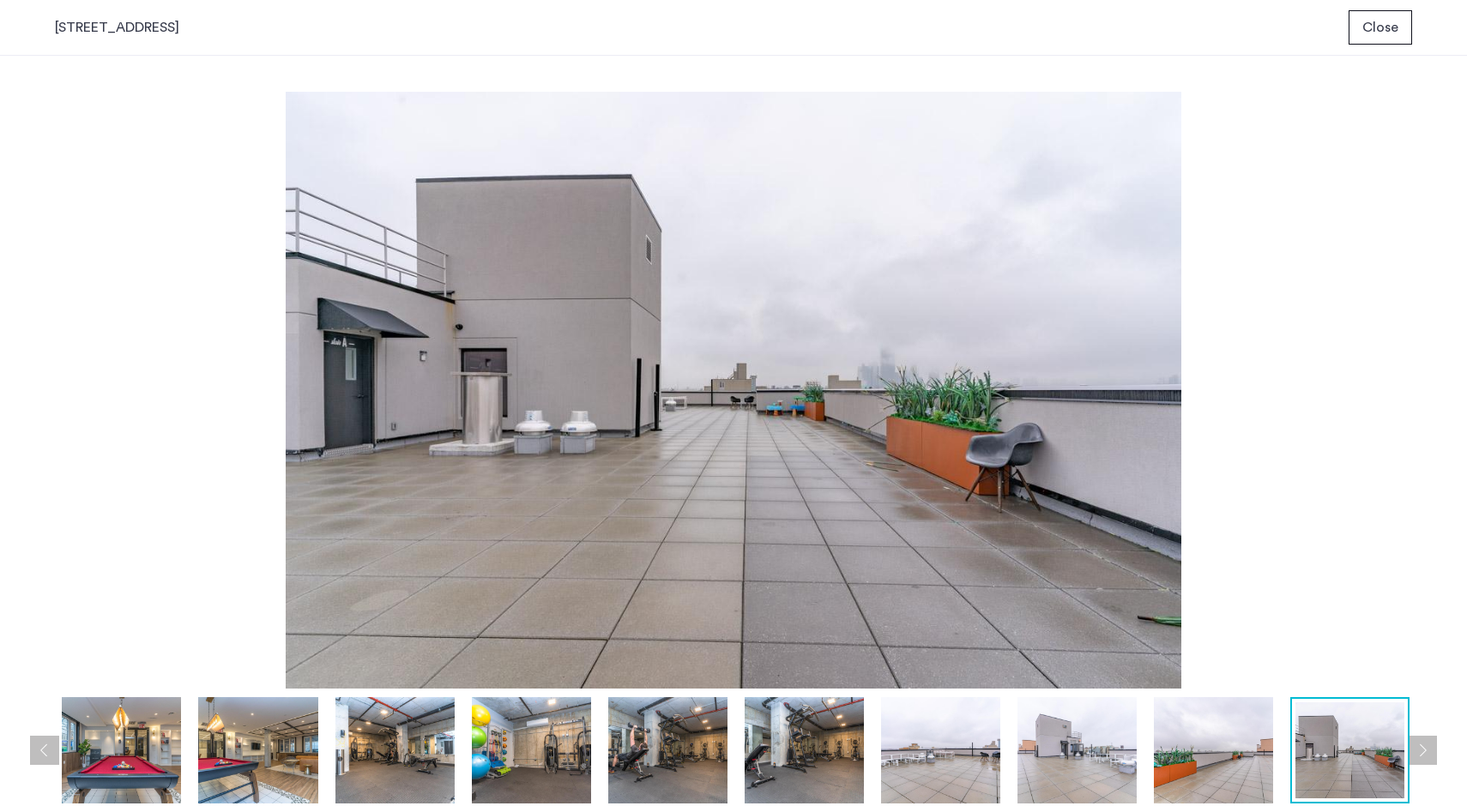
click at [32, 740] on button "Previous apartment" at bounding box center [44, 750] width 29 height 29
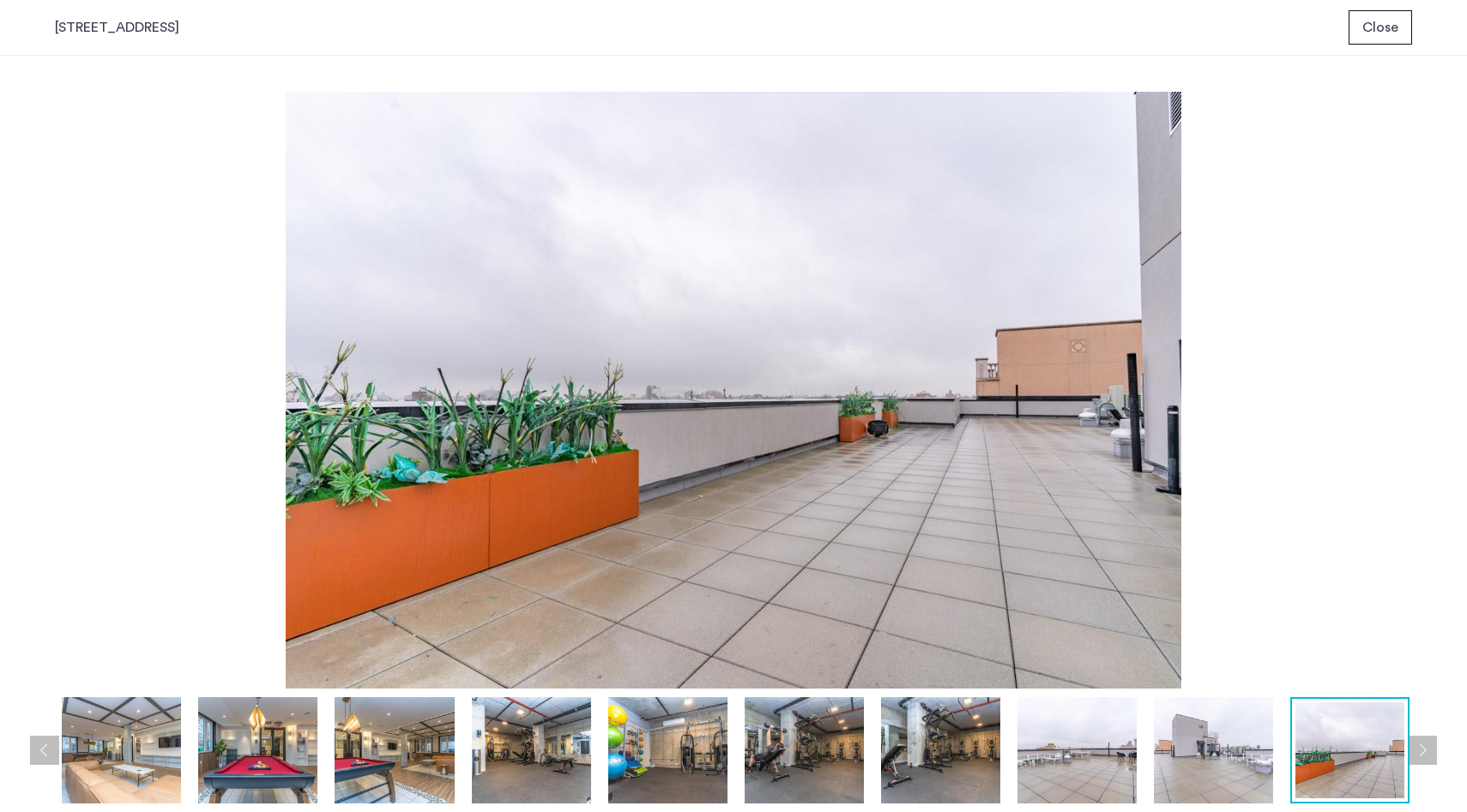
click at [32, 740] on button "Previous apartment" at bounding box center [44, 750] width 29 height 29
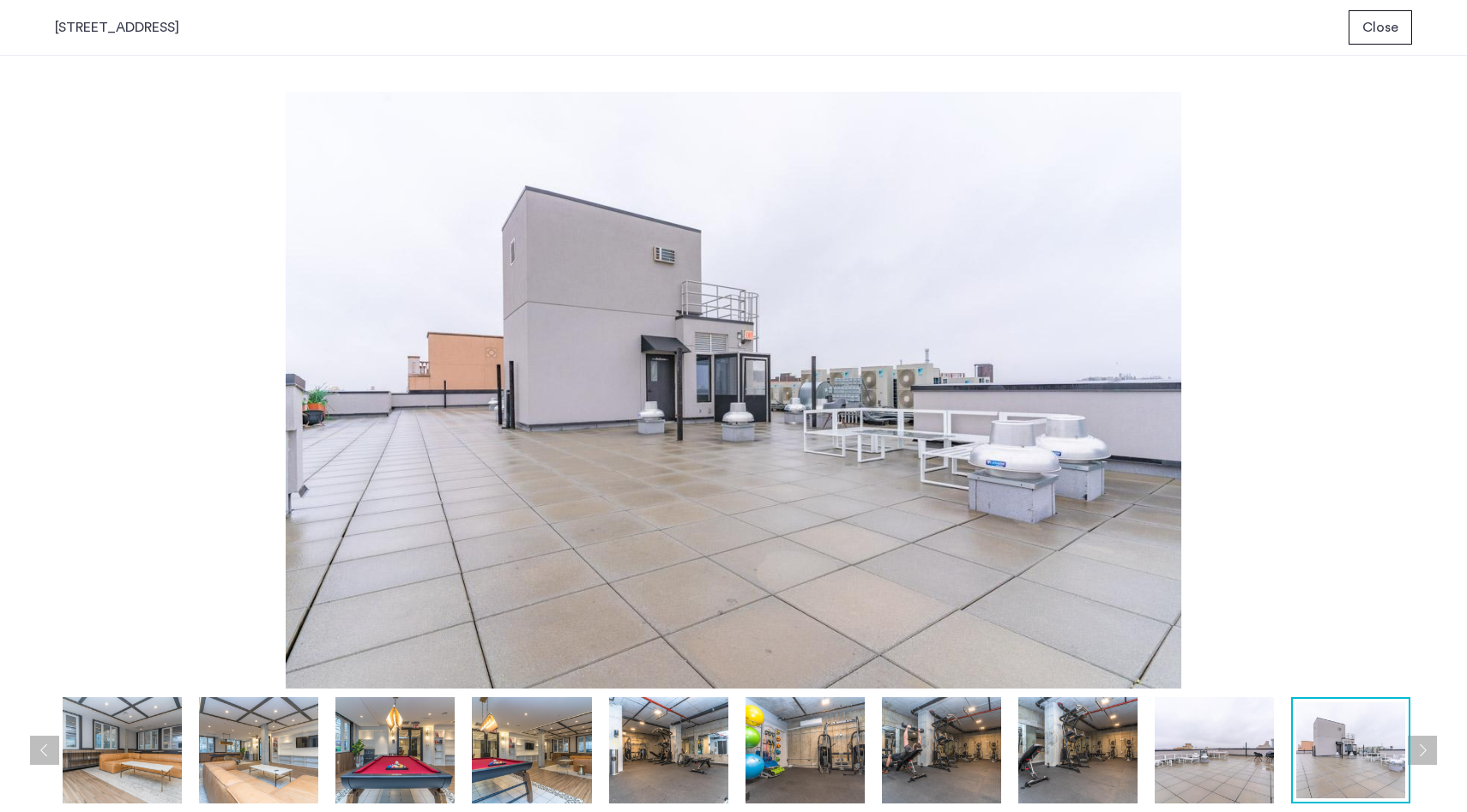
click at [32, 740] on button "Previous apartment" at bounding box center [44, 750] width 29 height 29
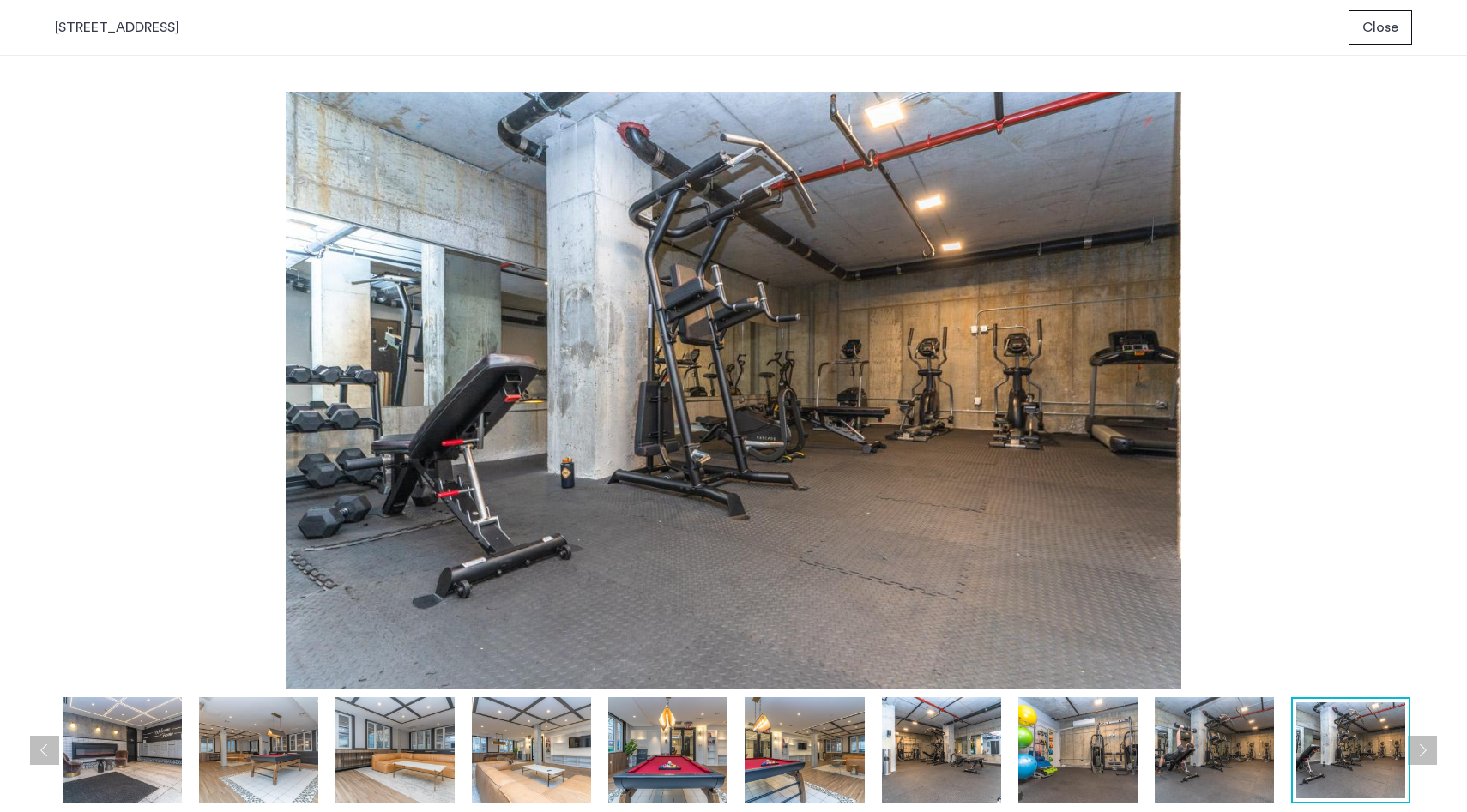
click at [32, 740] on button "Previous apartment" at bounding box center [44, 750] width 29 height 29
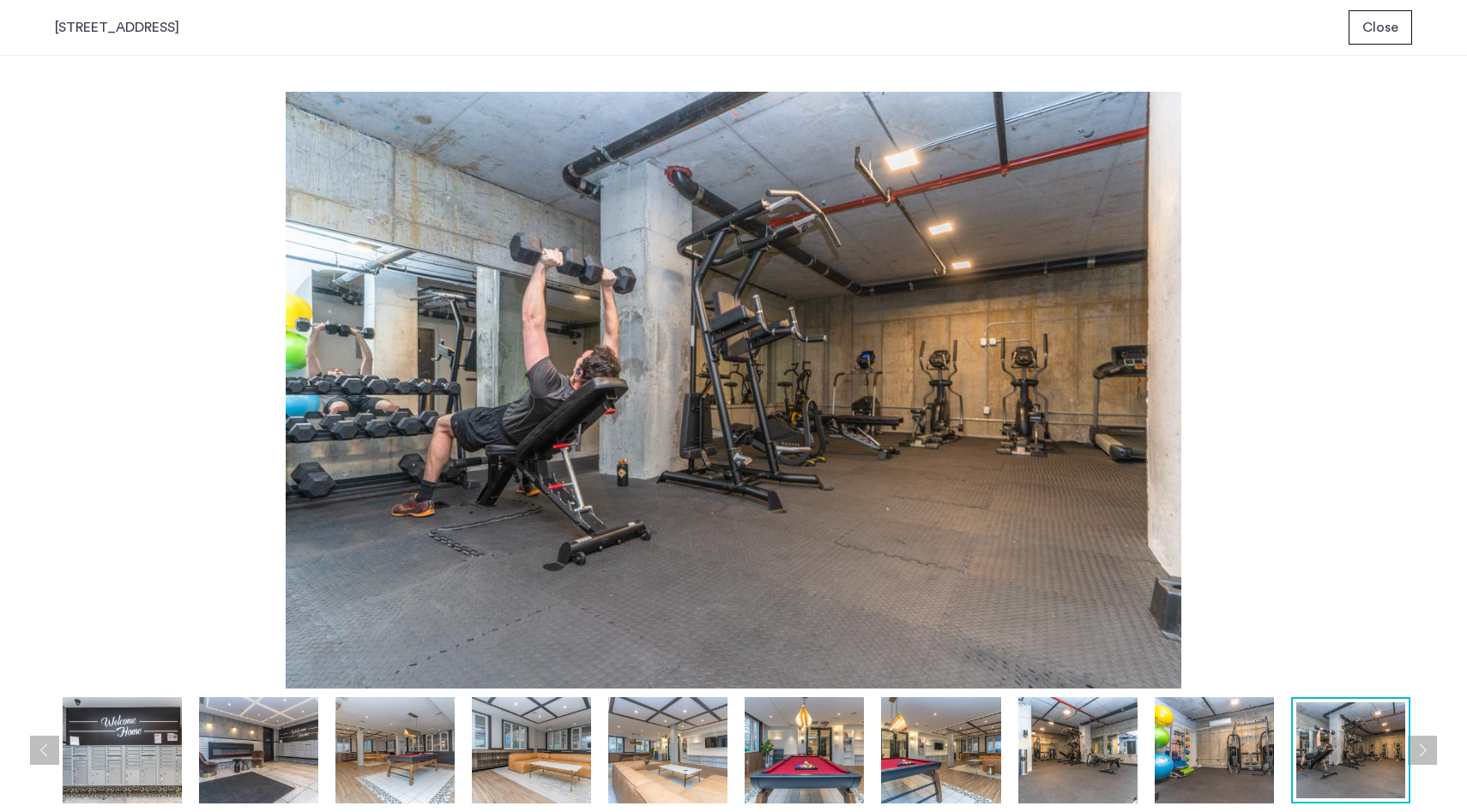
click at [32, 740] on button "Previous apartment" at bounding box center [44, 750] width 29 height 29
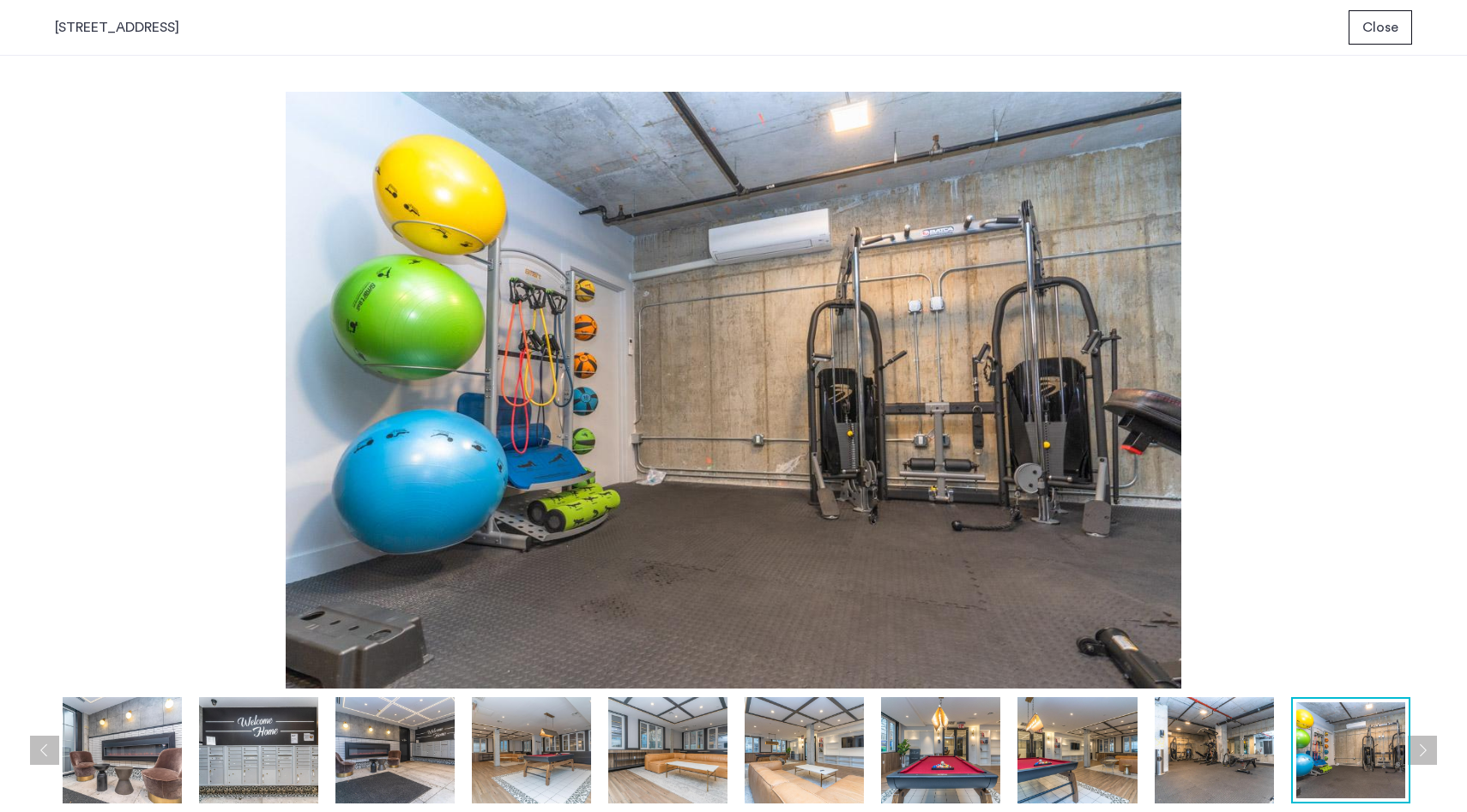
click at [32, 740] on button "Previous apartment" at bounding box center [44, 750] width 29 height 29
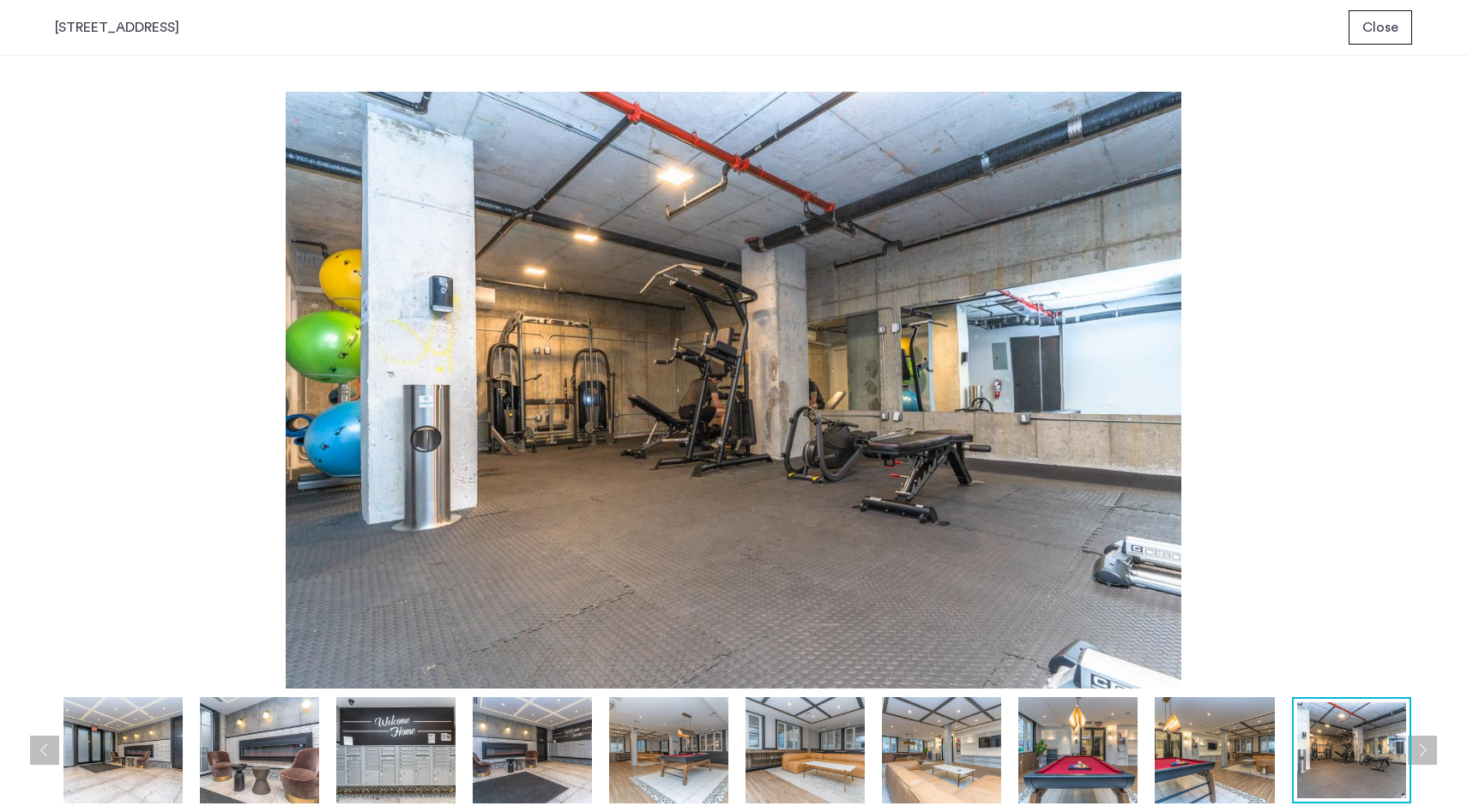
click at [32, 740] on button "Previous apartment" at bounding box center [44, 750] width 29 height 29
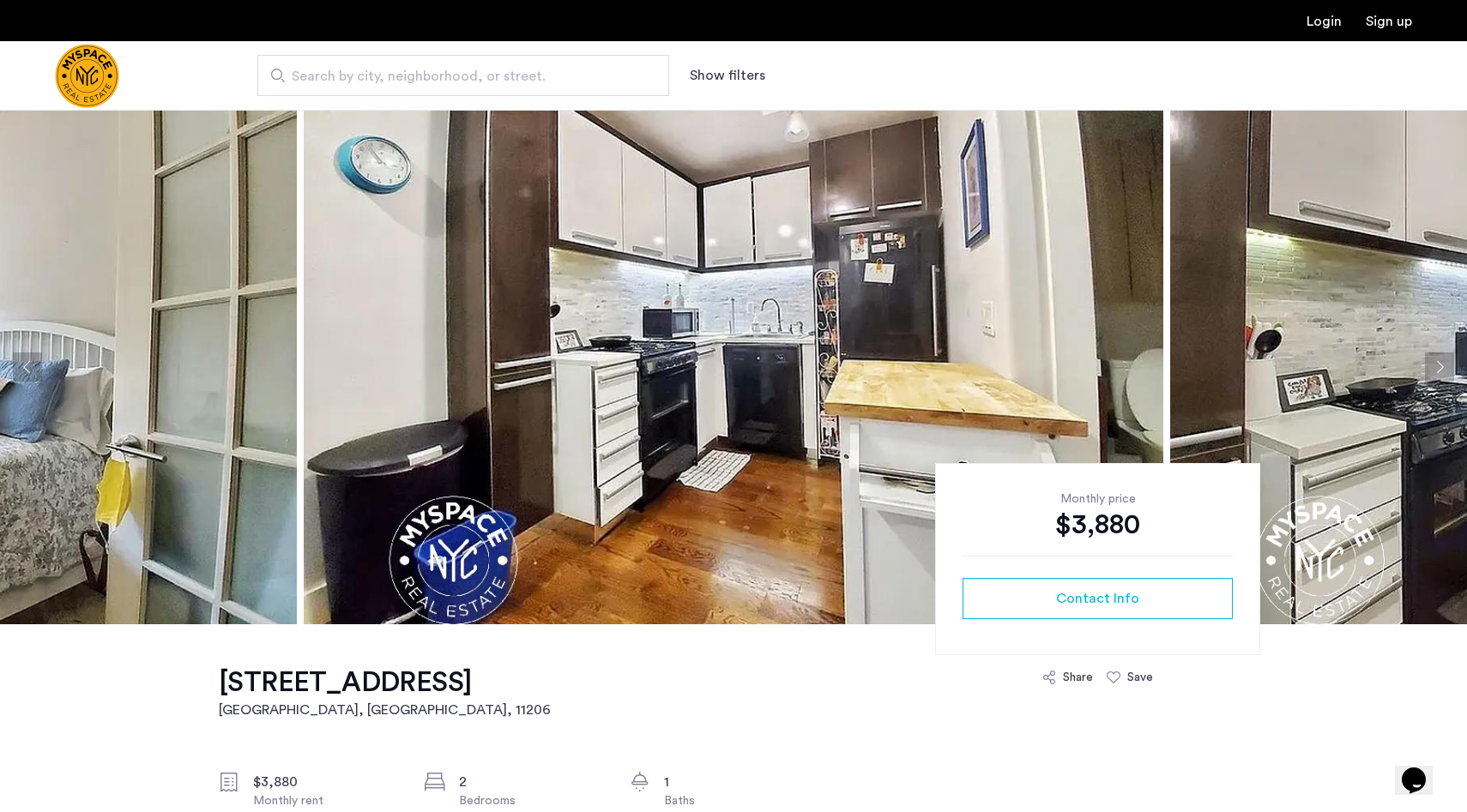
click at [785, 380] on img at bounding box center [733, 366] width 859 height 514
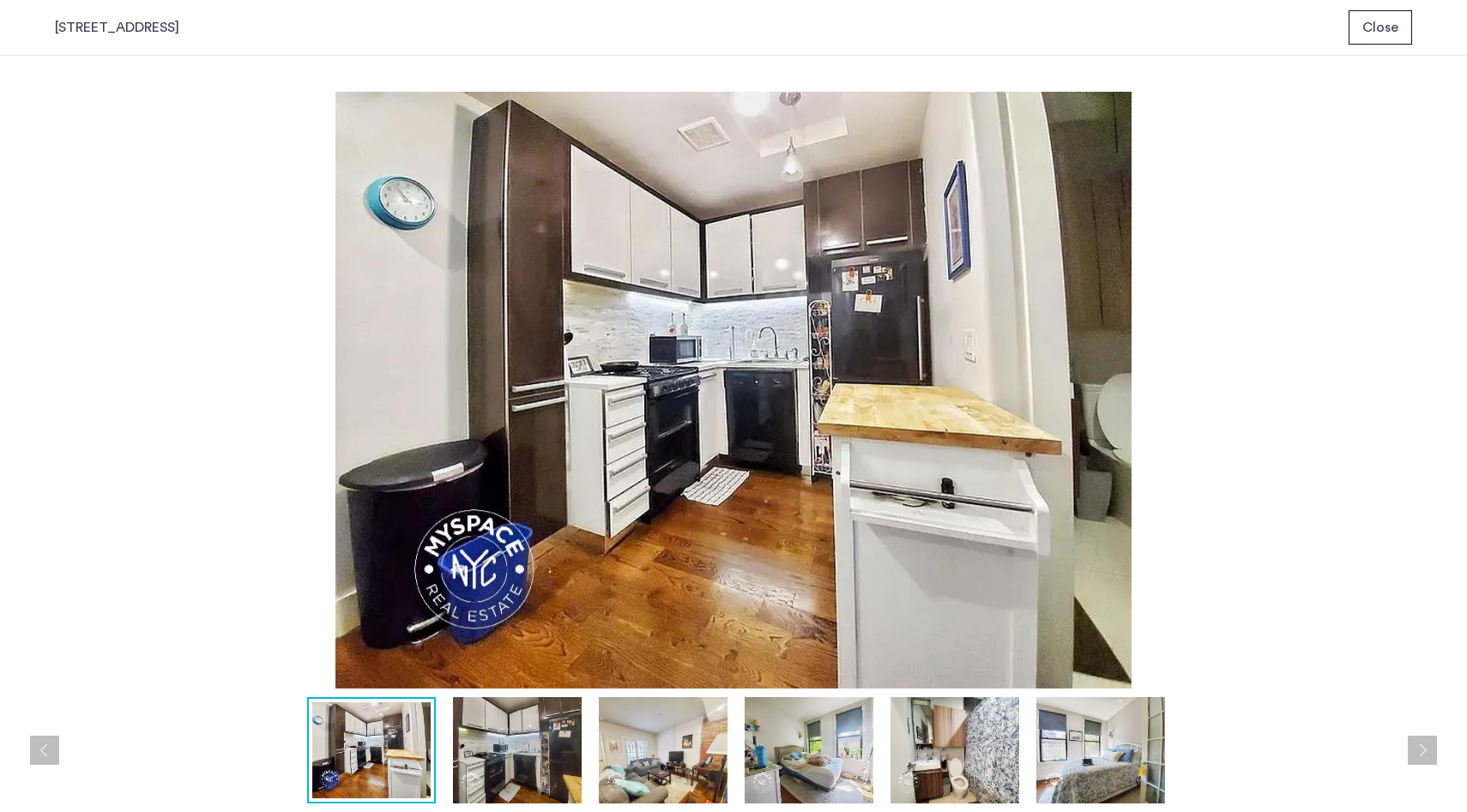
click at [780, 391] on img at bounding box center [733, 390] width 1357 height 597
click at [530, 749] on img at bounding box center [517, 750] width 129 height 107
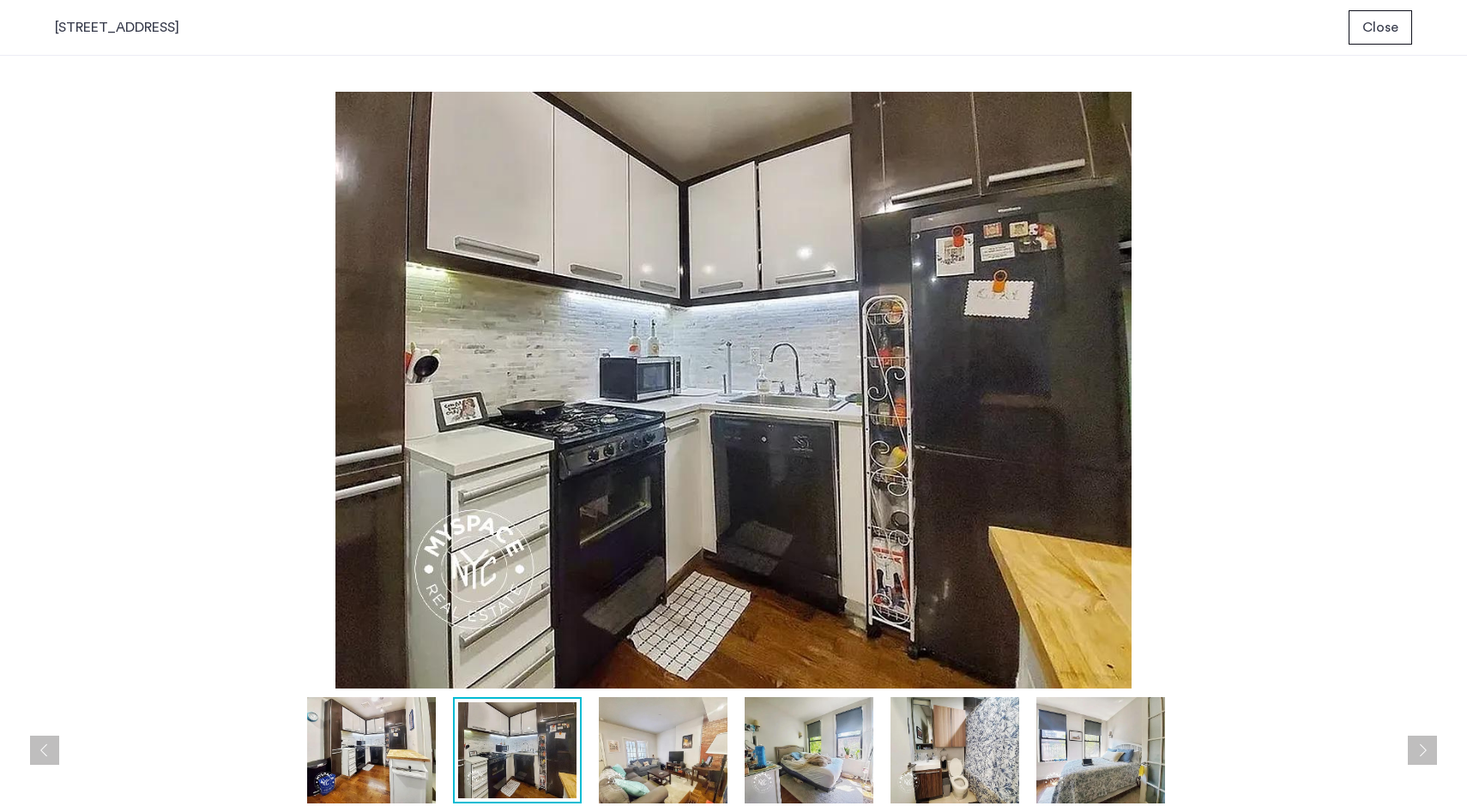
click at [652, 747] on img at bounding box center [663, 750] width 129 height 107
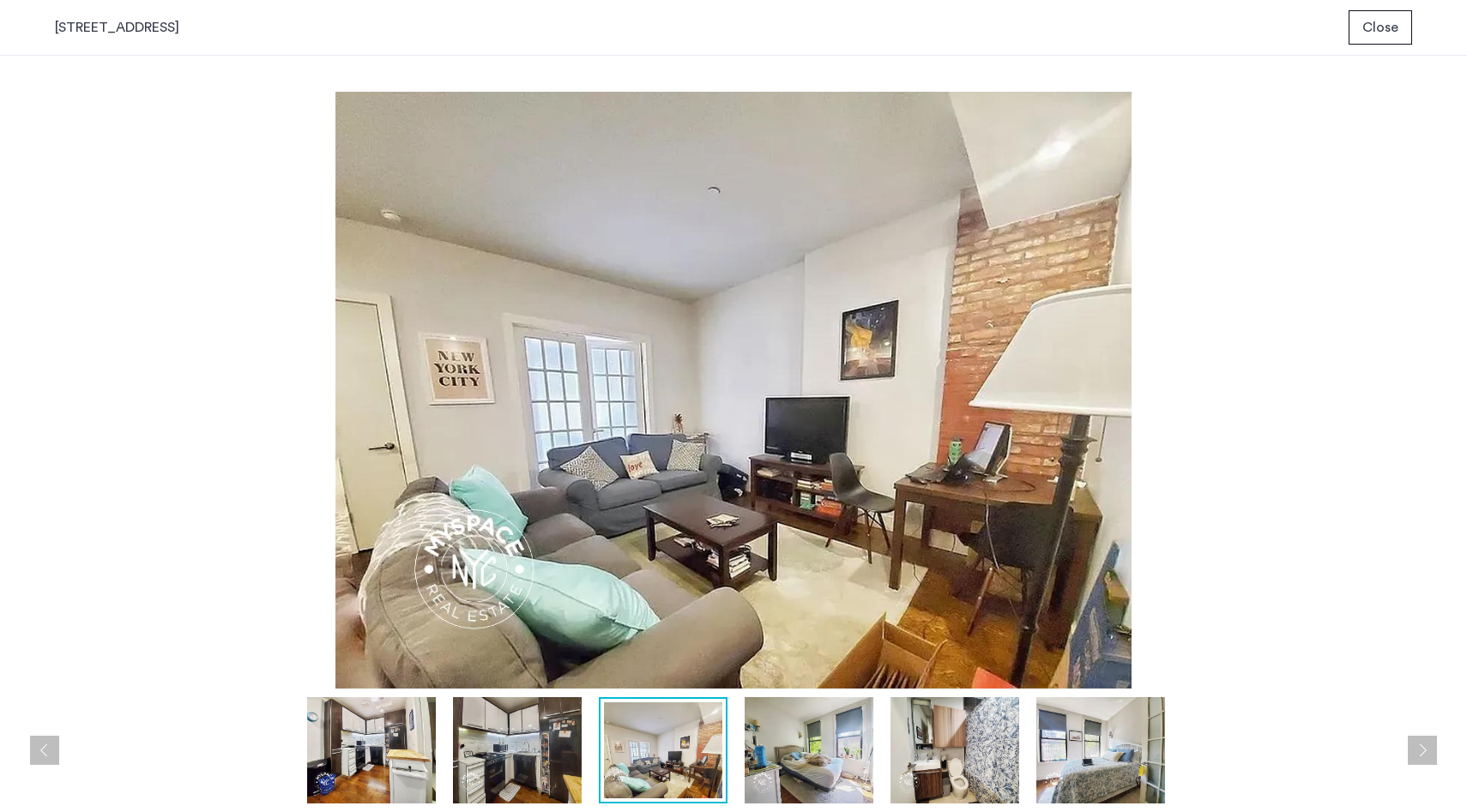
click at [808, 744] on img at bounding box center [809, 750] width 129 height 107
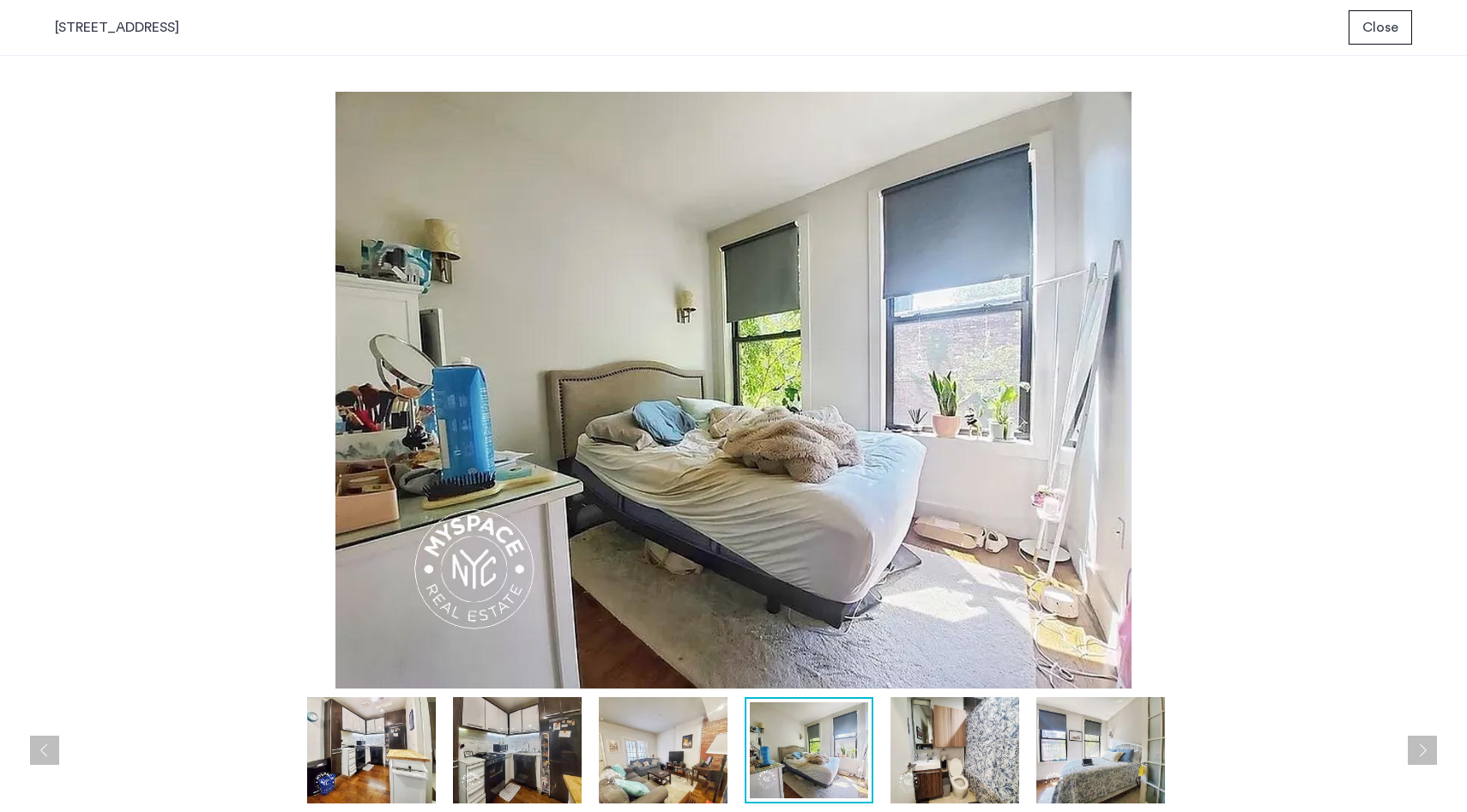
click at [960, 752] on img at bounding box center [955, 750] width 129 height 107
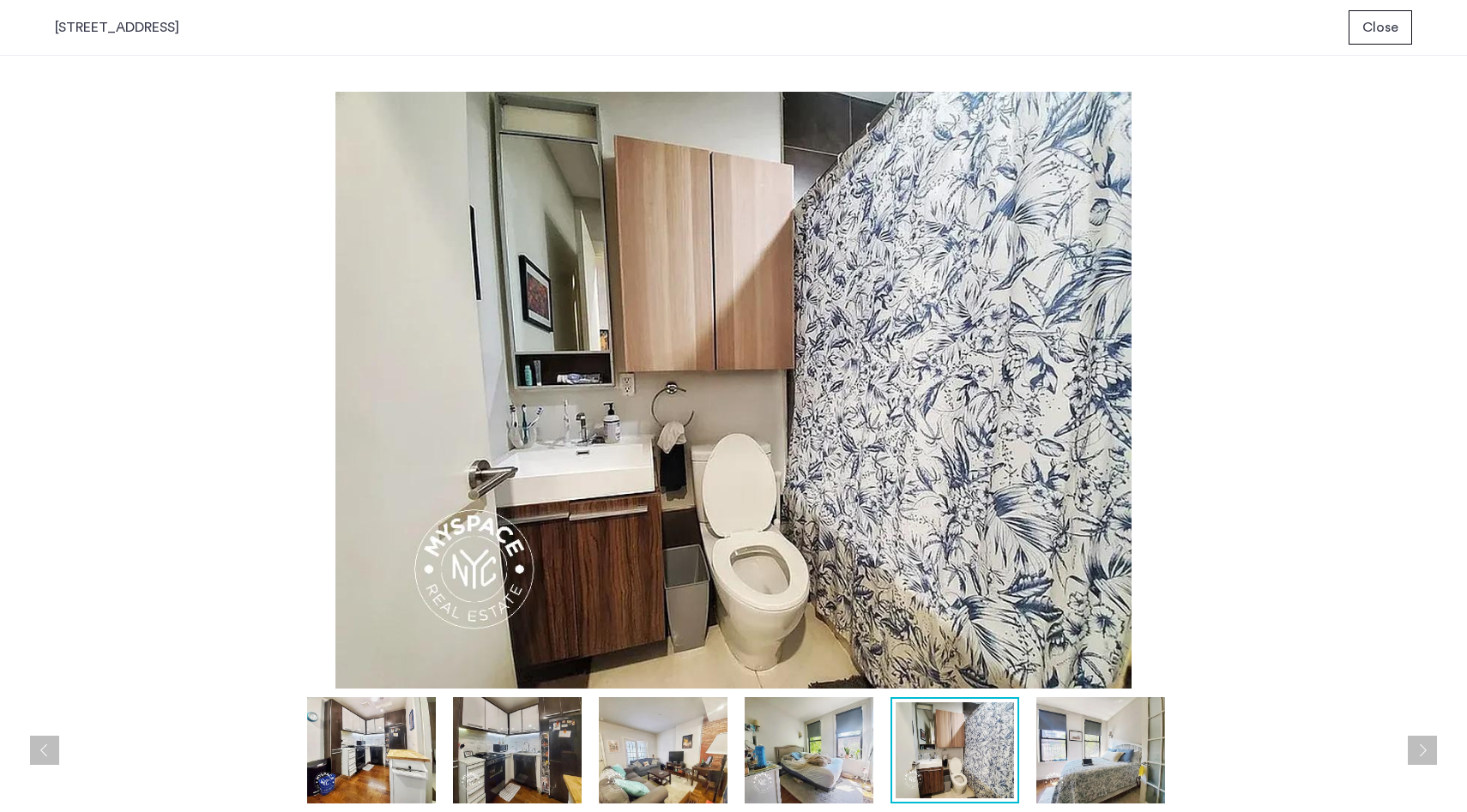
click at [1091, 757] on img at bounding box center [1100, 750] width 129 height 107
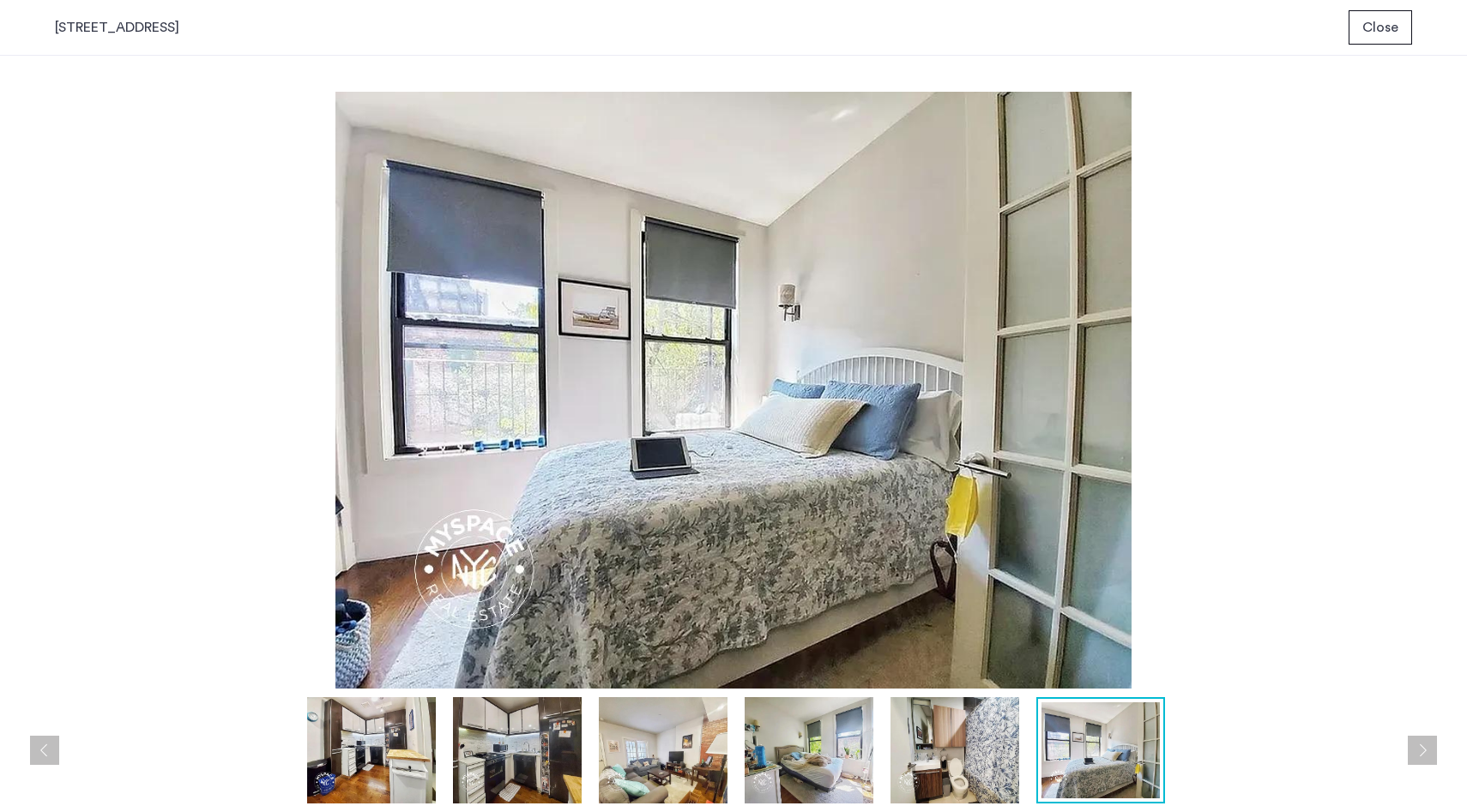
click at [1415, 743] on button "Next apartment" at bounding box center [1422, 750] width 29 height 29
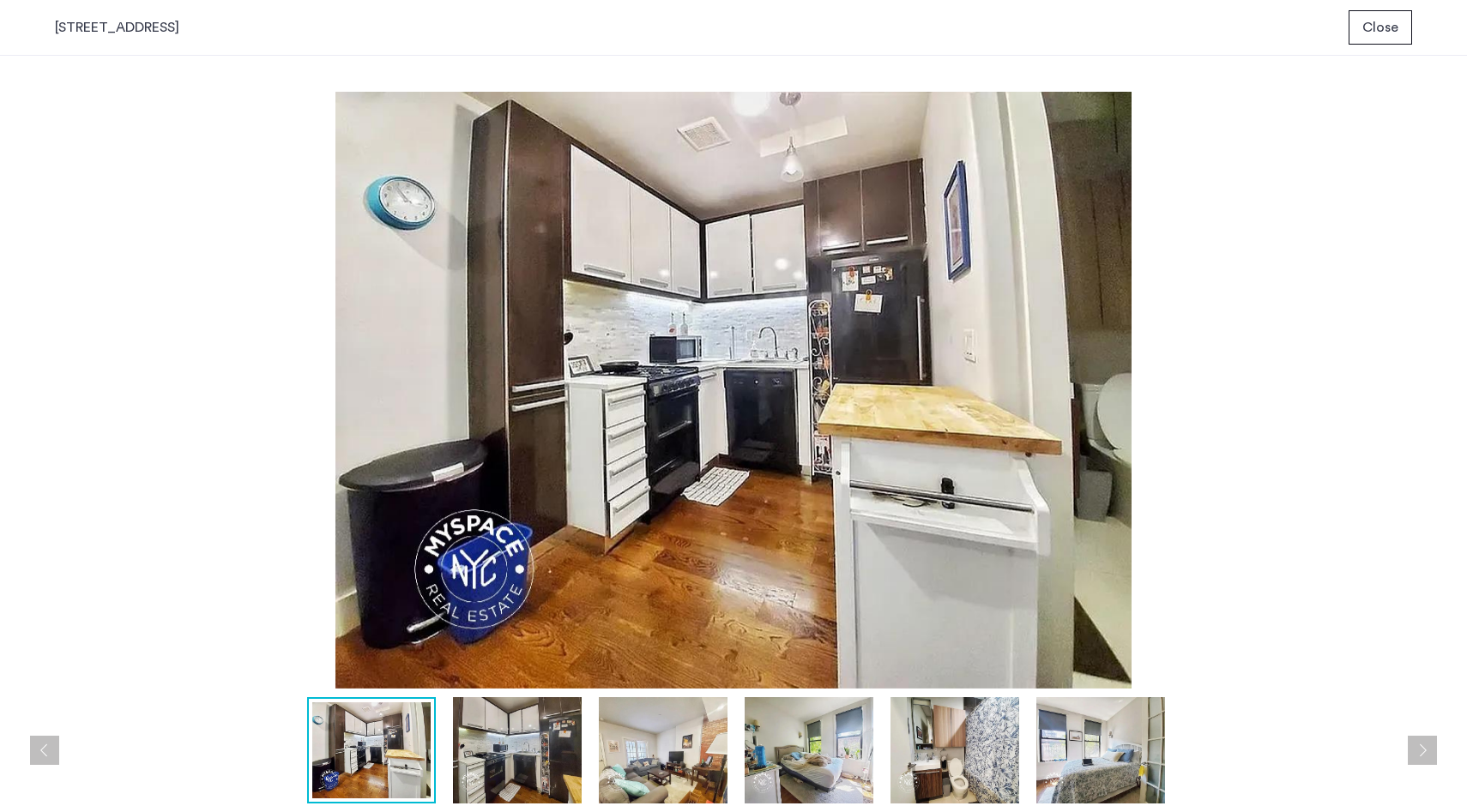
click at [1415, 743] on button "Next apartment" at bounding box center [1422, 750] width 29 height 29
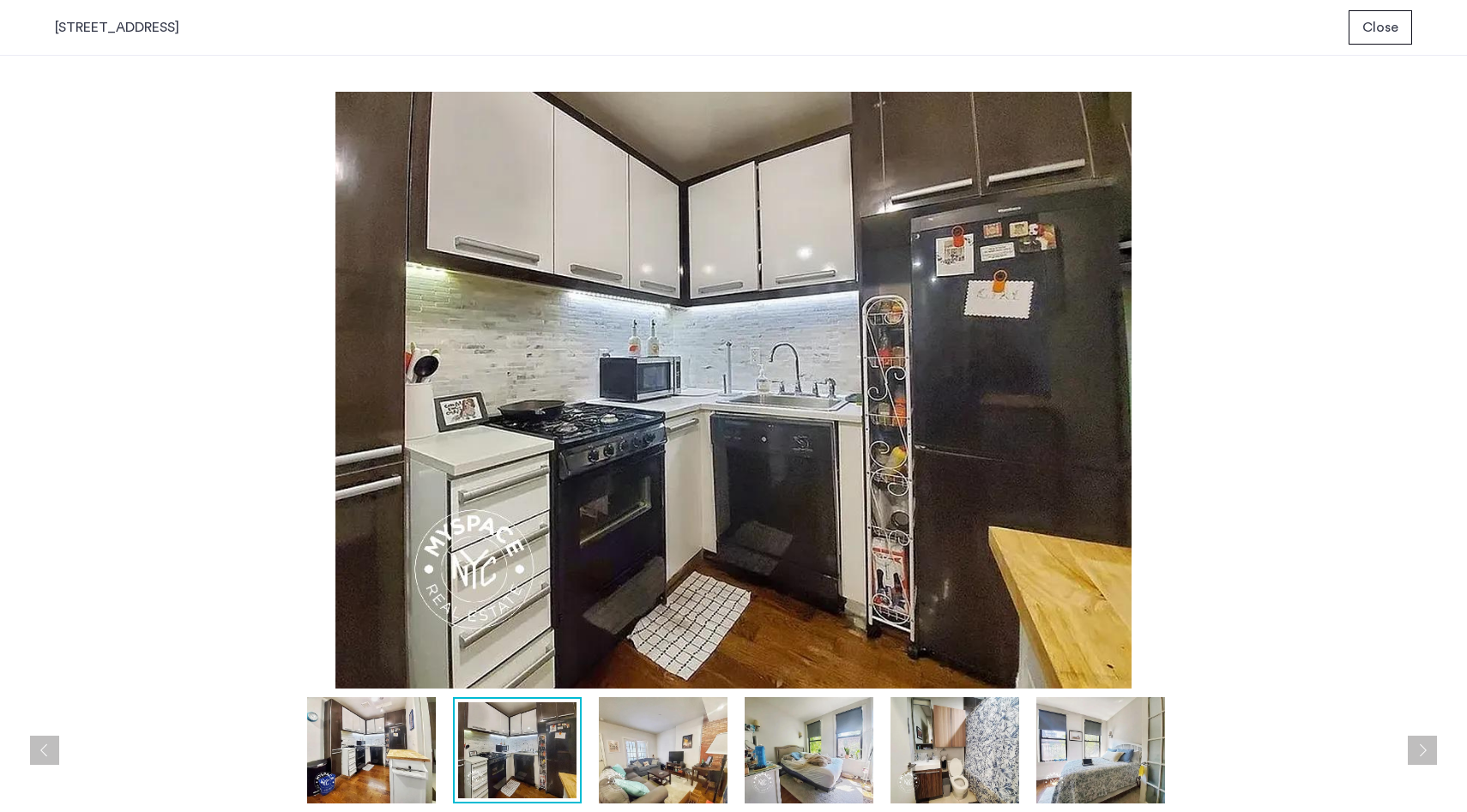
click at [1415, 743] on button "Next apartment" at bounding box center [1422, 750] width 29 height 29
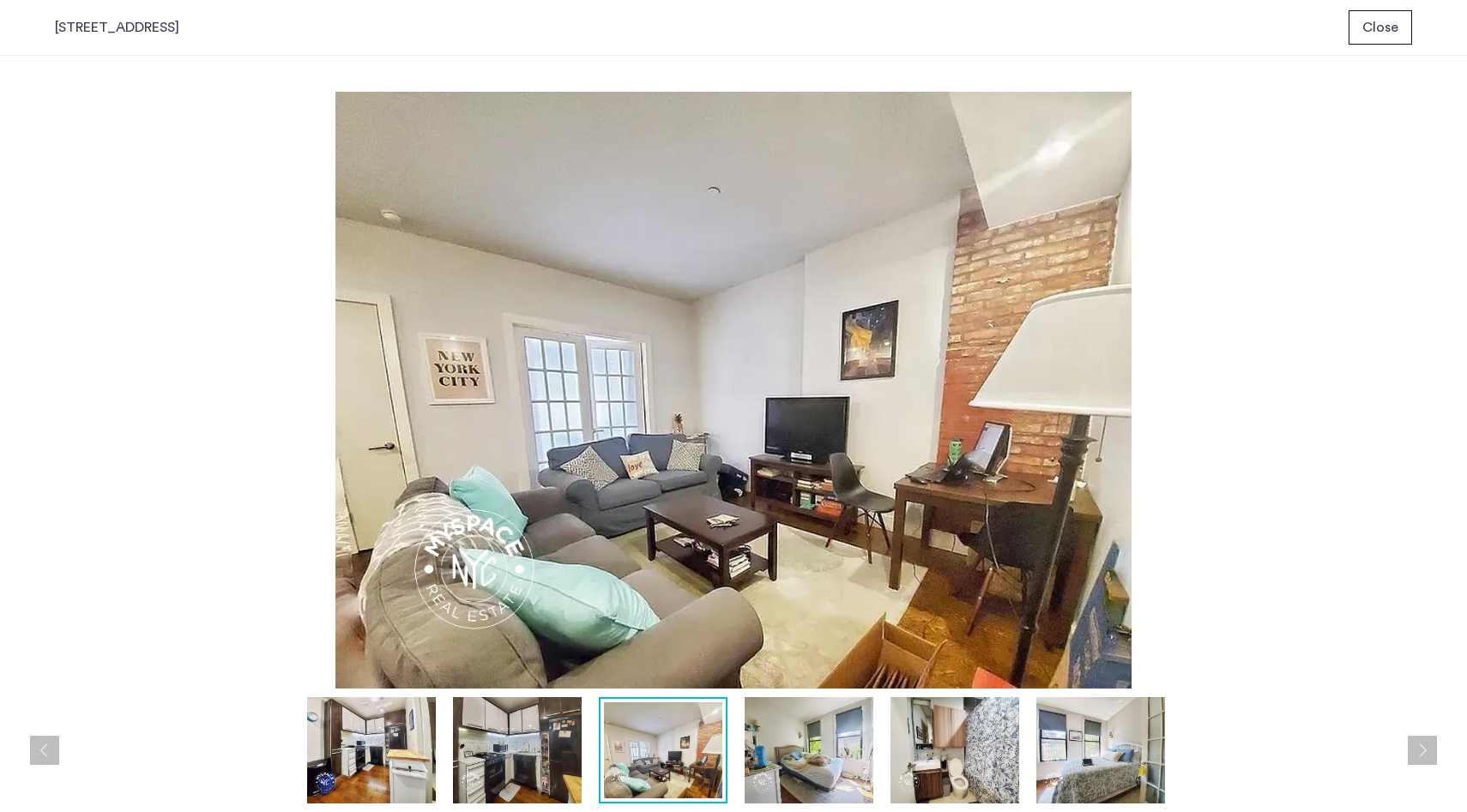
click at [1415, 743] on button "Next apartment" at bounding box center [1422, 750] width 29 height 29
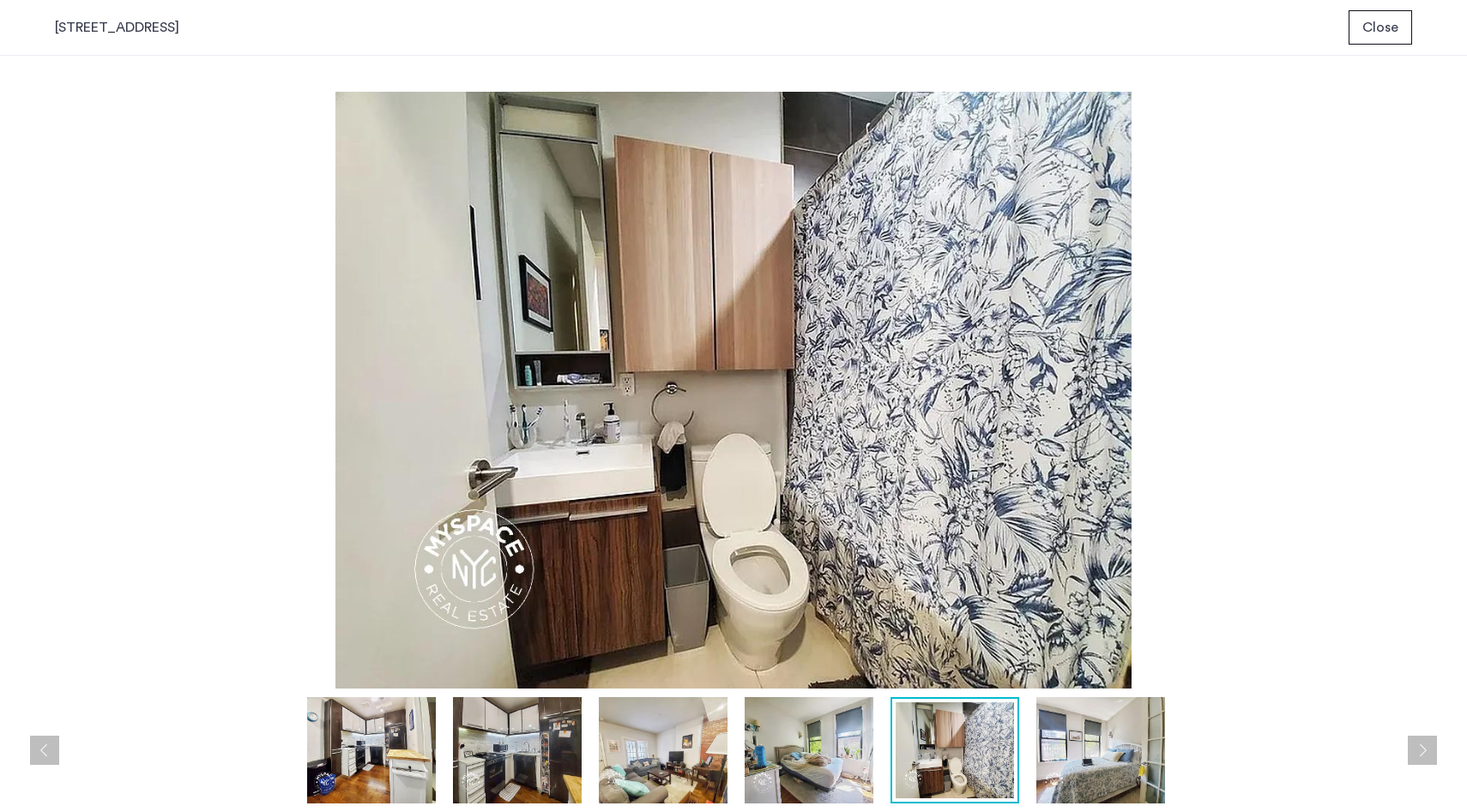
click at [1415, 743] on button "Next apartment" at bounding box center [1422, 750] width 29 height 29
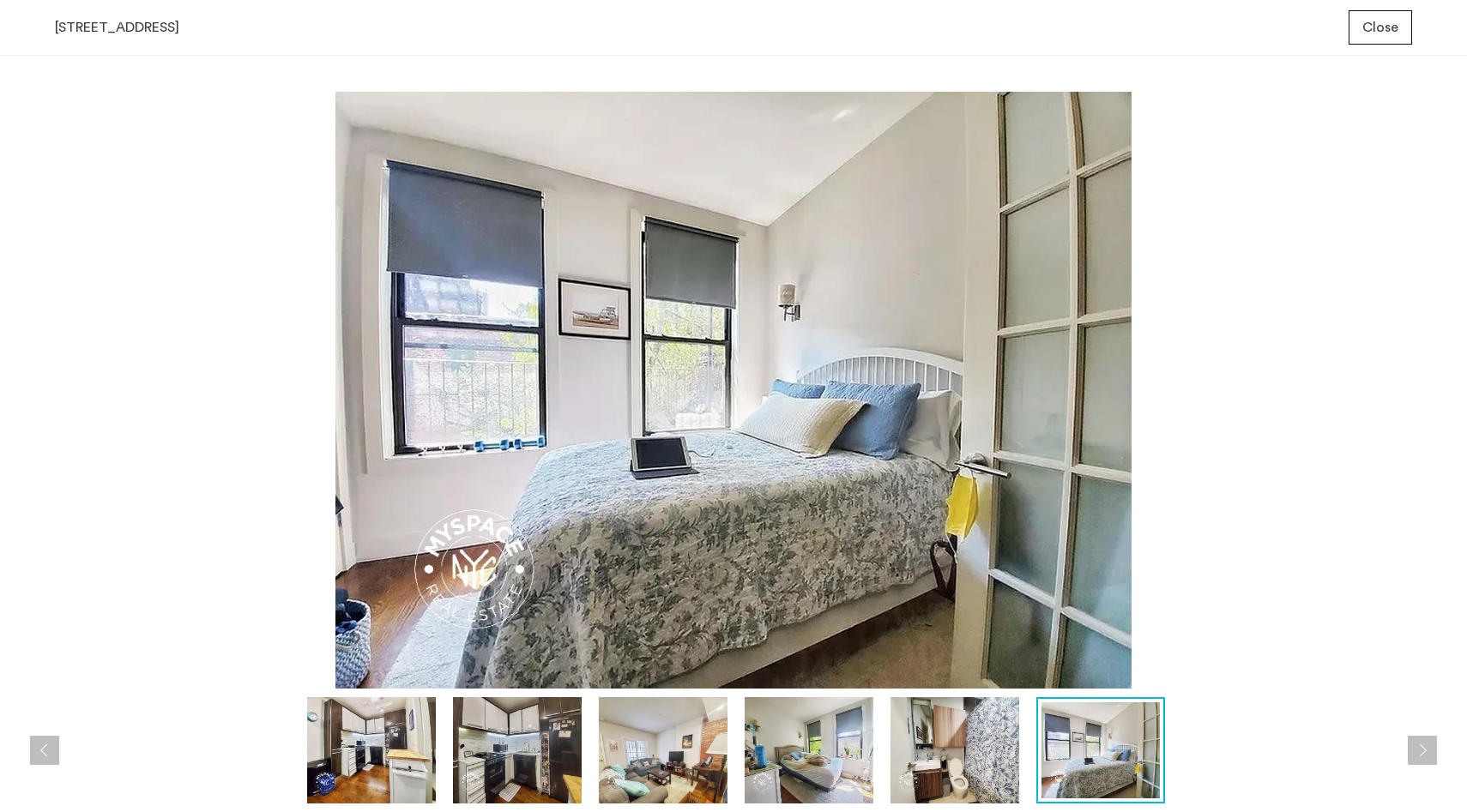
click at [1415, 743] on button "Next apartment" at bounding box center [1422, 750] width 29 height 29
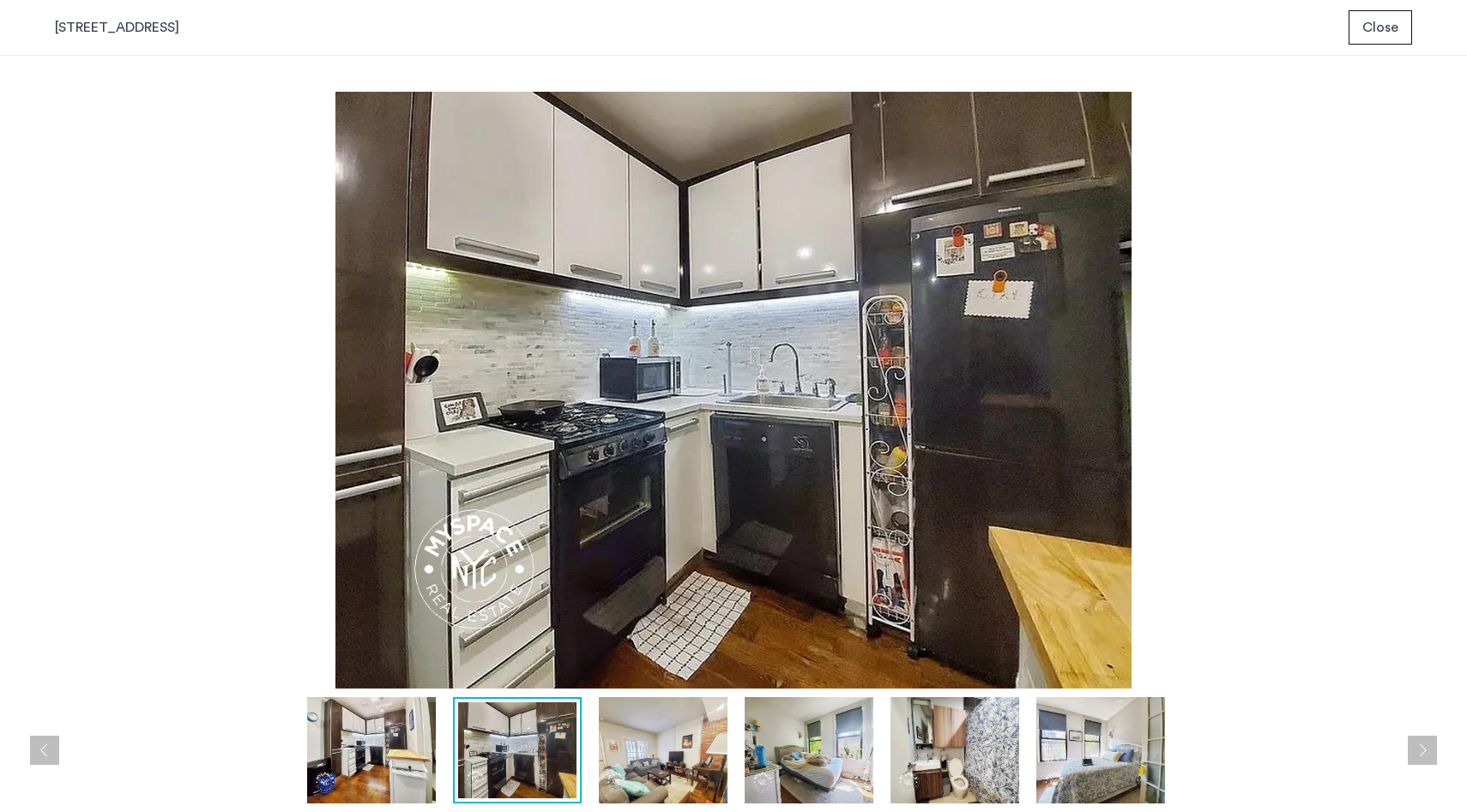
click at [1385, 18] on span "Close" at bounding box center [1381, 27] width 36 height 21
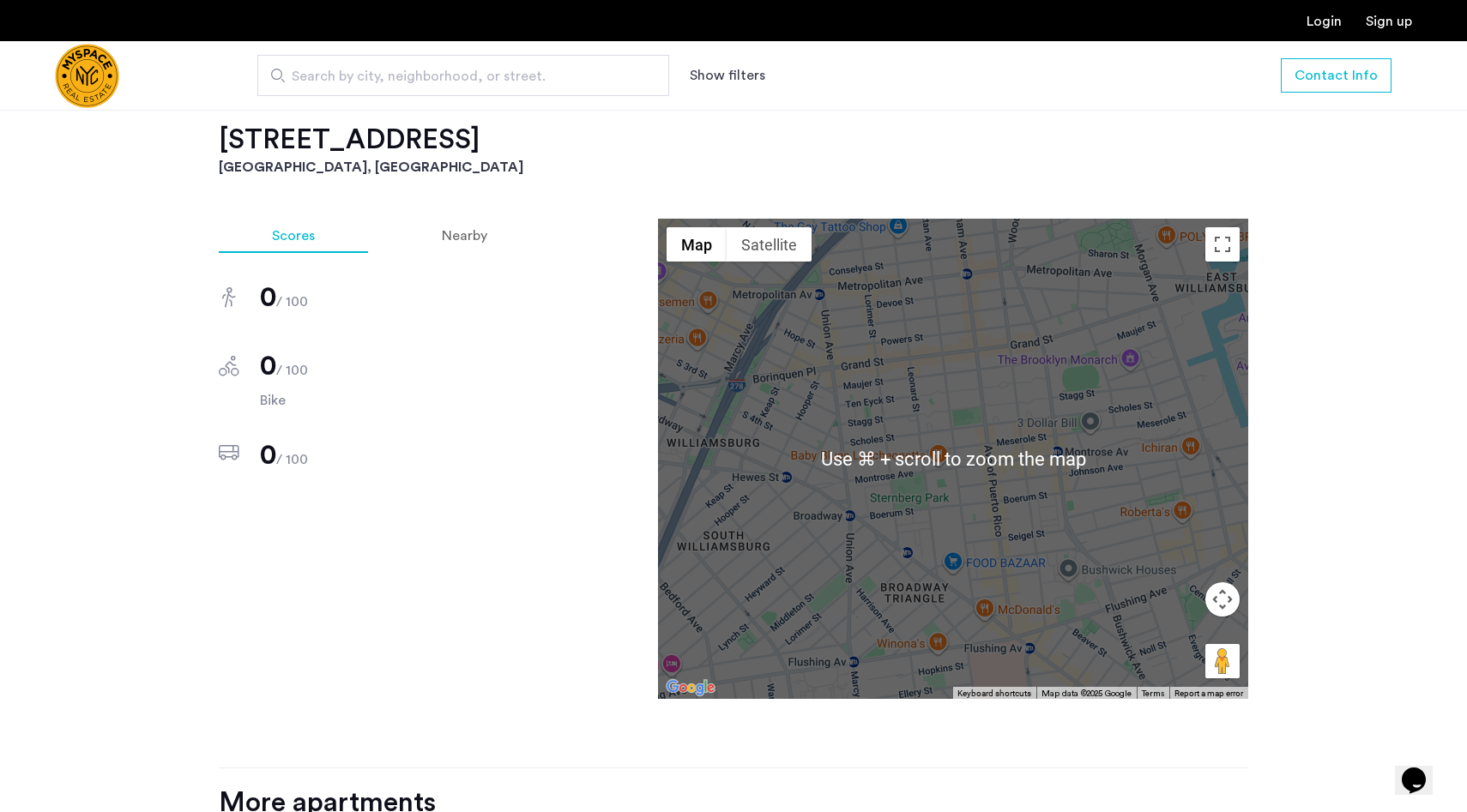
scroll to position [1239, 0]
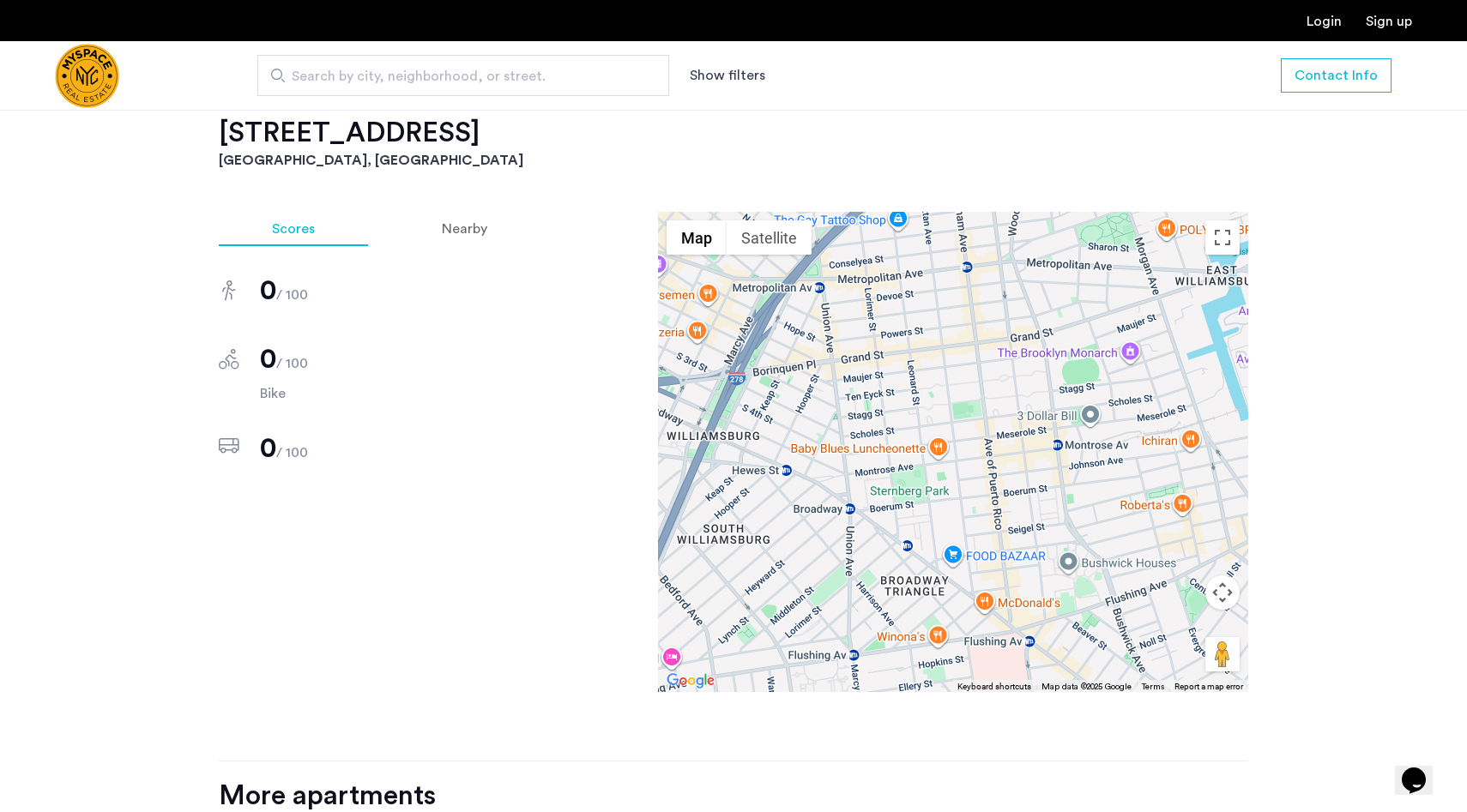
drag, startPoint x: 457, startPoint y: 135, endPoint x: 199, endPoint y: 141, distance: 258.1
click at [199, 141] on div "137 Manhattan Ave, Unit 4B Brooklyn, NY , 11206 $3,880 Monthly rent 2 Bedrooms …" at bounding box center [733, 311] width 1081 height 1853
copy h2 "137 Manhattan Ave"
